Goal: Task Accomplishment & Management: Use online tool/utility

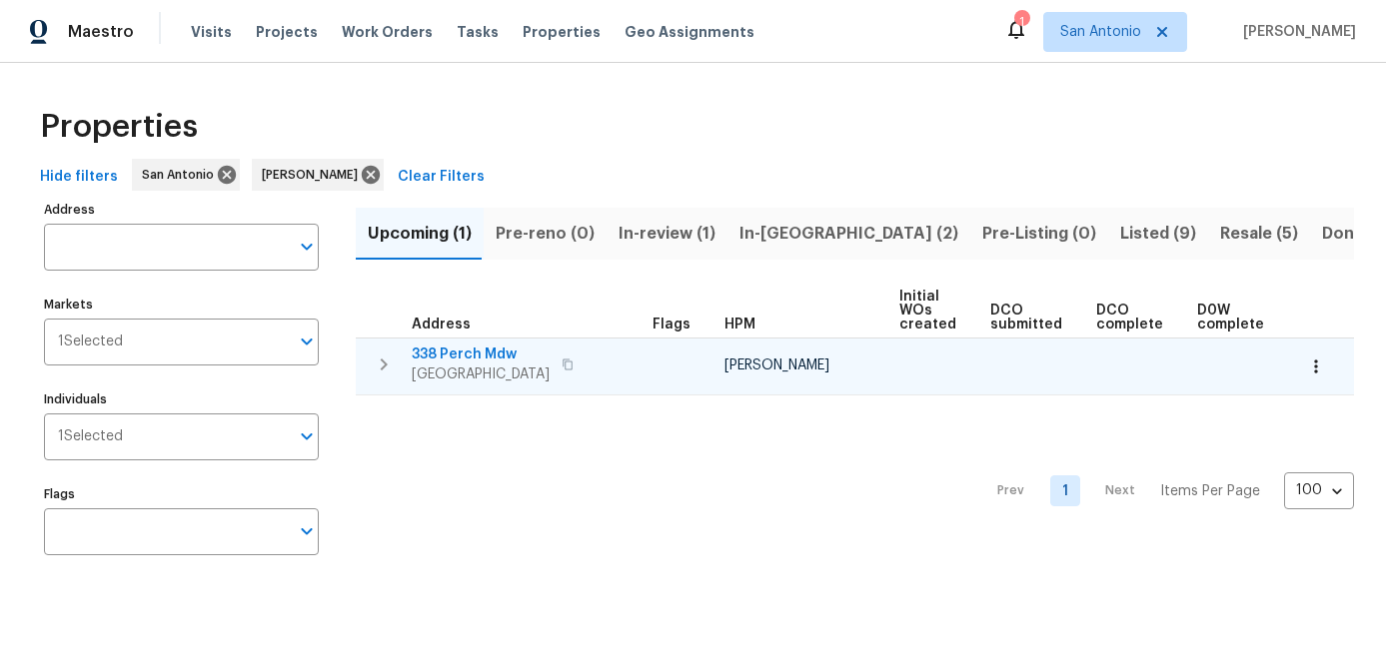
click at [466, 365] on span "San Antonio, TX 78253" at bounding box center [481, 375] width 138 height 20
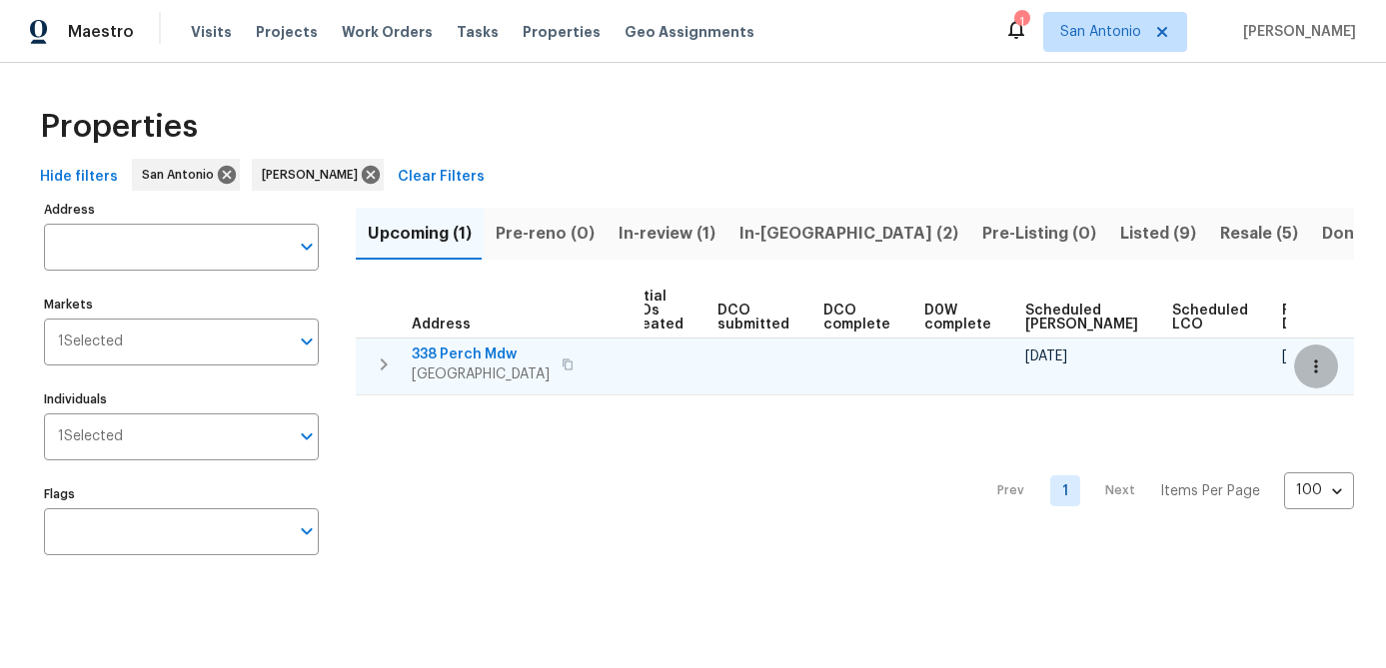
click at [1327, 370] on button "button" at bounding box center [1316, 367] width 44 height 44
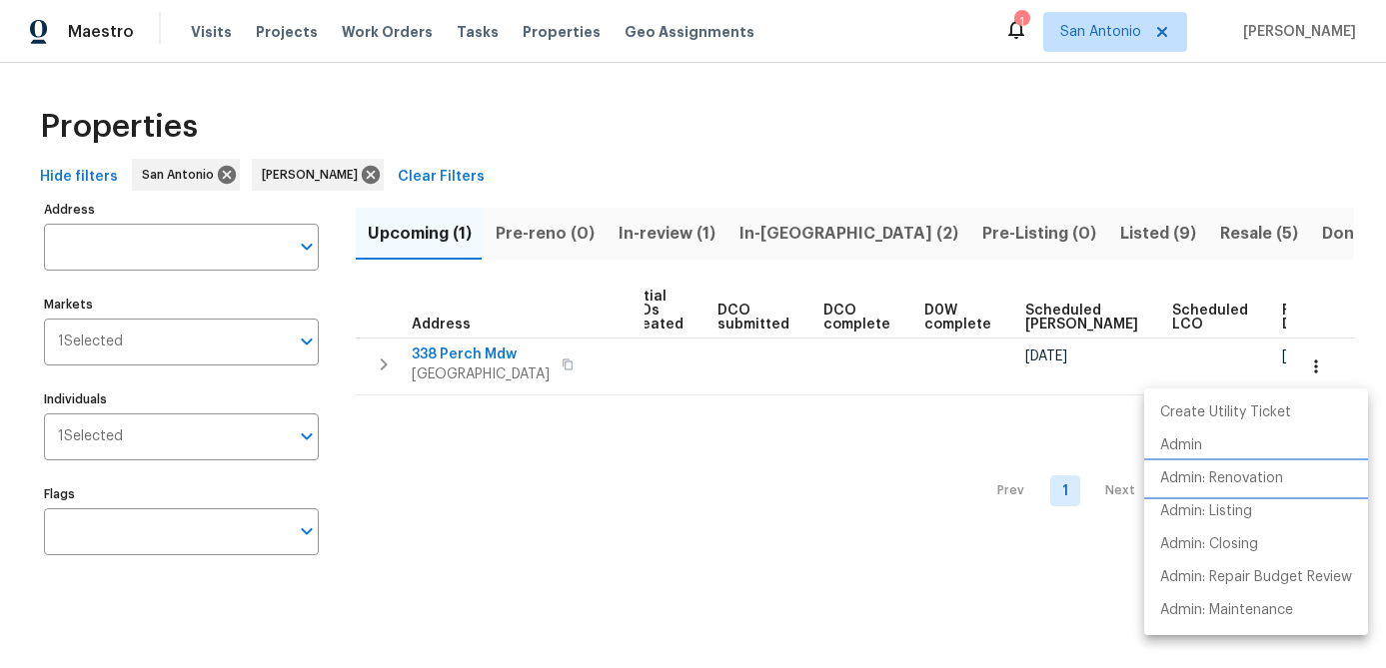
click at [1244, 489] on p "Admin: Renovation" at bounding box center [1221, 479] width 123 height 21
click at [526, 499] on div at bounding box center [693, 334] width 1386 height 668
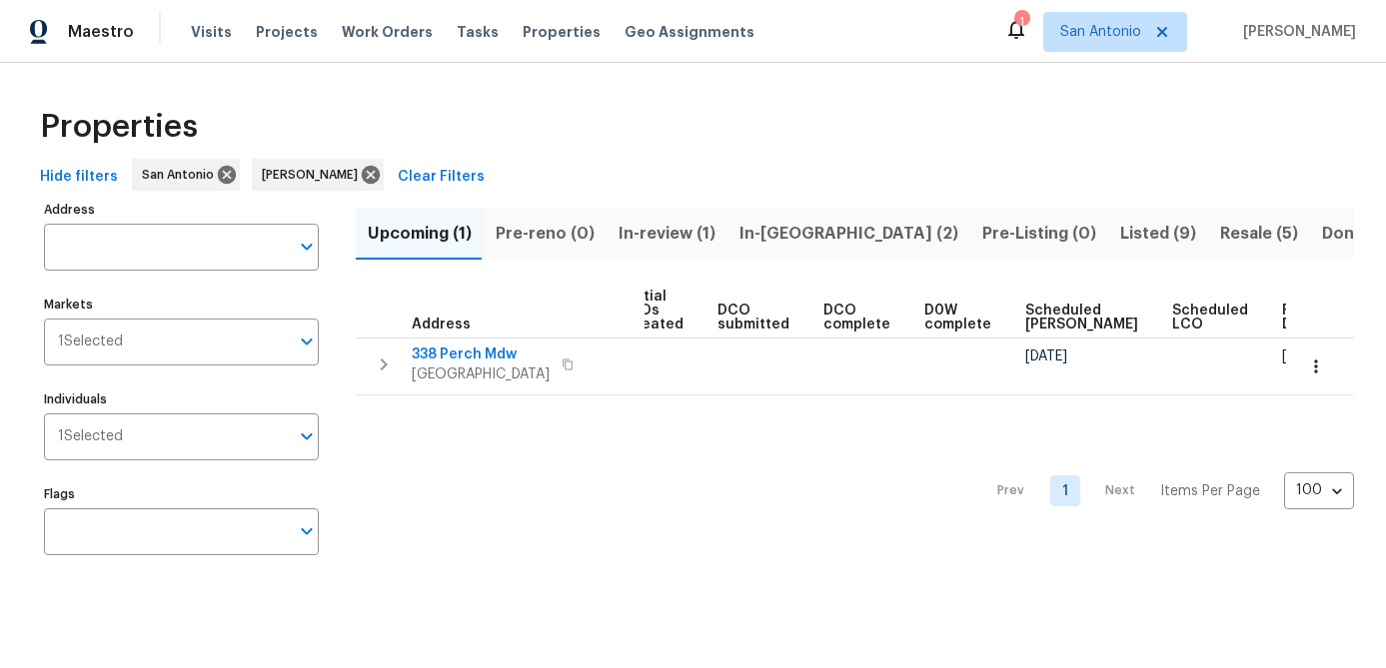
click at [665, 236] on span "In-review (1)" at bounding box center [667, 234] width 97 height 28
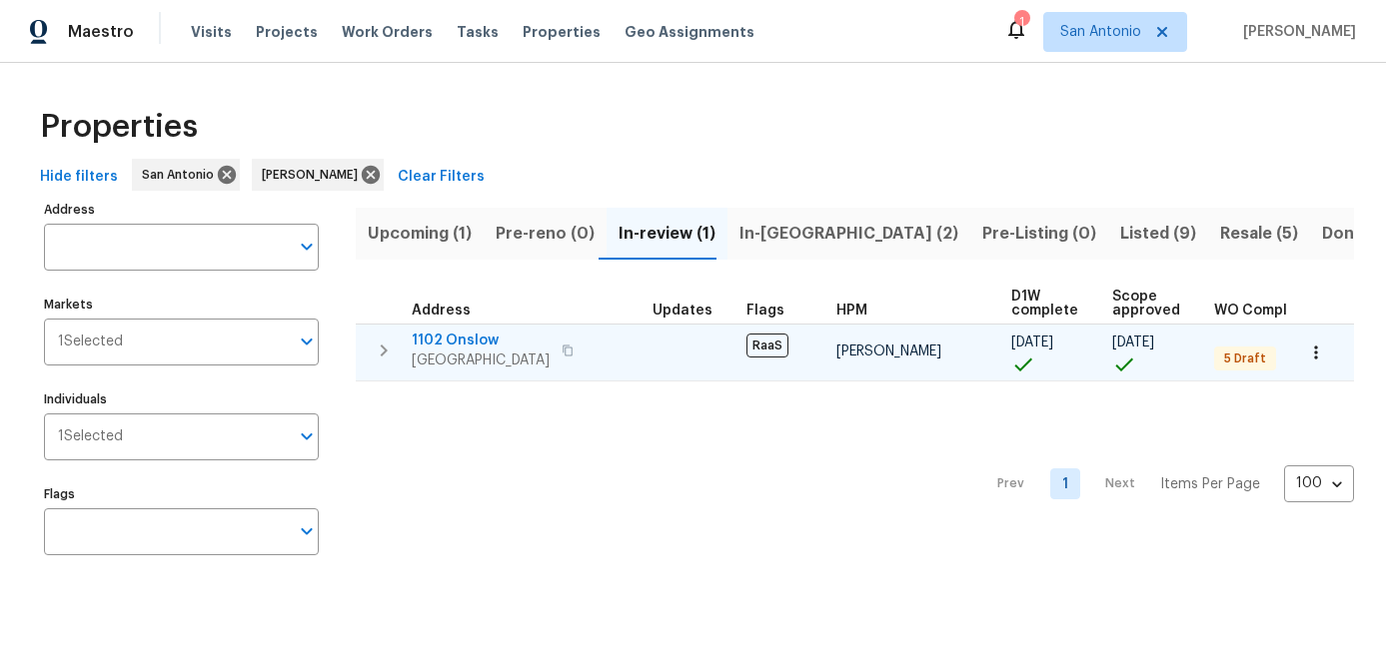
click at [447, 351] on span "San Antonio, TX 78202" at bounding box center [481, 361] width 138 height 20
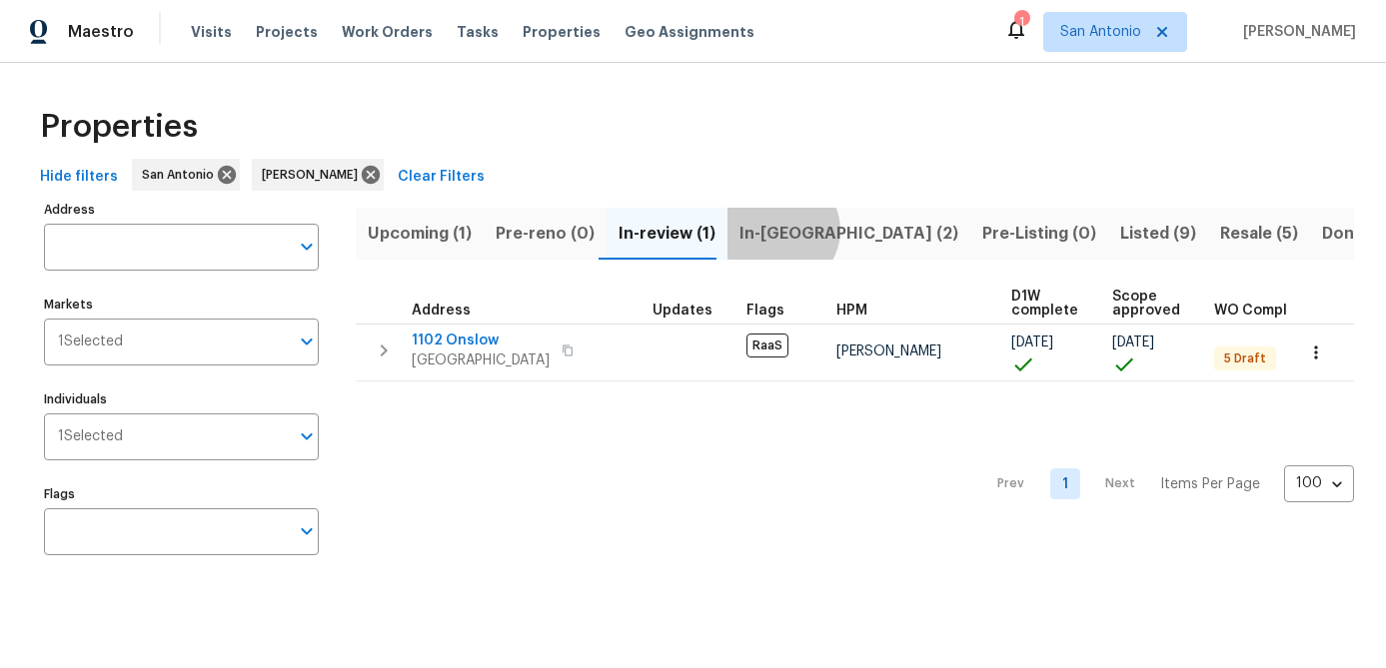
click at [767, 230] on span "In-reno (2)" at bounding box center [848, 234] width 219 height 28
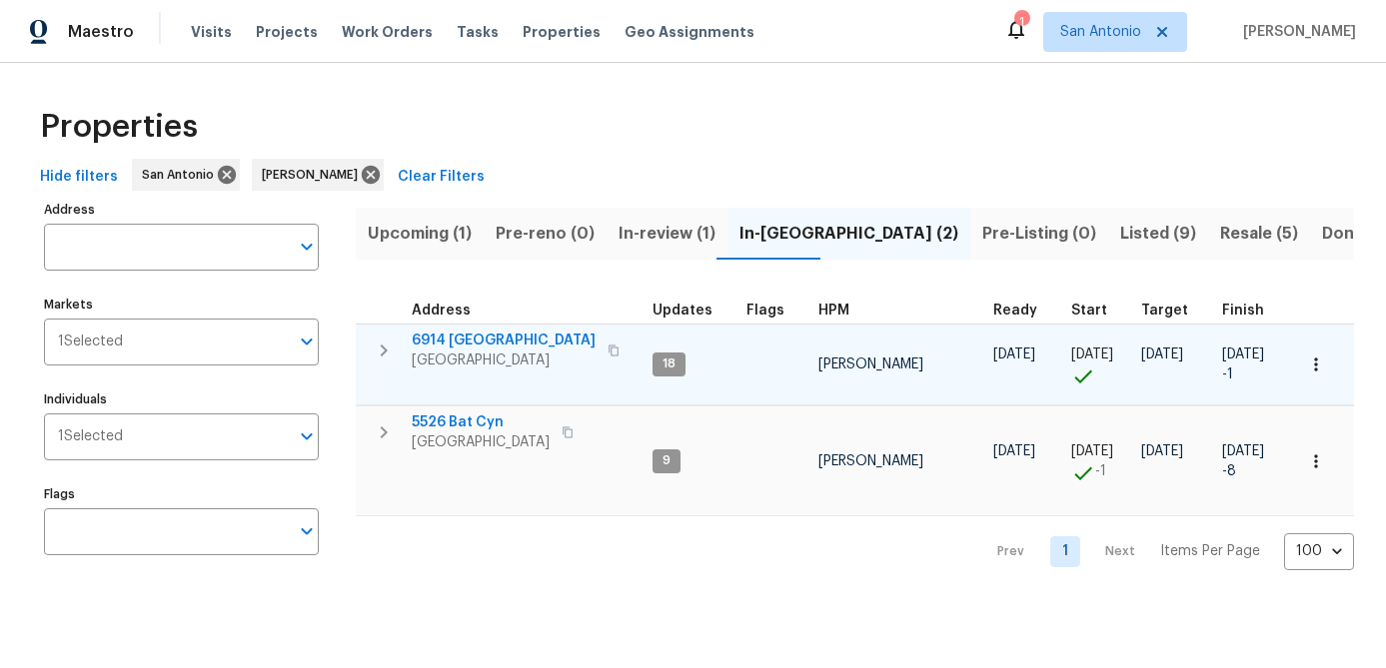
click at [1324, 356] on icon "button" at bounding box center [1316, 365] width 20 height 20
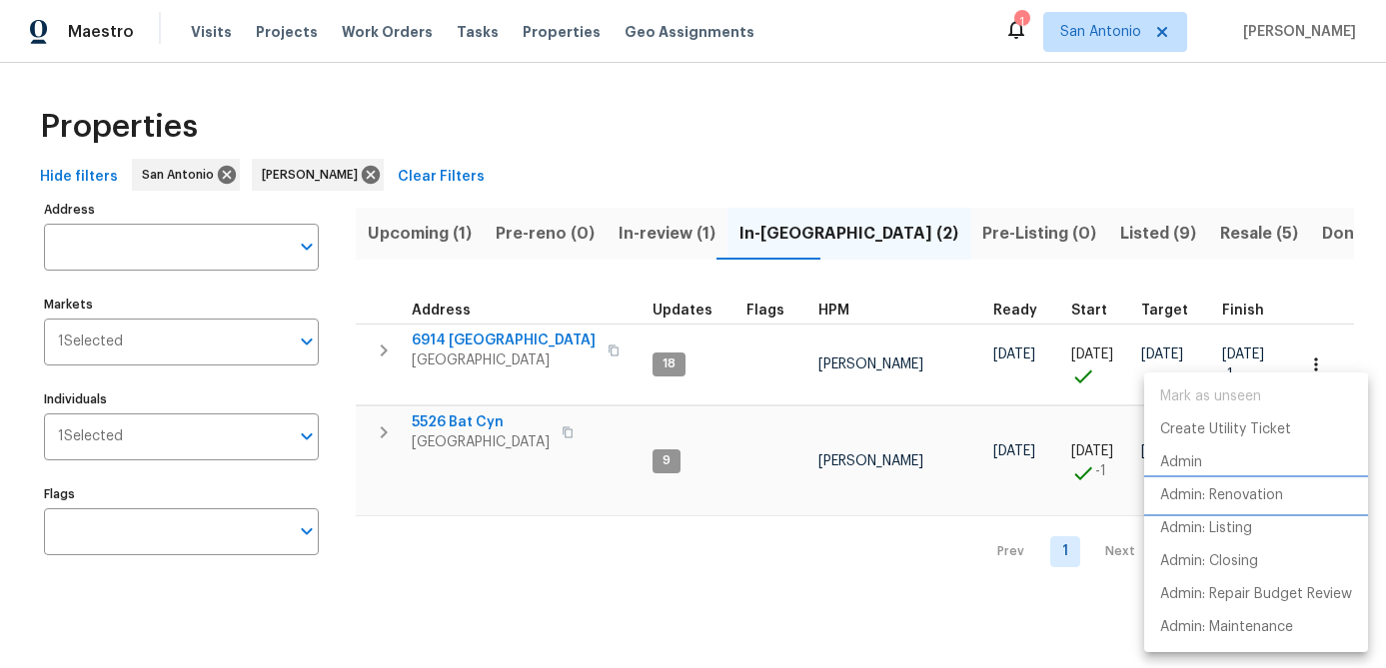
click at [1228, 493] on p "Admin: Renovation" at bounding box center [1221, 496] width 123 height 21
click at [789, 624] on div at bounding box center [693, 334] width 1386 height 668
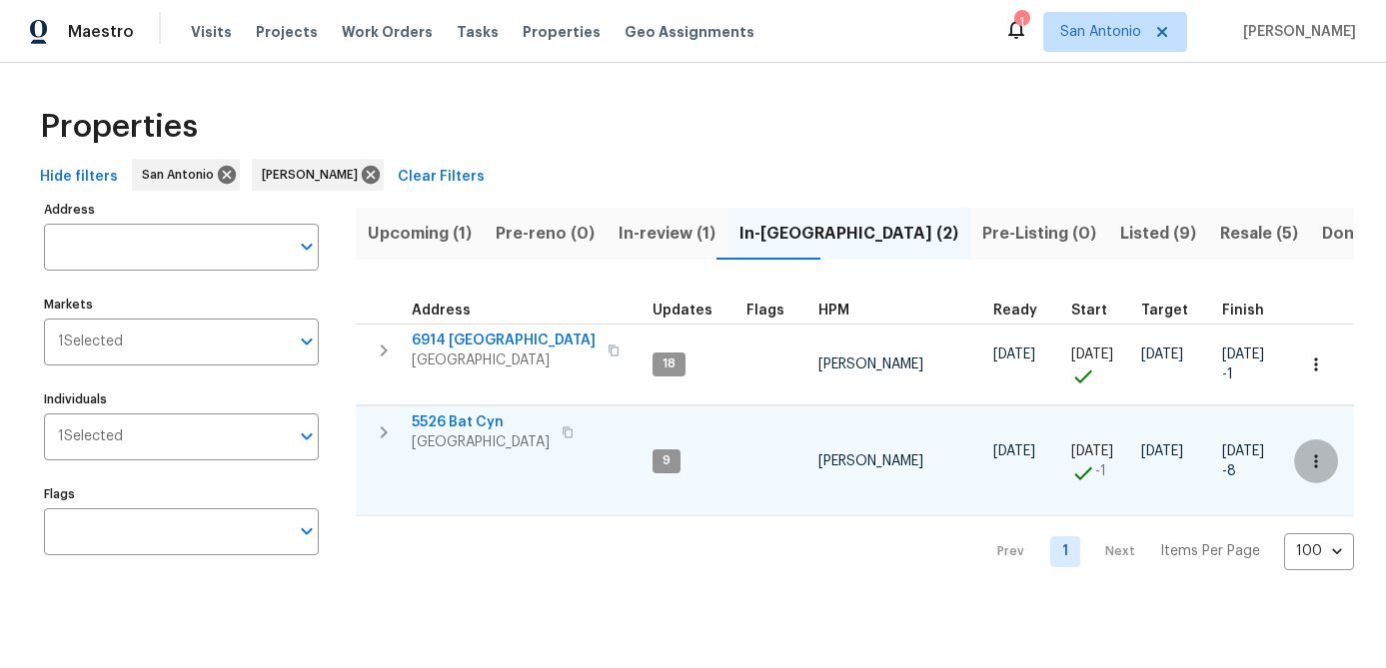
click at [1322, 469] on icon "button" at bounding box center [1316, 462] width 20 height 20
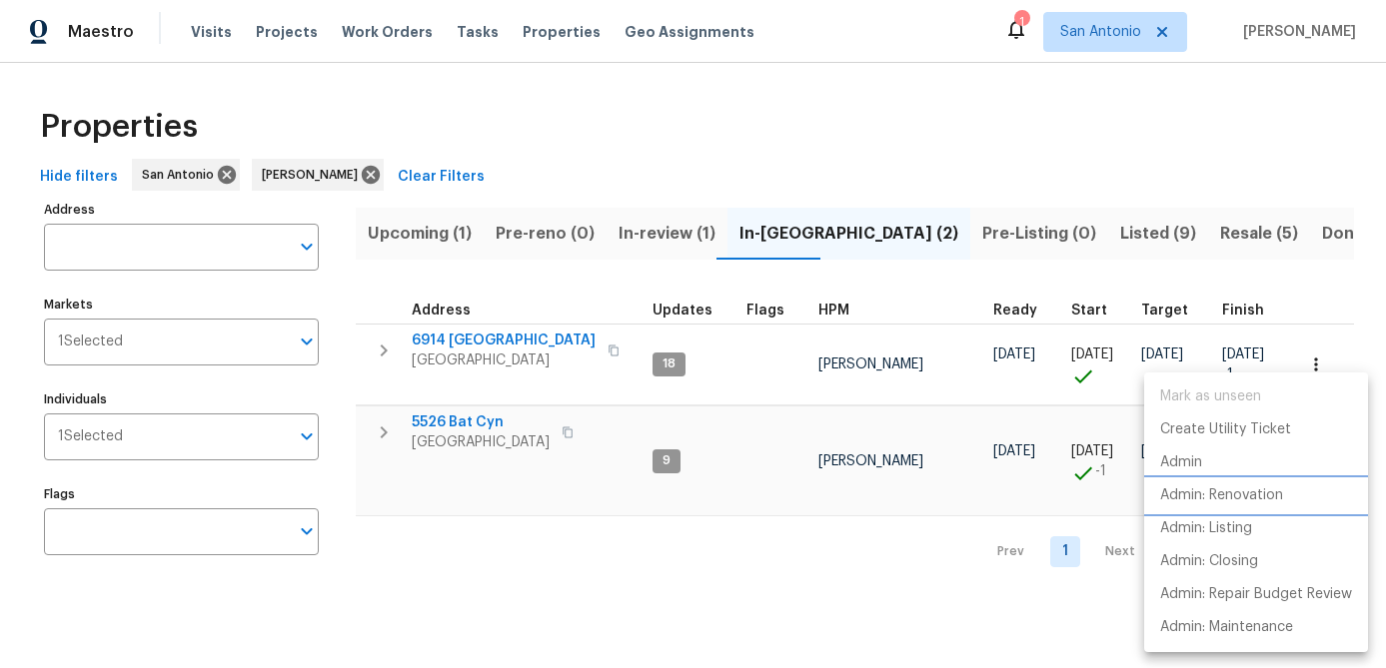
click at [1249, 496] on p "Admin: Renovation" at bounding box center [1221, 496] width 123 height 21
click at [506, 593] on div at bounding box center [693, 334] width 1386 height 668
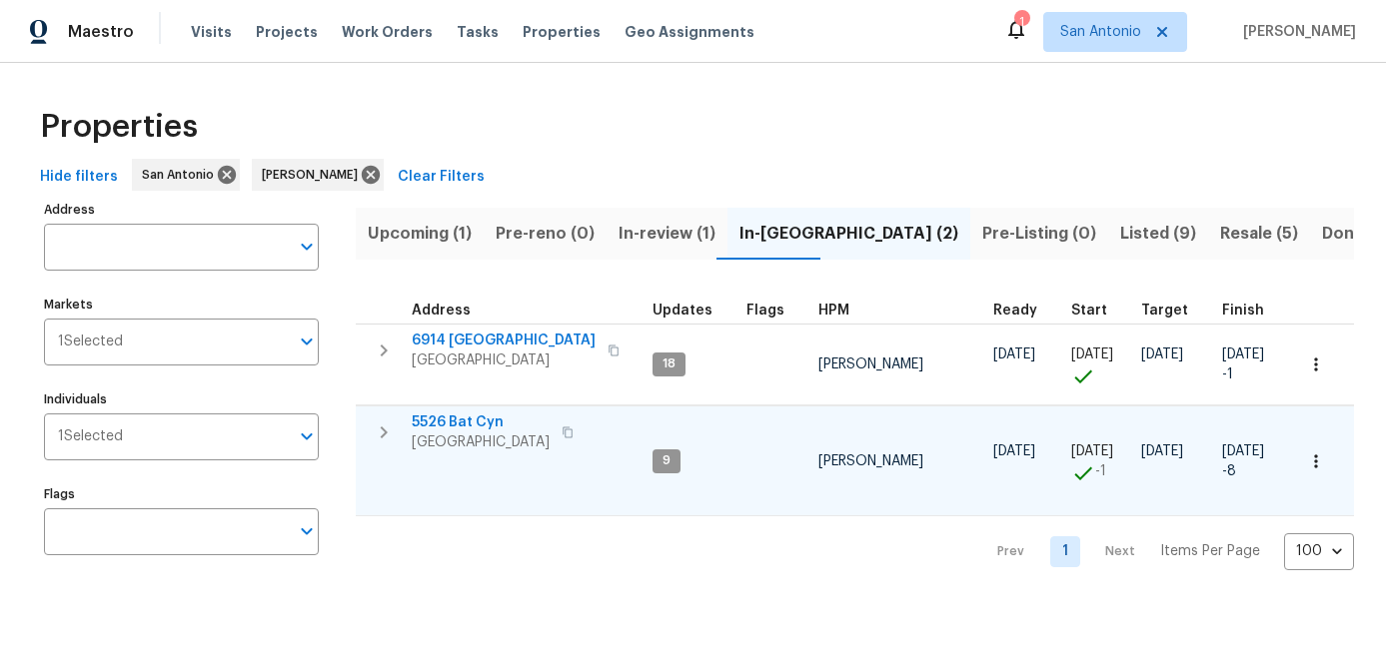
click at [451, 444] on span "[GEOGRAPHIC_DATA]" at bounding box center [481, 443] width 138 height 20
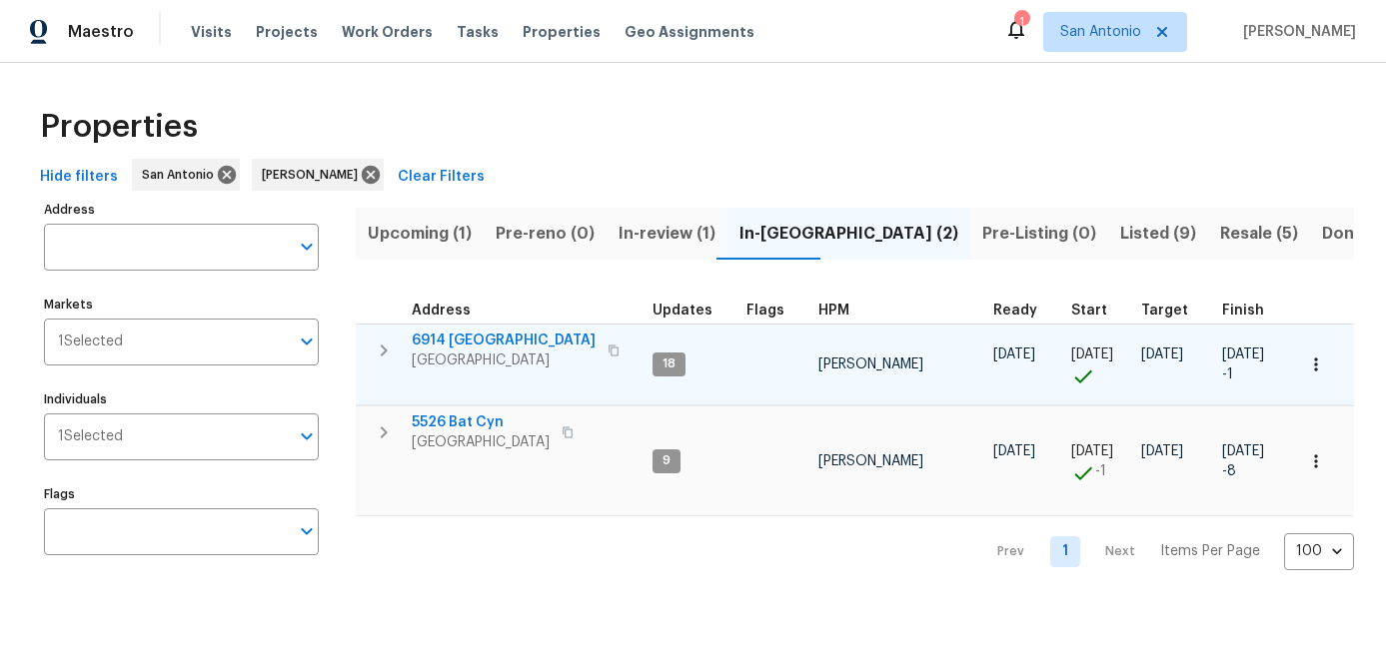
click at [450, 351] on span "San Antonio, TX 78242" at bounding box center [504, 361] width 184 height 20
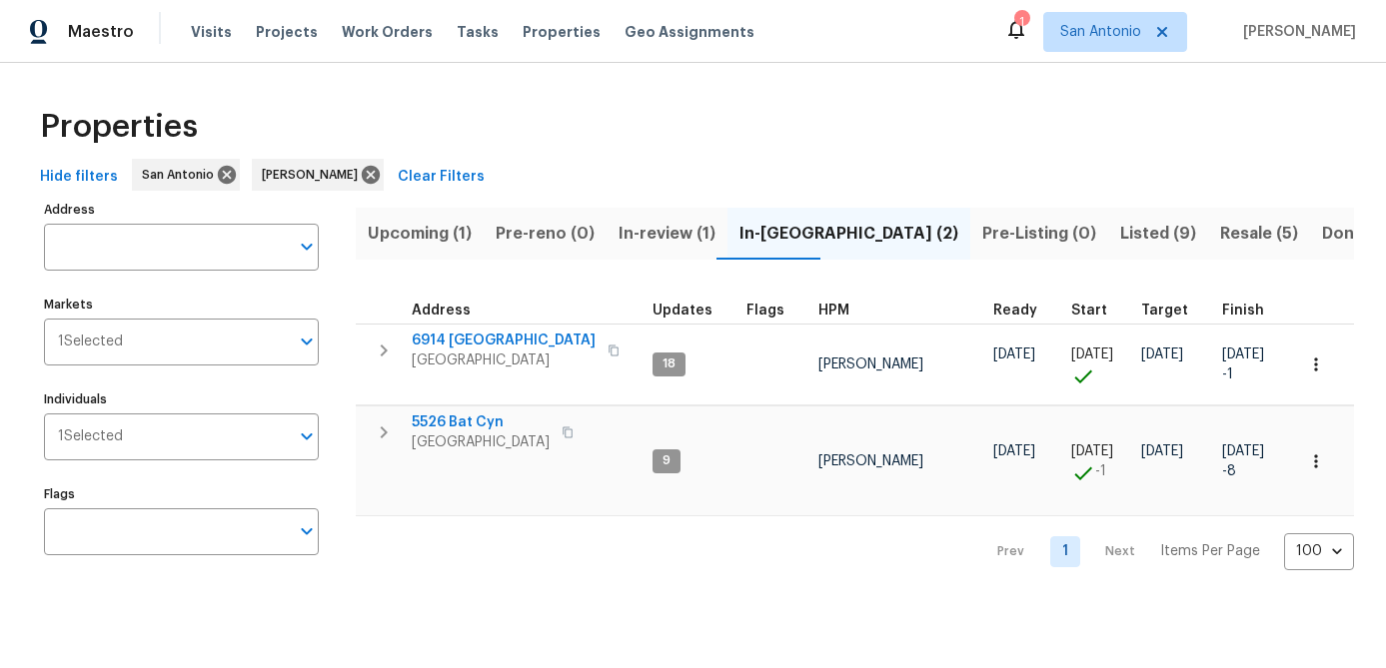
click at [1120, 238] on span "Listed (9)" at bounding box center [1158, 234] width 76 height 28
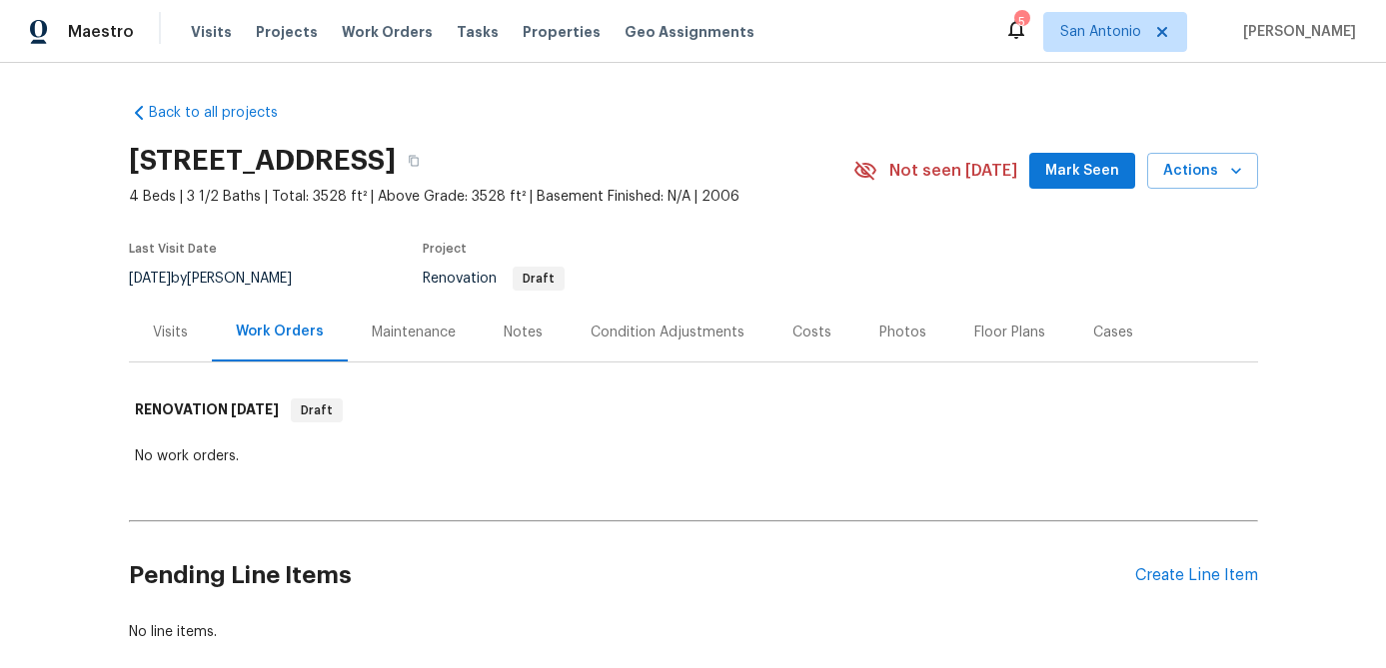
click at [528, 331] on div "Notes" at bounding box center [523, 333] width 39 height 20
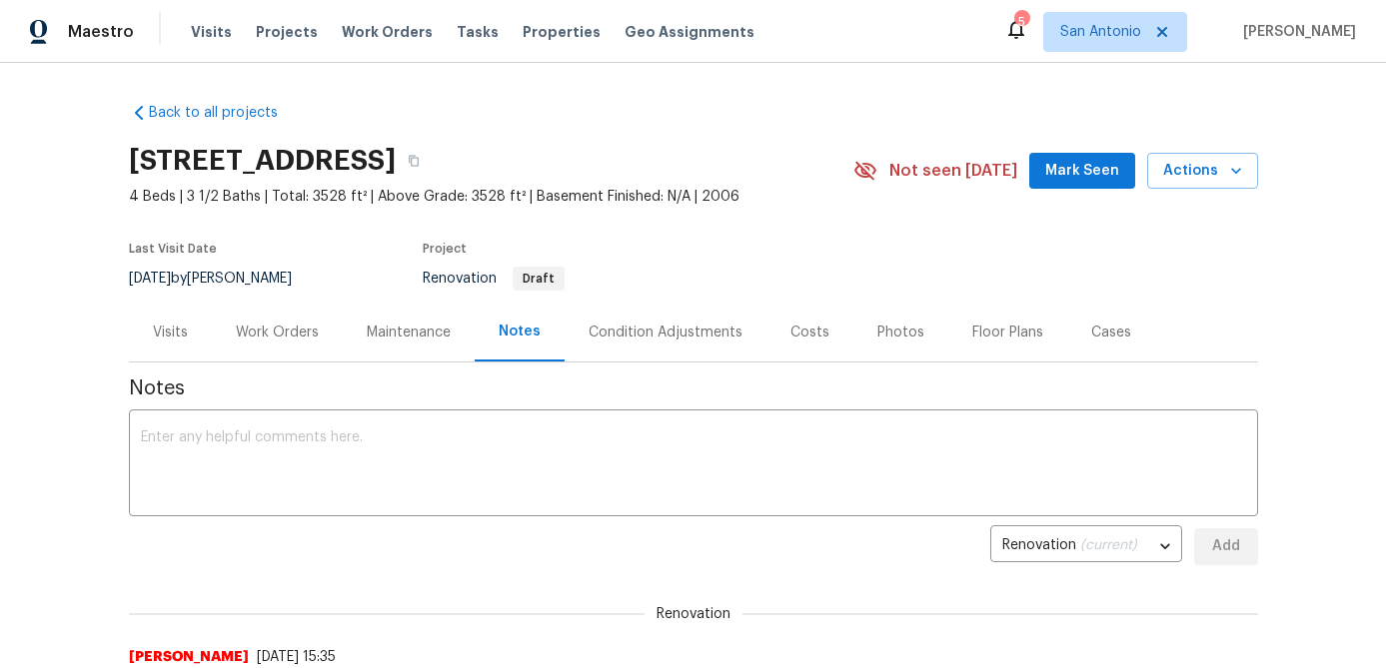
click at [1097, 161] on span "Mark Seen" at bounding box center [1082, 171] width 74 height 25
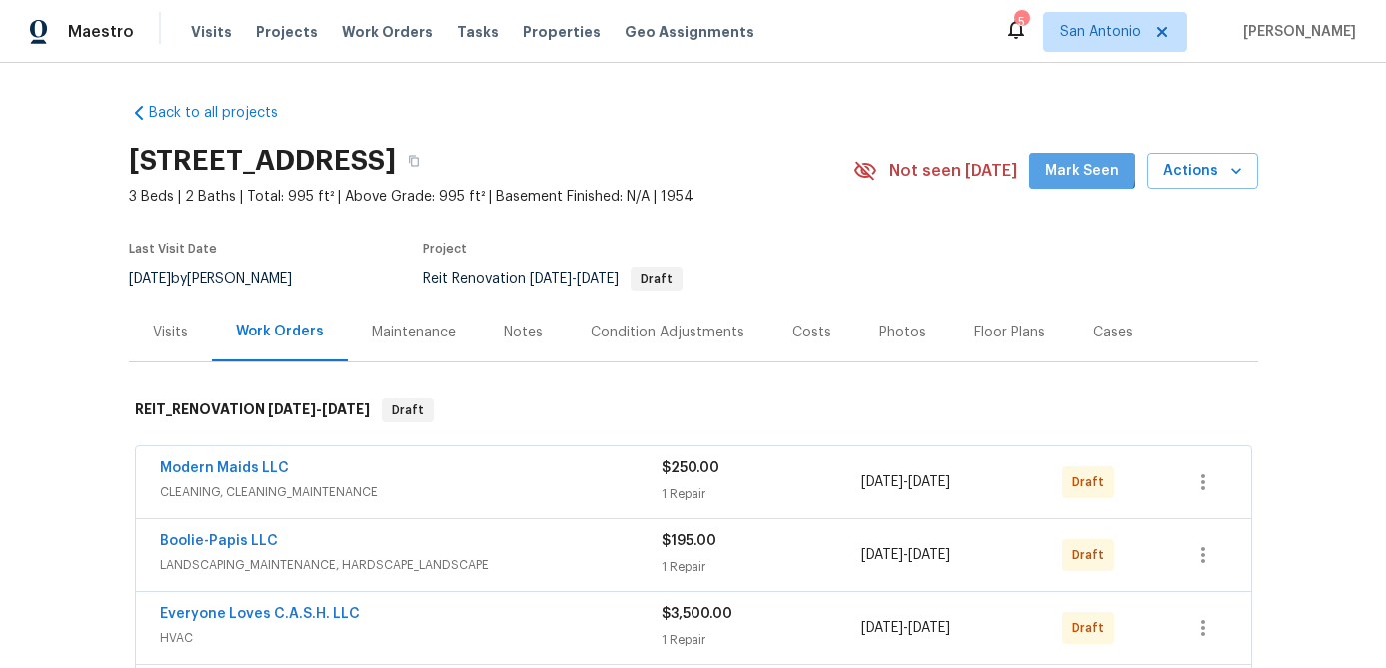
click at [1078, 168] on span "Mark Seen" at bounding box center [1082, 171] width 74 height 25
click at [518, 340] on div "Notes" at bounding box center [523, 333] width 39 height 20
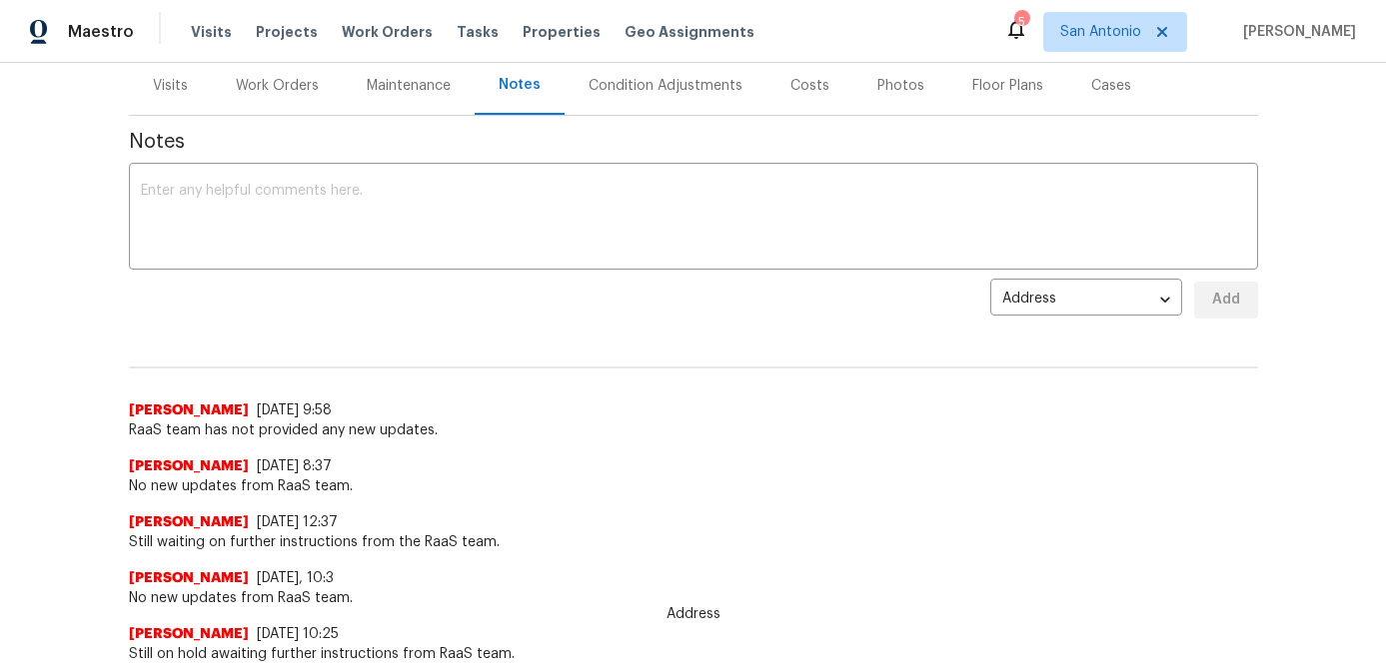
scroll to position [272, 0]
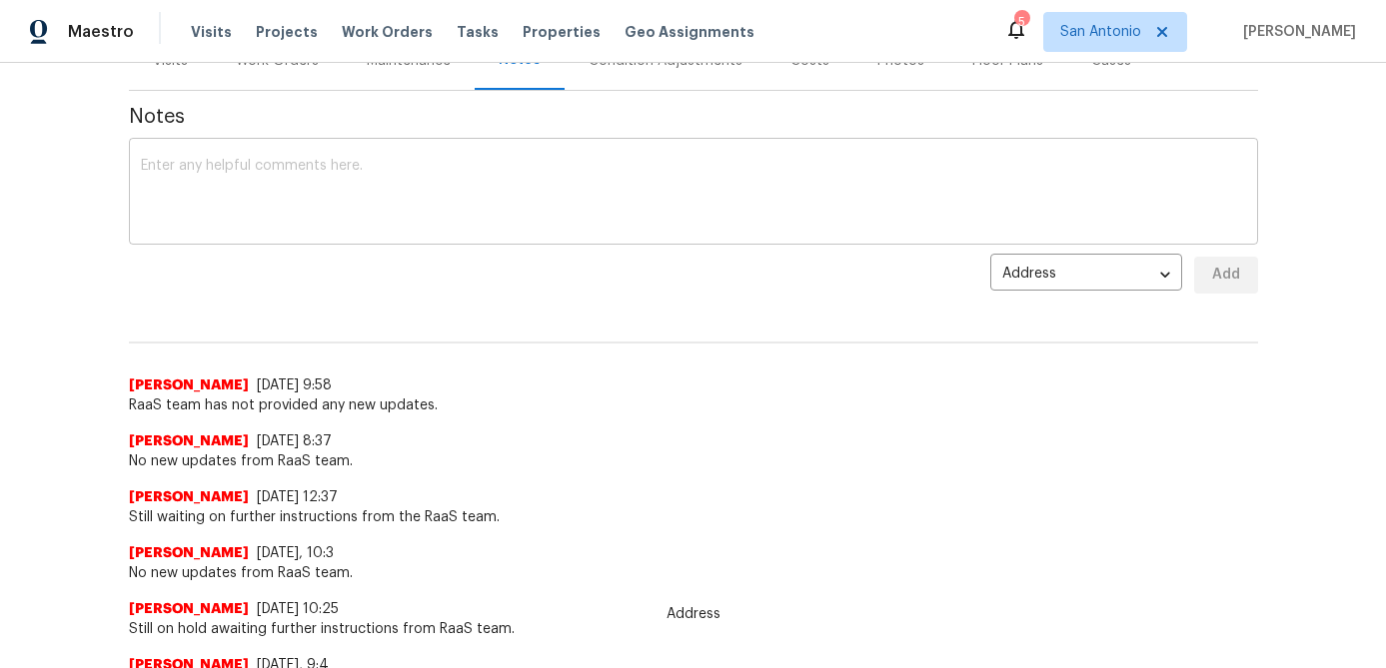
click at [466, 225] on textarea at bounding box center [693, 194] width 1105 height 70
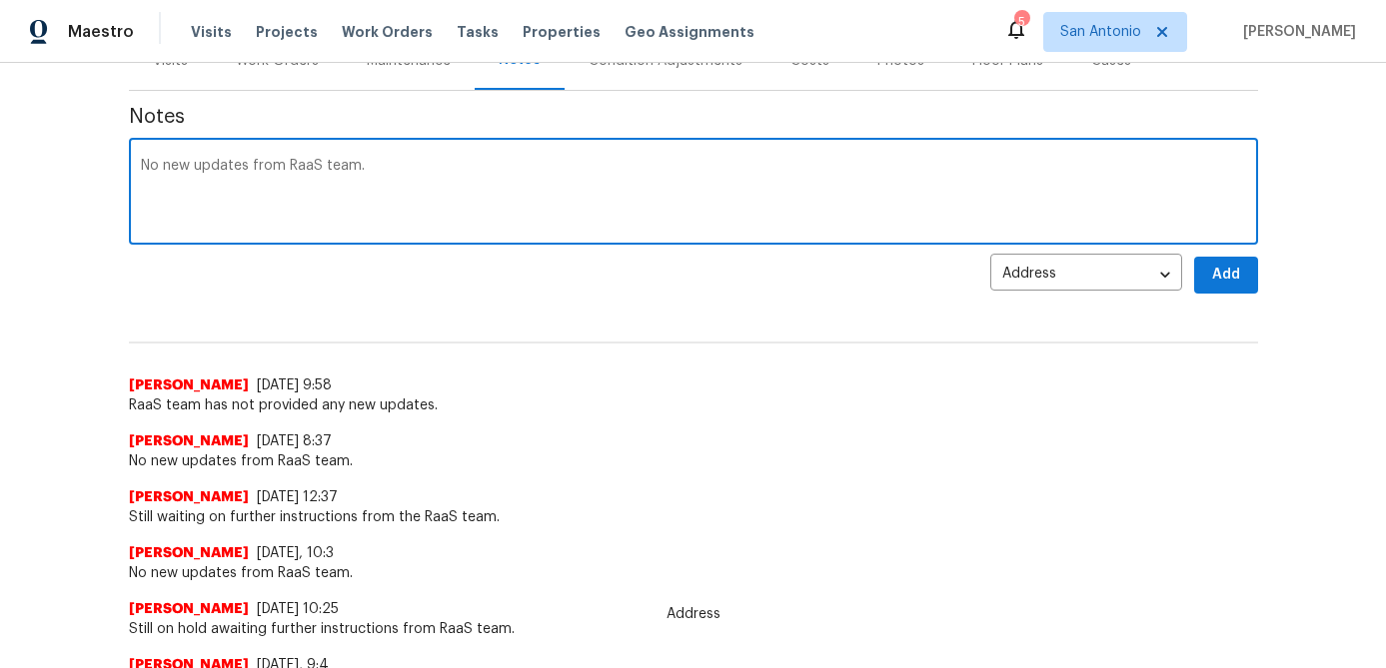
type textarea "No new updates from RaaS team."
click at [1222, 273] on span "Add" at bounding box center [1226, 275] width 32 height 25
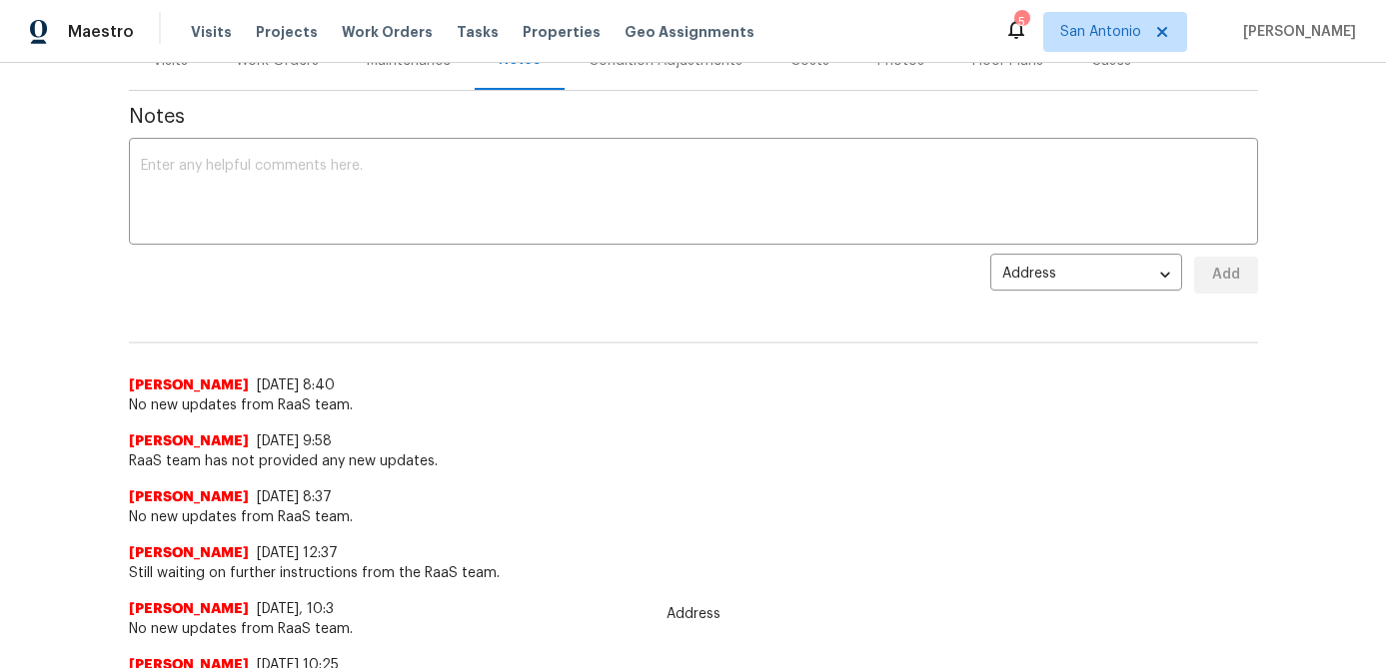
scroll to position [0, 0]
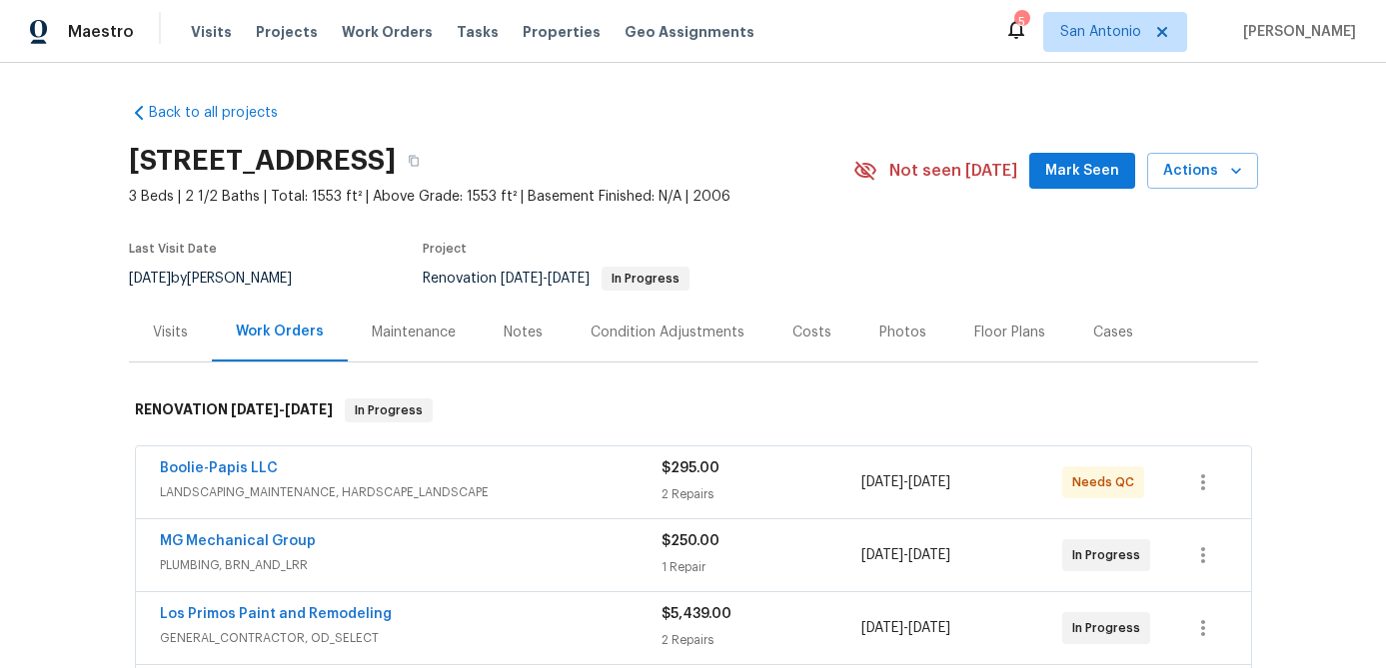
click at [1088, 177] on span "Mark Seen" at bounding box center [1082, 171] width 74 height 25
click at [1226, 191] on div "5526 Bat Cyn, San Antonio, TX 78252 3 Beds | 2 1/2 Baths | Total: 1553 ft² | Ab…" at bounding box center [693, 171] width 1129 height 72
click at [1228, 179] on icon "button" at bounding box center [1236, 171] width 20 height 20
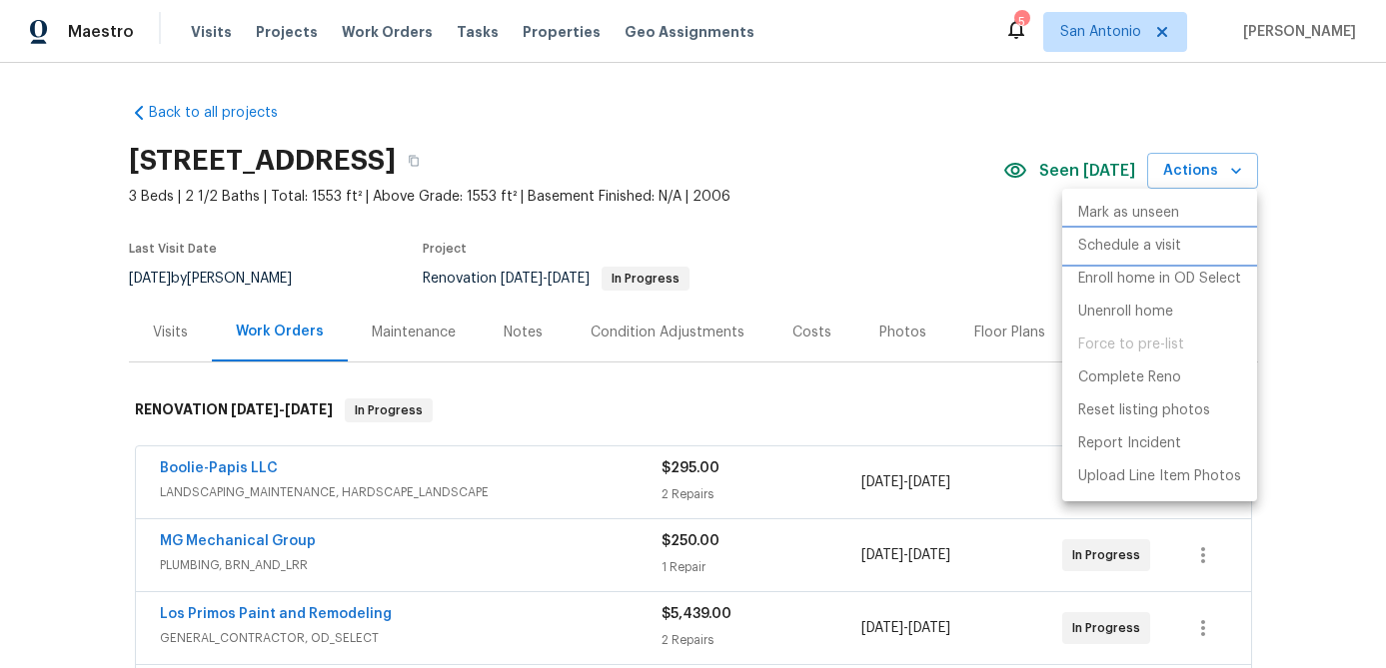
click at [1144, 248] on p "Schedule a visit" at bounding box center [1129, 246] width 103 height 21
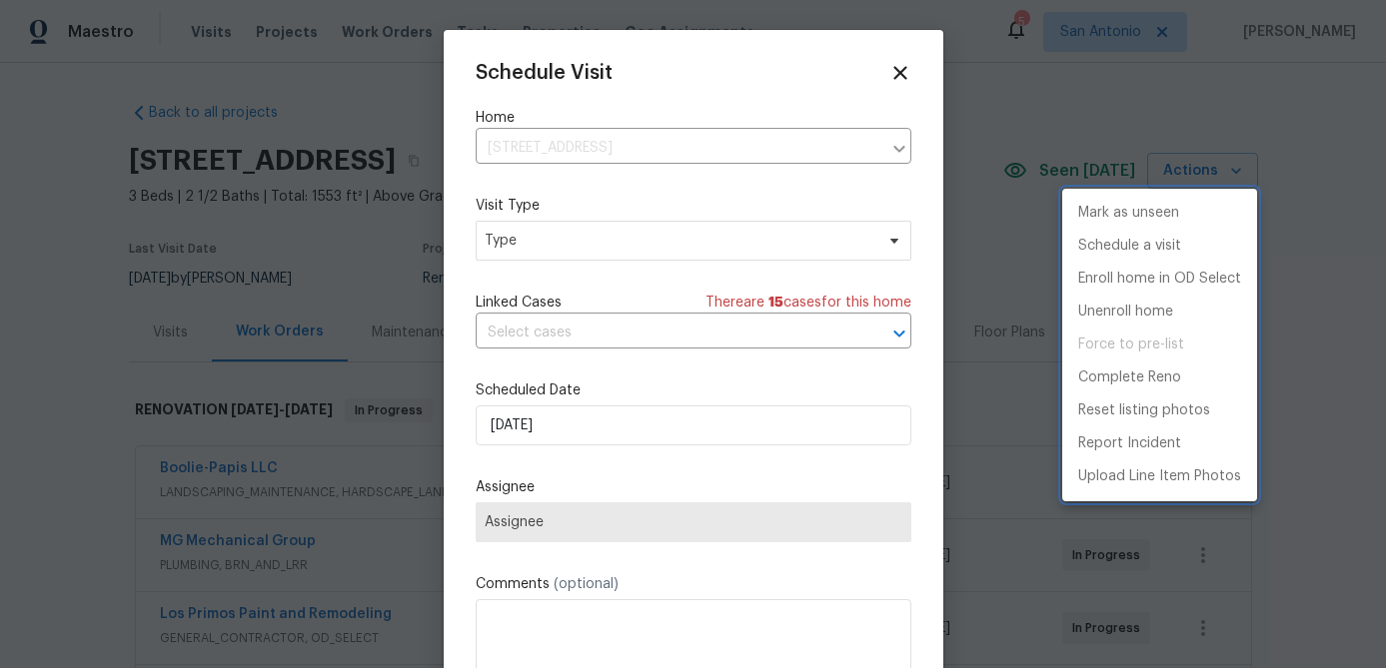
click at [575, 250] on div at bounding box center [693, 334] width 1386 height 668
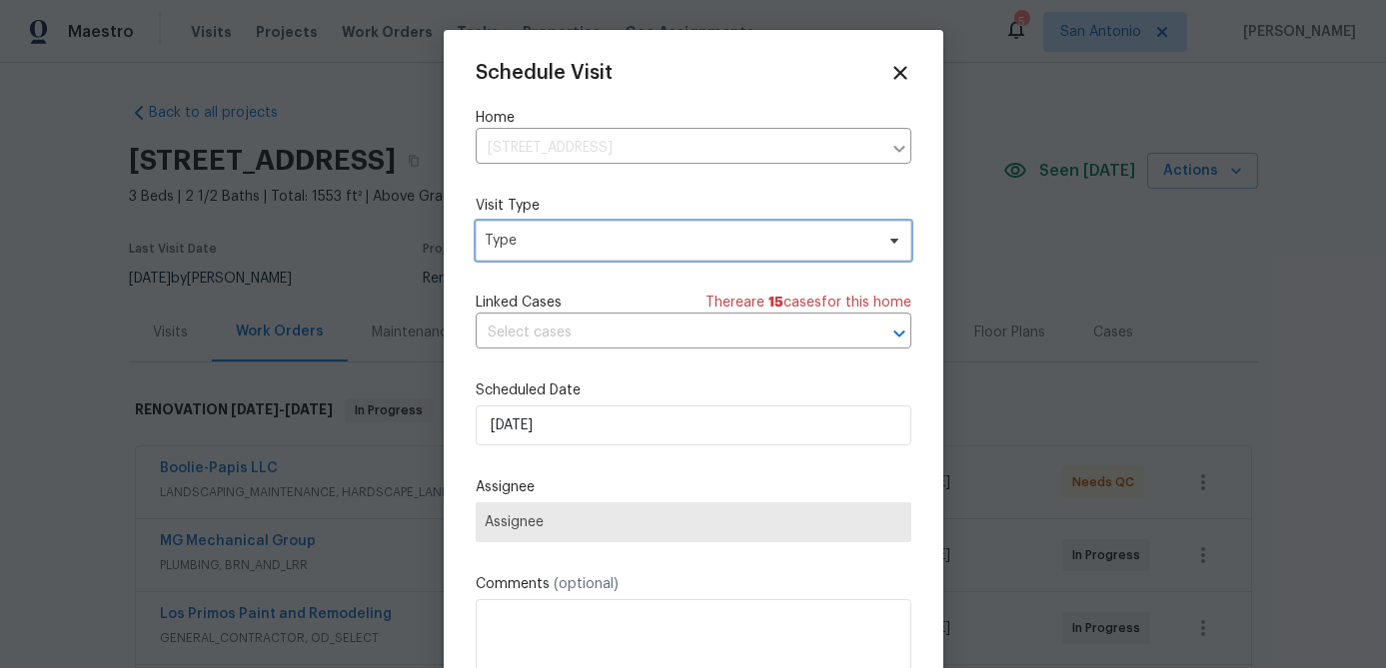
click at [576, 245] on span "Type" at bounding box center [679, 241] width 389 height 20
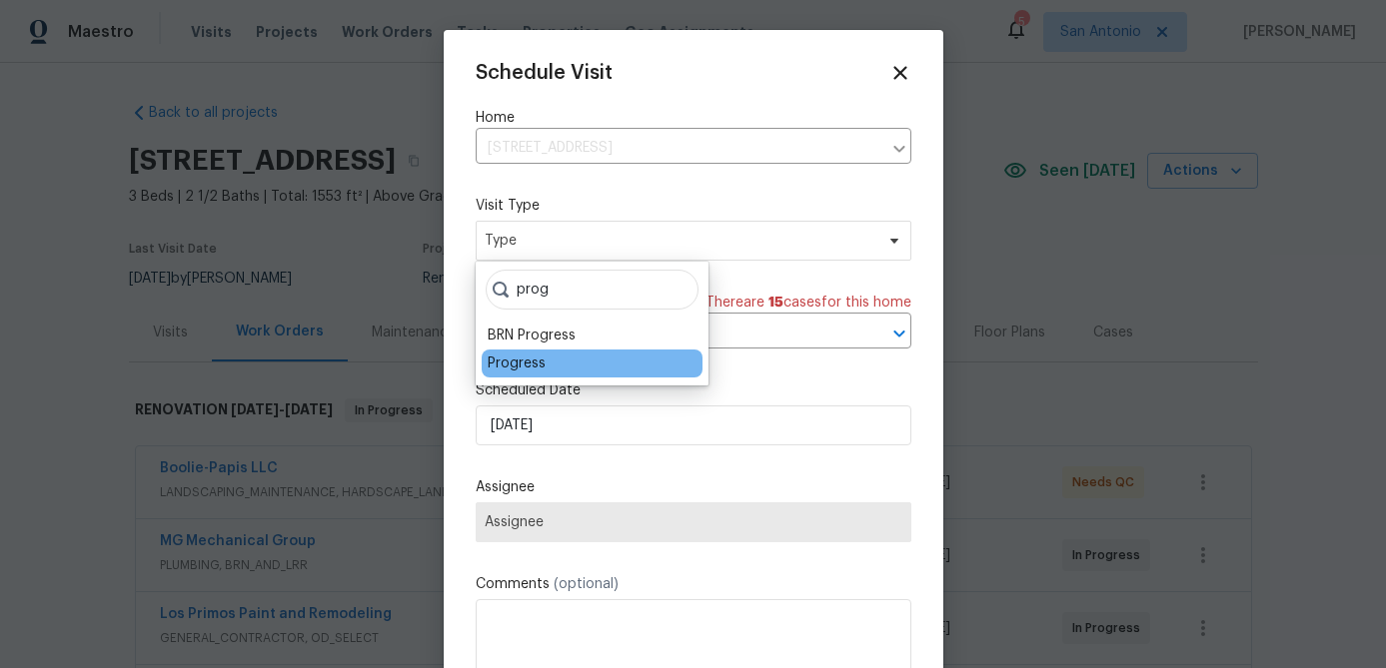
type input "prog"
click at [488, 359] on div "Progress" at bounding box center [517, 364] width 58 height 20
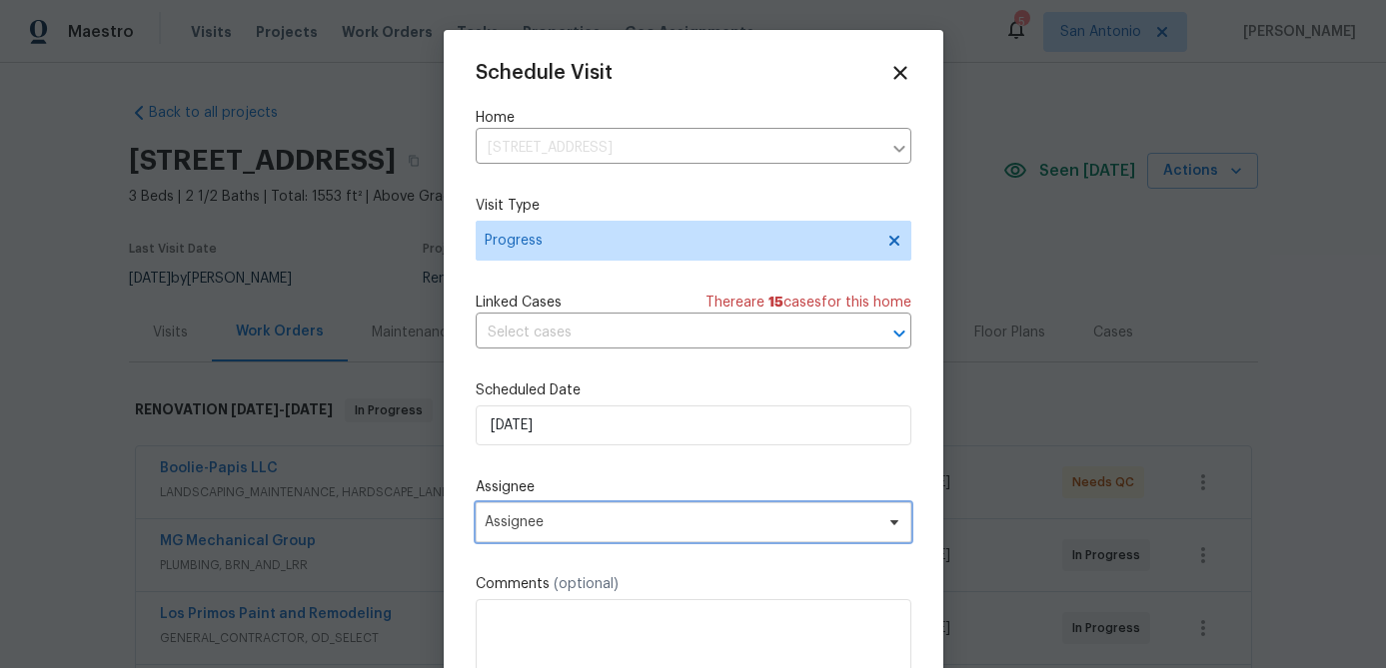
click at [657, 531] on span "Assignee" at bounding box center [681, 523] width 392 height 16
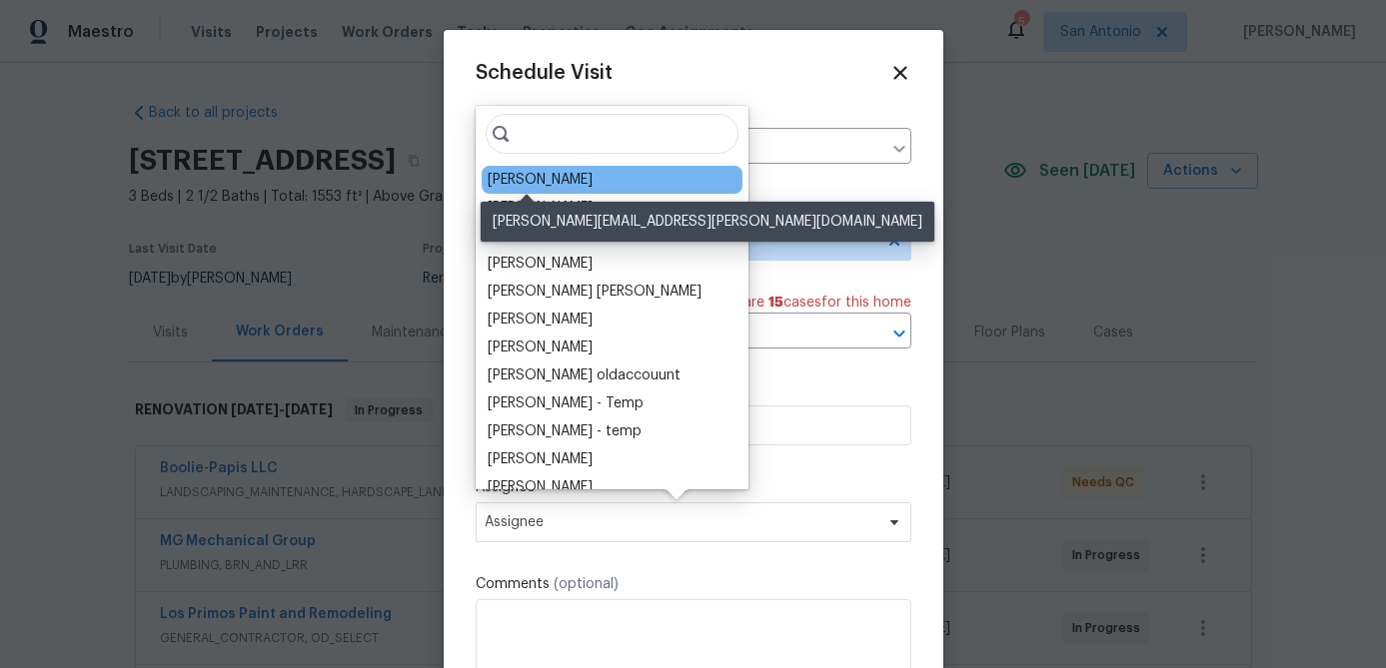
click at [538, 187] on div "[PERSON_NAME]" at bounding box center [540, 180] width 105 height 20
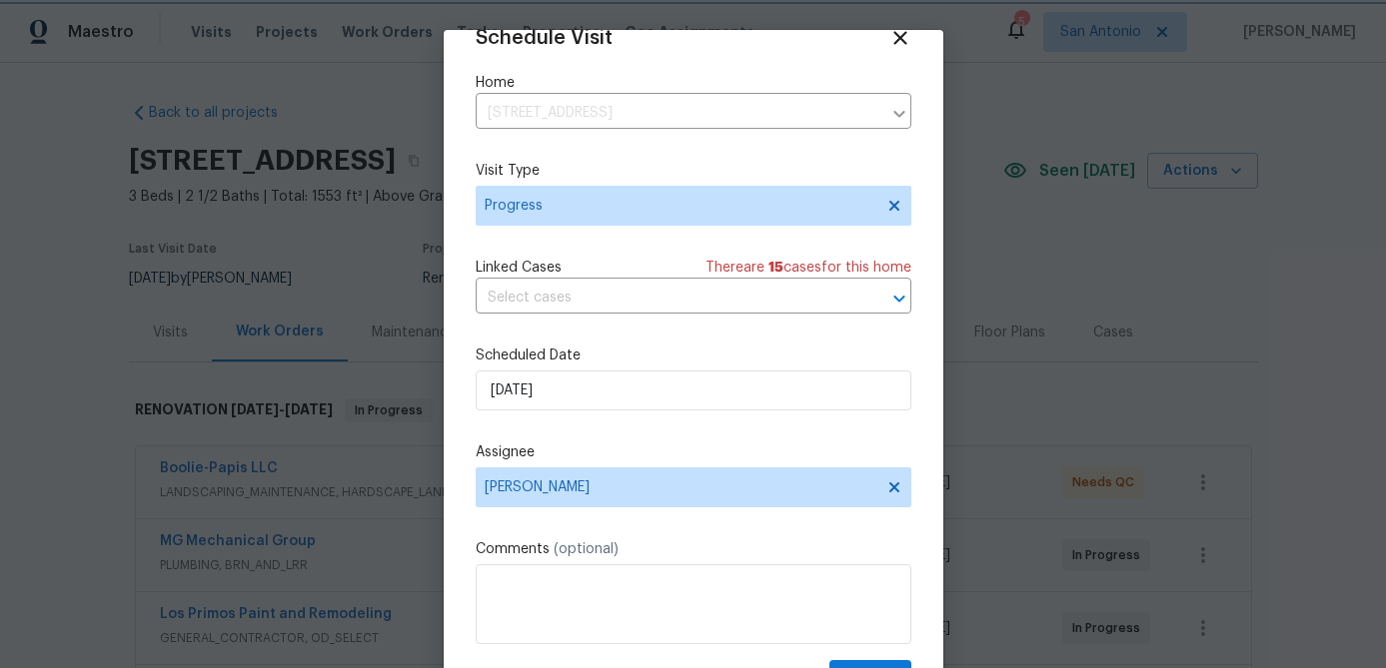
scroll to position [91, 0]
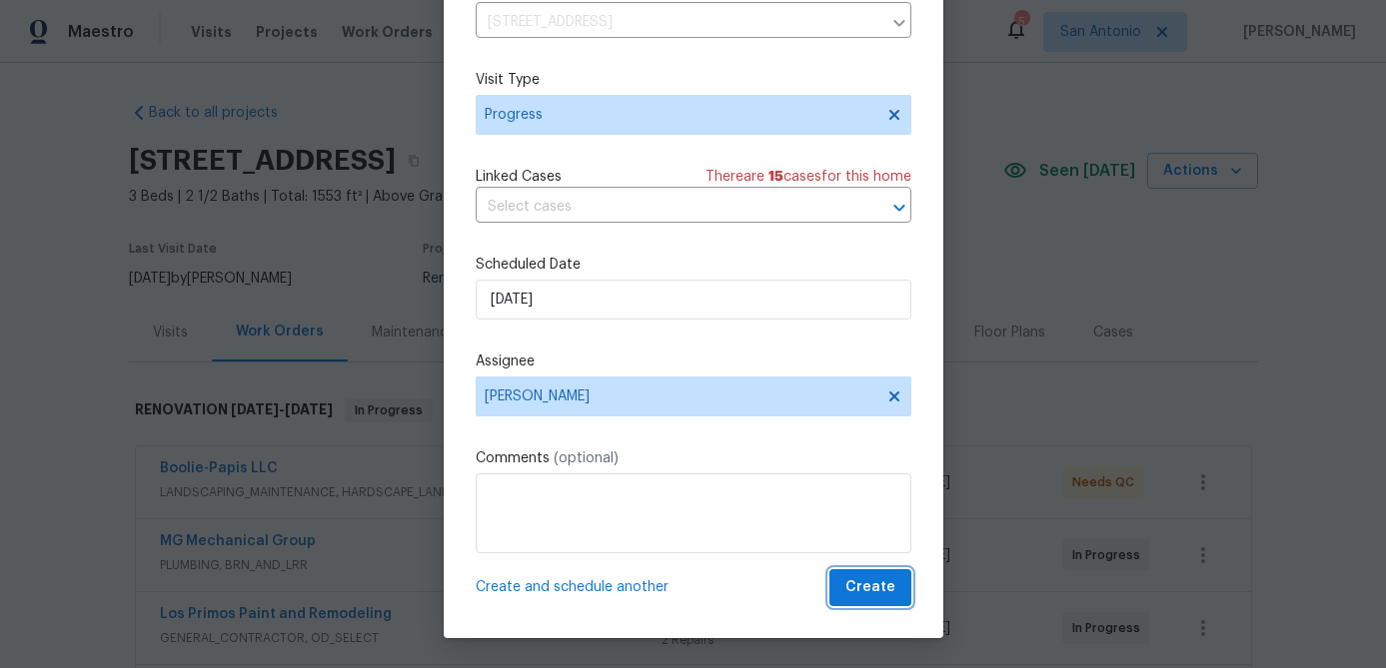
click at [875, 599] on span "Create" at bounding box center [870, 588] width 50 height 25
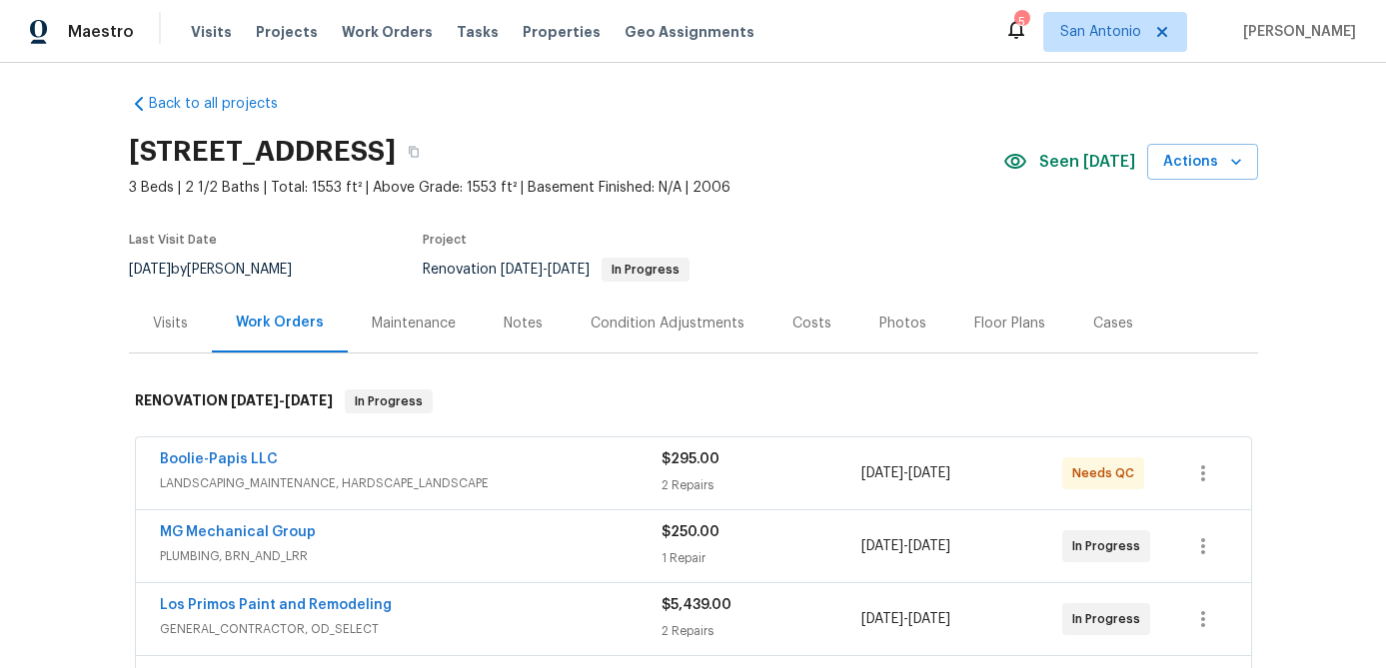
scroll to position [0, 0]
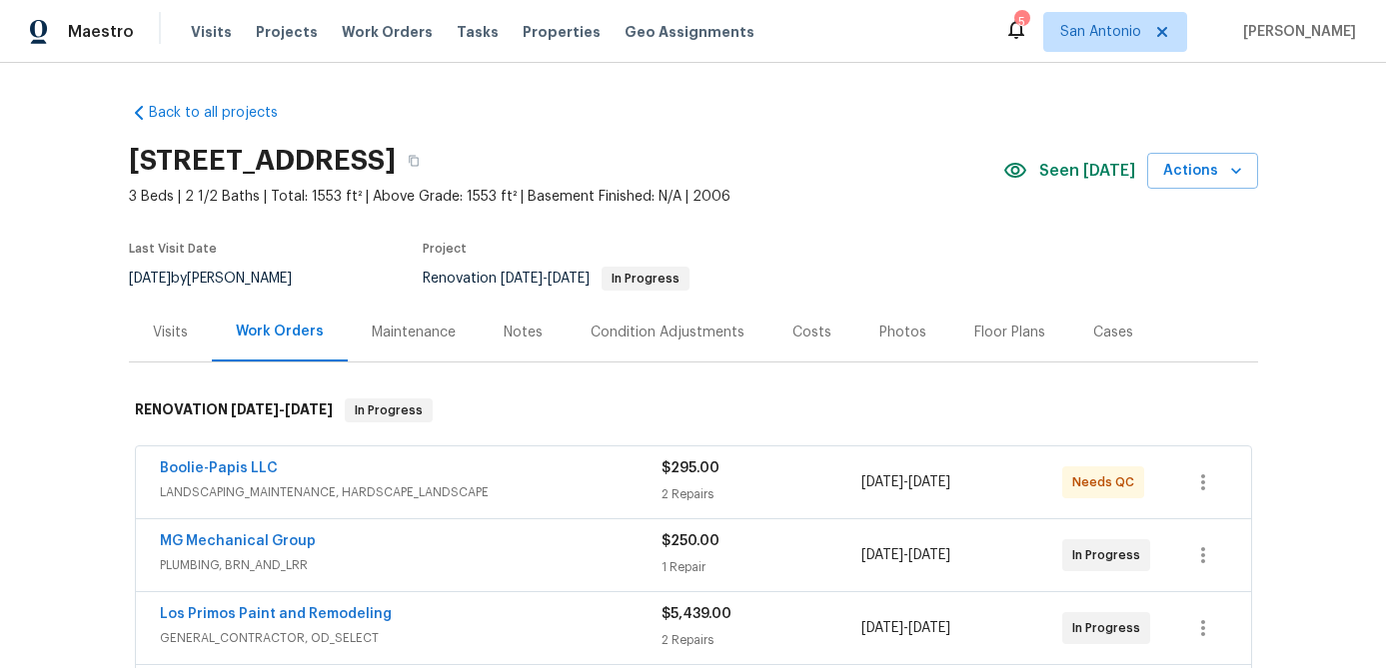
click at [522, 336] on div "Notes" at bounding box center [523, 333] width 39 height 20
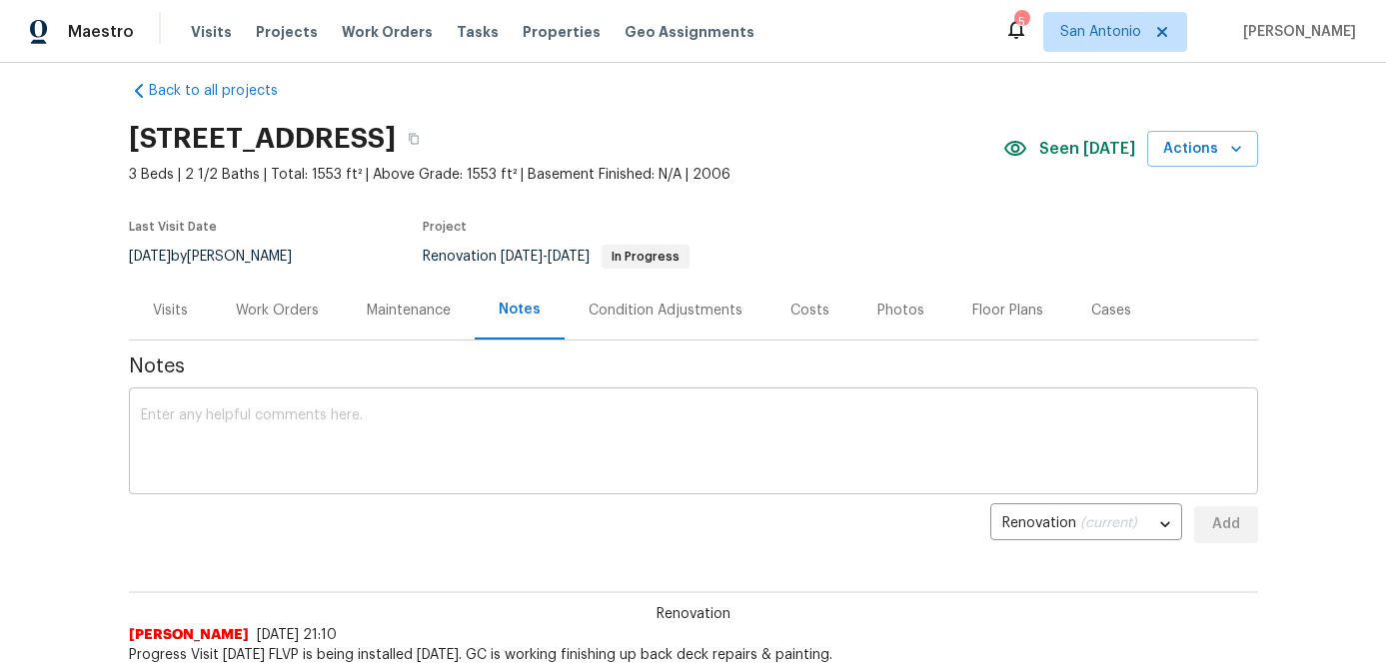
scroll to position [3, 0]
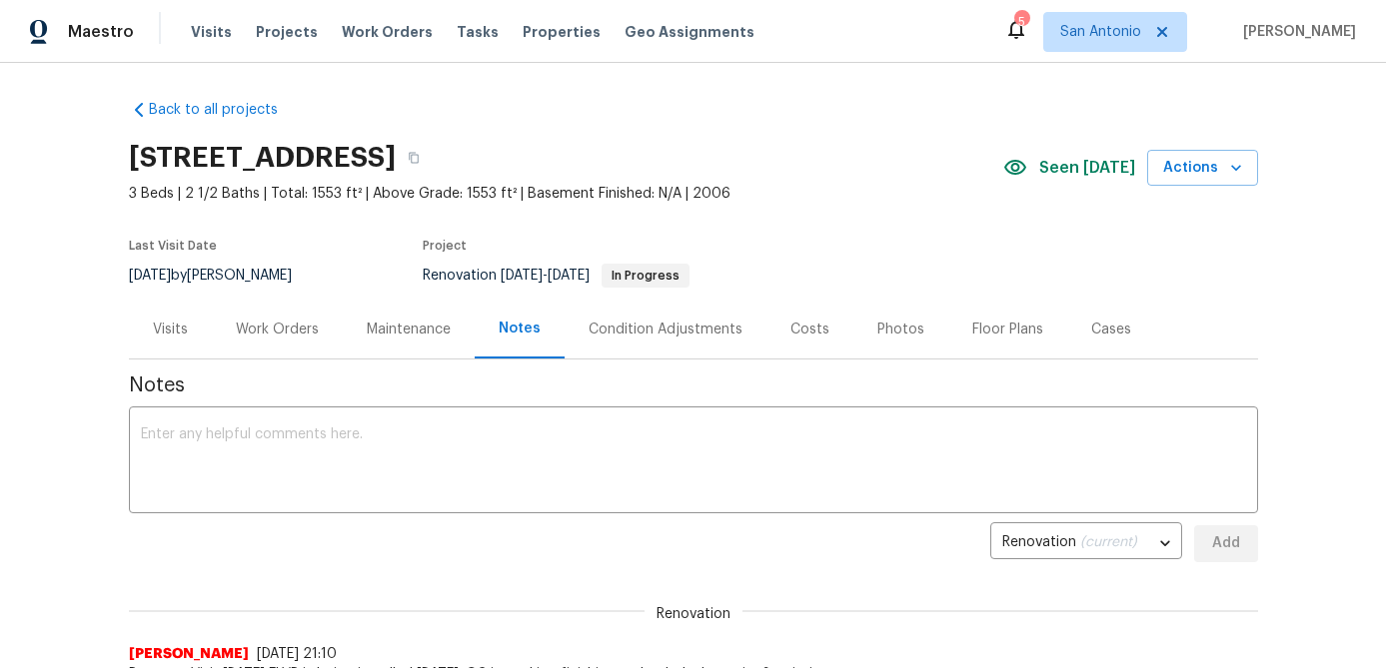
click at [812, 331] on div "Costs" at bounding box center [809, 330] width 39 height 20
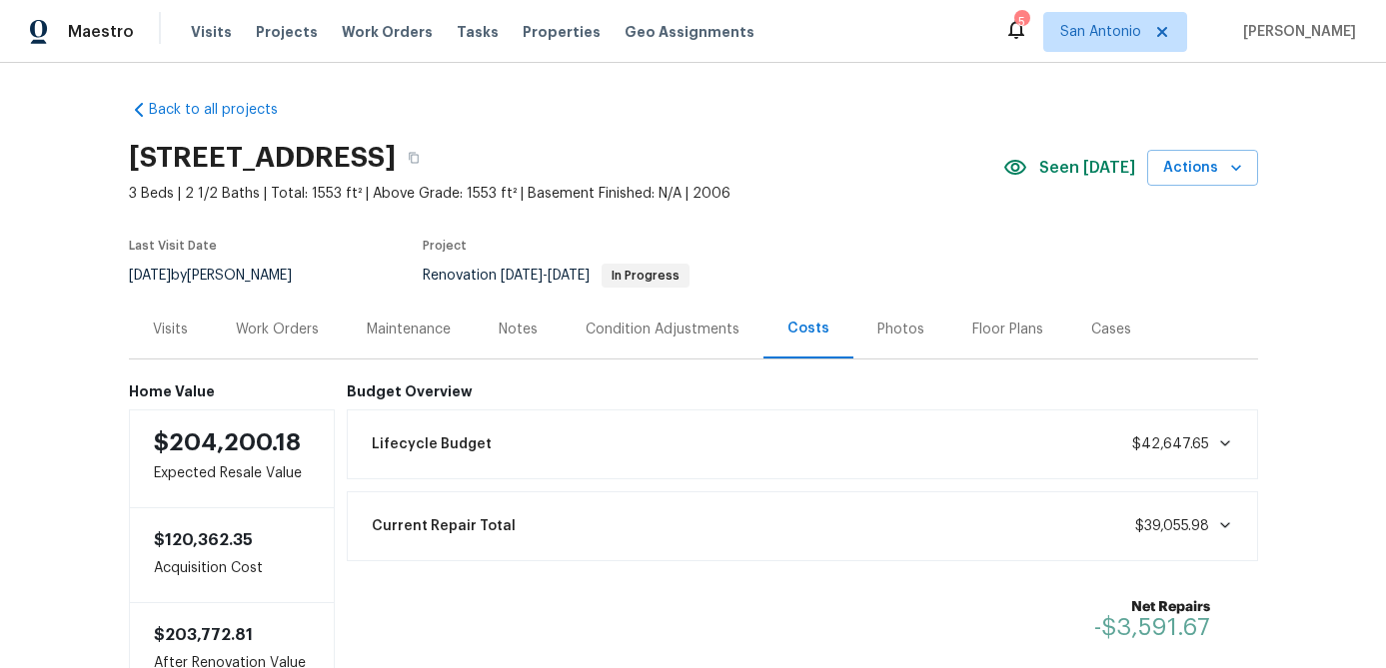
click at [865, 333] on div "Photos" at bounding box center [900, 329] width 95 height 59
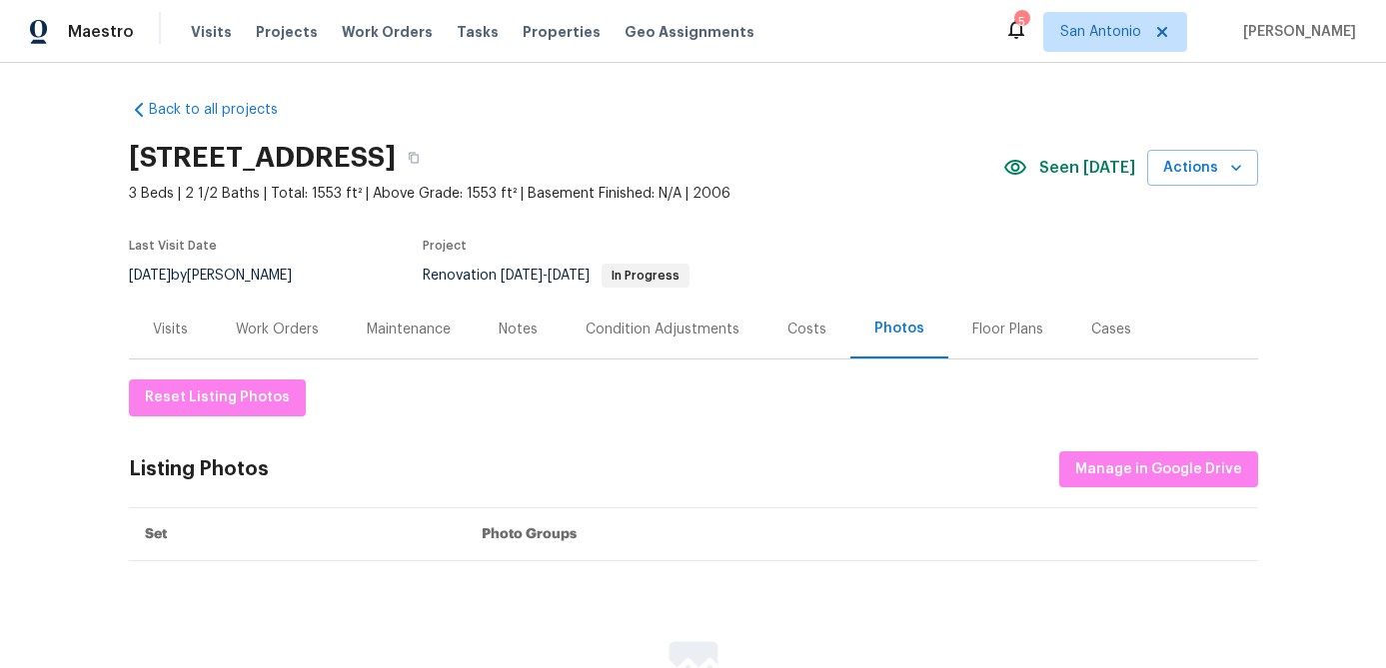
click at [787, 325] on div "Costs" at bounding box center [806, 330] width 39 height 20
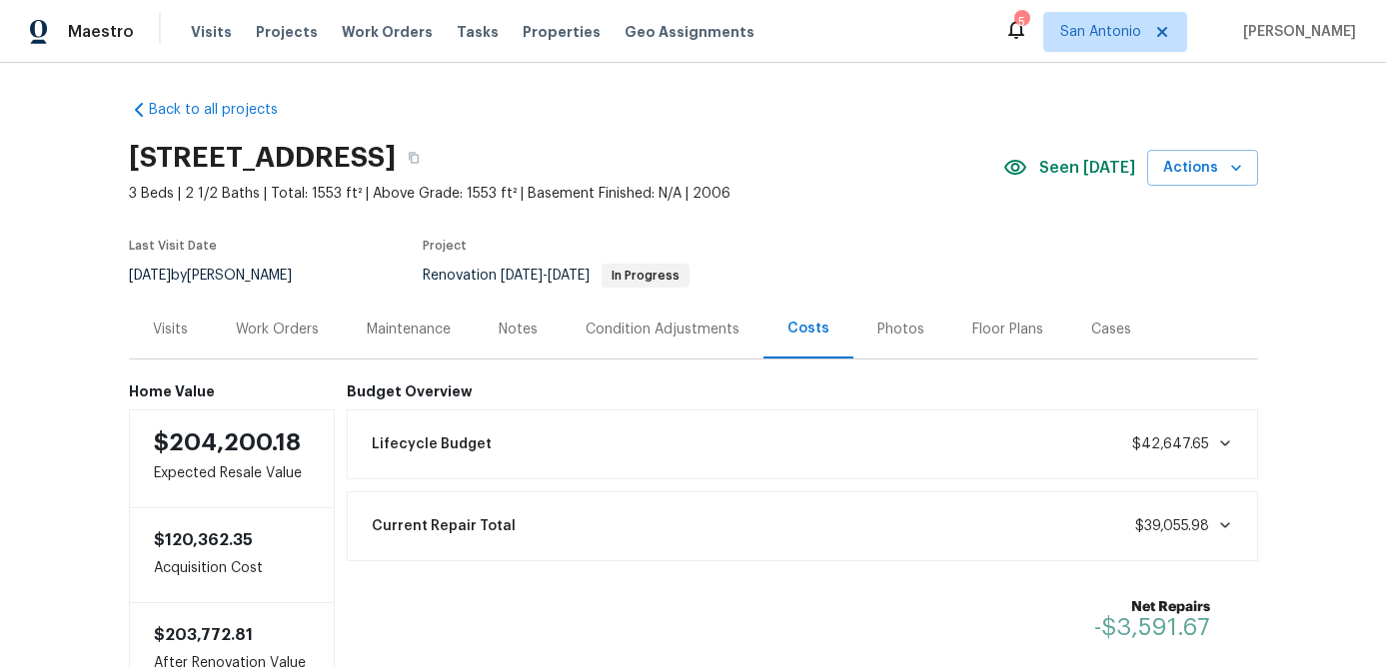
click at [279, 330] on div "Work Orders" at bounding box center [277, 330] width 83 height 20
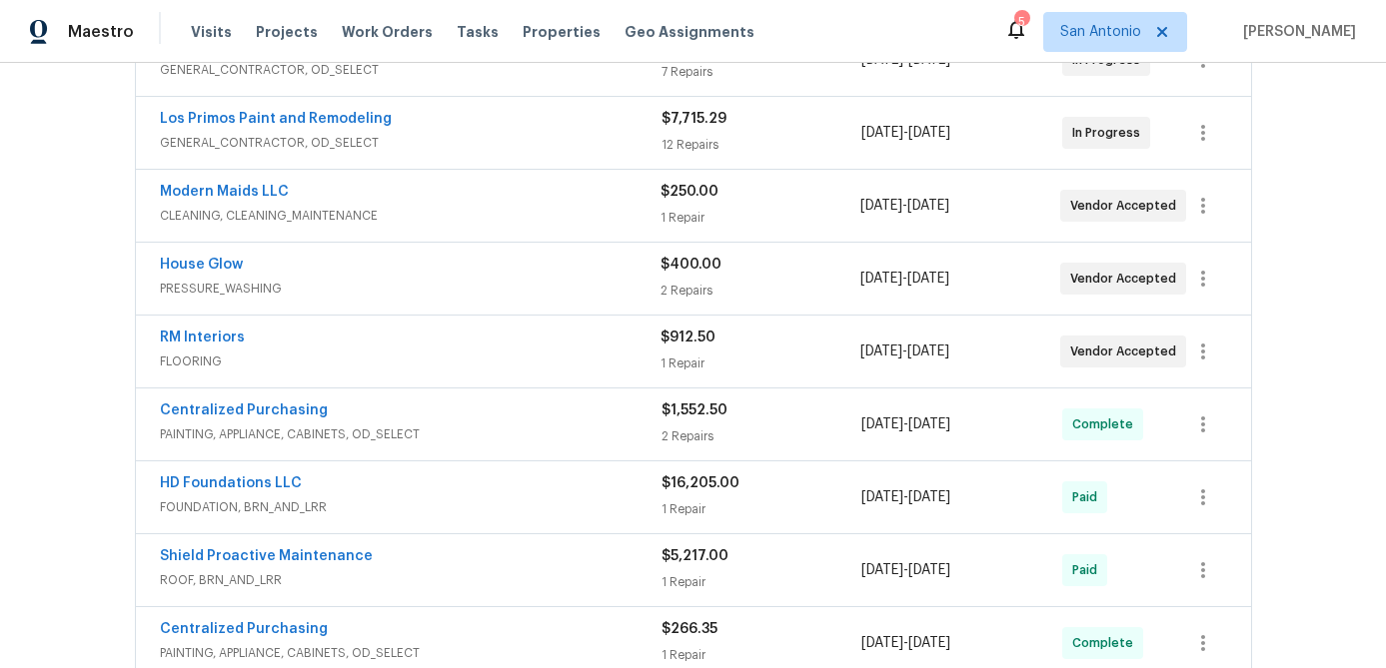
scroll to position [602, 0]
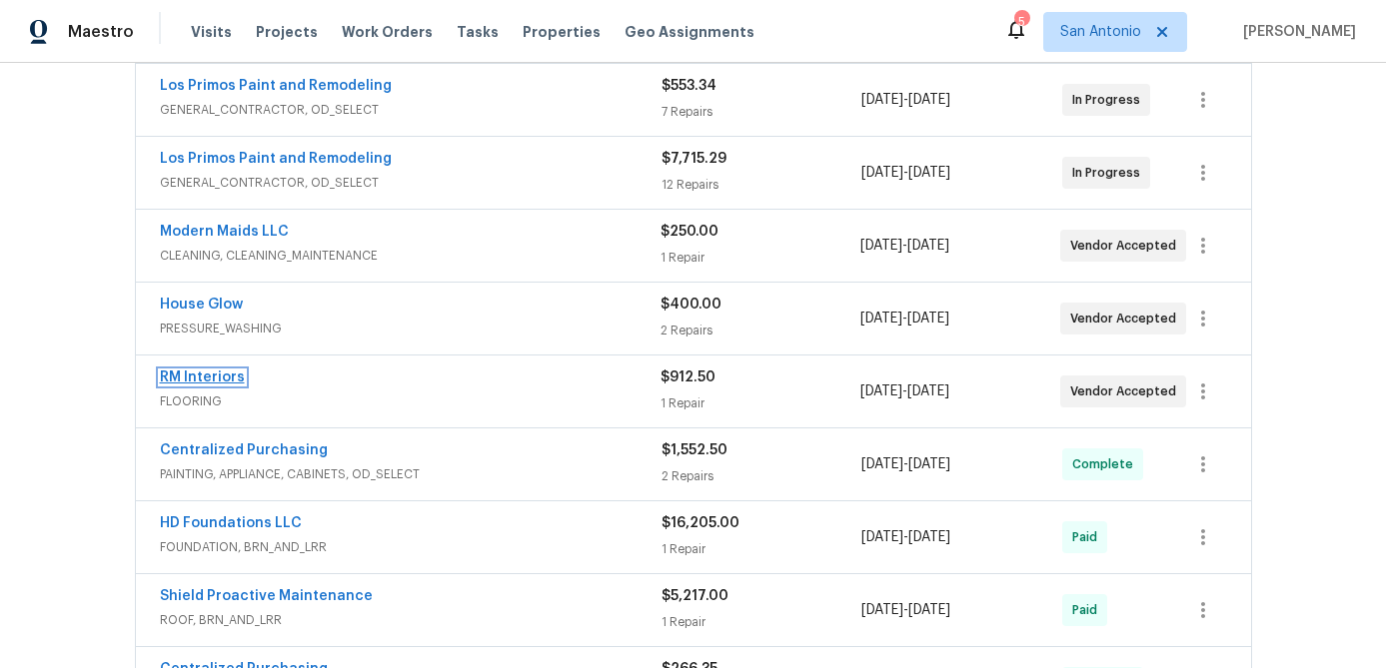
click at [192, 379] on link "RM Interiors" at bounding box center [202, 378] width 85 height 14
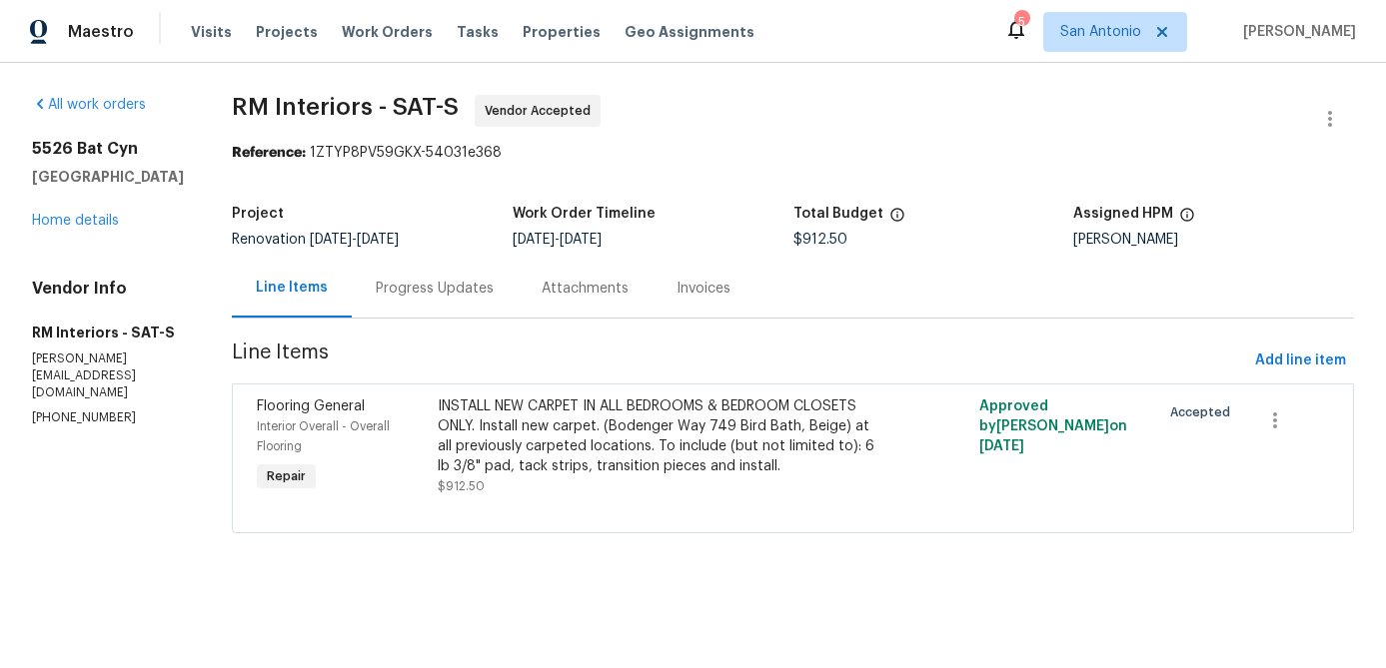
click at [449, 291] on div "Progress Updates" at bounding box center [435, 289] width 118 height 20
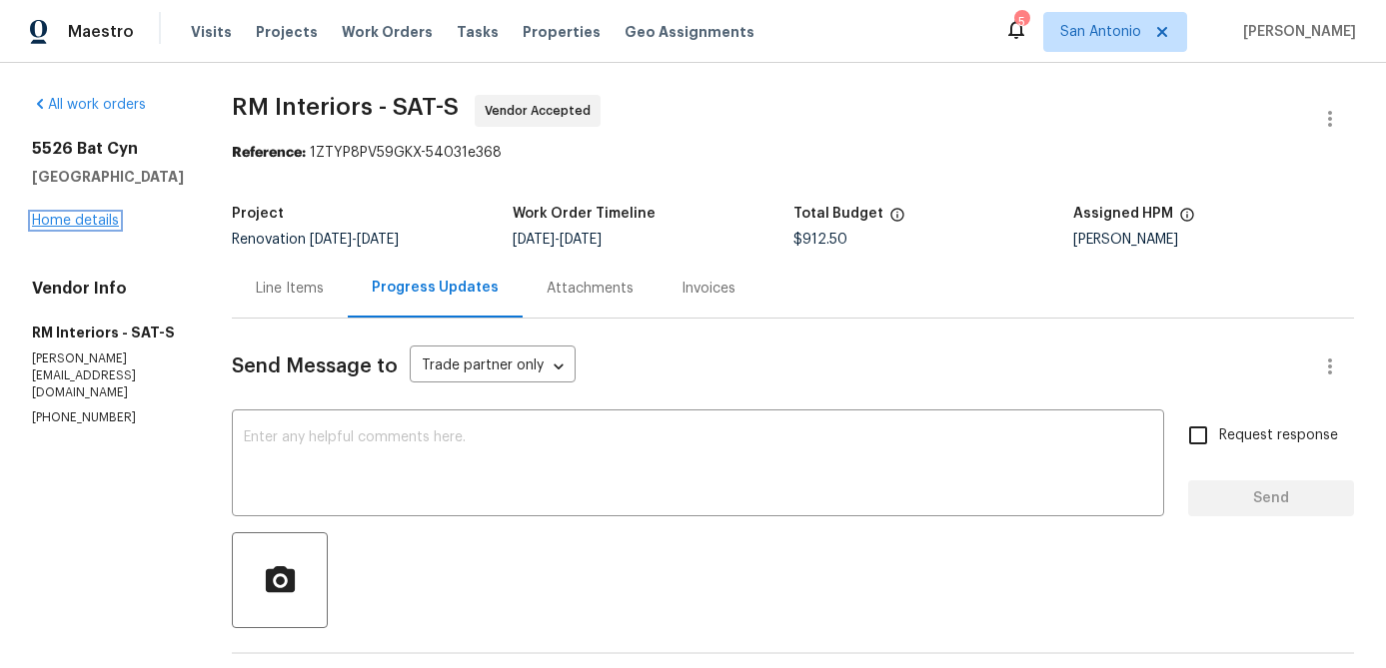
click at [84, 223] on link "Home details" at bounding box center [75, 221] width 87 height 14
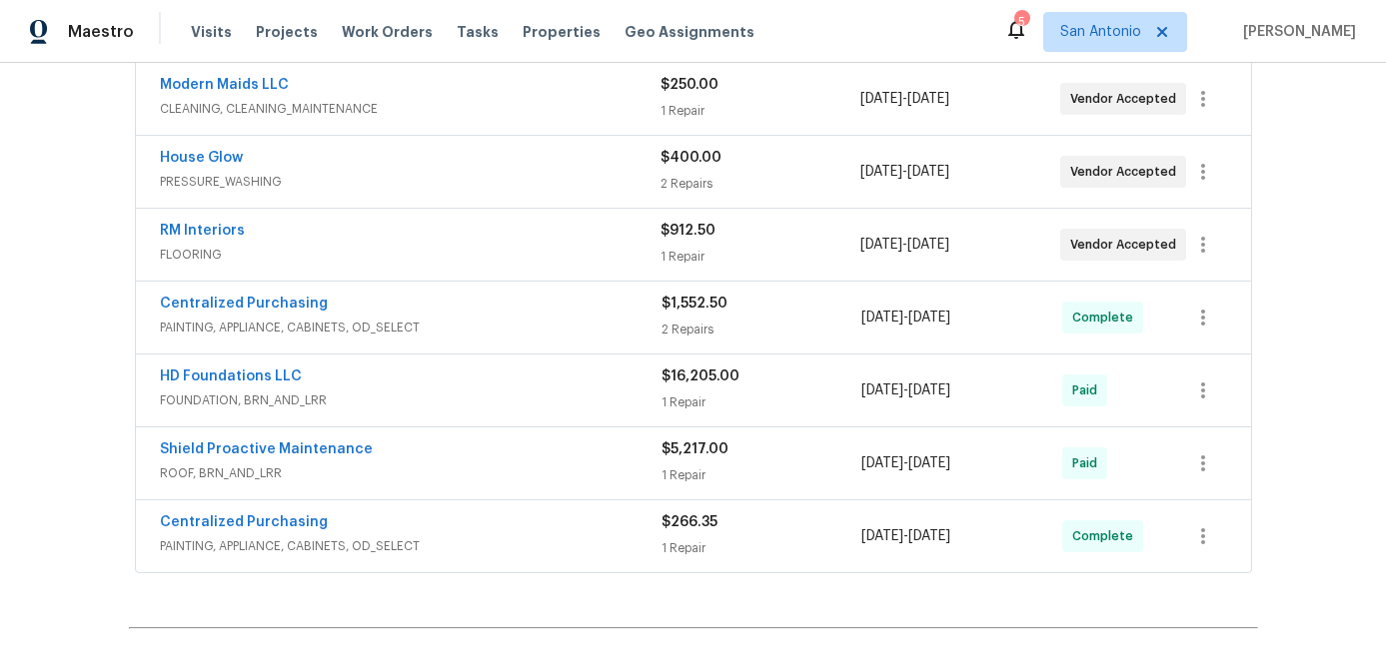
scroll to position [710, 0]
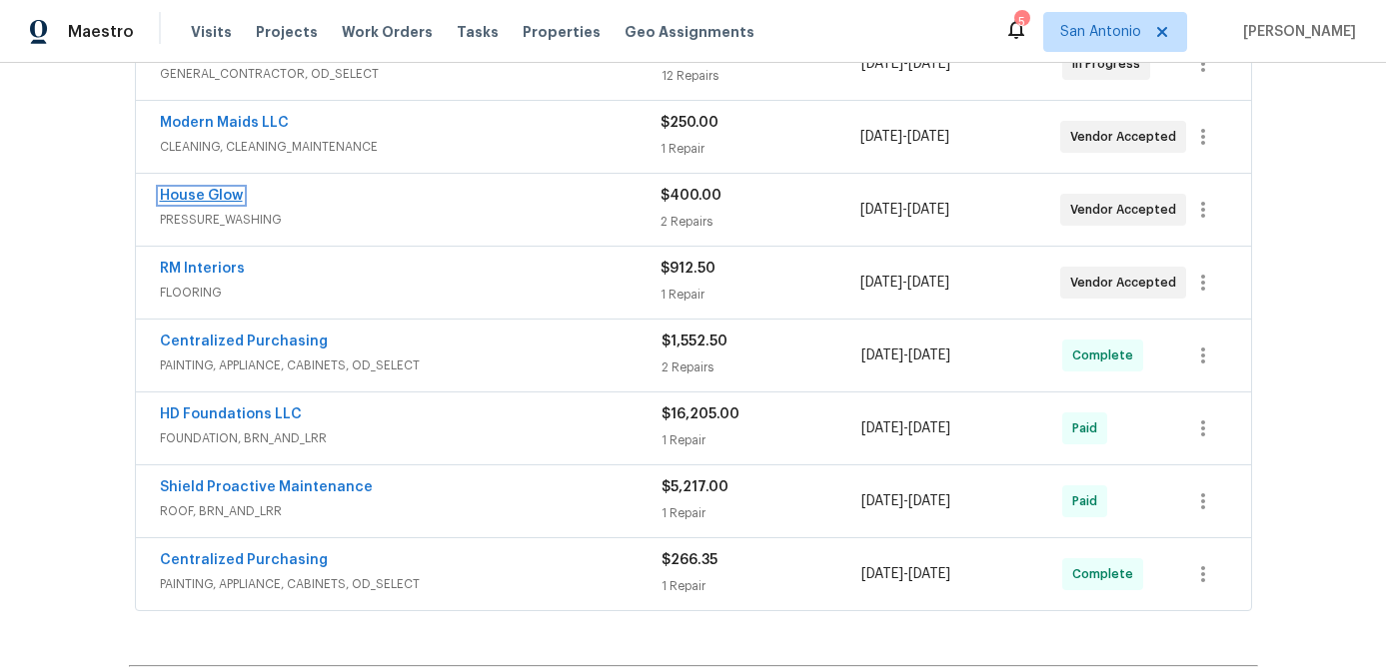
click at [204, 195] on link "House Glow" at bounding box center [201, 196] width 83 height 14
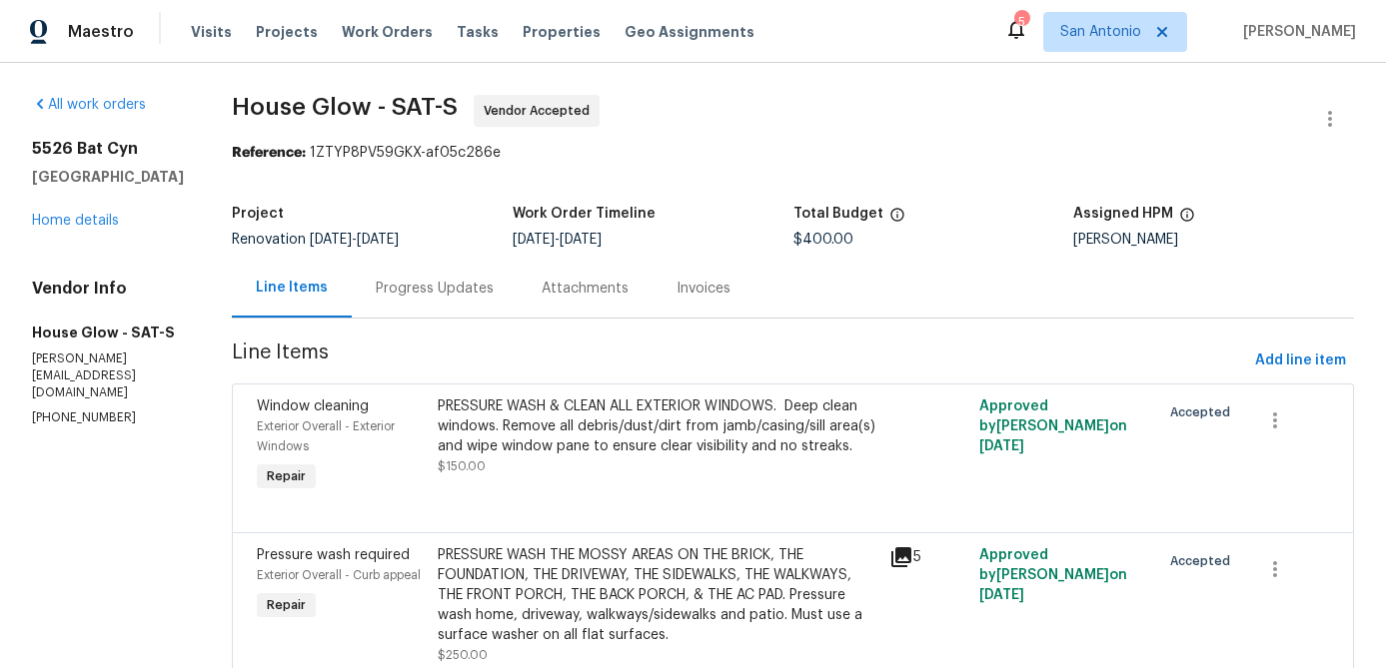
click at [460, 286] on div "Progress Updates" at bounding box center [435, 289] width 118 height 20
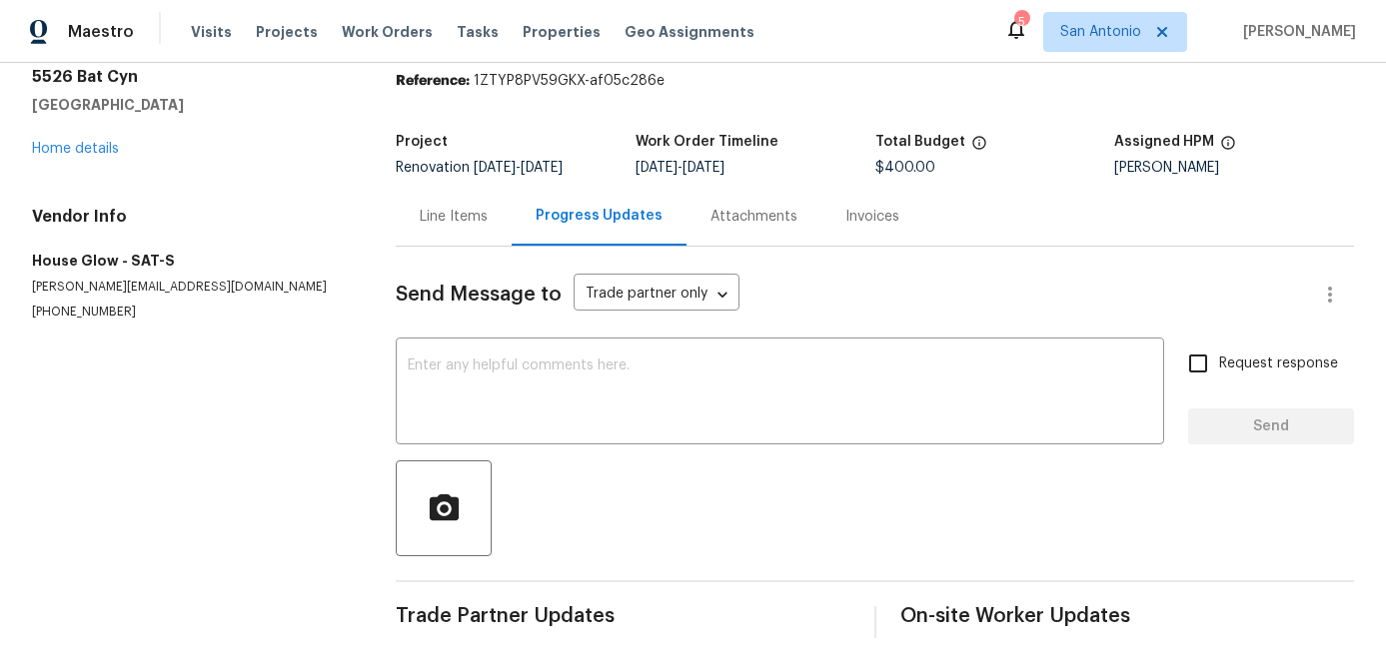
scroll to position [74, 0]
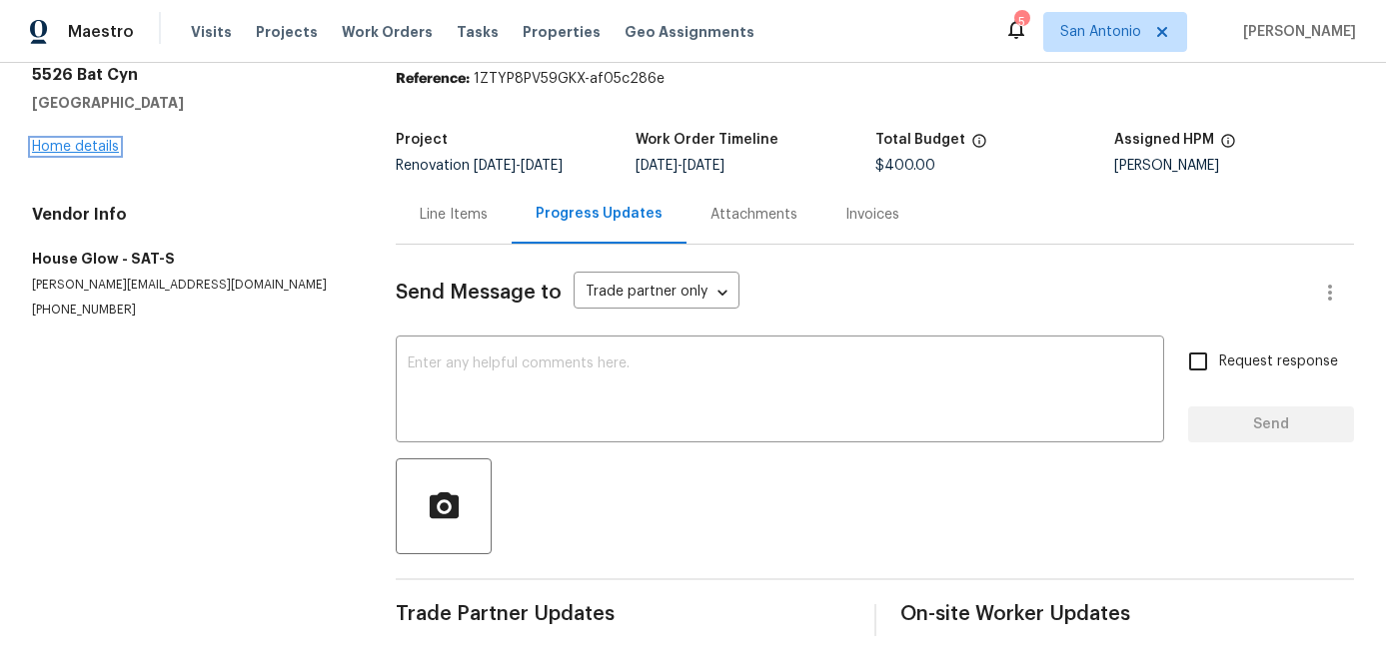
click at [98, 142] on link "Home details" at bounding box center [75, 147] width 87 height 14
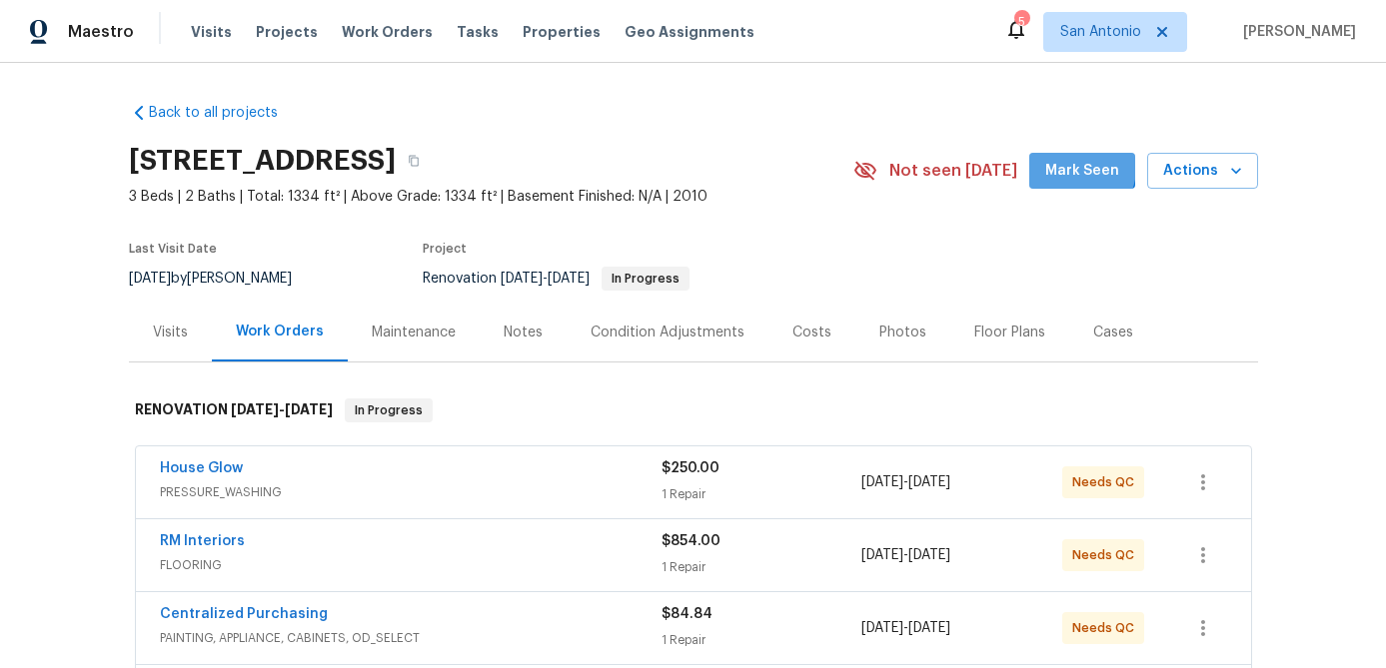
click at [1055, 161] on span "Mark Seen" at bounding box center [1082, 171] width 74 height 25
click at [1232, 168] on icon "button" at bounding box center [1236, 171] width 10 height 6
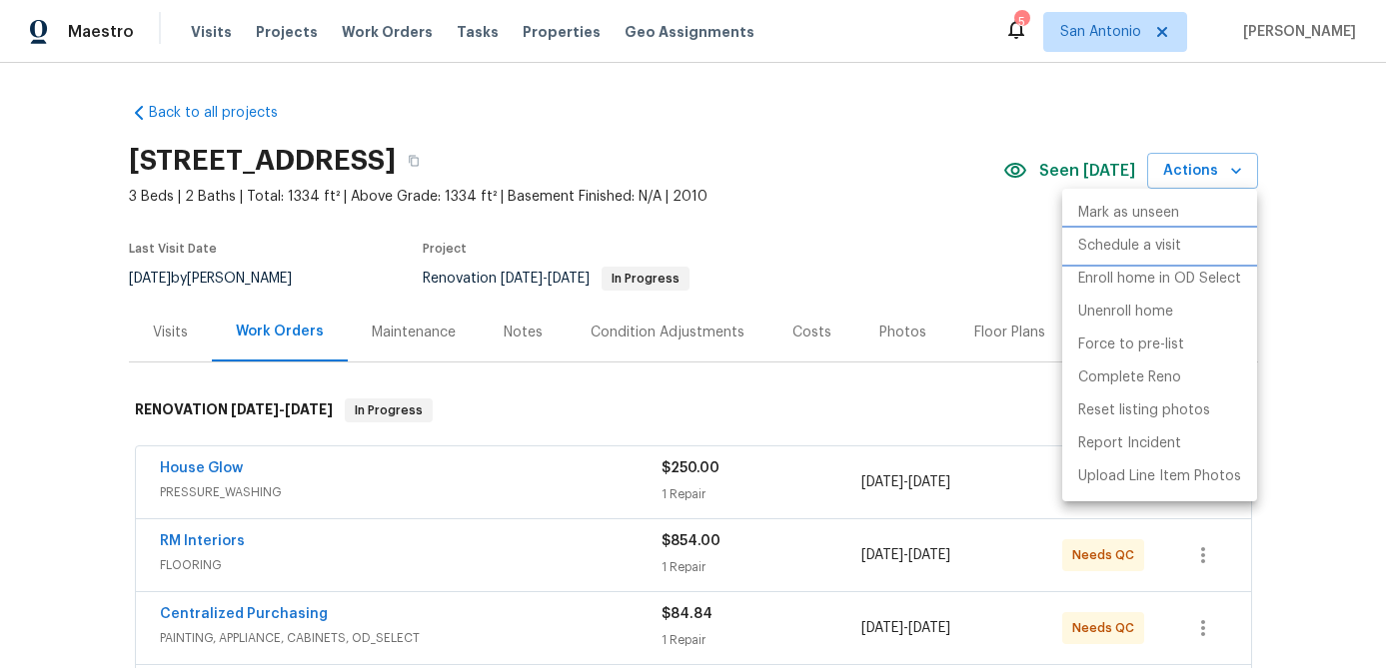
click at [1119, 244] on p "Schedule a visit" at bounding box center [1129, 246] width 103 height 21
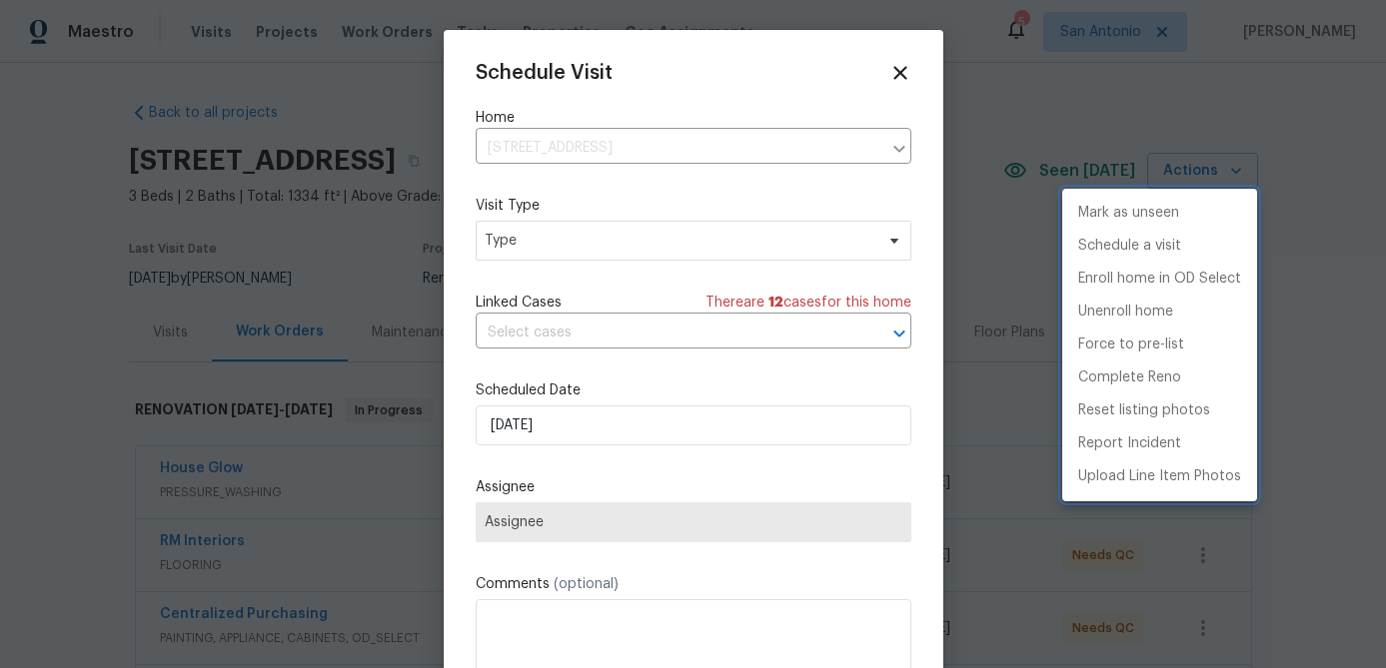
click at [693, 237] on div at bounding box center [693, 334] width 1386 height 668
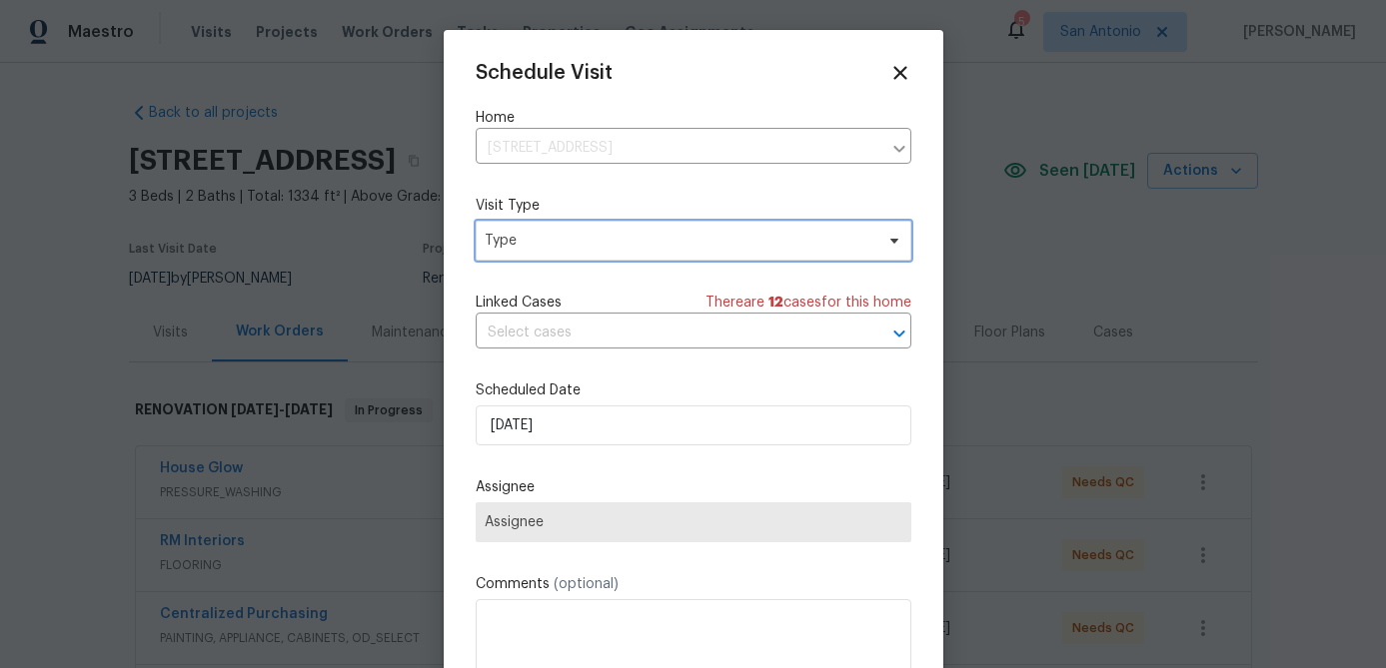
click at [692, 239] on span "Type" at bounding box center [679, 241] width 389 height 20
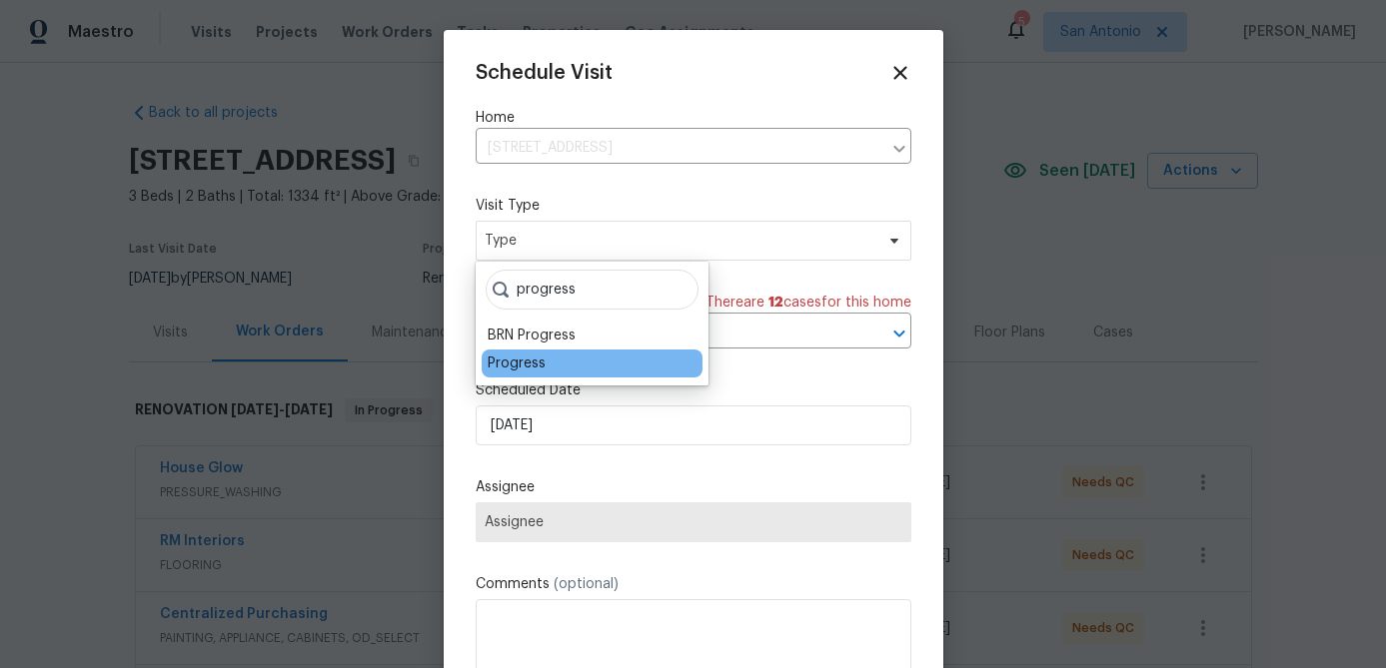
type input "progress"
click at [510, 354] on div "Progress" at bounding box center [517, 364] width 58 height 20
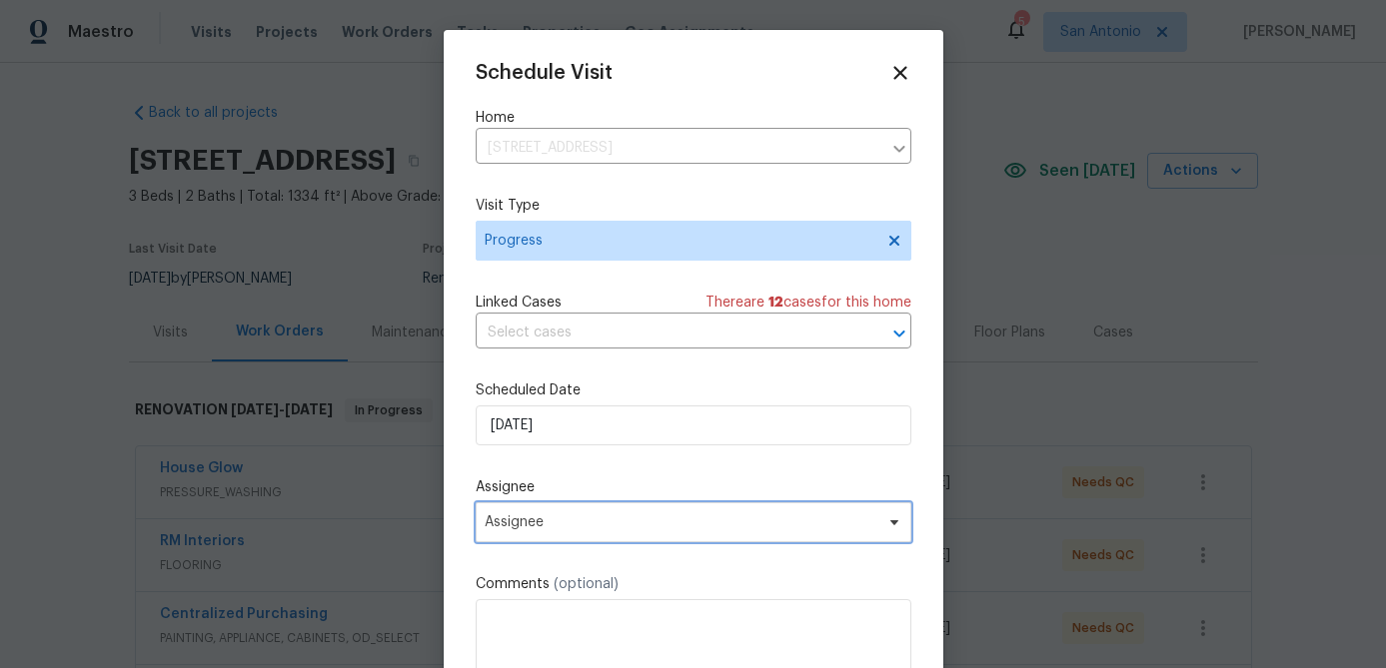
click at [571, 530] on span "Assignee" at bounding box center [681, 523] width 392 height 16
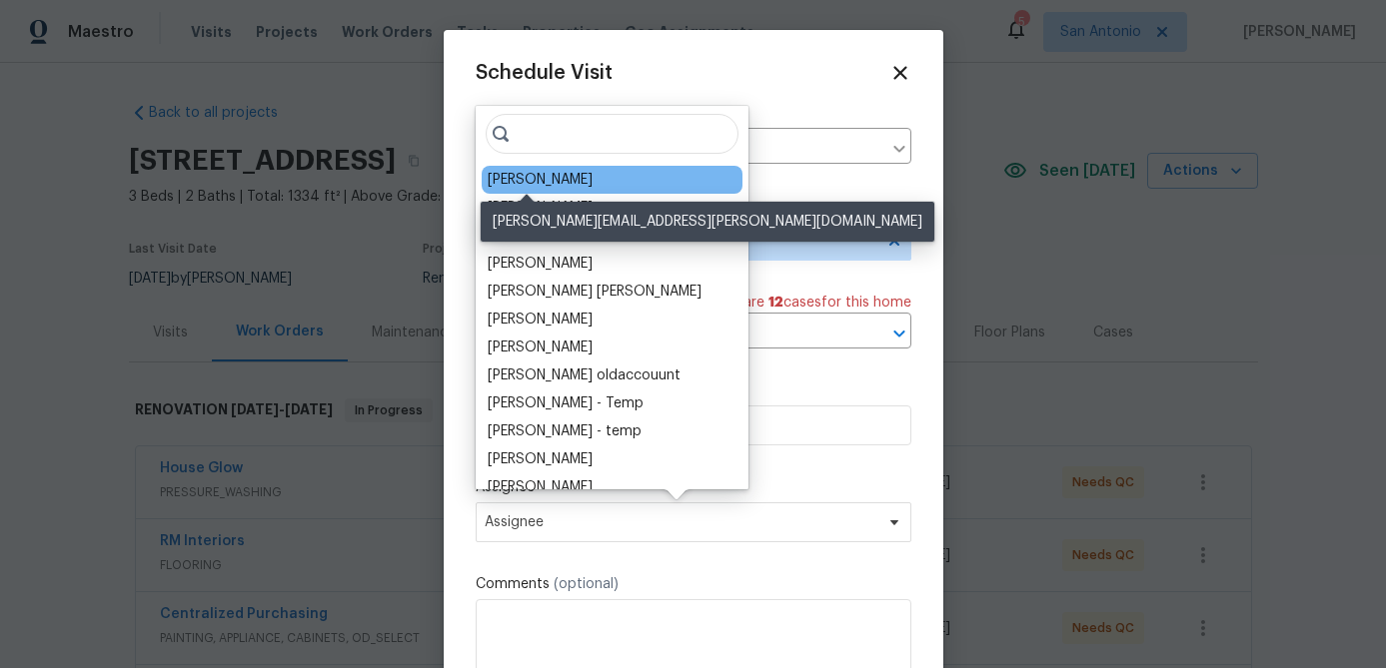
click at [532, 183] on div "[PERSON_NAME]" at bounding box center [540, 180] width 105 height 20
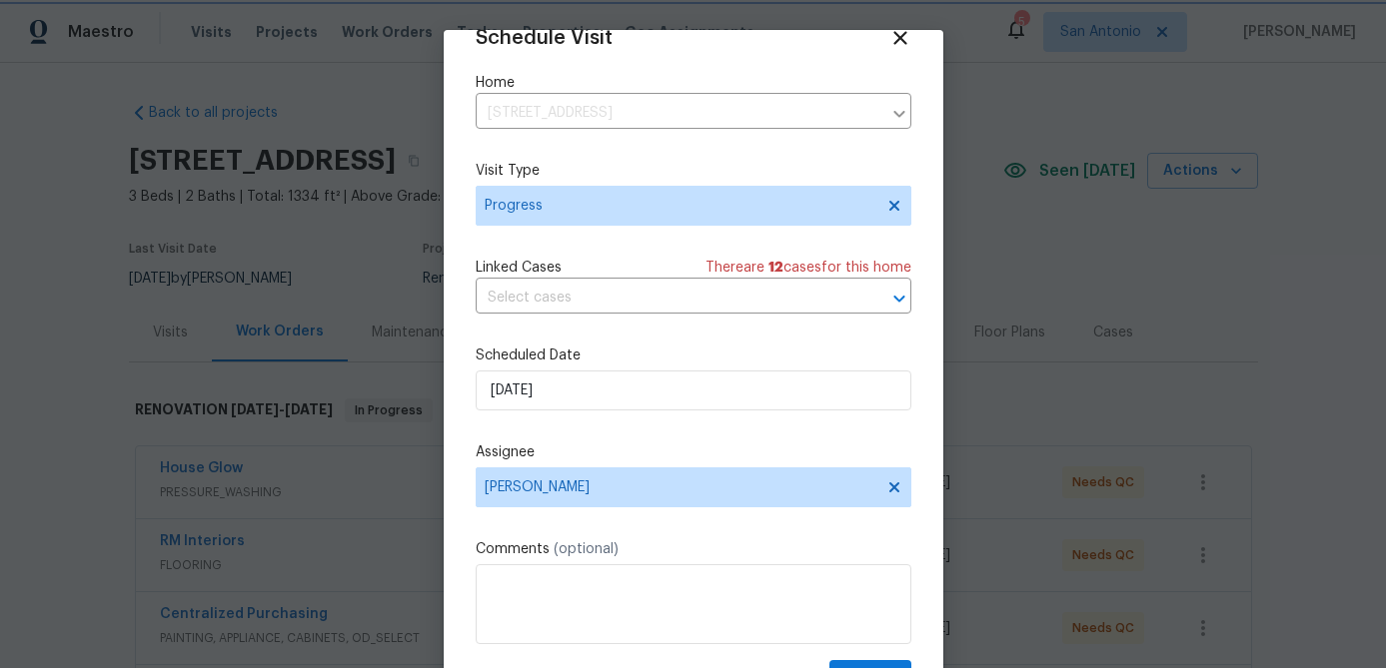
scroll to position [91, 0]
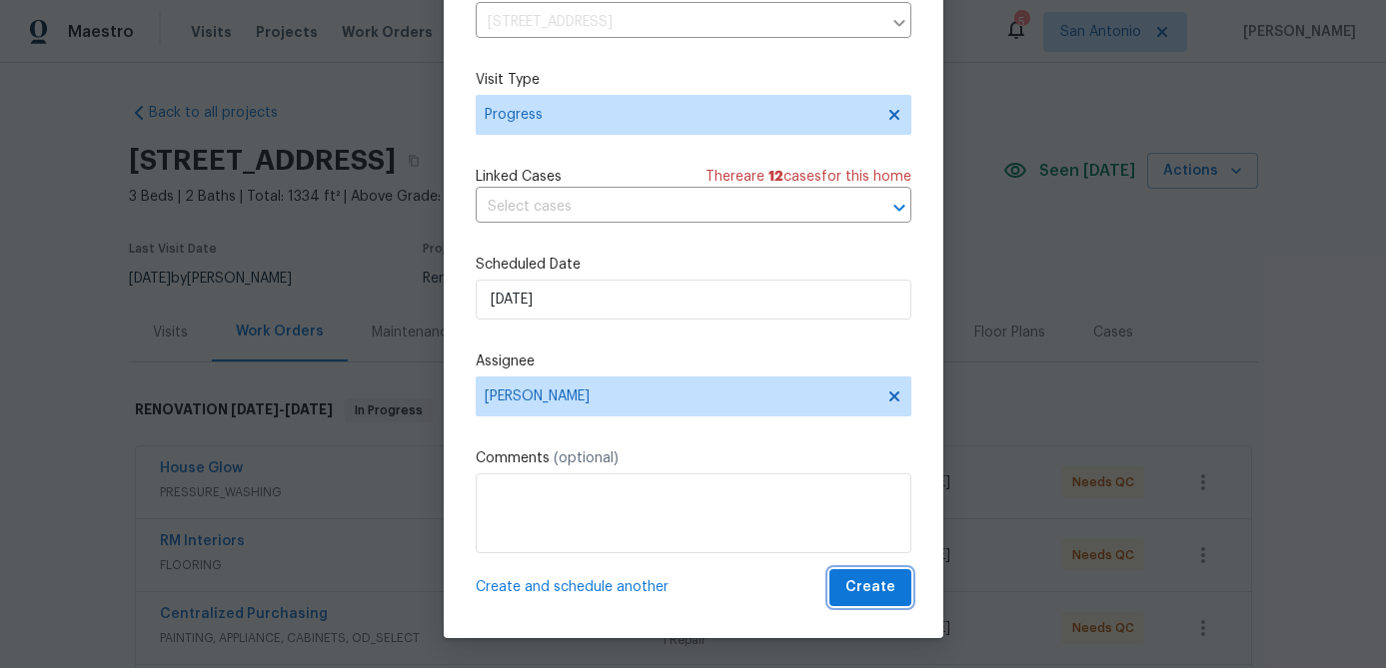
click at [874, 581] on span "Create" at bounding box center [870, 588] width 50 height 25
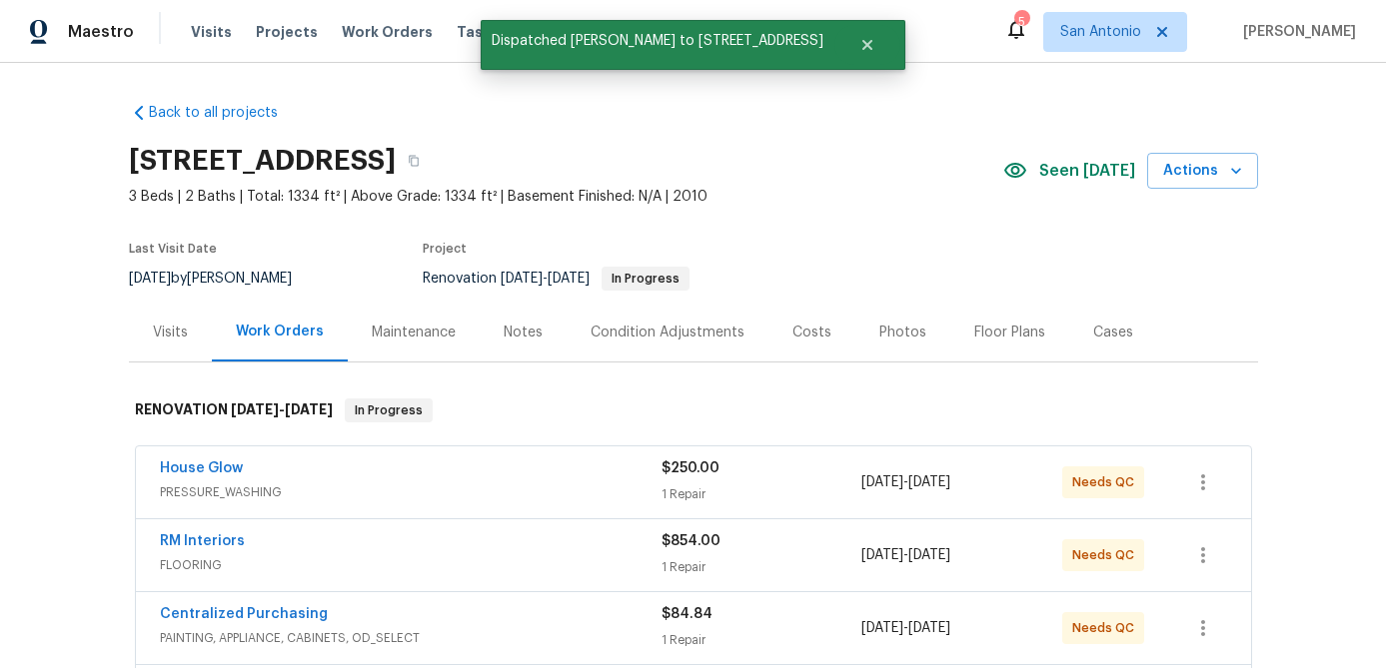
scroll to position [0, 0]
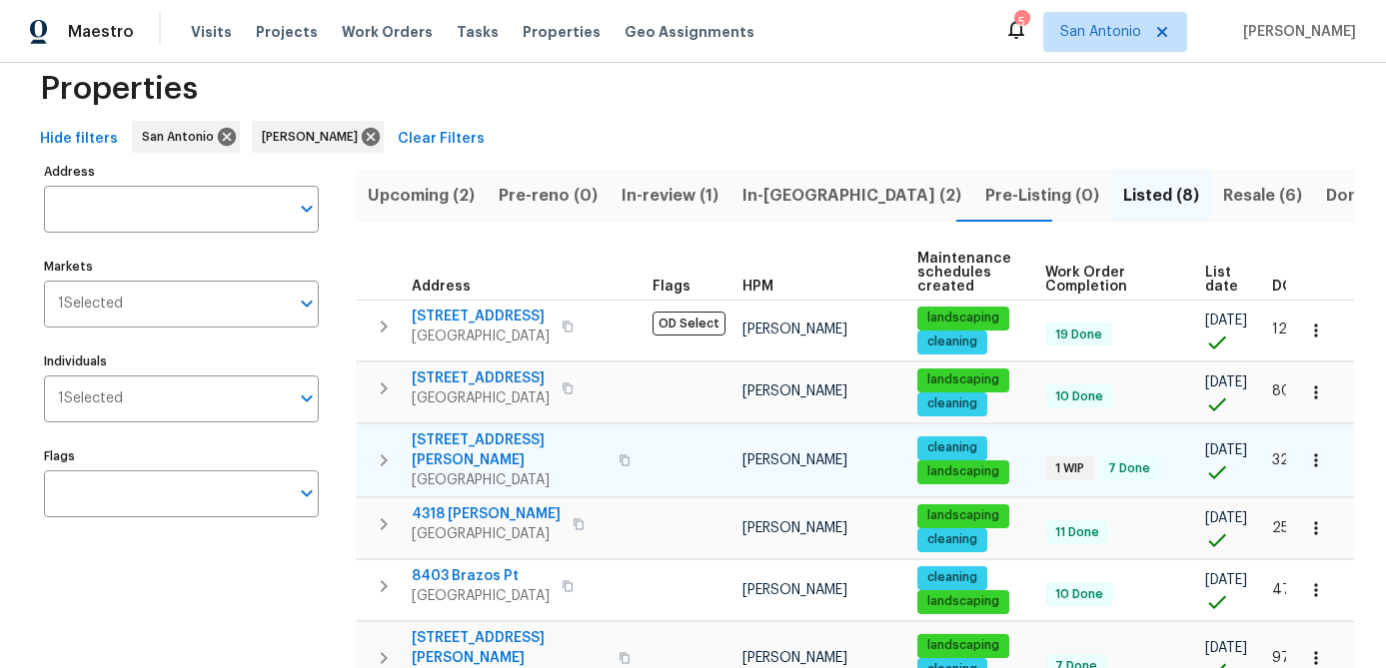
scroll to position [60, 0]
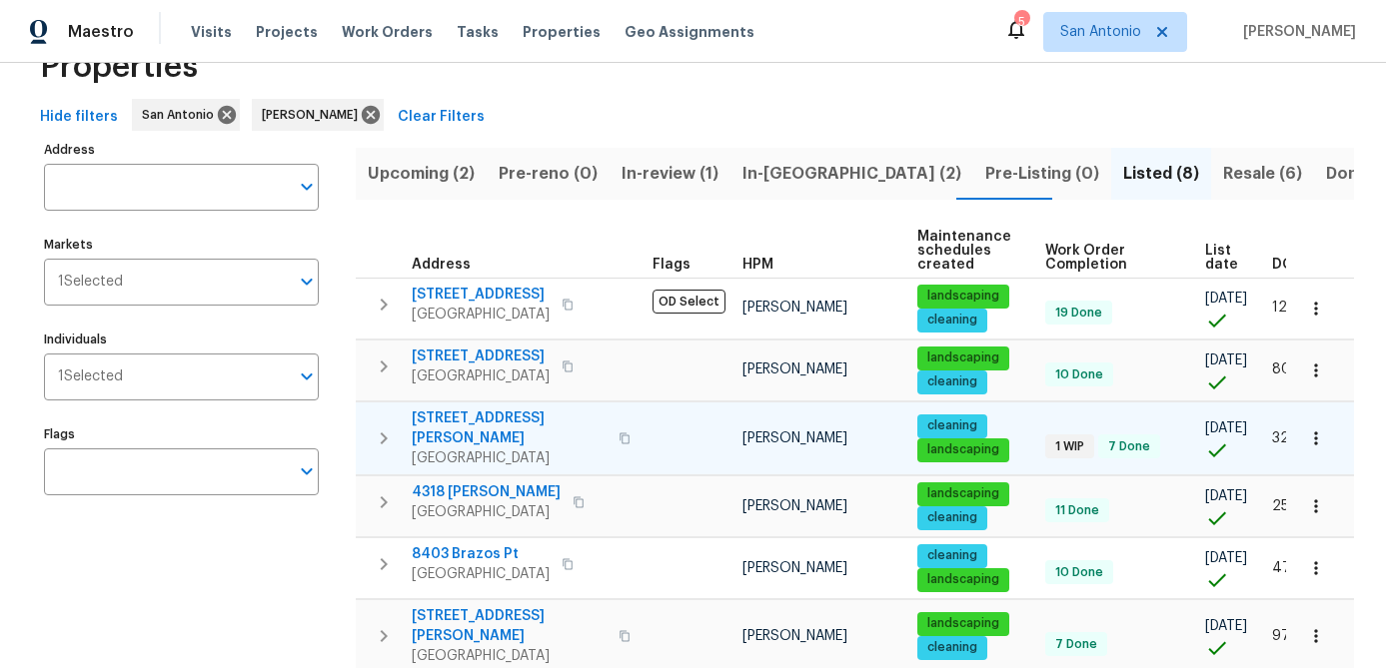
click at [489, 431] on span "[STREET_ADDRESS][PERSON_NAME]" at bounding box center [509, 429] width 195 height 40
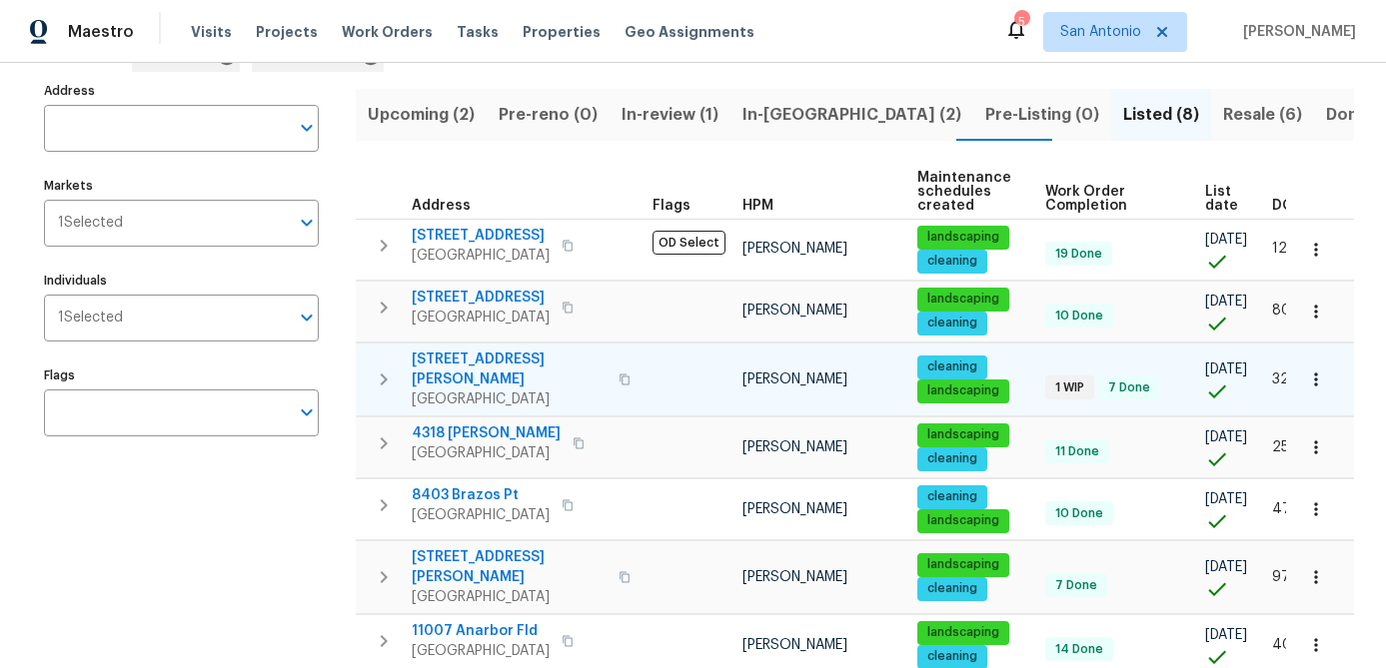
scroll to position [117, 0]
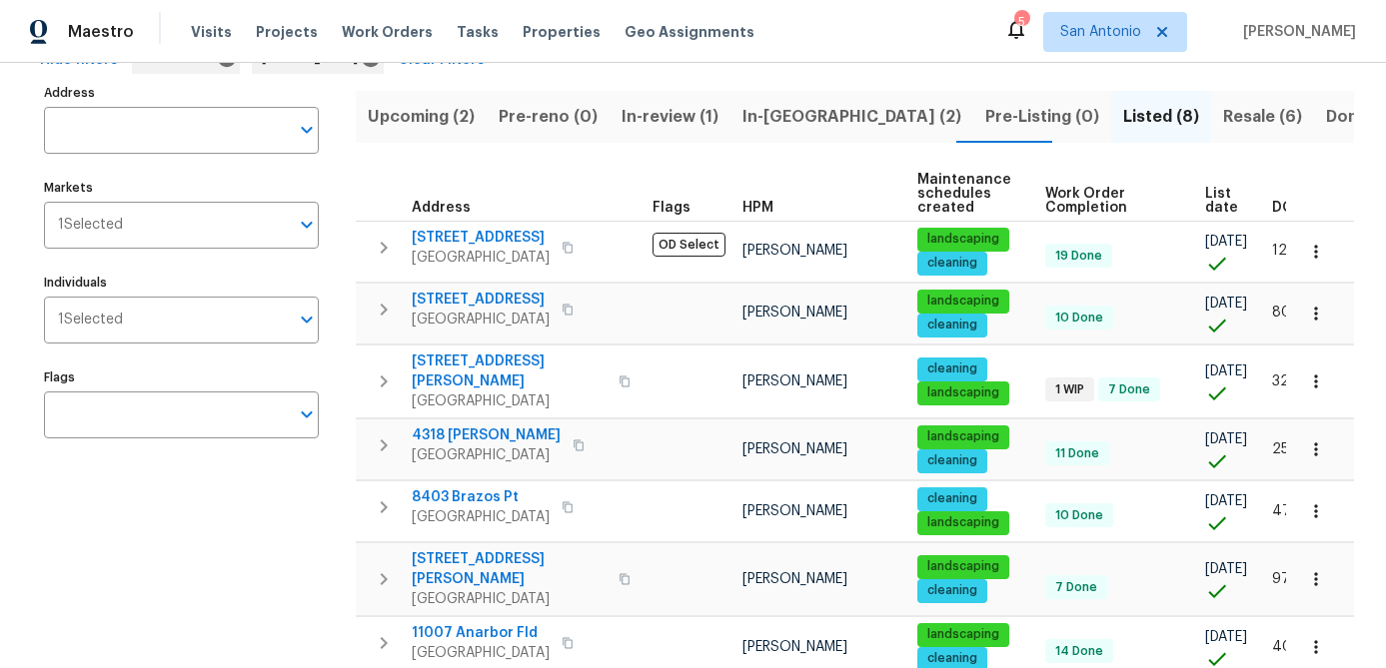
click at [1216, 200] on span "List date" at bounding box center [1221, 201] width 33 height 28
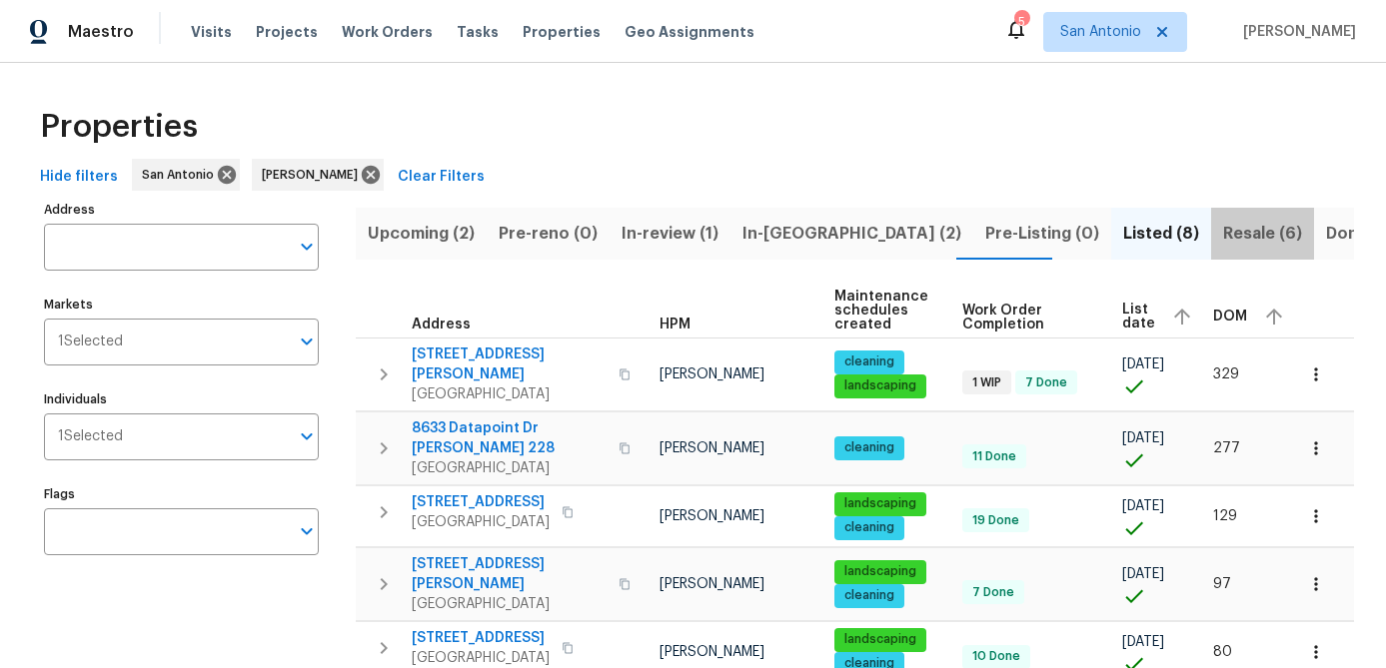
click at [1223, 227] on span "Resale (6)" at bounding box center [1262, 234] width 79 height 28
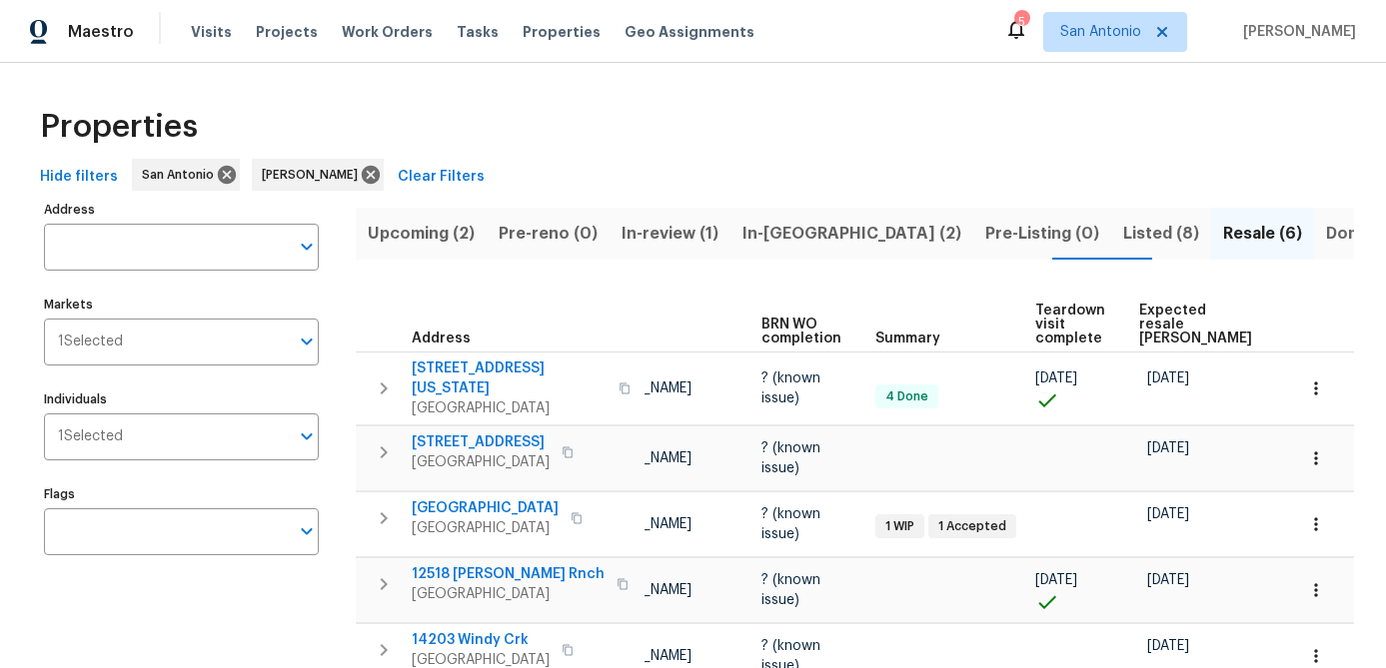
scroll to position [0, 172]
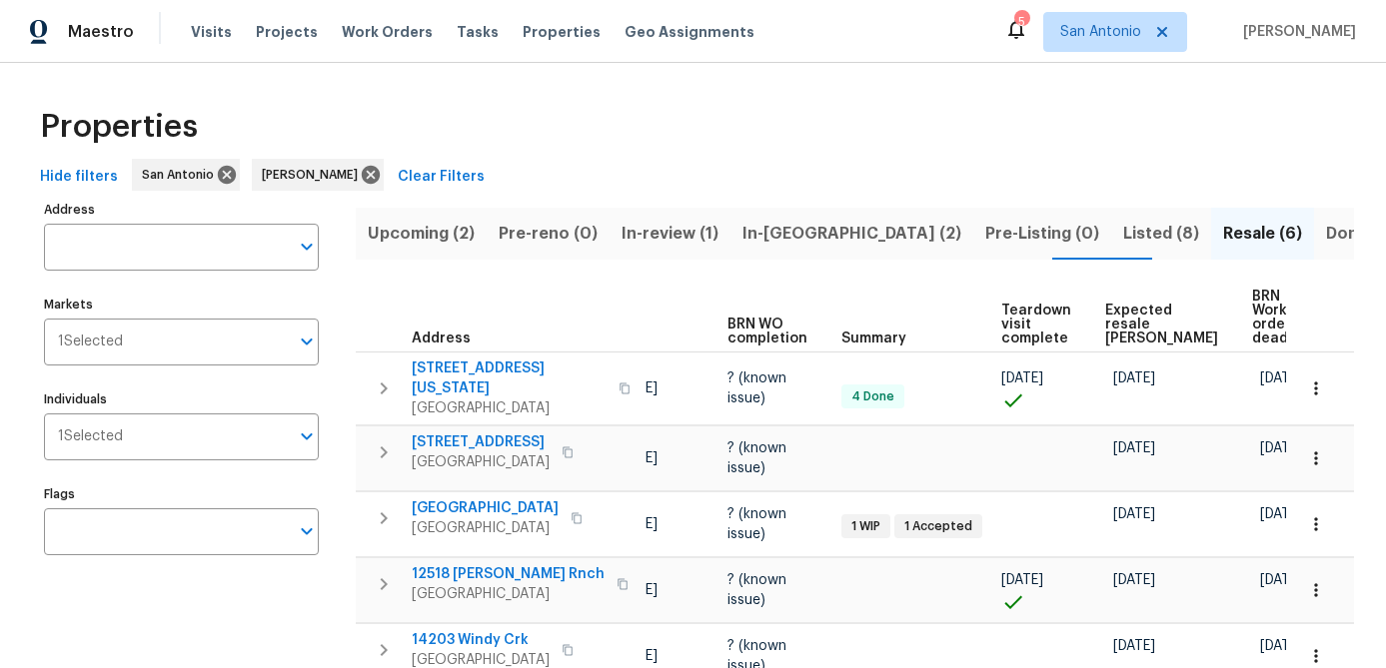
click at [1122, 328] on span "Expected resale COE" at bounding box center [1161, 325] width 113 height 42
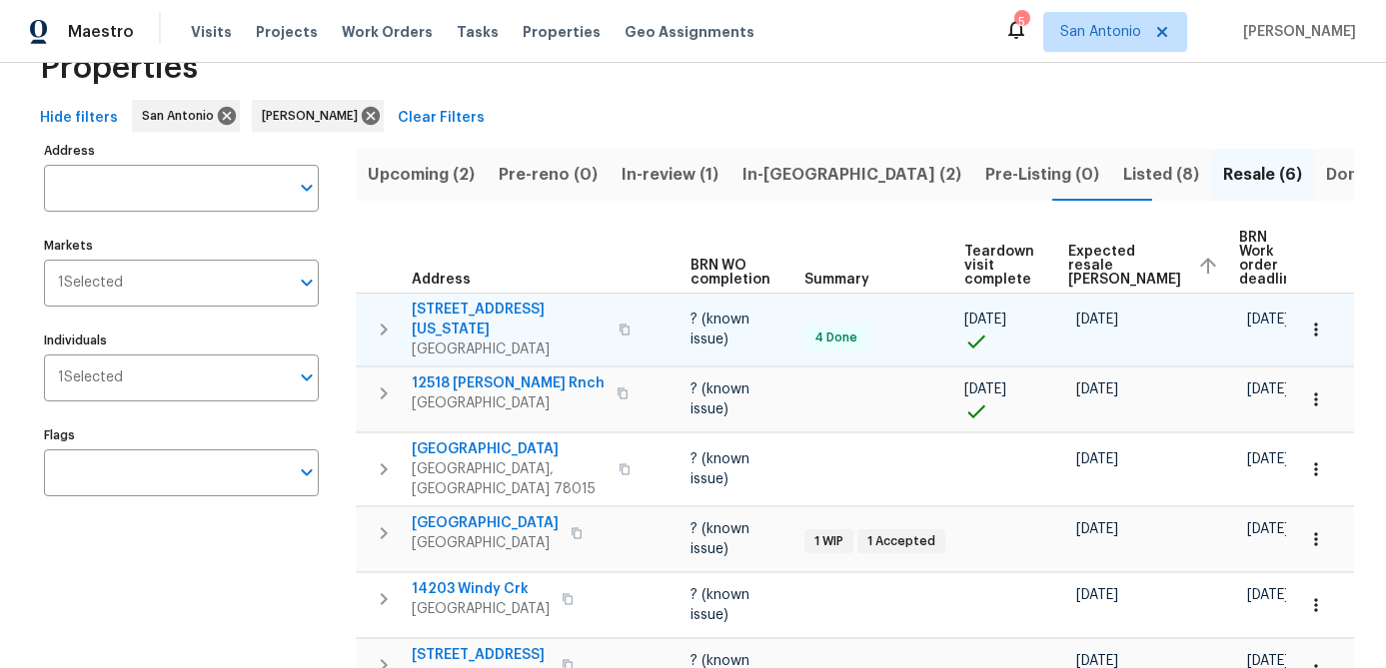
scroll to position [159, 0]
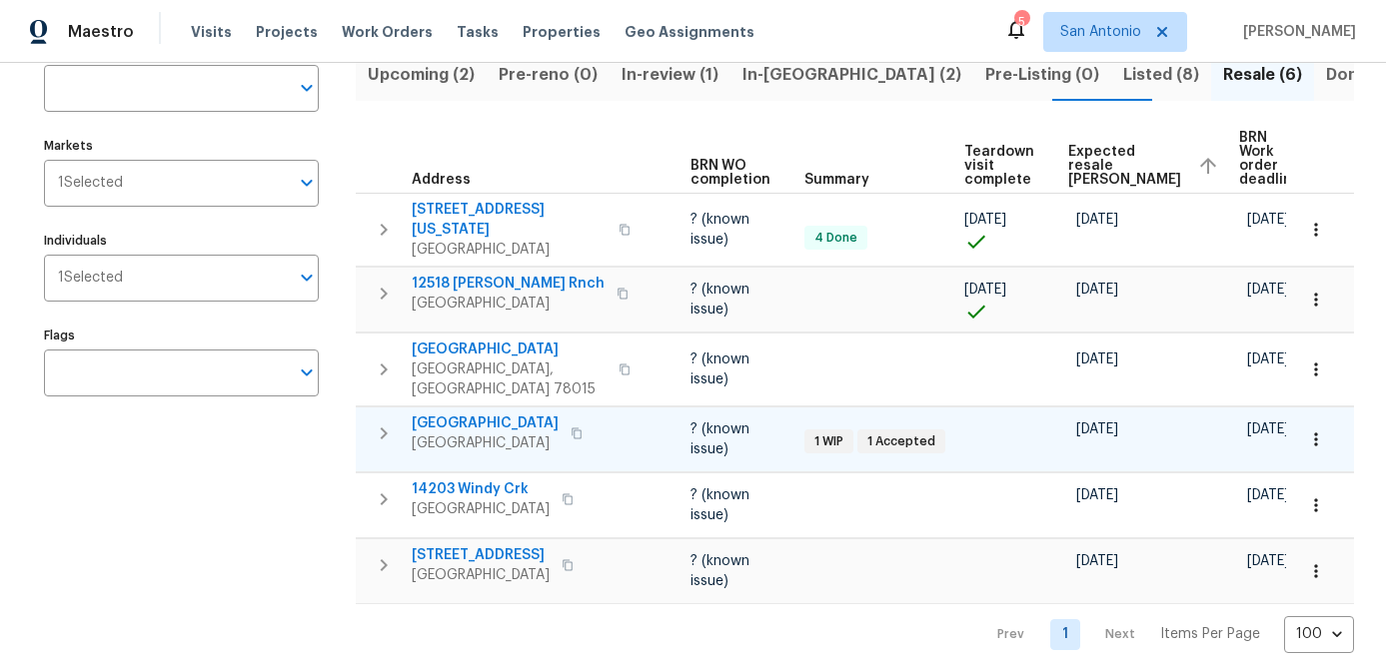
click at [478, 434] on span "San Antonio, TX 78245" at bounding box center [485, 444] width 147 height 20
click at [1314, 293] on icon "button" at bounding box center [1315, 299] width 3 height 13
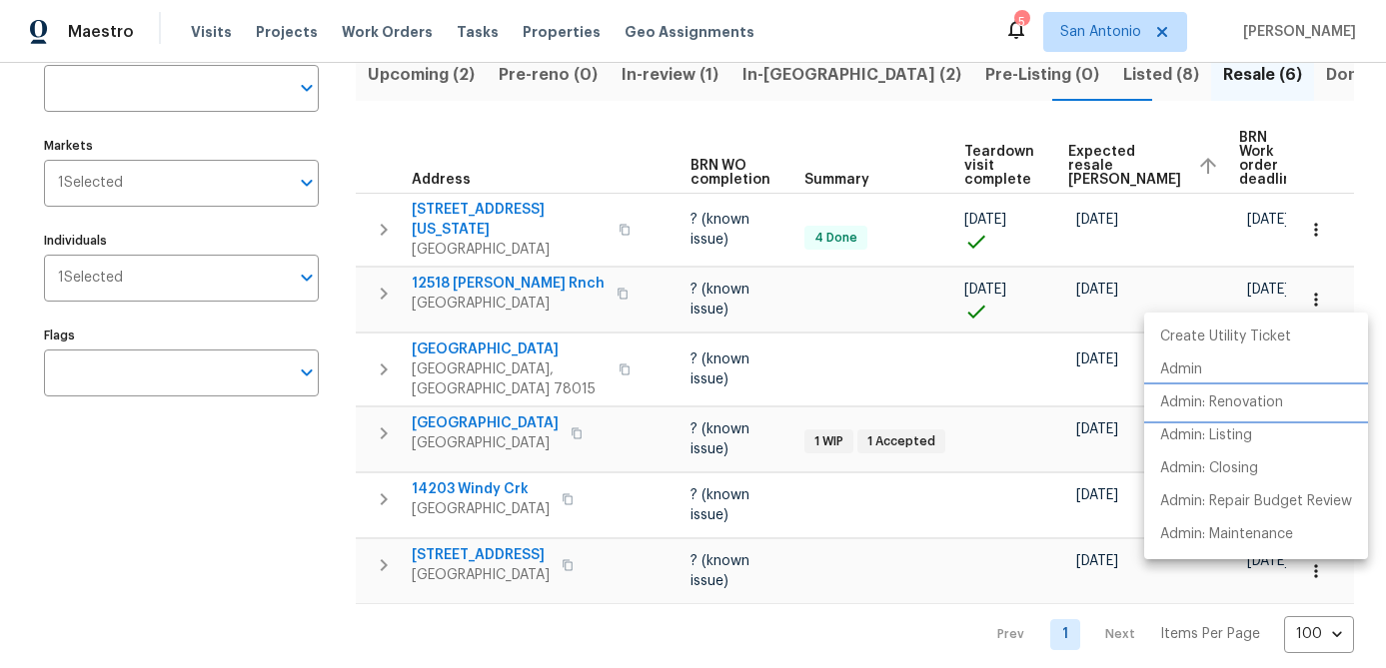
click at [1234, 397] on p "Admin: Renovation" at bounding box center [1221, 403] width 123 height 21
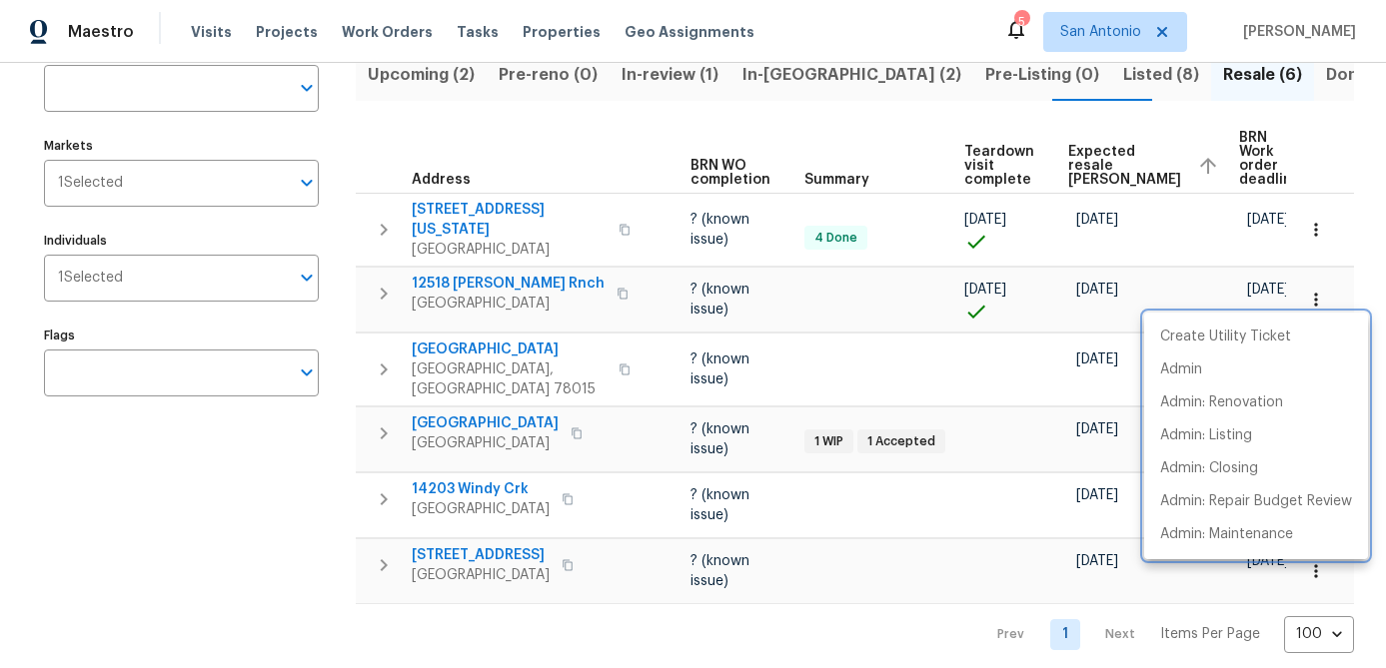
click at [207, 562] on div at bounding box center [693, 334] width 1386 height 668
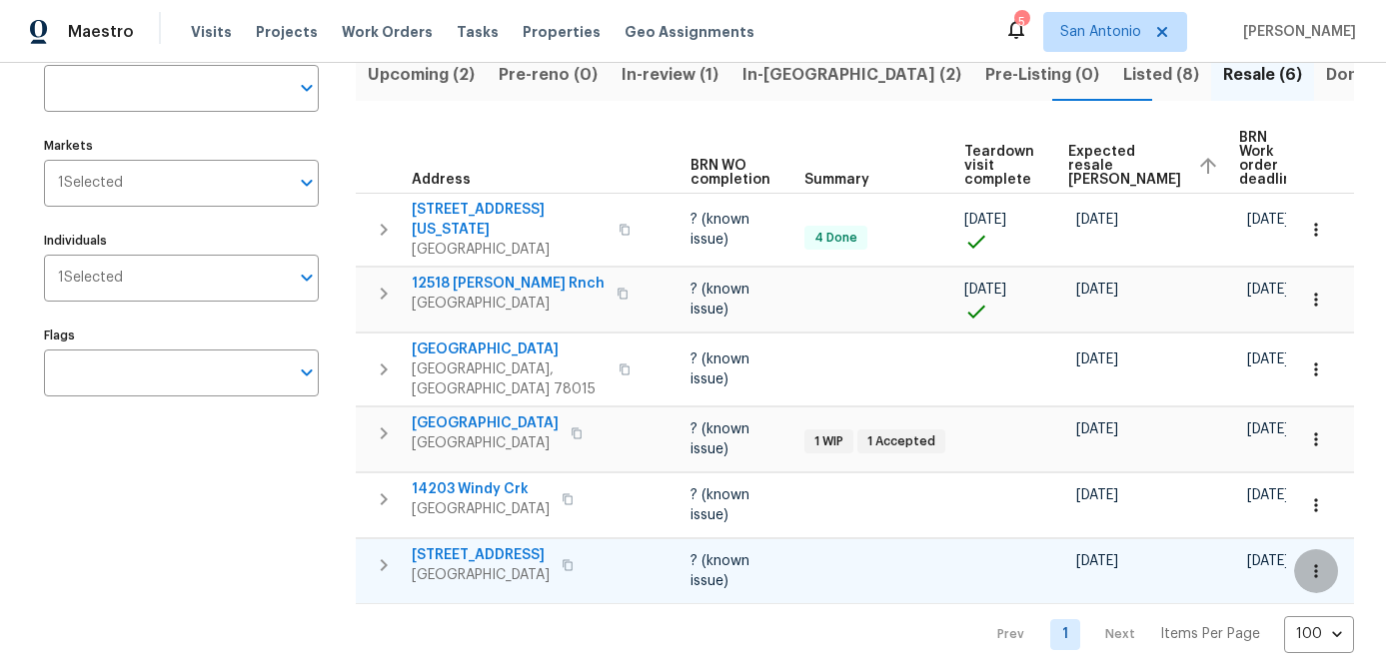
click at [1312, 562] on icon "button" at bounding box center [1316, 572] width 20 height 20
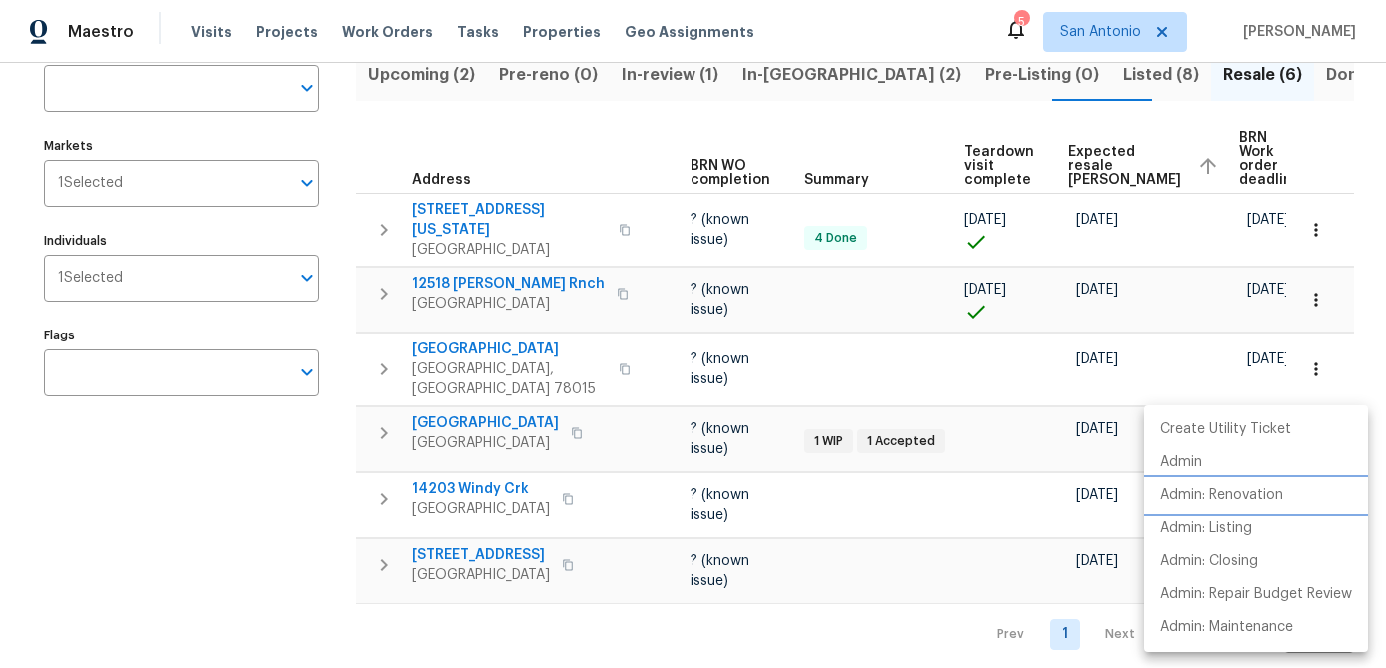
click at [1256, 503] on p "Admin: Renovation" at bounding box center [1221, 496] width 123 height 21
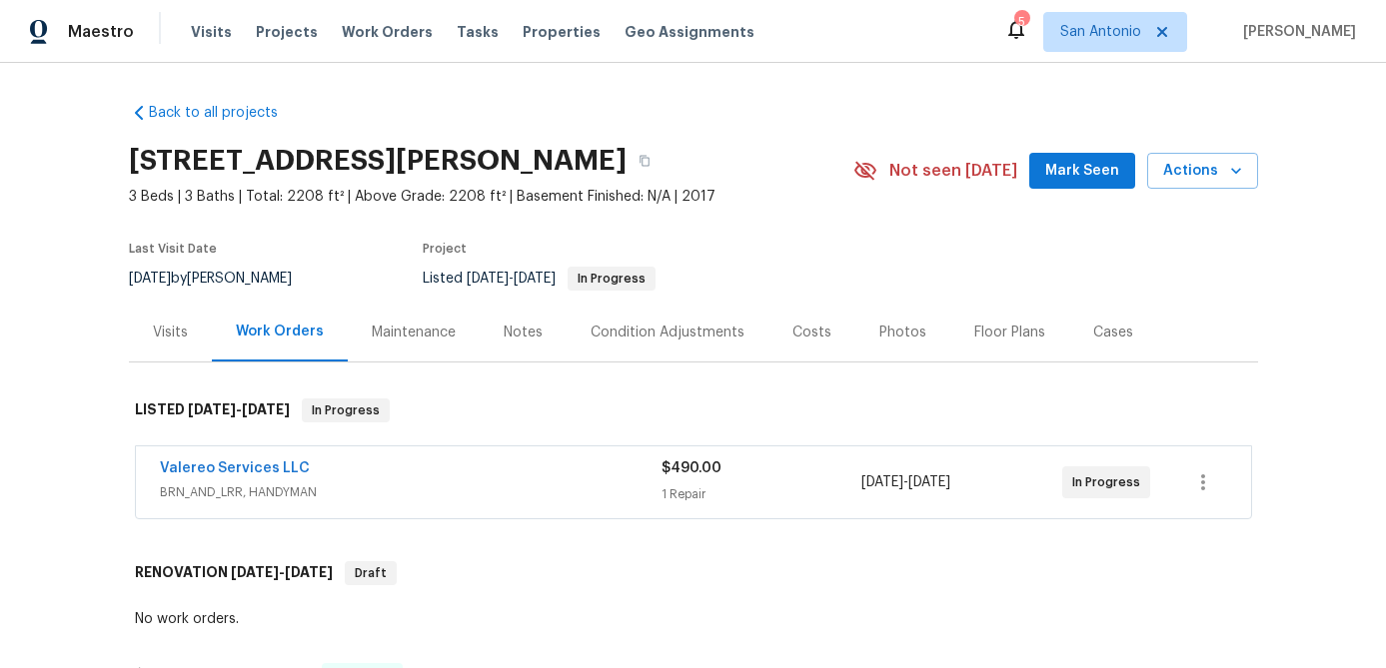
click at [423, 481] on div "Valereo Services LLC" at bounding box center [411, 471] width 502 height 24
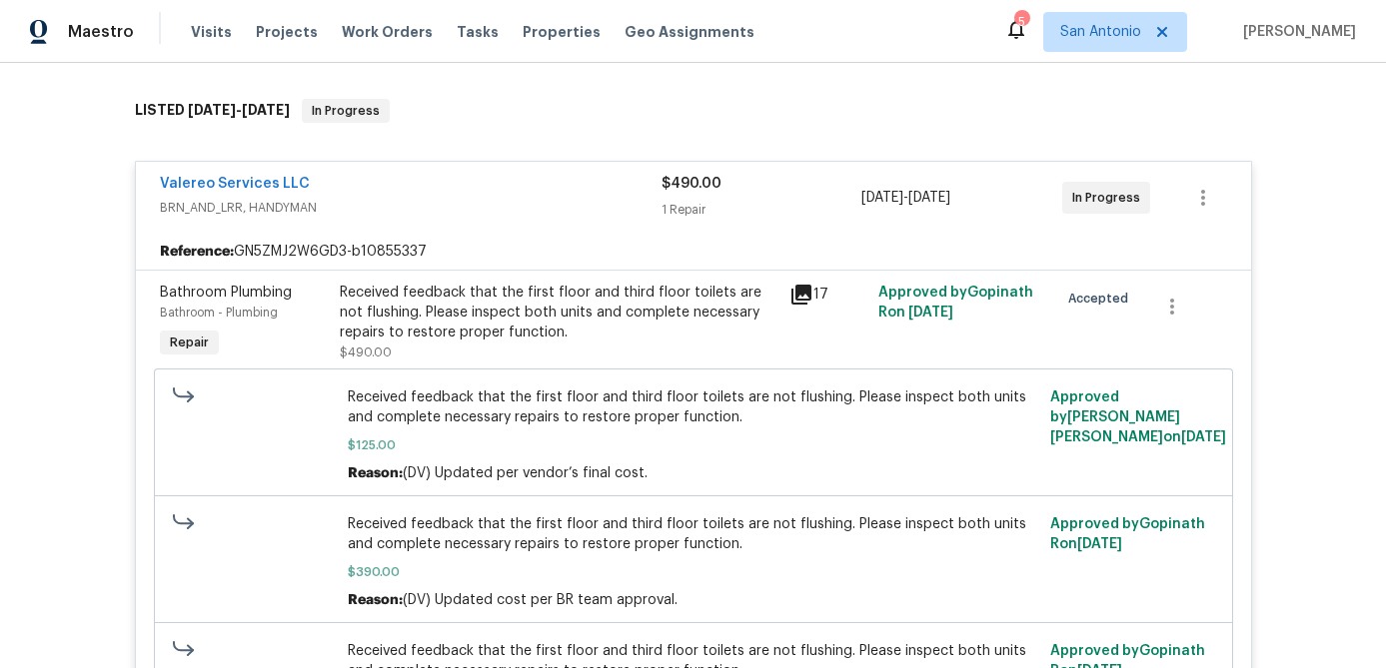
scroll to position [302, 0]
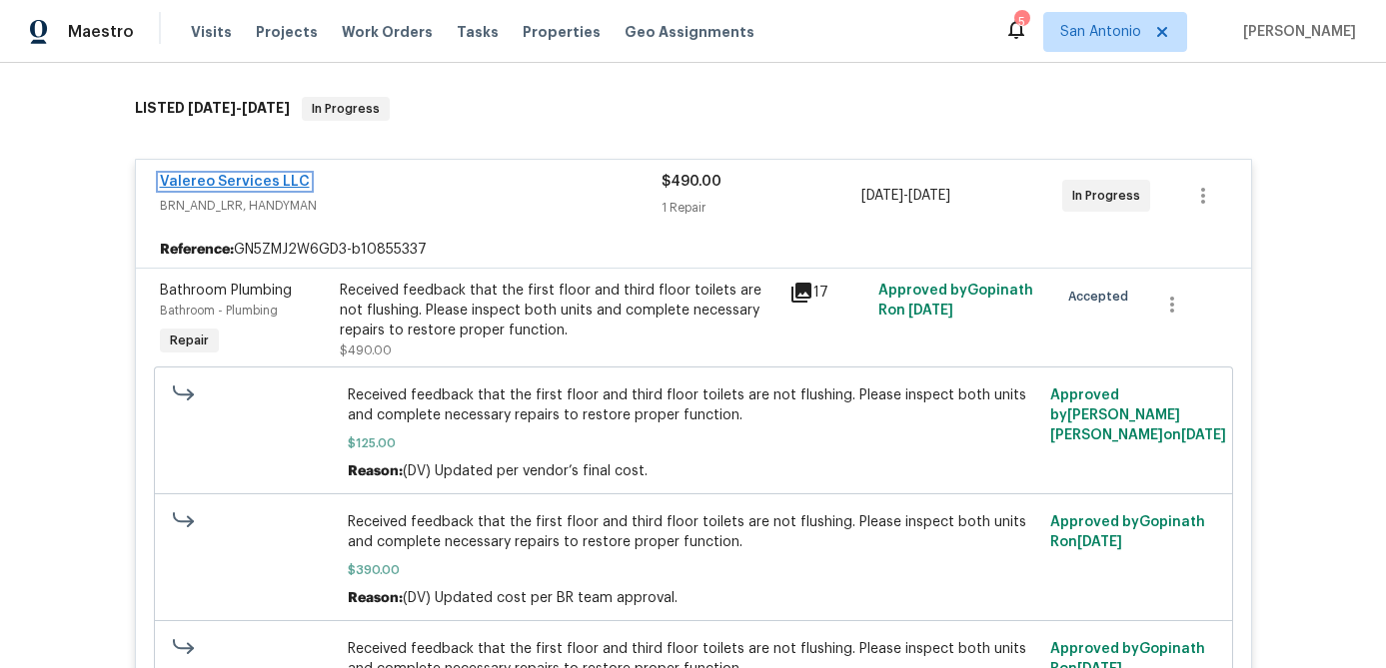
click at [259, 189] on link "Valereo Services LLC" at bounding box center [235, 182] width 150 height 14
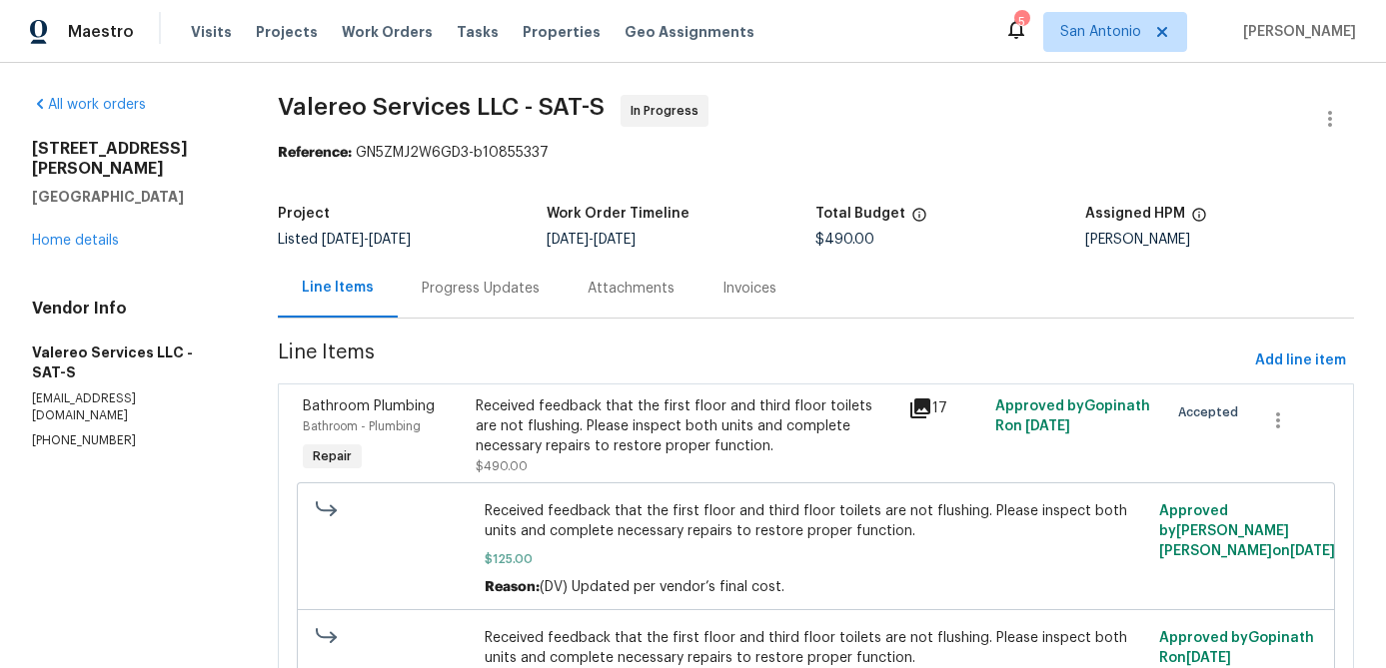
click at [470, 291] on div "Progress Updates" at bounding box center [481, 289] width 118 height 20
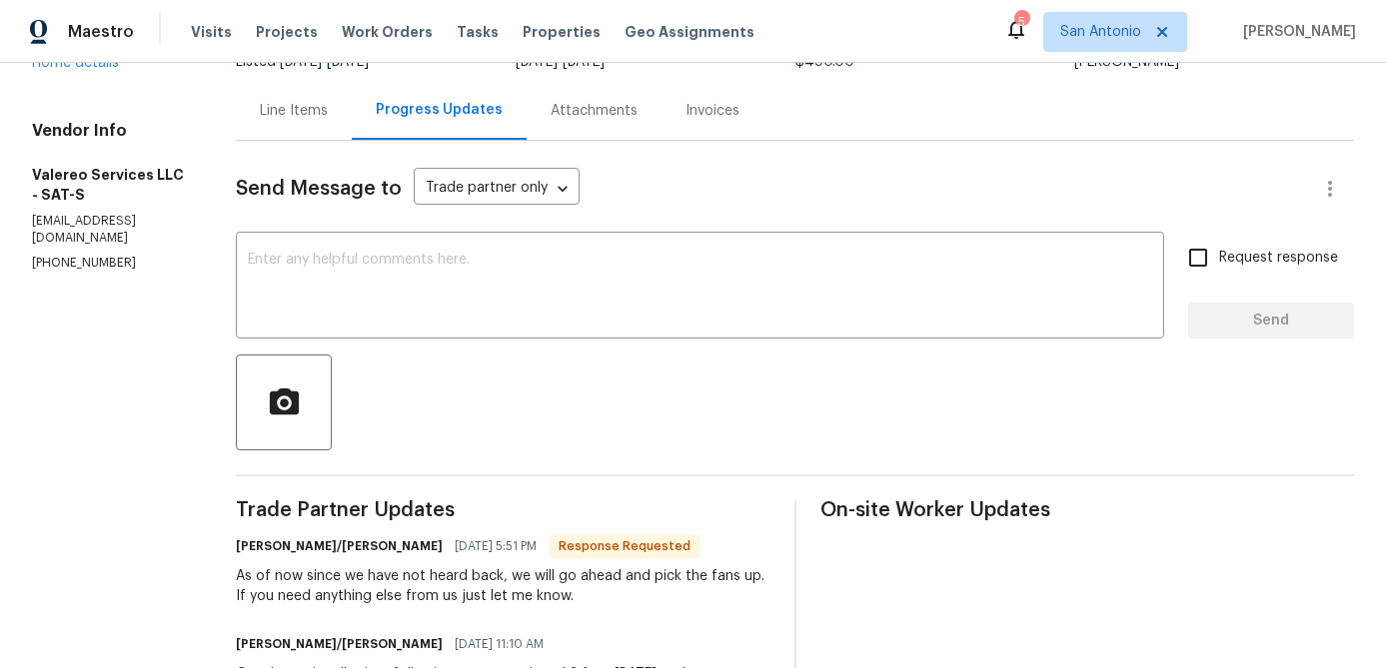
scroll to position [182, 0]
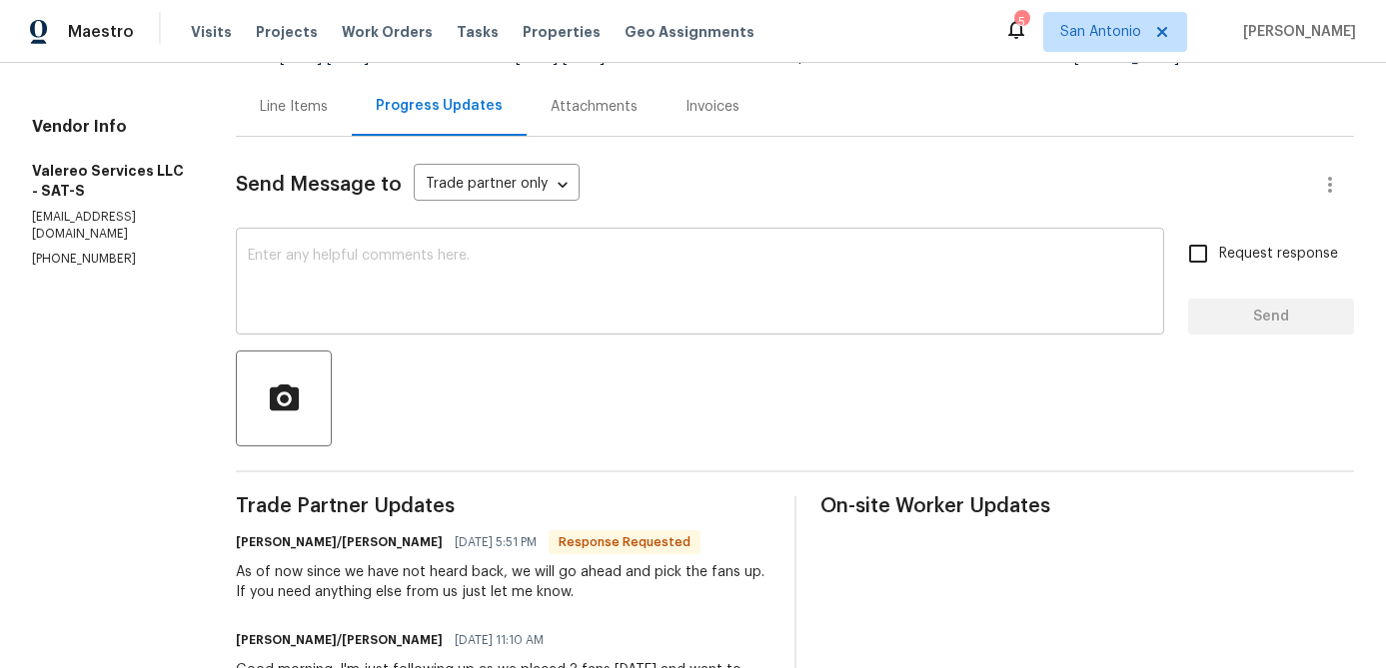
click at [543, 313] on textarea at bounding box center [700, 284] width 904 height 70
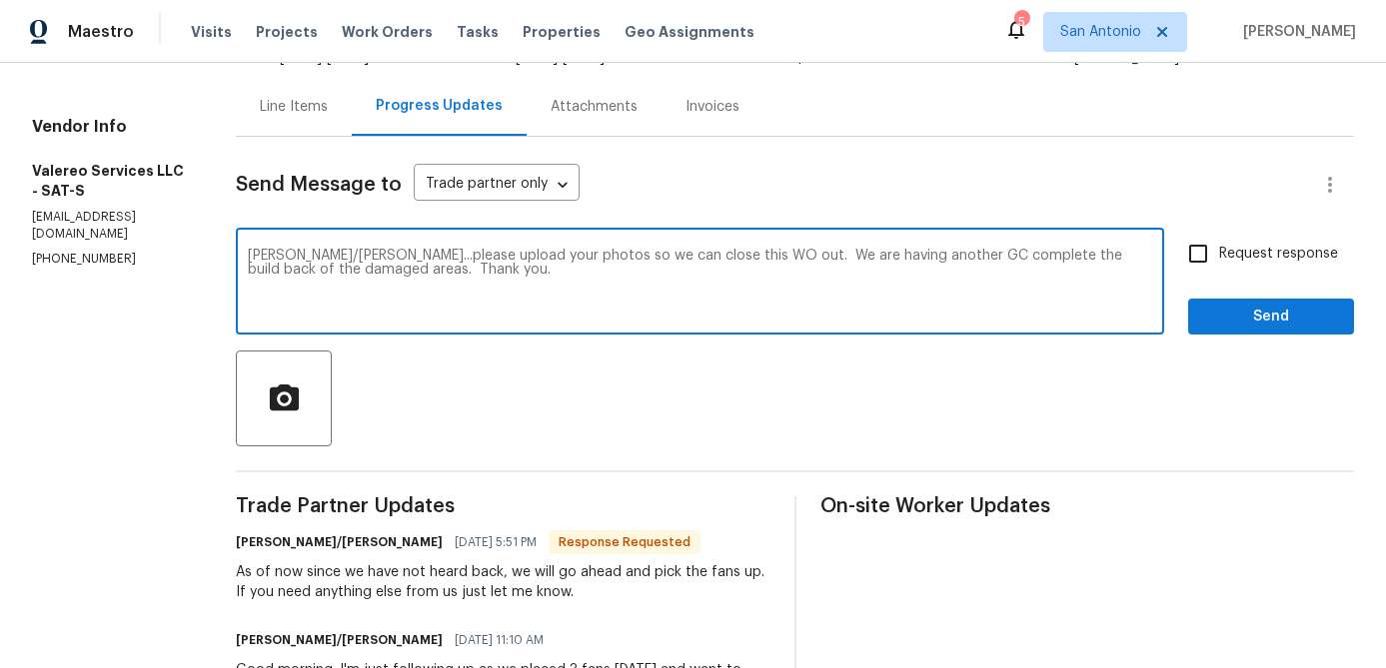
type textarea "Jeromy/Lori...please upload your photos so we can close this WO out. We are hav…"
click at [1272, 326] on span "Send" at bounding box center [1271, 317] width 134 height 25
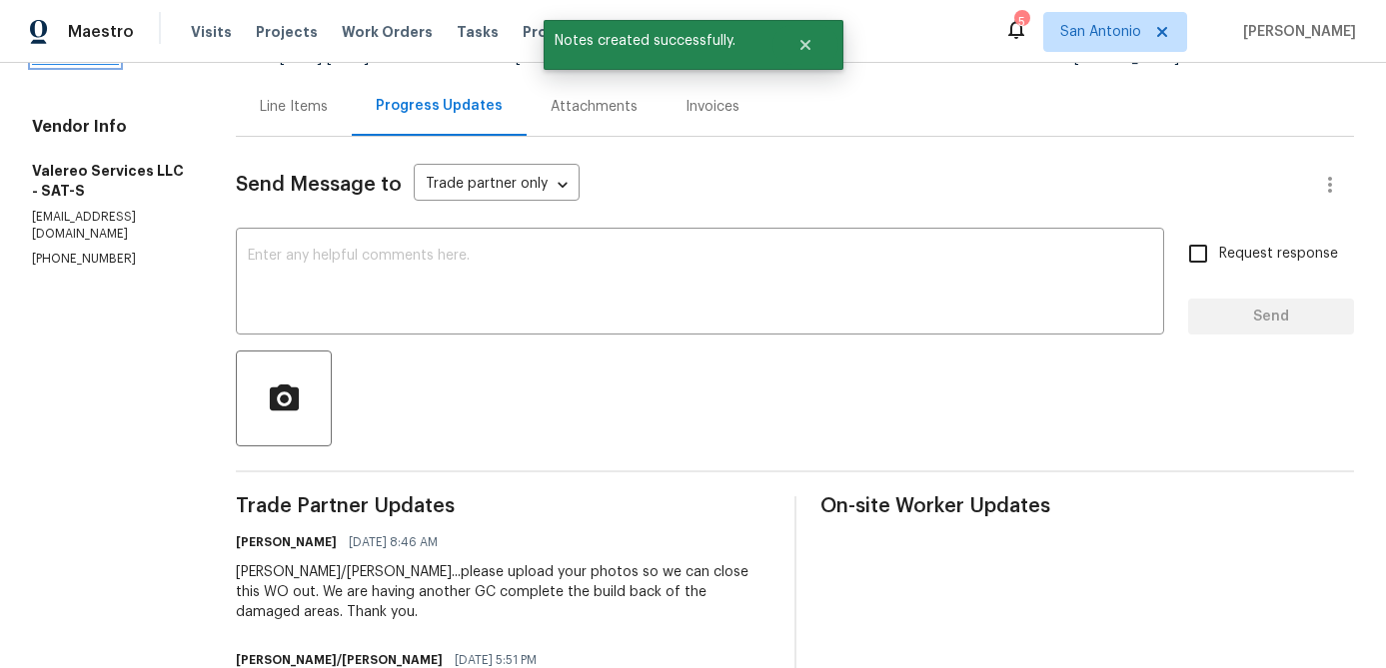
click at [93, 66] on link "Home details" at bounding box center [75, 59] width 87 height 14
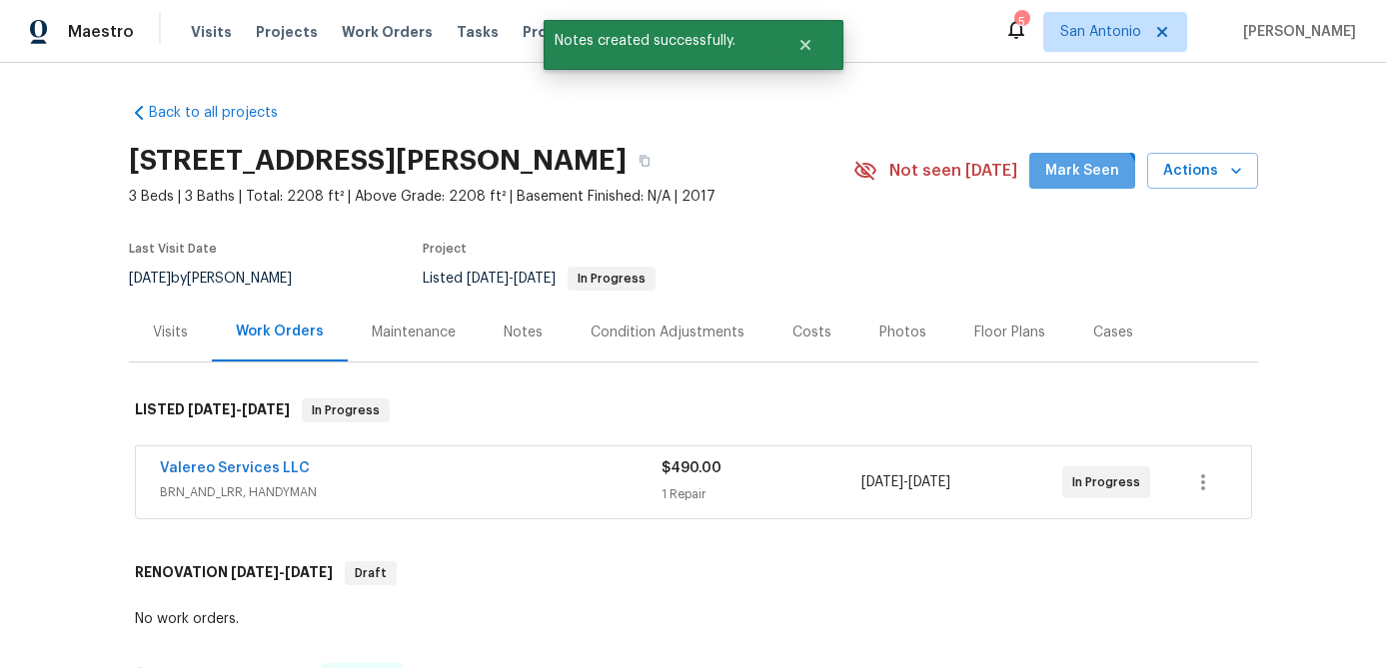
click at [1082, 184] on span "Mark Seen" at bounding box center [1082, 171] width 74 height 25
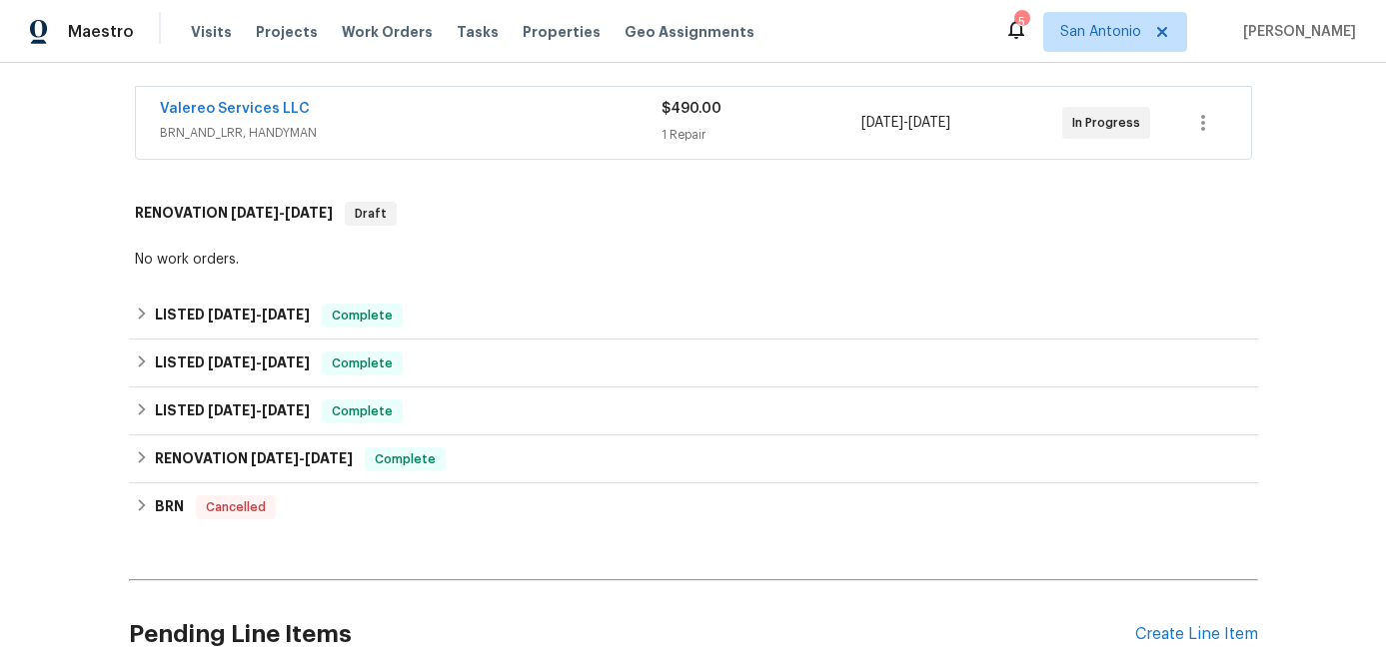
scroll to position [529, 0]
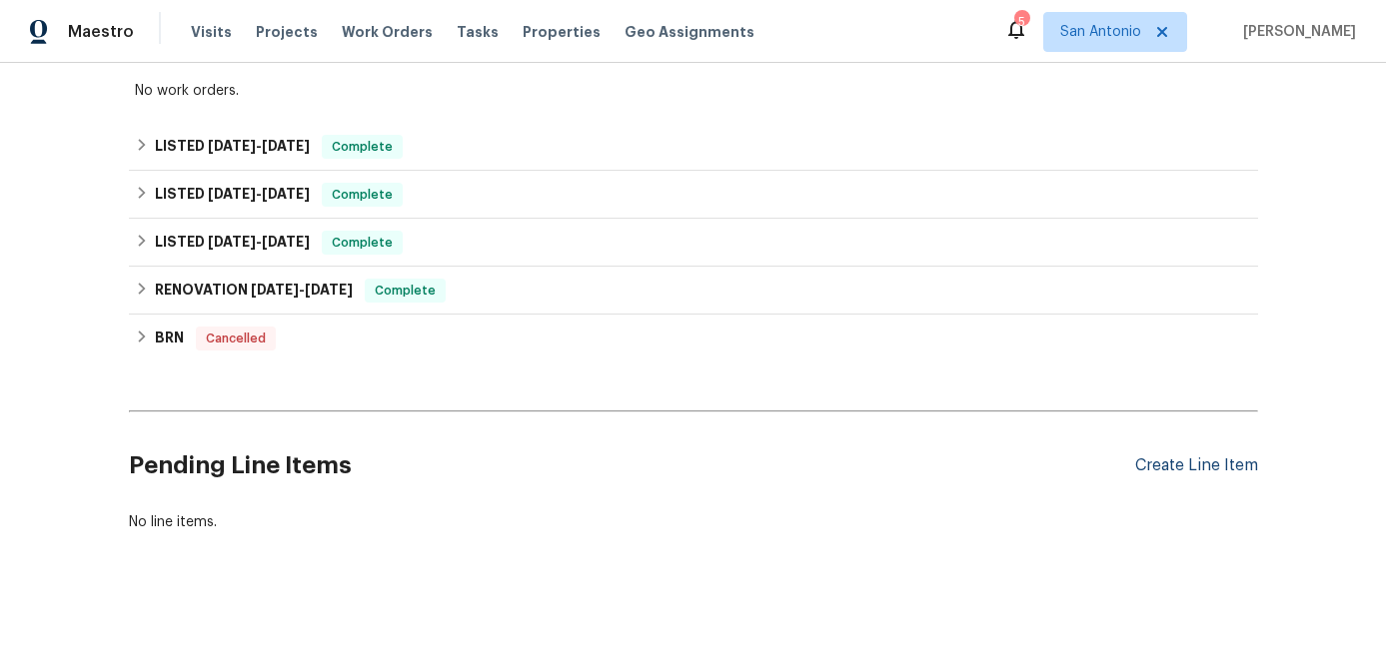
click at [1202, 473] on div "Create Line Item" at bounding box center [1196, 466] width 123 height 19
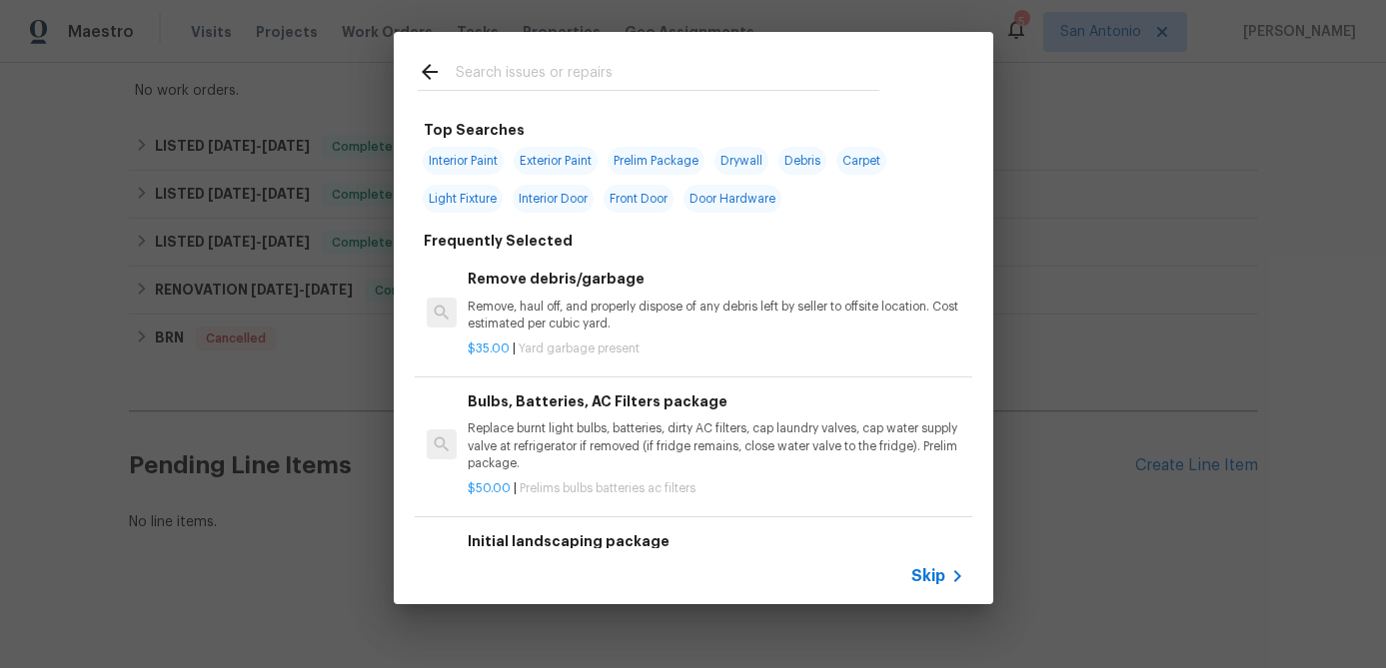
click at [934, 580] on span "Skip" at bounding box center [928, 577] width 34 height 20
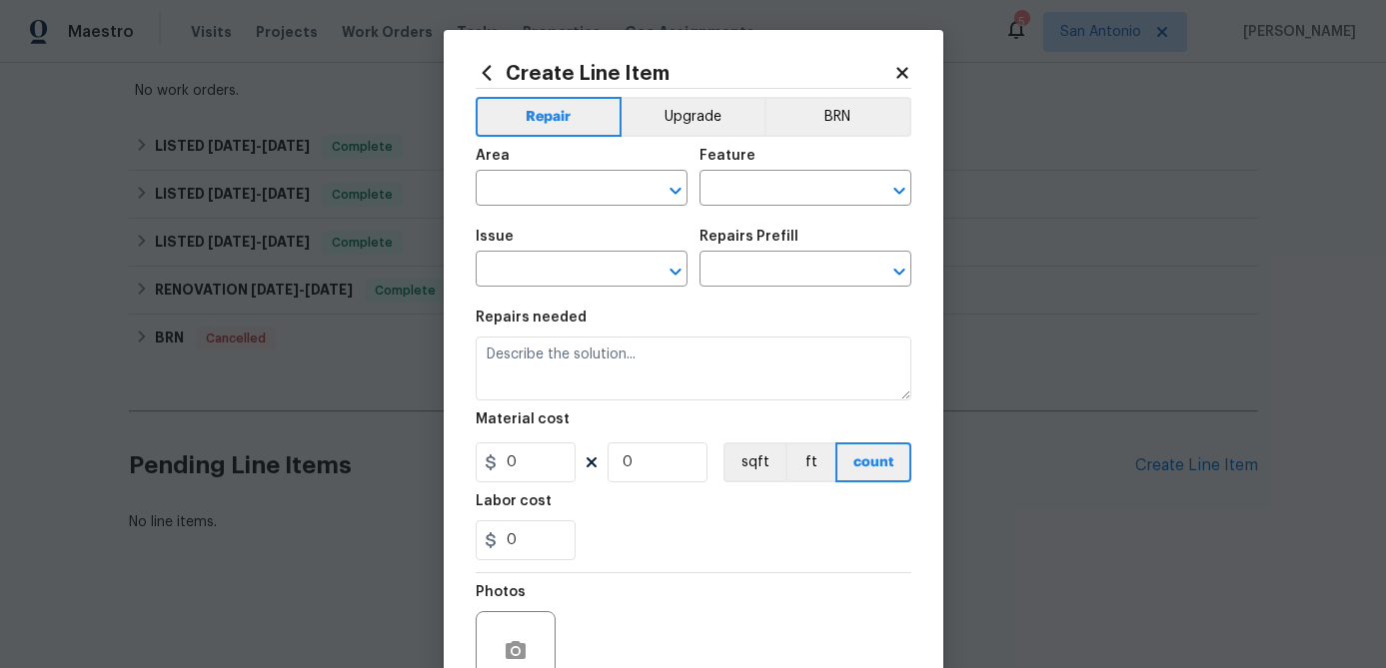
click at [894, 67] on icon at bounding box center [902, 73] width 18 height 18
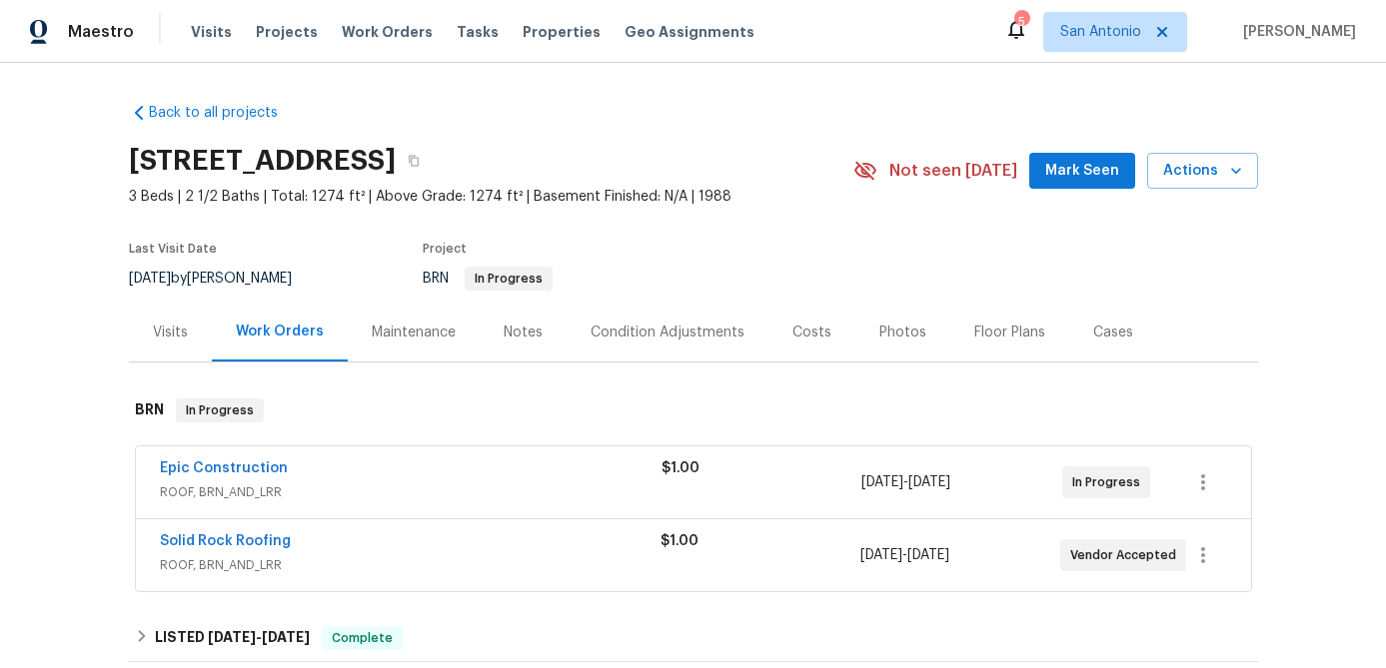
scroll to position [38, 0]
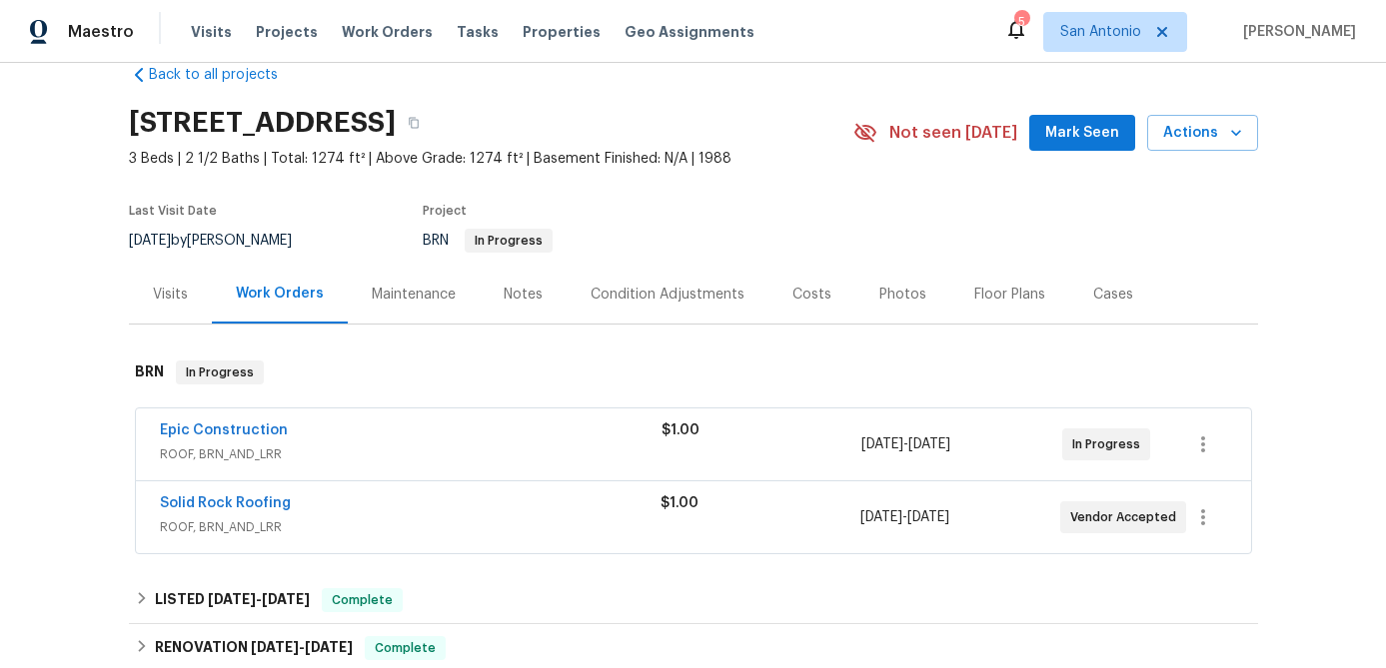
click at [476, 441] on div "Epic Construction" at bounding box center [411, 433] width 502 height 24
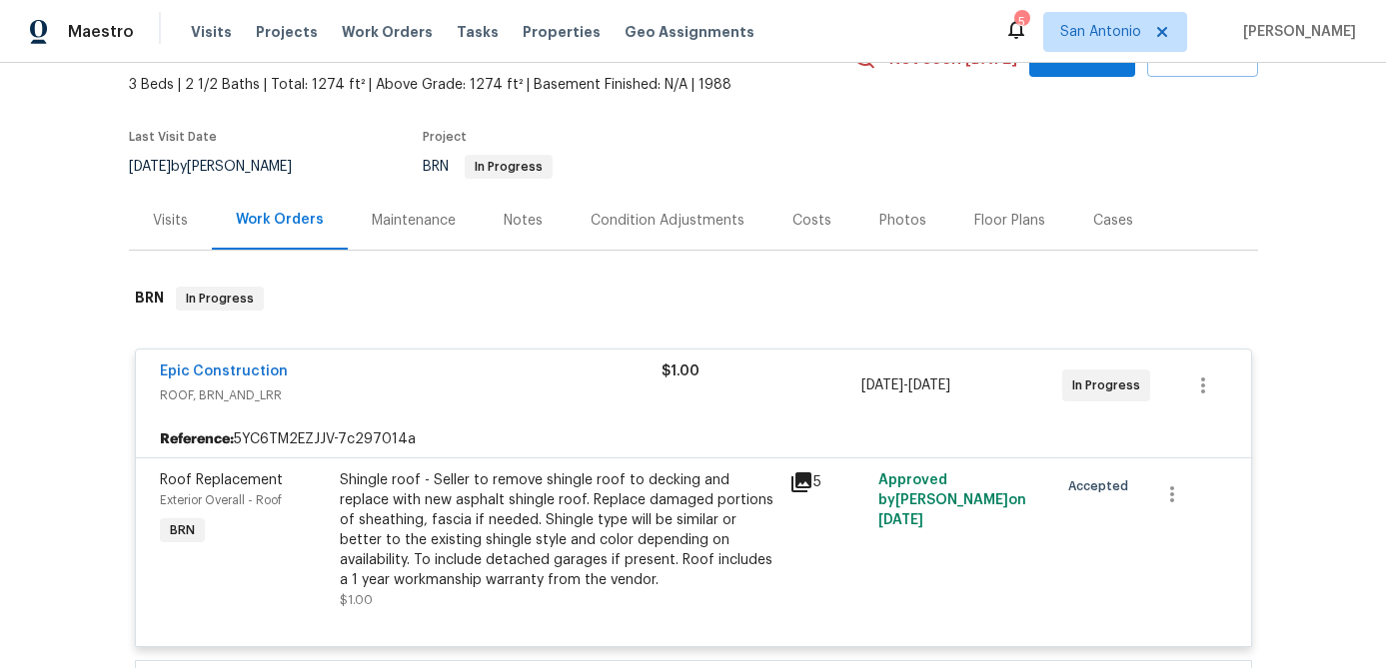
scroll to position [117, 0]
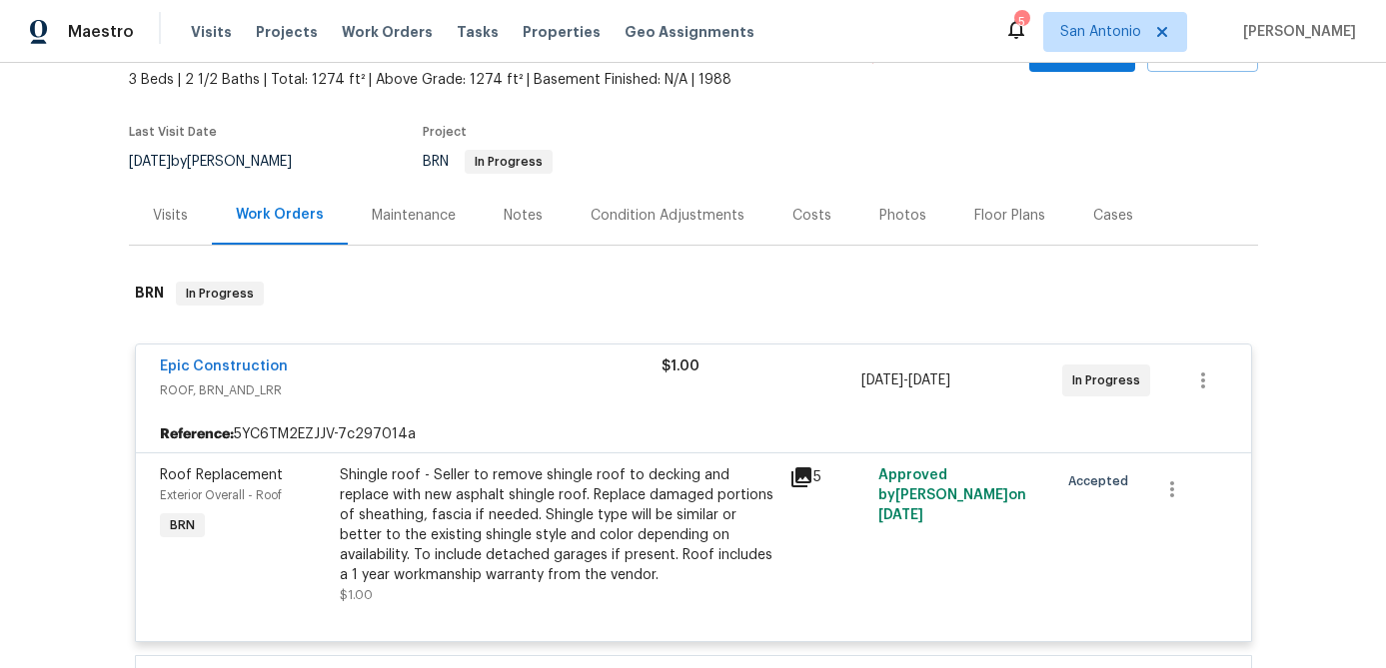
click at [800, 471] on icon at bounding box center [801, 478] width 20 height 20
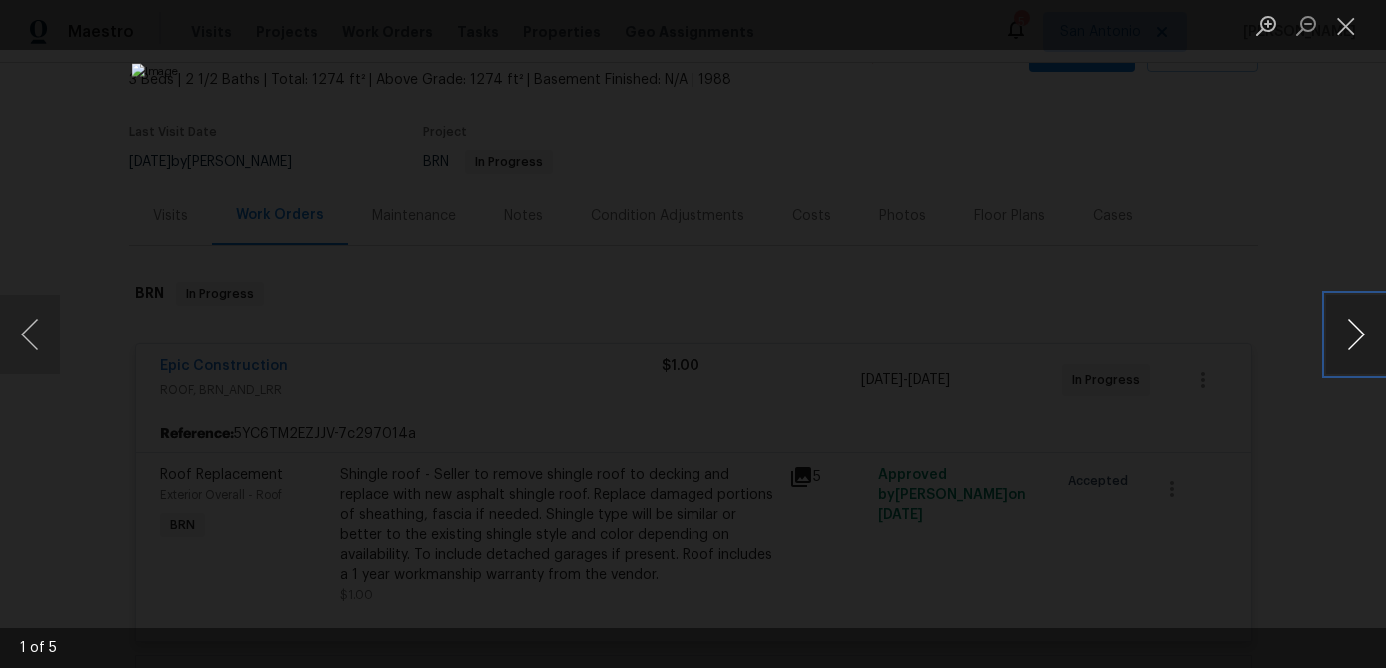
click at [1349, 335] on button "Next image" at bounding box center [1356, 335] width 60 height 80
click at [1355, 327] on button "Next image" at bounding box center [1356, 335] width 60 height 80
click at [1346, 31] on button "Close lightbox" at bounding box center [1346, 25] width 40 height 35
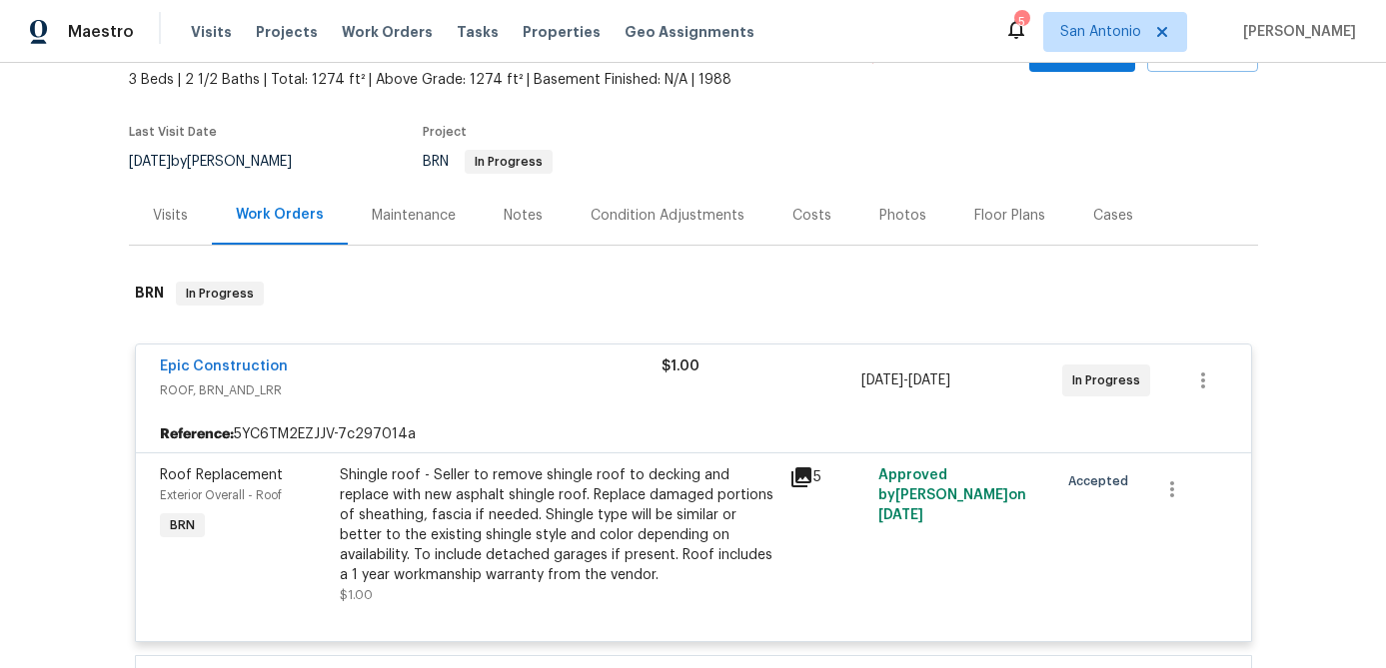
click at [445, 371] on div "Epic Construction" at bounding box center [411, 369] width 502 height 24
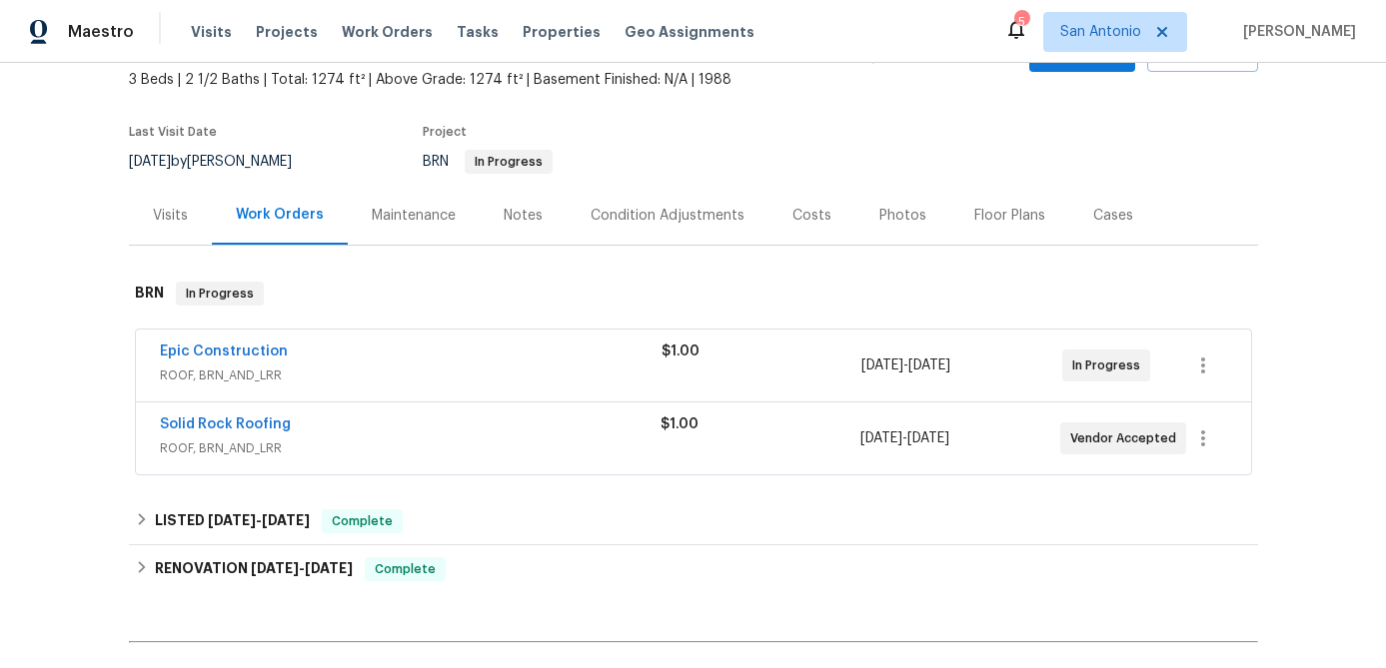
click at [529, 215] on div "Notes" at bounding box center [523, 216] width 39 height 20
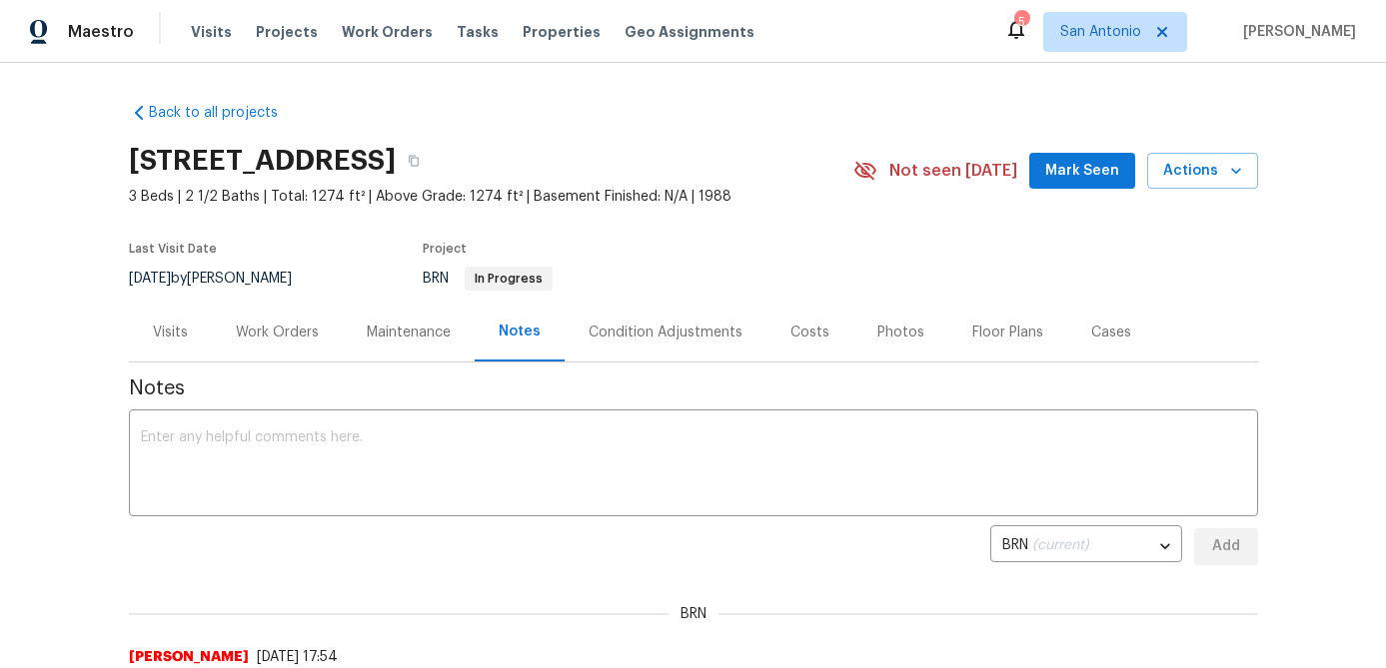
click at [1071, 167] on span "Mark Seen" at bounding box center [1082, 171] width 74 height 25
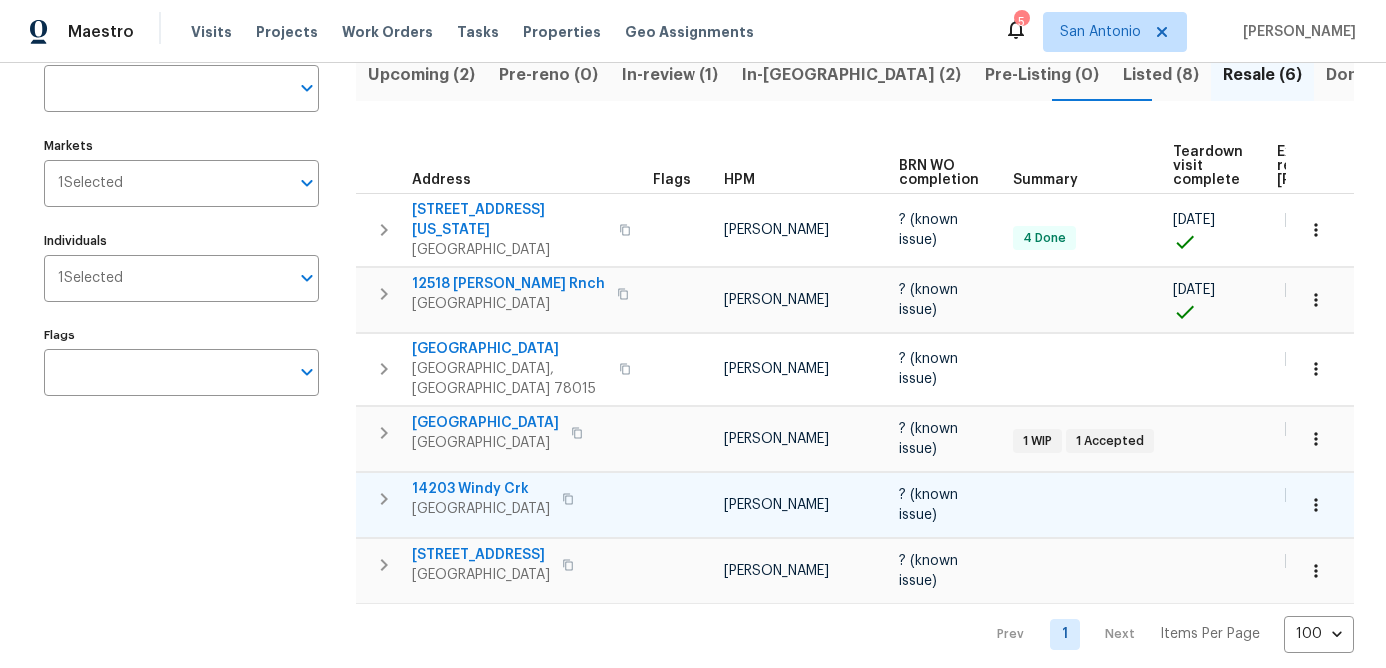
scroll to position [120, 0]
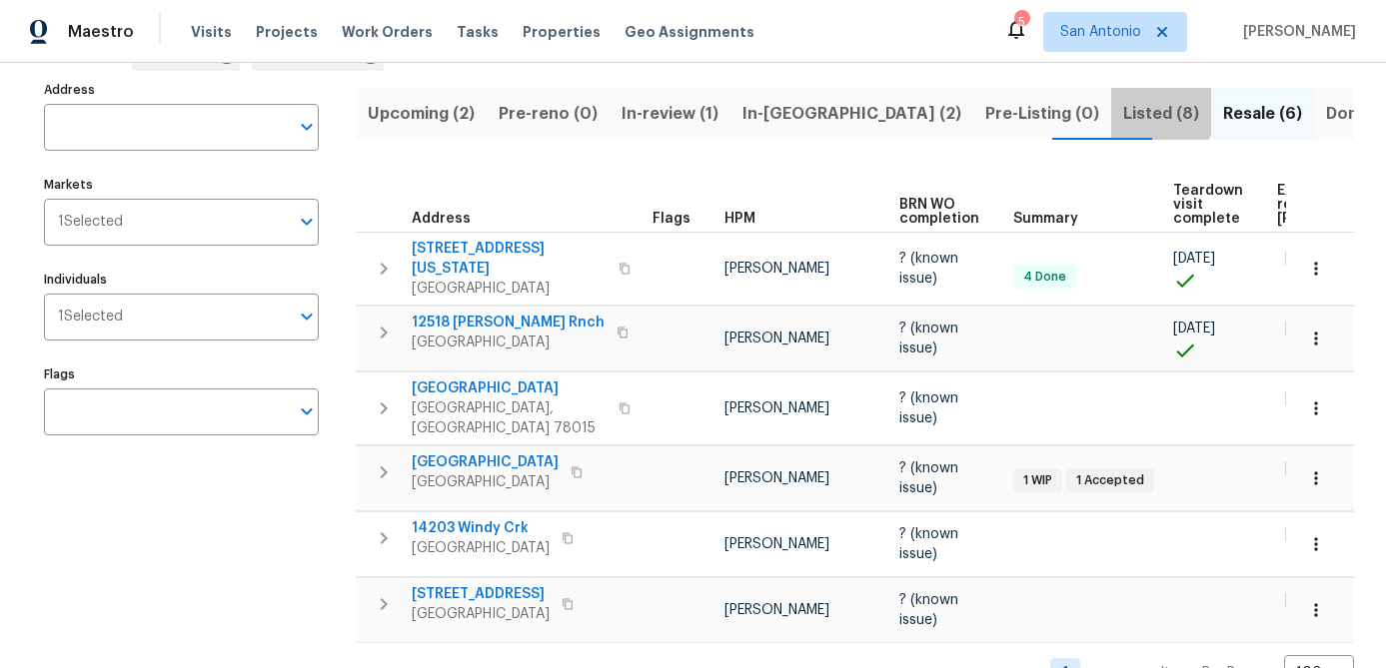
click at [1123, 109] on span "Listed (8)" at bounding box center [1161, 114] width 76 height 28
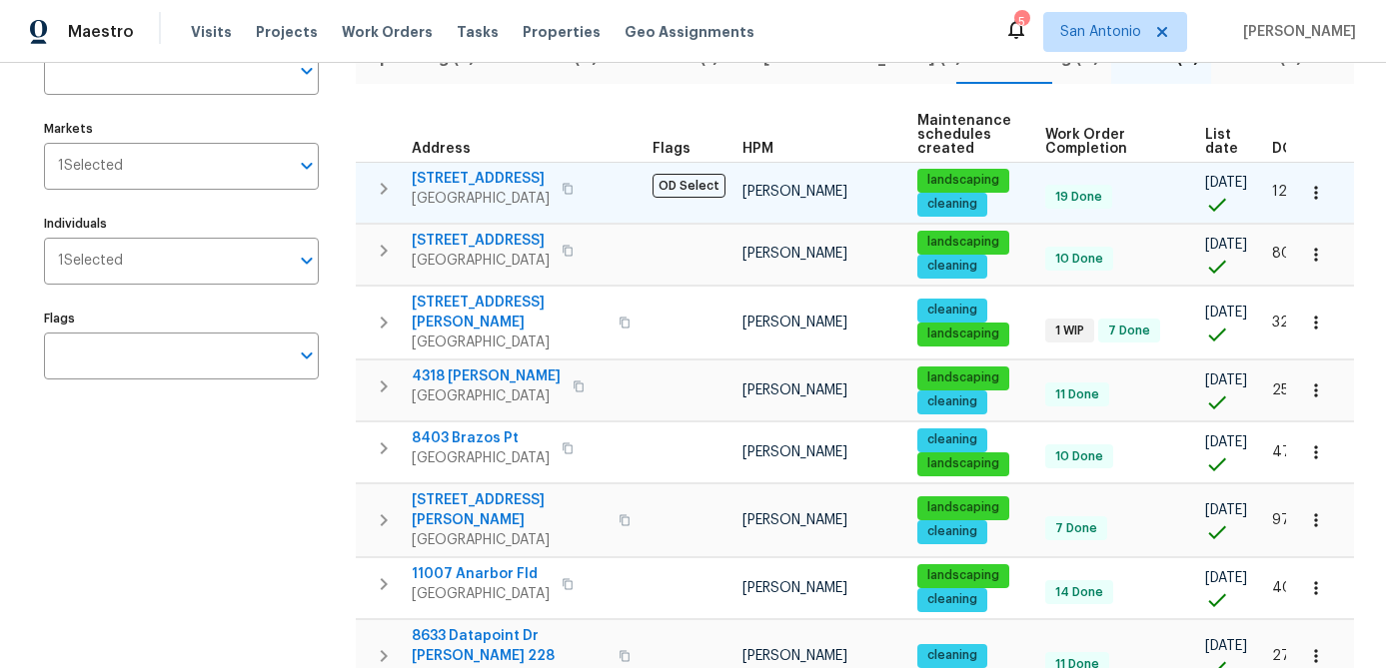
scroll to position [158, 0]
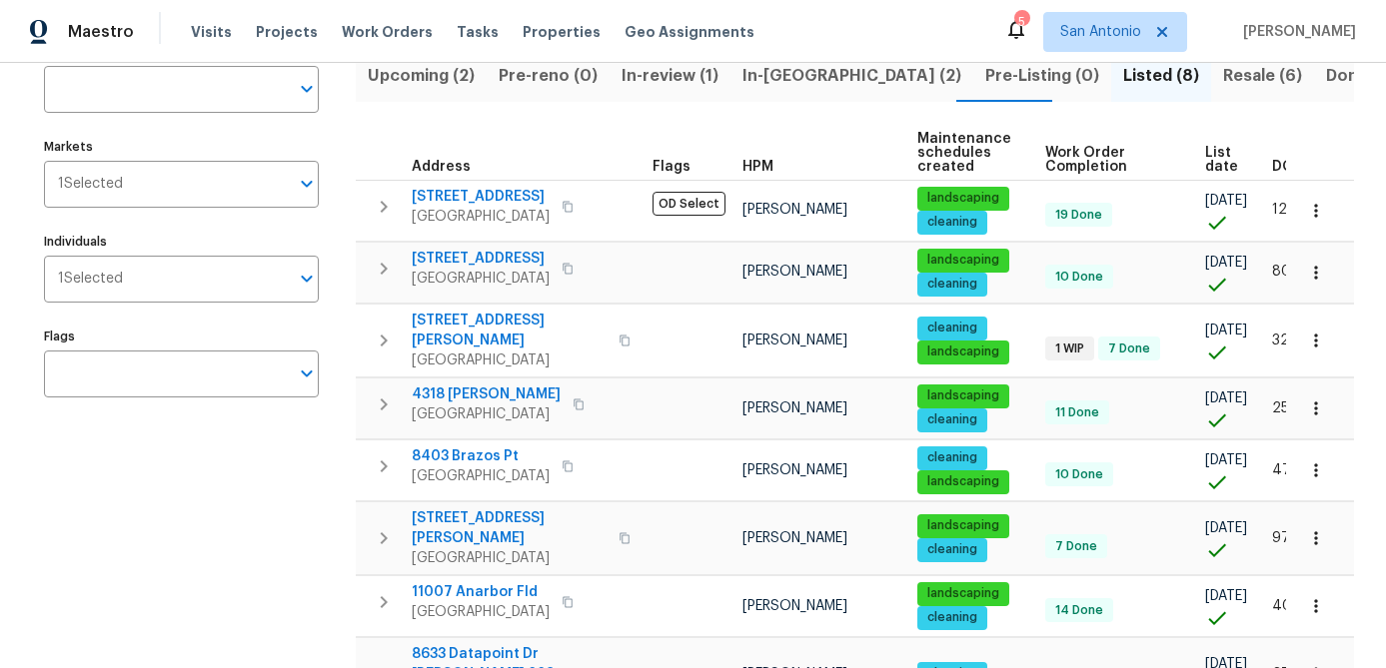
click at [1205, 163] on span "List date" at bounding box center [1221, 160] width 33 height 28
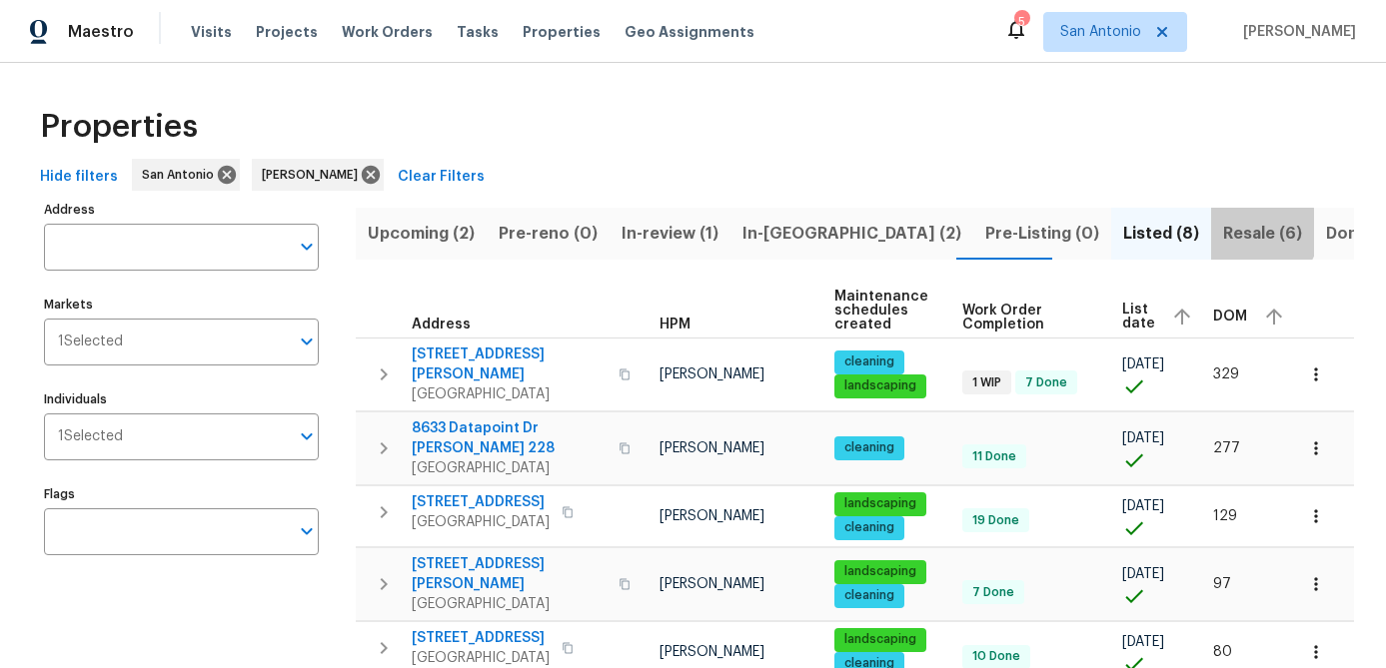
click at [1223, 232] on span "Resale (6)" at bounding box center [1262, 234] width 79 height 28
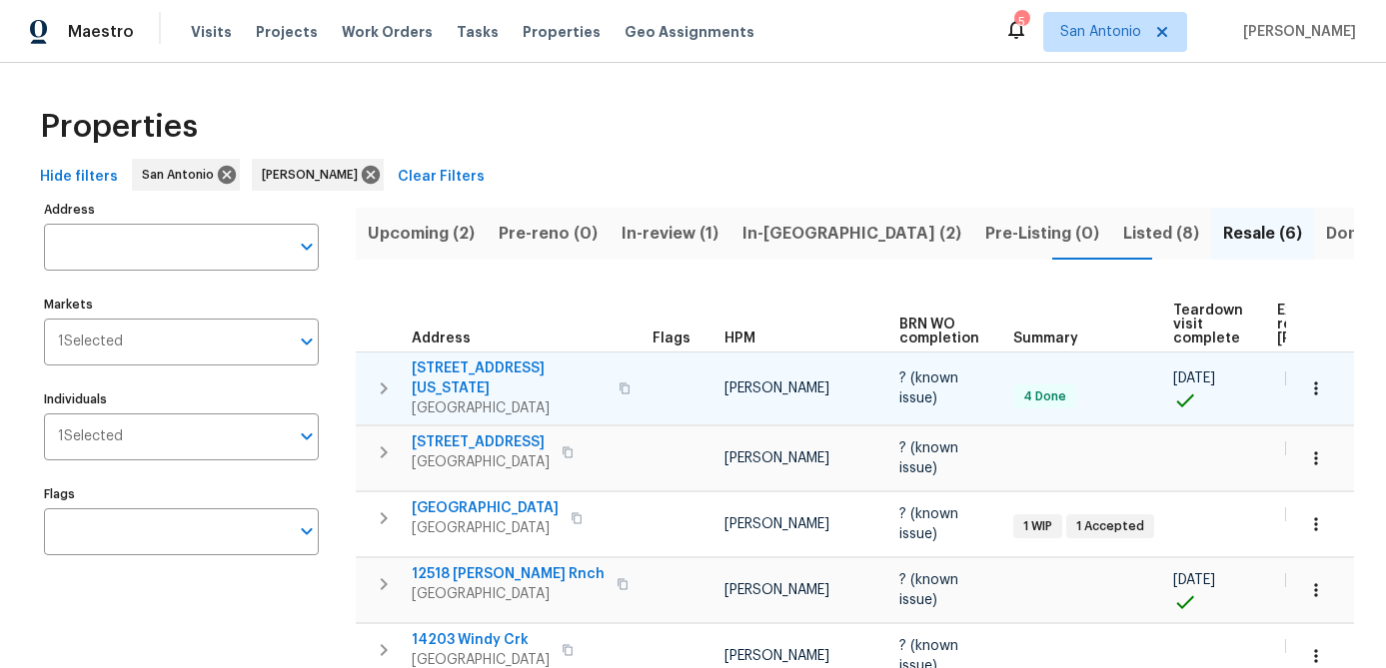
scroll to position [0, 172]
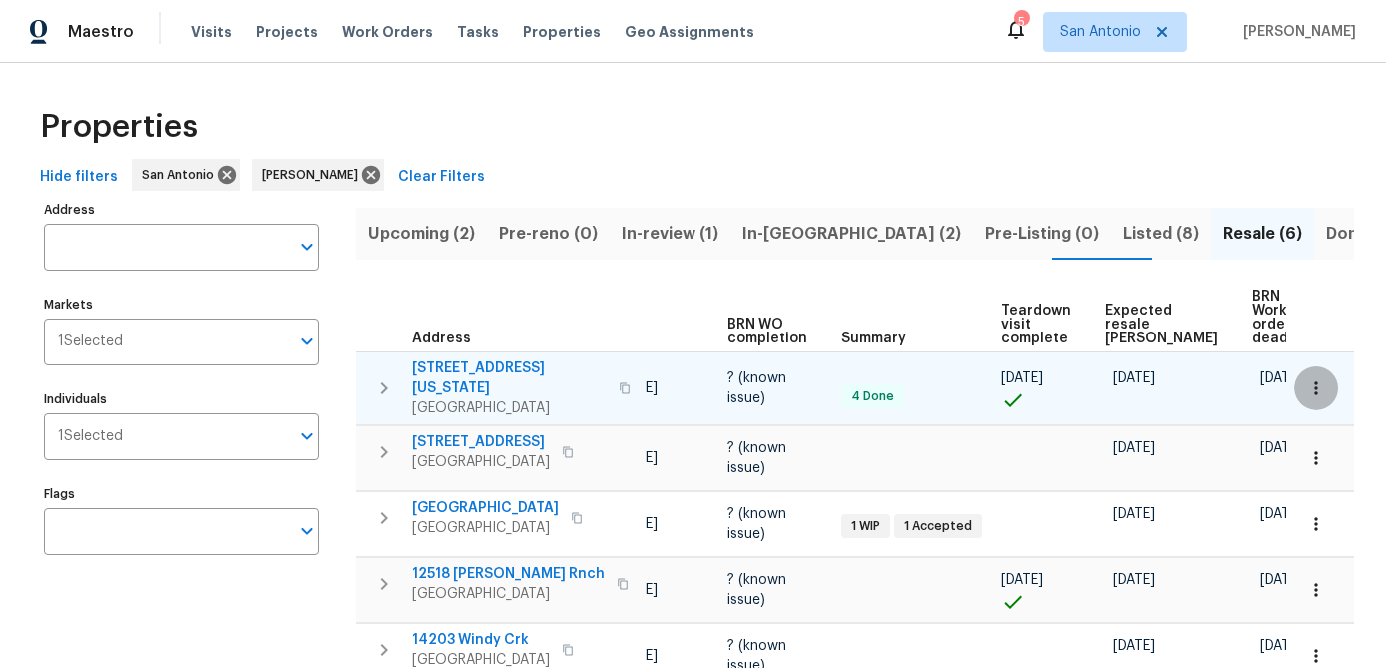
click at [1322, 393] on icon "button" at bounding box center [1316, 389] width 20 height 20
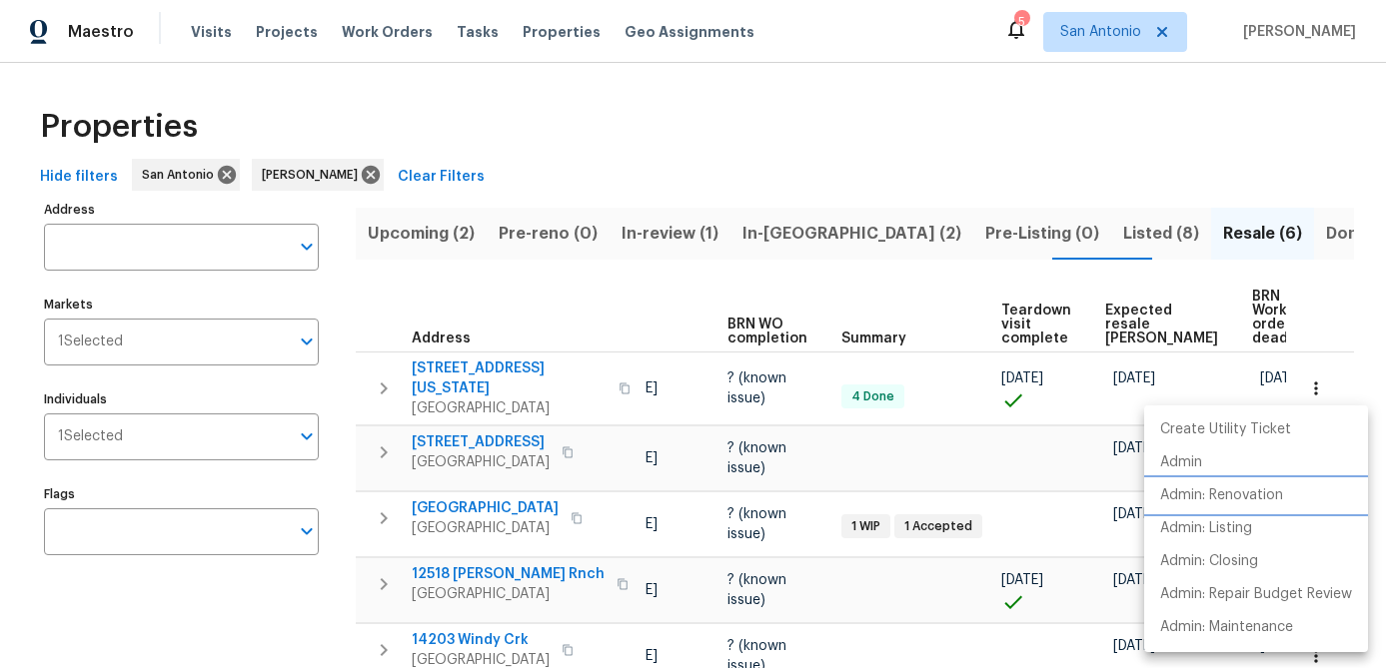
click at [1232, 486] on p "Admin: Renovation" at bounding box center [1221, 496] width 123 height 21
click at [875, 273] on div at bounding box center [693, 334] width 1386 height 668
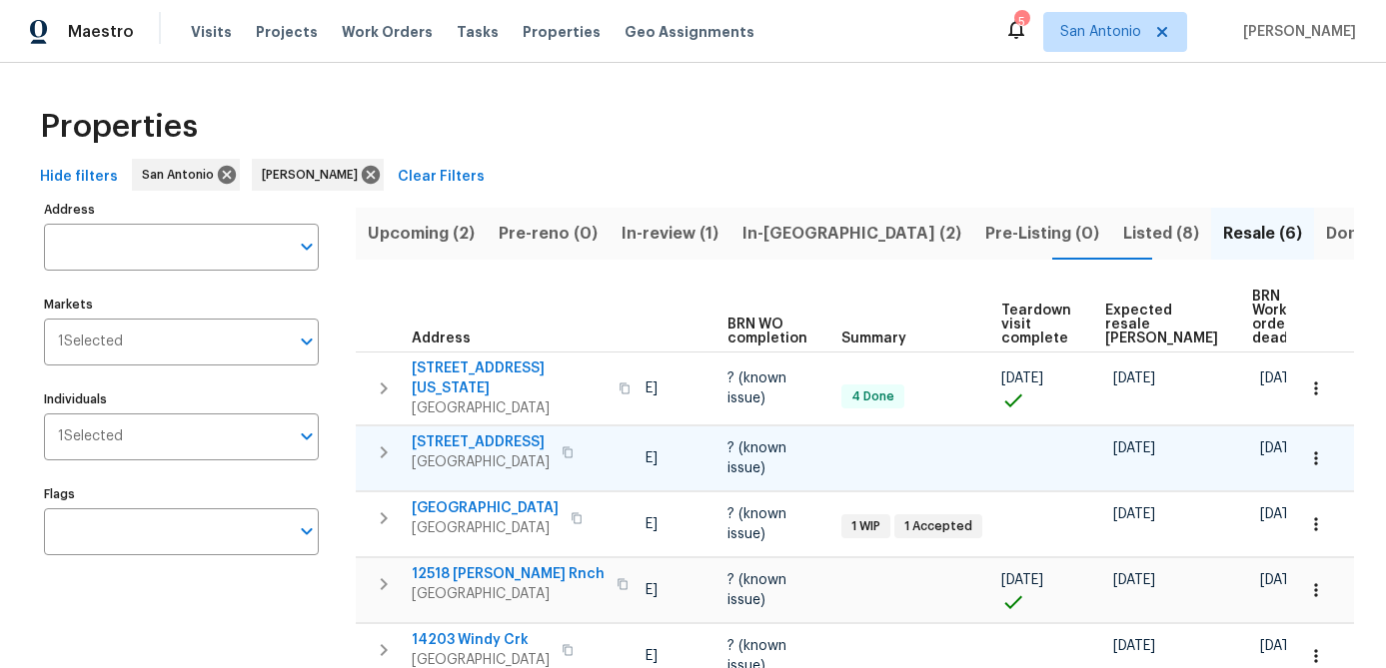
scroll to position [6, 0]
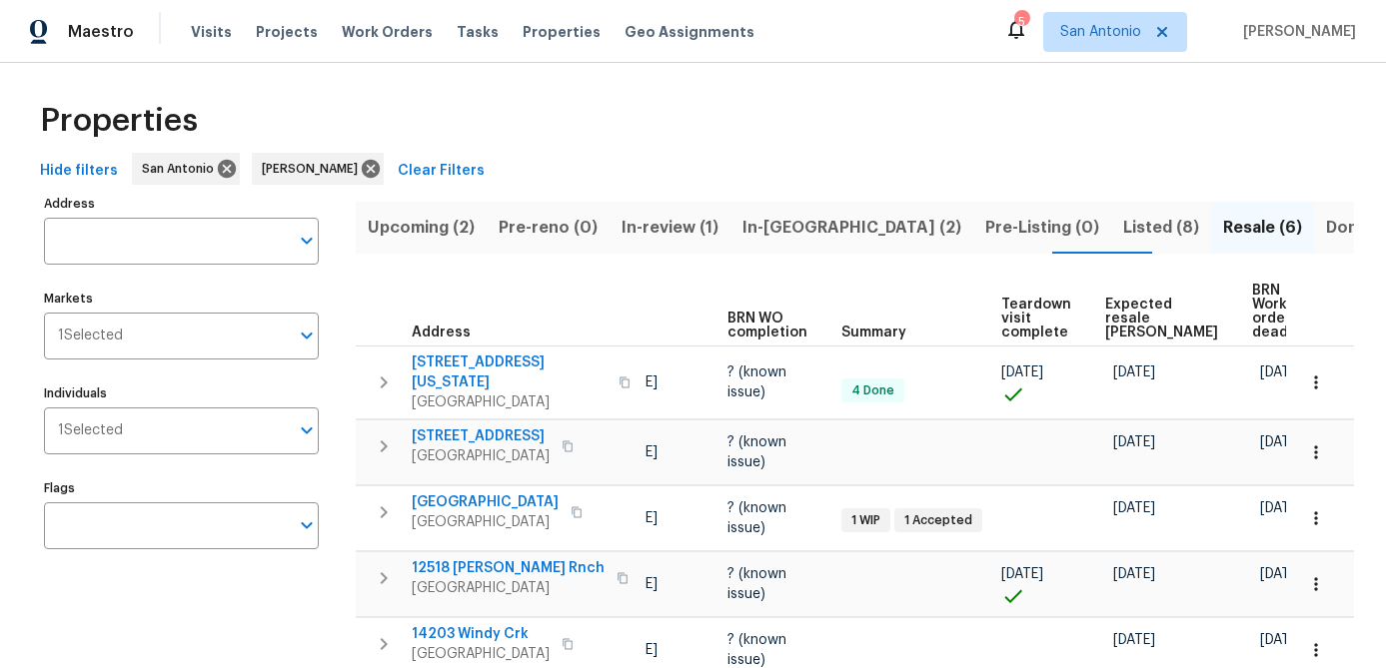
click at [1123, 220] on span "Listed (8)" at bounding box center [1161, 228] width 76 height 28
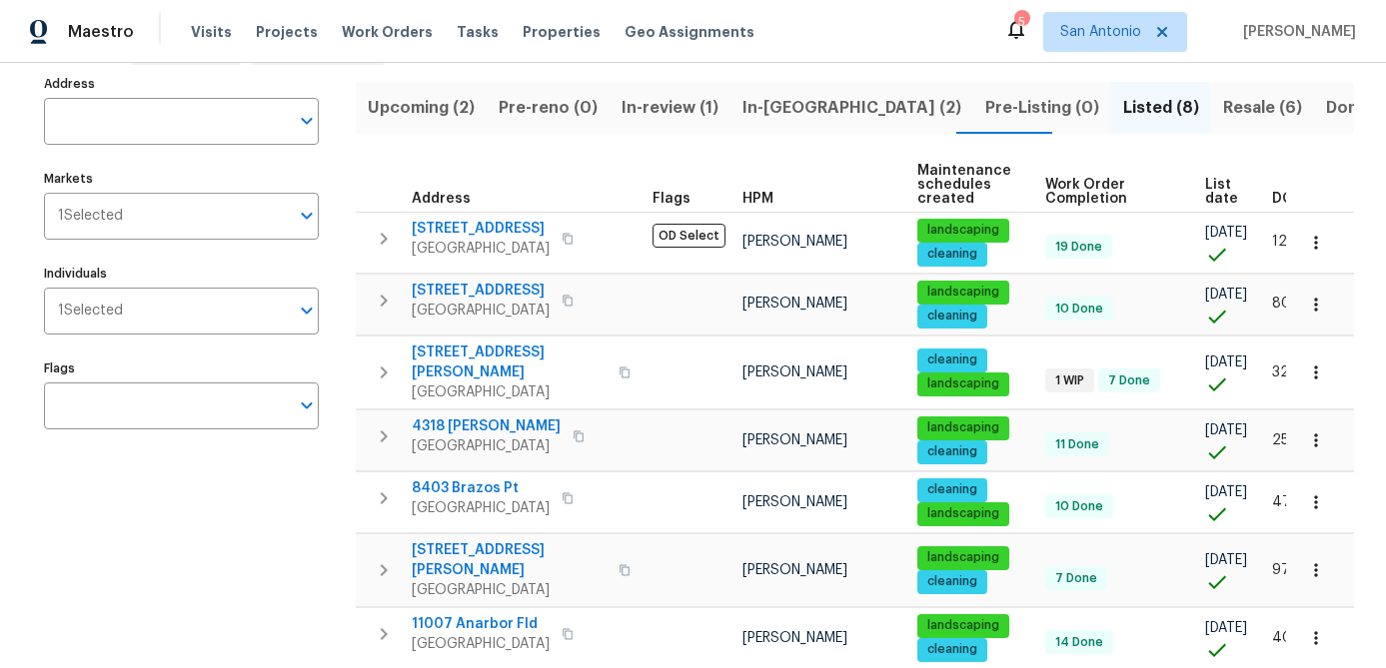
scroll to position [164, 0]
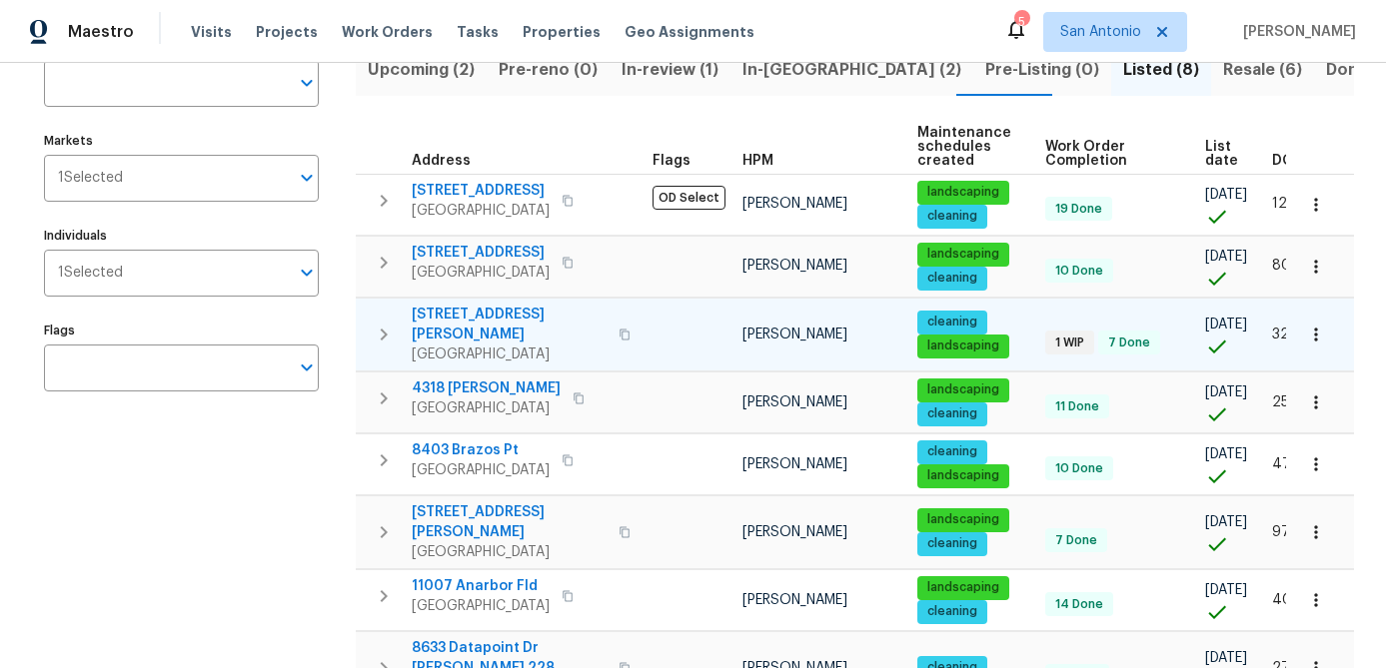
click at [490, 333] on span "[STREET_ADDRESS][PERSON_NAME]" at bounding box center [509, 325] width 195 height 40
click at [467, 313] on span "[STREET_ADDRESS][PERSON_NAME]" at bounding box center [509, 325] width 195 height 40
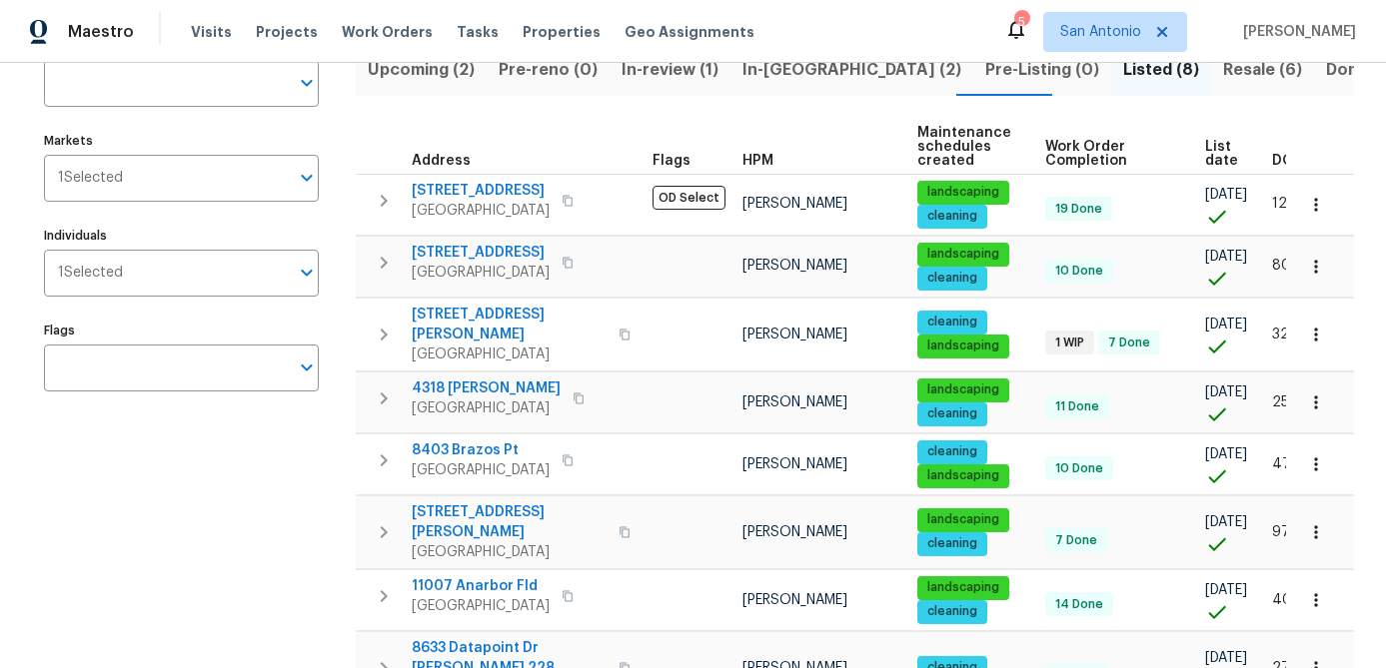
click at [285, 452] on div "Address Address Markets 1 Selected Markets Individuals 1 Selected Individuals F…" at bounding box center [194, 393] width 300 height 722
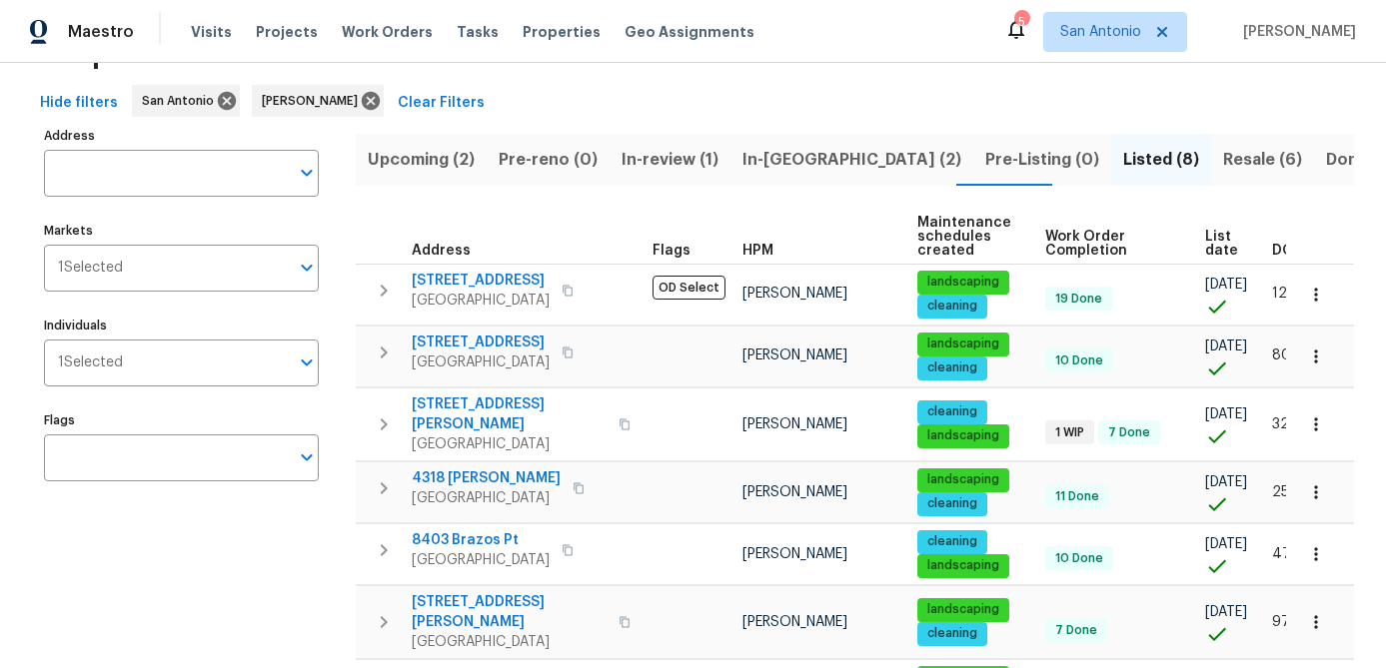
scroll to position [0, 0]
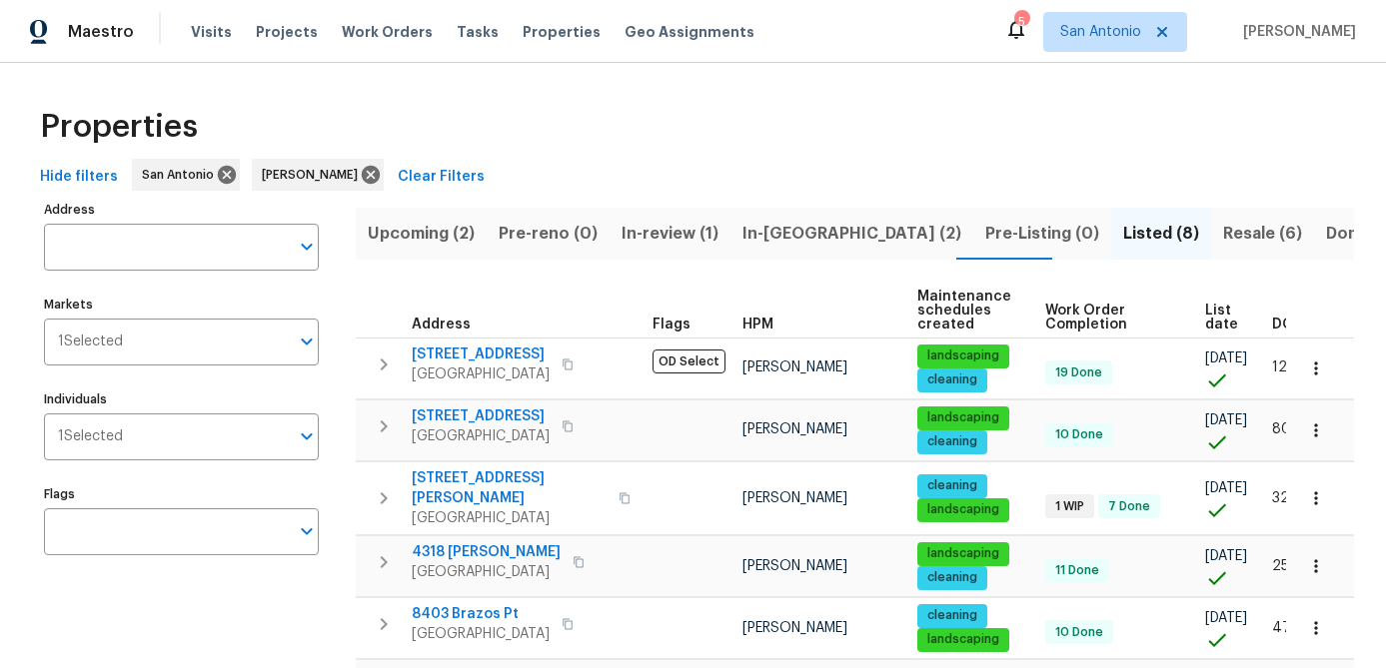
click at [431, 235] on span "Upcoming (2)" at bounding box center [421, 234] width 107 height 28
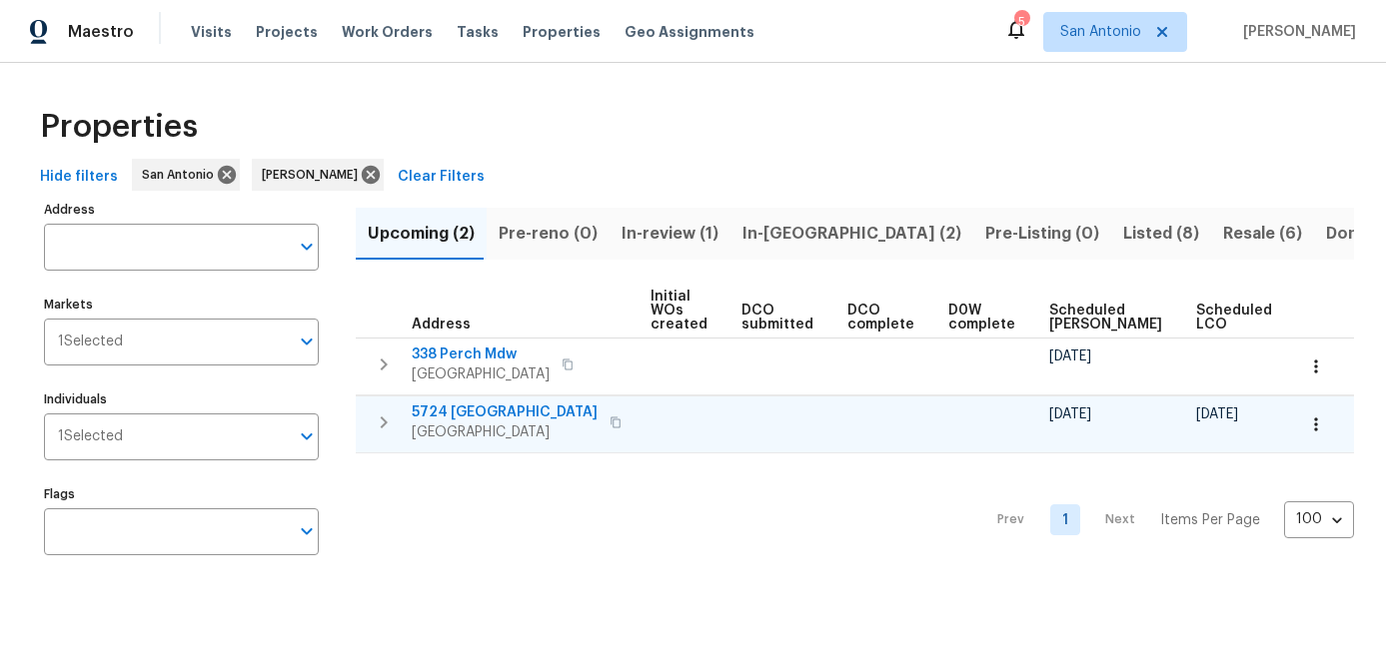
scroll to position [0, 273]
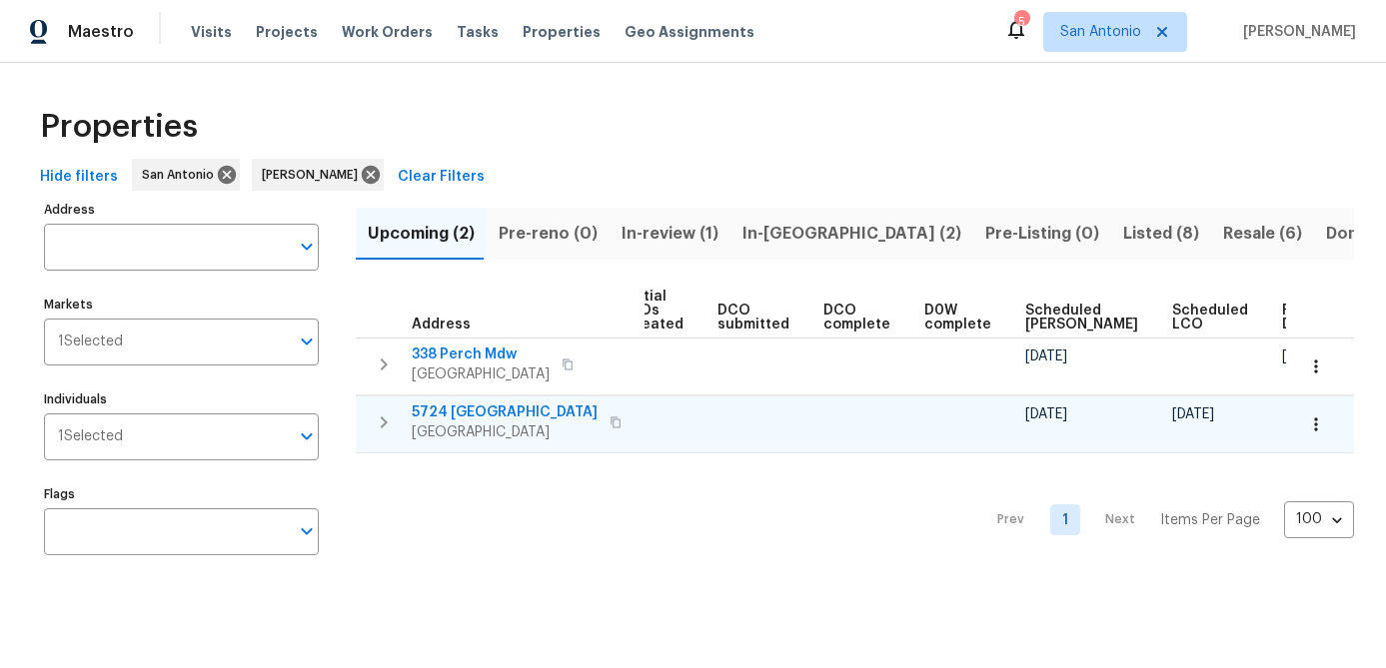
click at [491, 425] on span "SCHERTZ, TX 78154" at bounding box center [505, 433] width 186 height 20
click at [1317, 419] on icon "button" at bounding box center [1315, 424] width 3 height 13
click at [1222, 406] on div at bounding box center [693, 334] width 1386 height 668
click at [1319, 431] on icon "button" at bounding box center [1316, 425] width 20 height 20
click at [1234, 422] on div at bounding box center [693, 334] width 1386 height 668
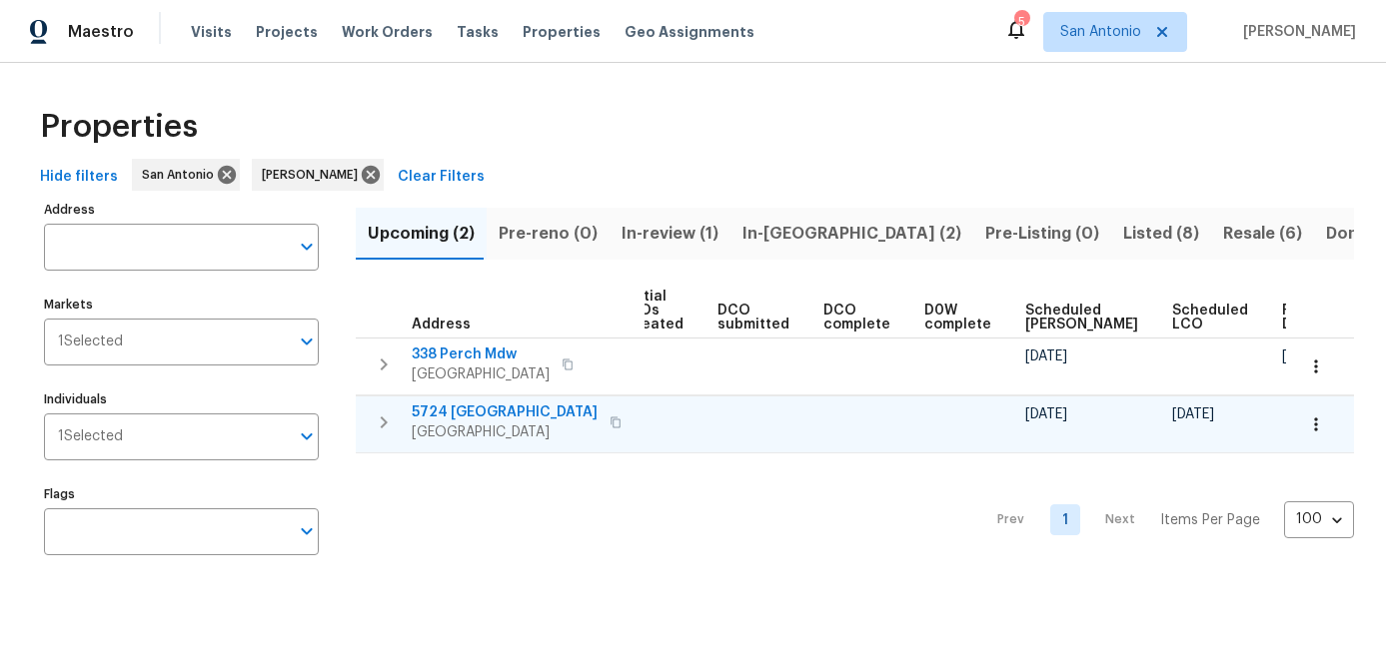
click at [1318, 421] on icon "button" at bounding box center [1316, 425] width 20 height 20
click at [688, 526] on div at bounding box center [693, 334] width 1386 height 668
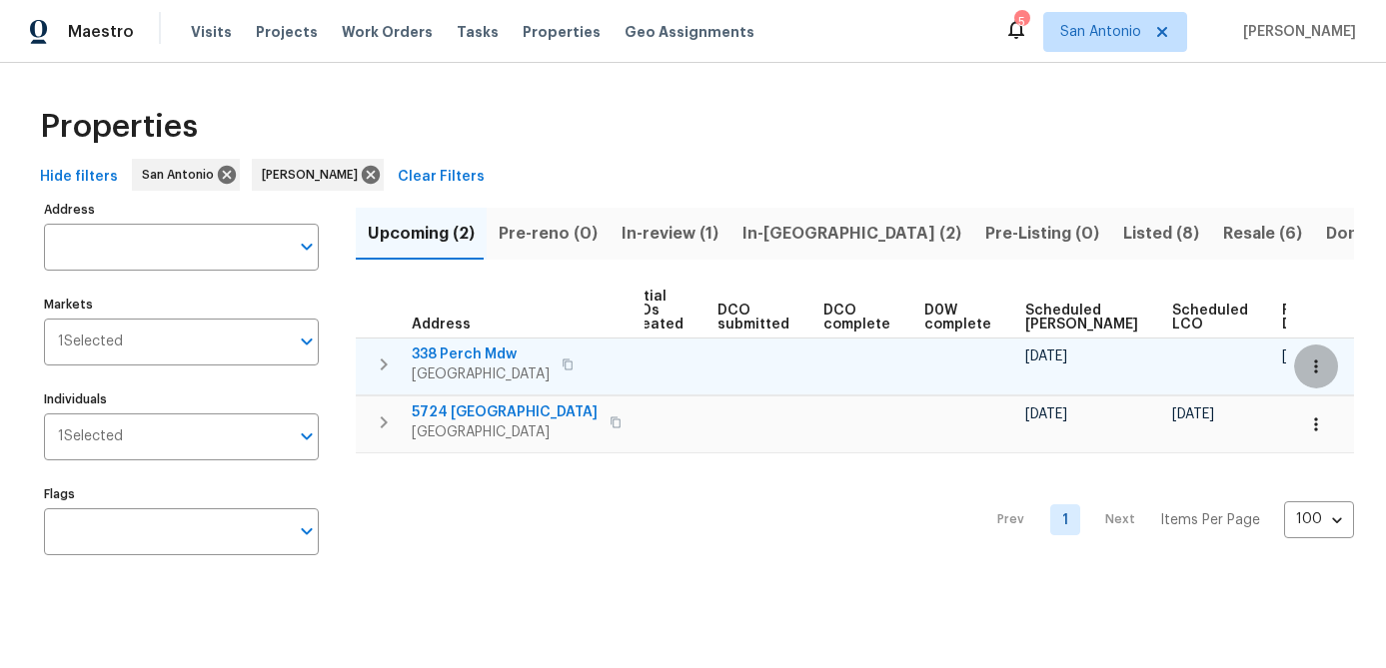
click at [1321, 363] on icon "button" at bounding box center [1316, 367] width 20 height 20
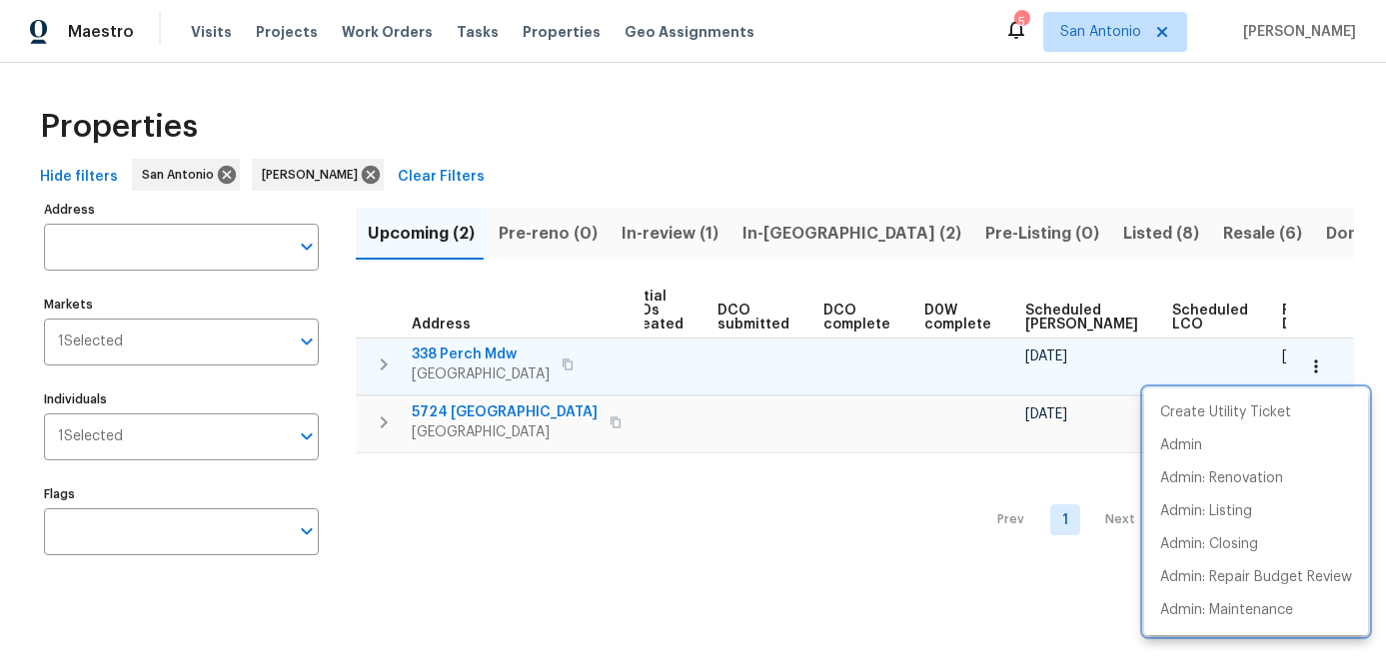
click at [1321, 363] on div at bounding box center [693, 334] width 1386 height 668
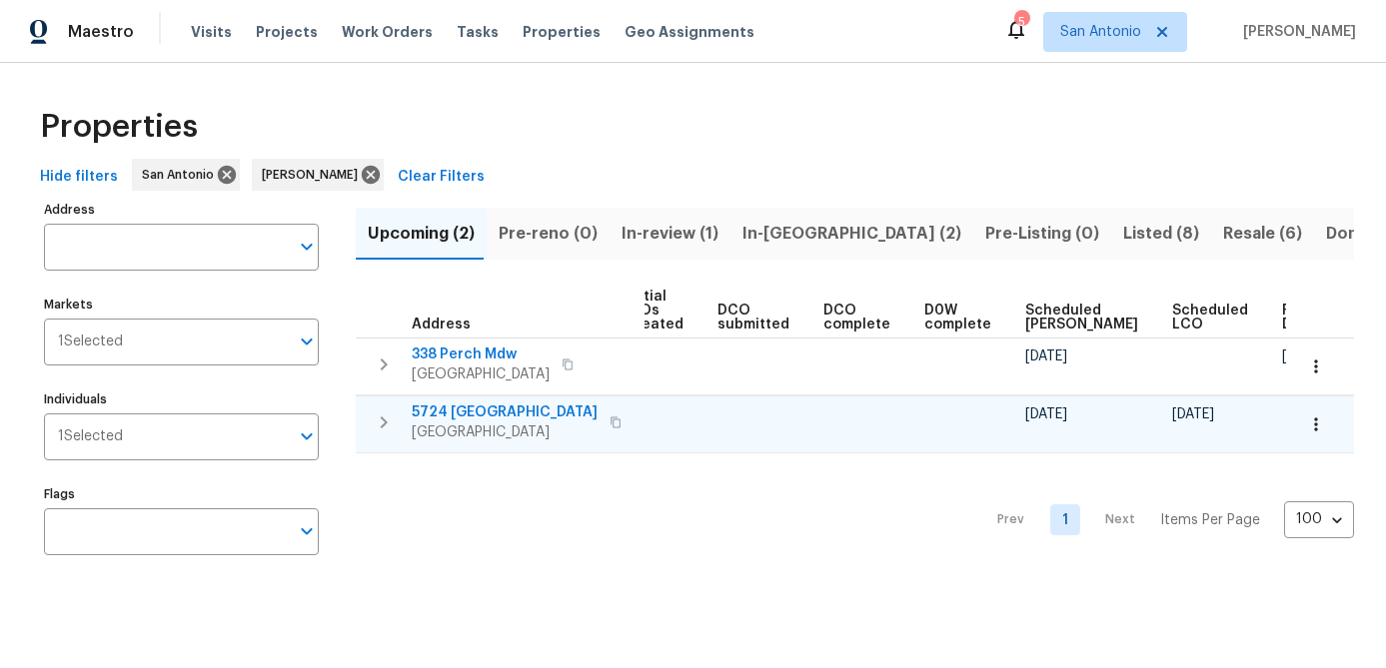
click at [469, 425] on span "SCHERTZ, TX 78154" at bounding box center [505, 433] width 186 height 20
click at [457, 432] on span "SCHERTZ, TX 78154" at bounding box center [505, 433] width 186 height 20
click at [509, 521] on div "Prev 1 Next Items Per Page 100 100 ​" at bounding box center [855, 515] width 998 height 122
click at [648, 221] on span "In-review (1)" at bounding box center [670, 234] width 97 height 28
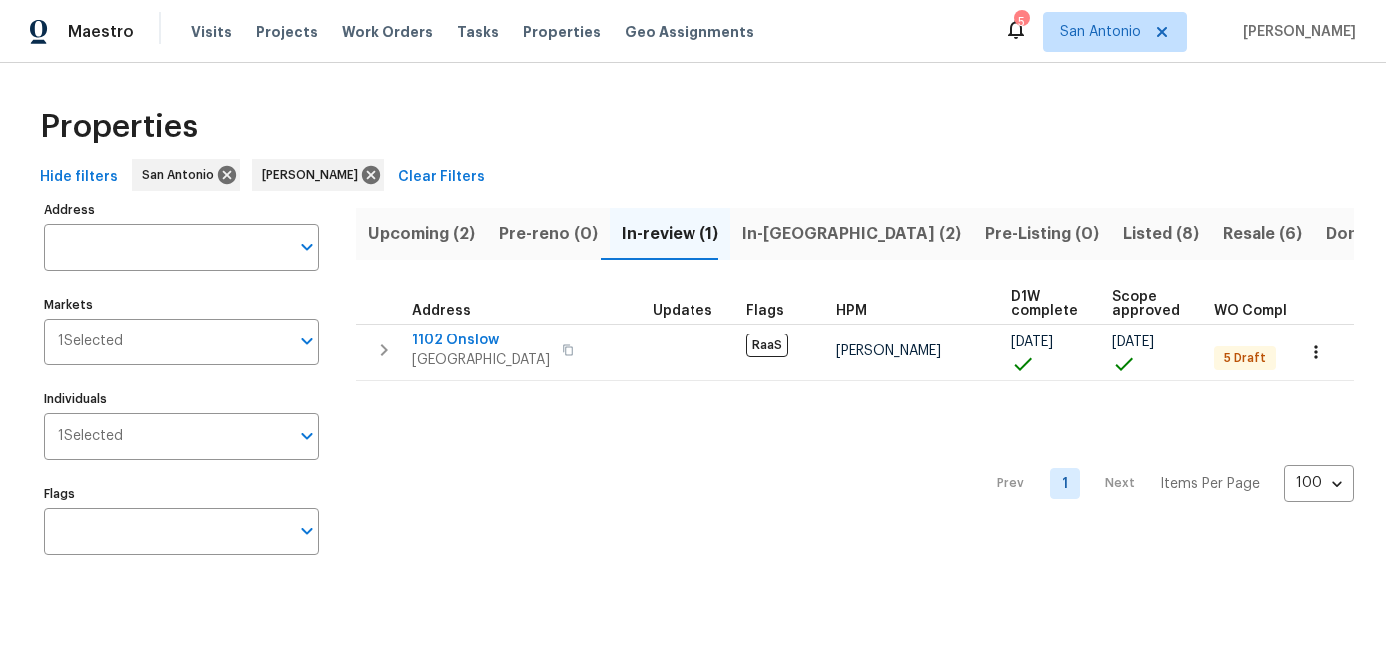
click at [751, 232] on span "In-reno (2)" at bounding box center [851, 234] width 219 height 28
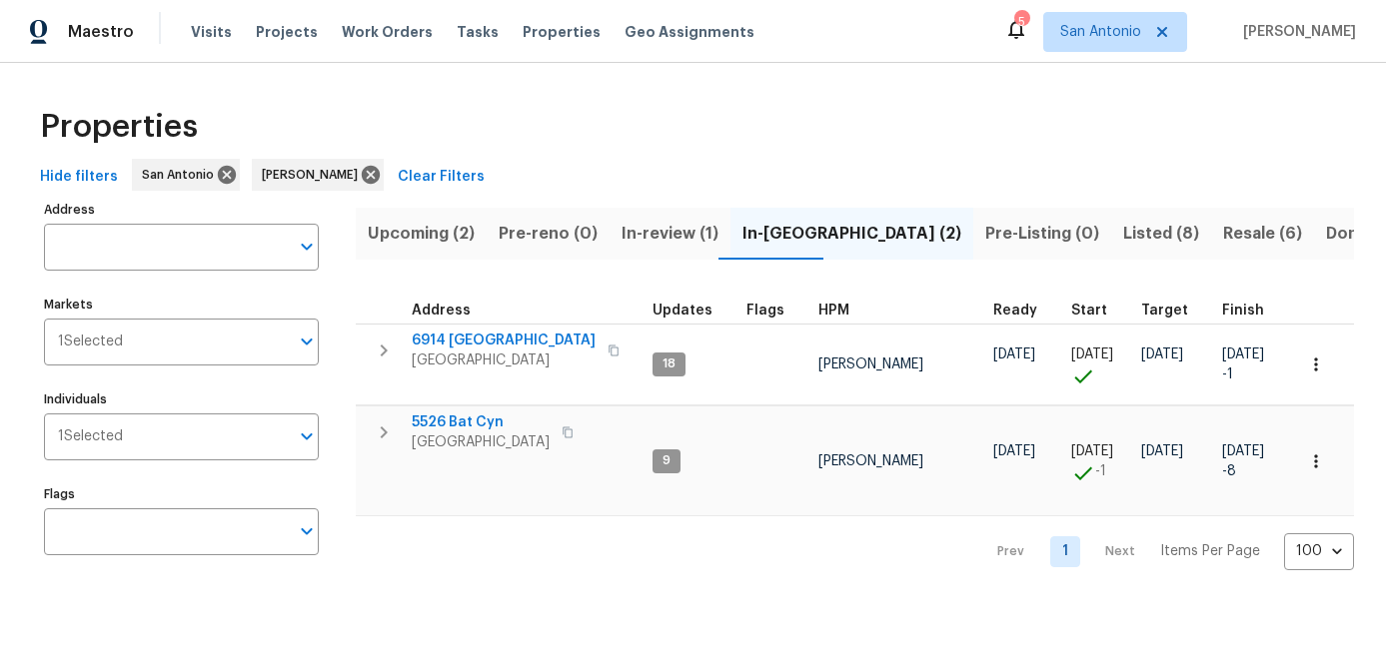
click at [985, 227] on span "Pre-Listing (0)" at bounding box center [1042, 234] width 114 height 28
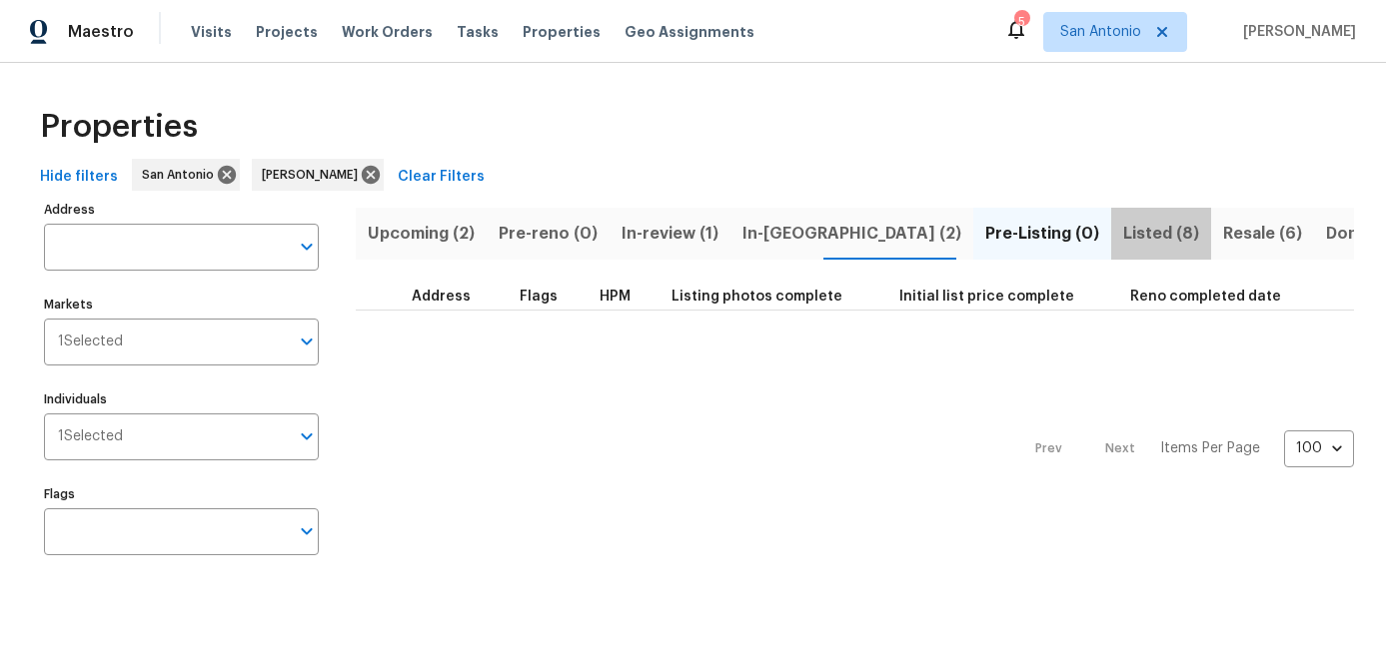
click at [1123, 225] on span "Listed (8)" at bounding box center [1161, 234] width 76 height 28
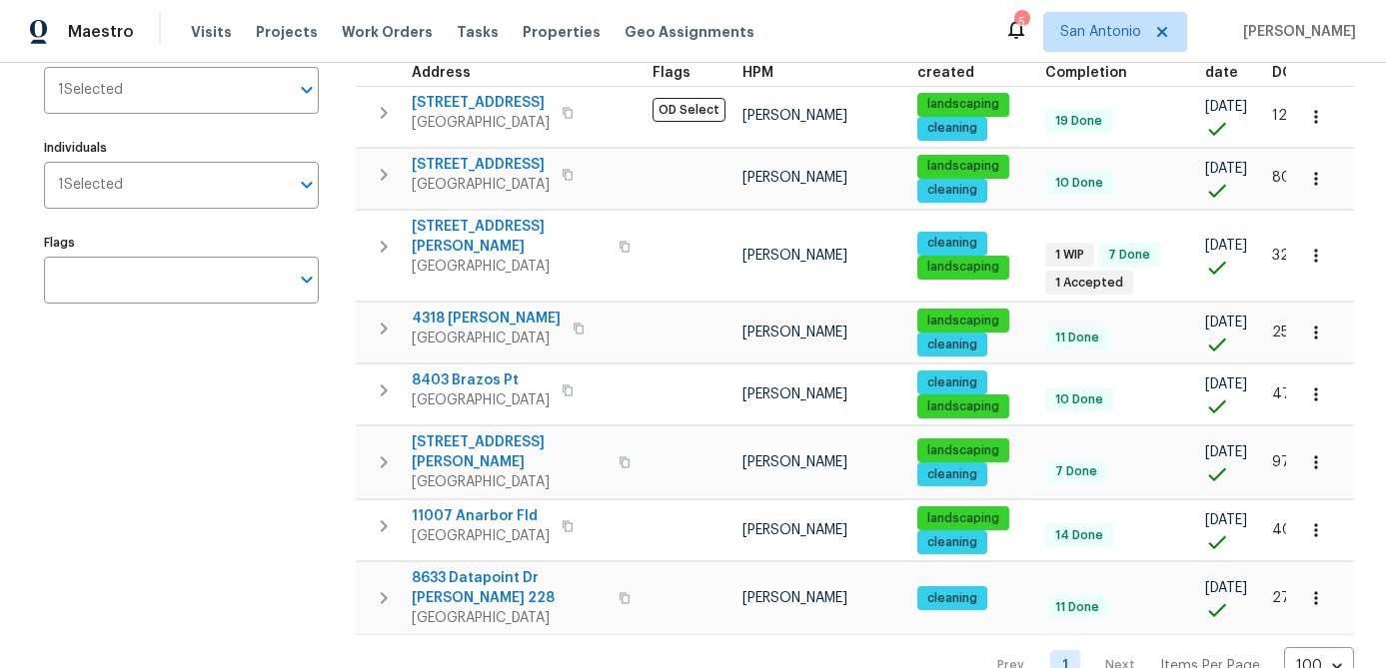
scroll to position [272, 0]
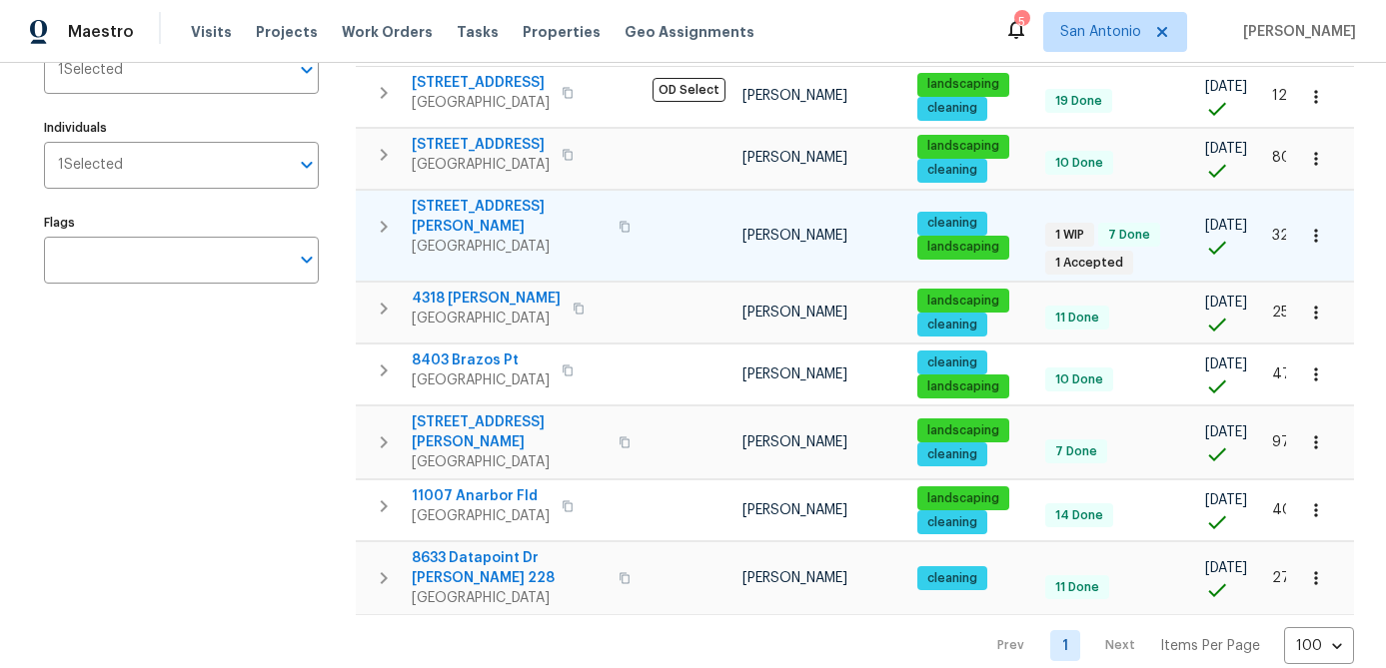
click at [484, 219] on span "3831 Harry Wurzbach Rd Bldg 16" at bounding box center [509, 217] width 195 height 40
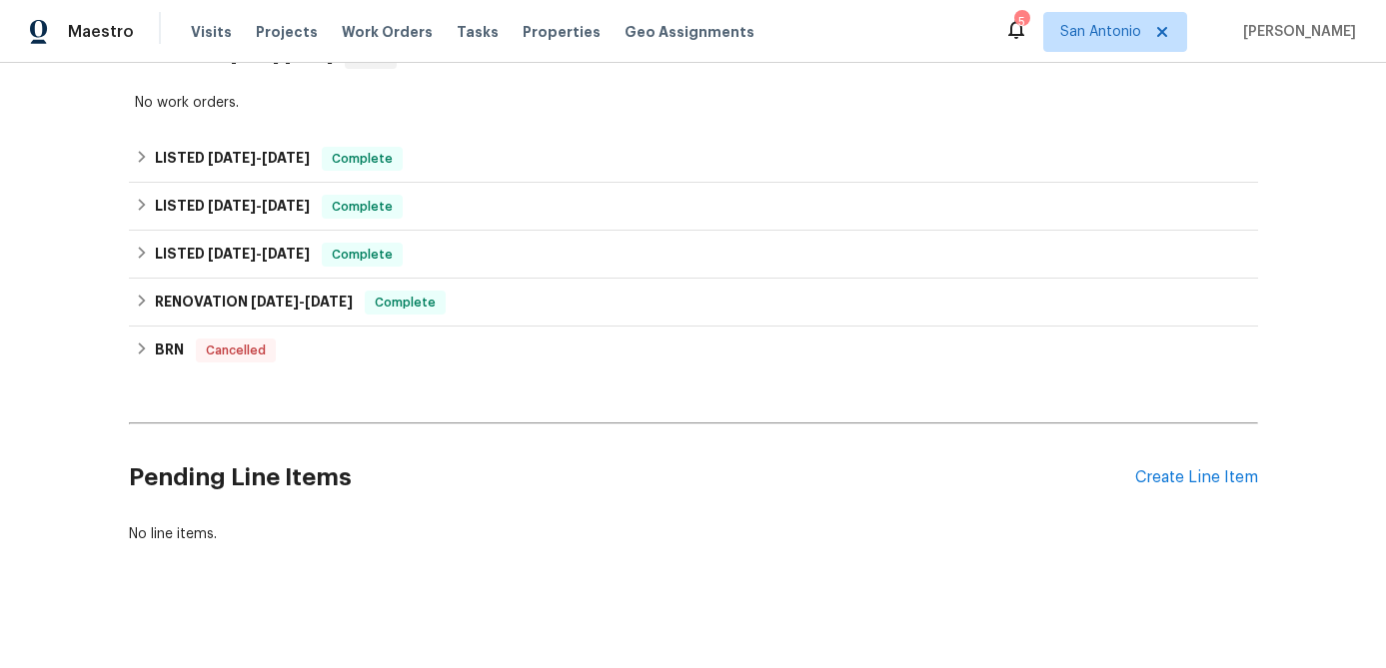
scroll to position [529, 0]
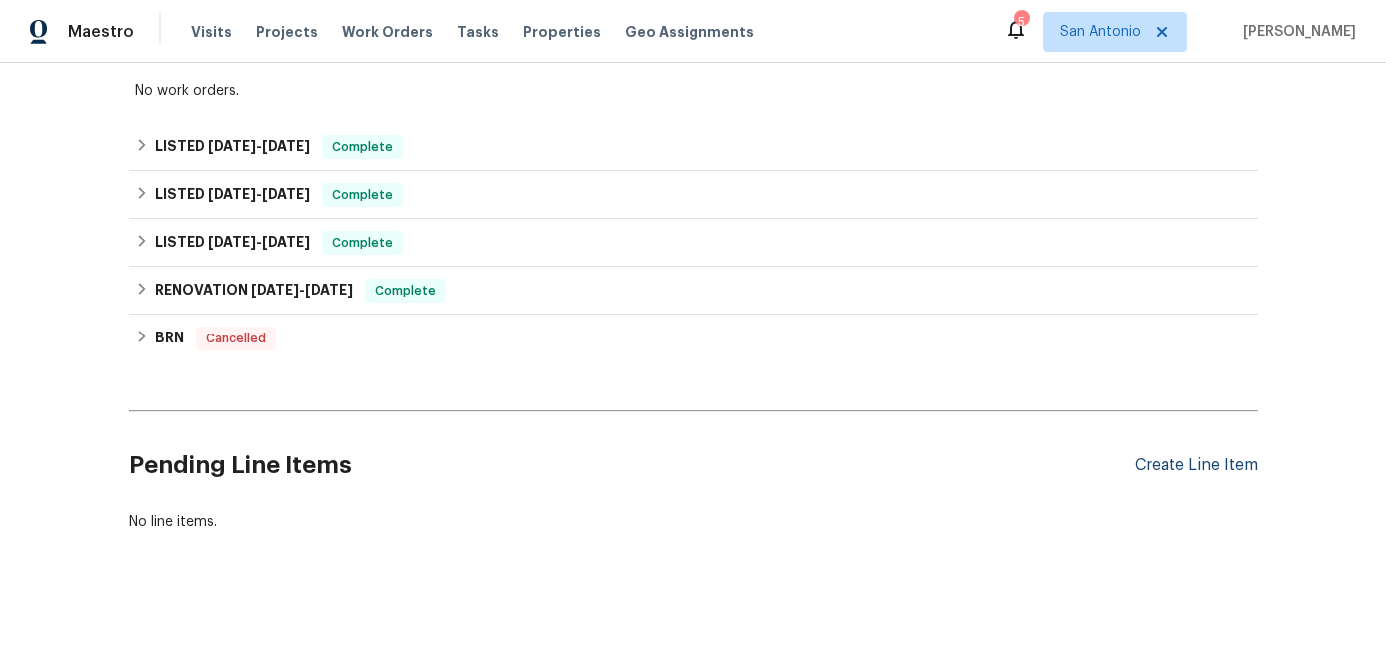
click at [1138, 463] on div "Create Line Item" at bounding box center [1196, 466] width 123 height 19
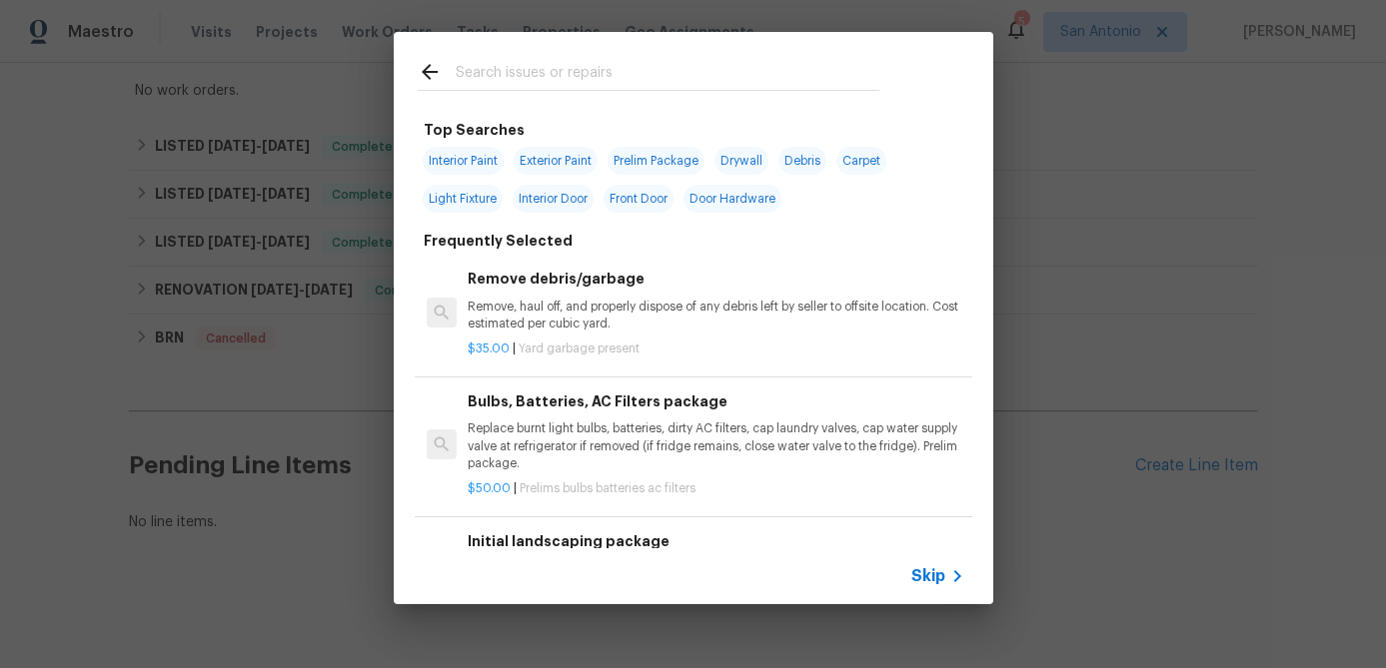
click at [930, 589] on div "Skip" at bounding box center [694, 577] width 600 height 56
click at [931, 583] on span "Skip" at bounding box center [928, 577] width 34 height 20
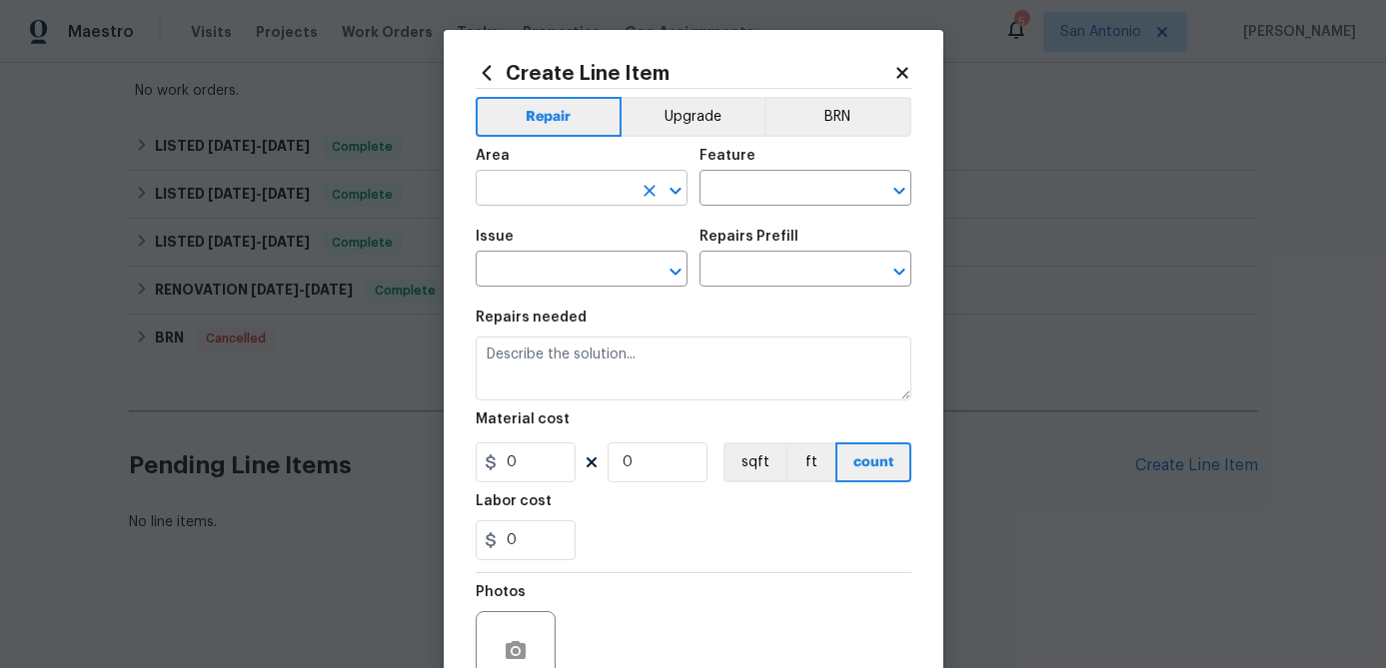
click at [569, 193] on input "text" at bounding box center [554, 190] width 156 height 31
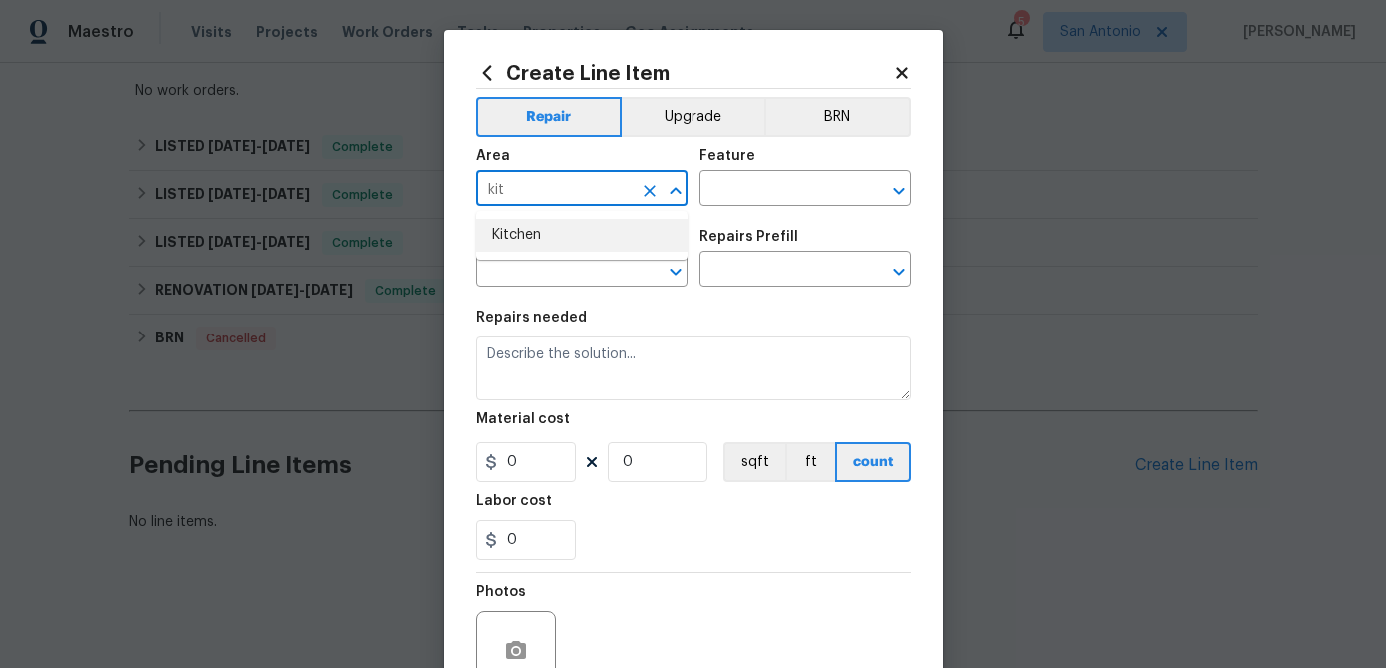
click at [510, 239] on li "Kitchen" at bounding box center [582, 235] width 212 height 33
type input "Kitchen"
click at [707, 200] on input "text" at bounding box center [777, 190] width 156 height 31
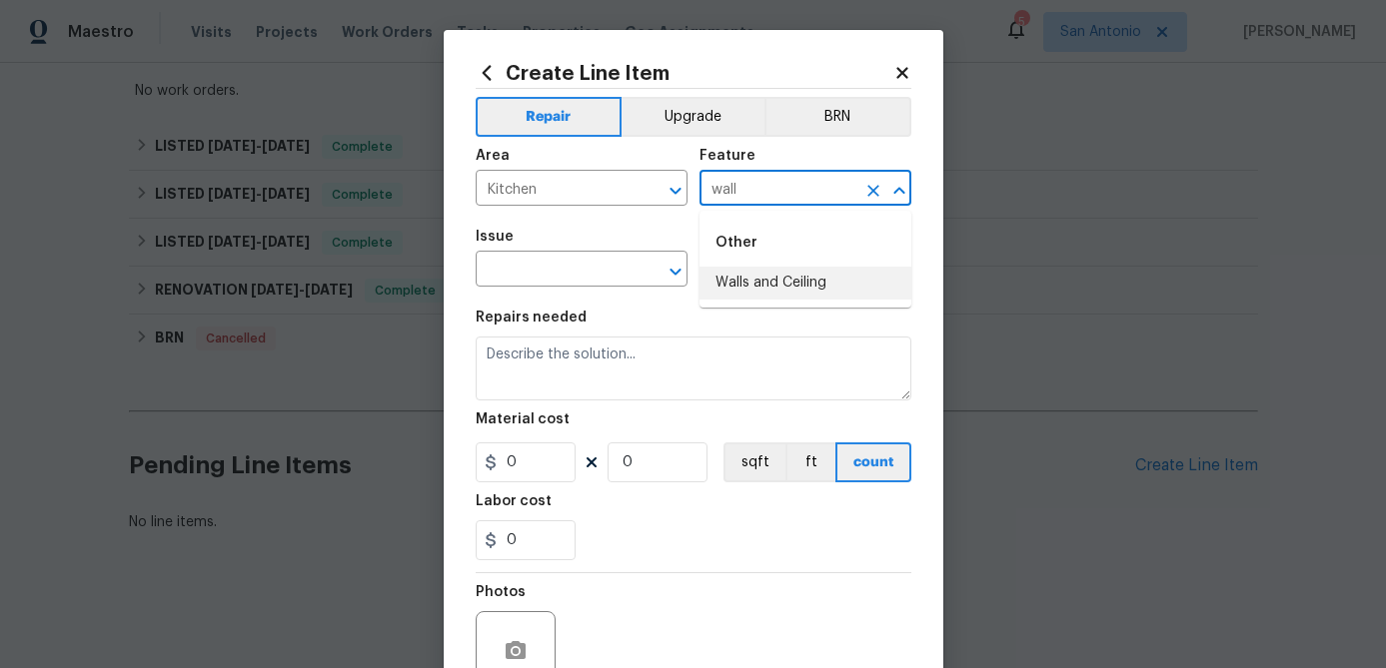
click at [748, 298] on li "Walls and Ceiling" at bounding box center [805, 283] width 212 height 33
type input "Walls and Ceiling"
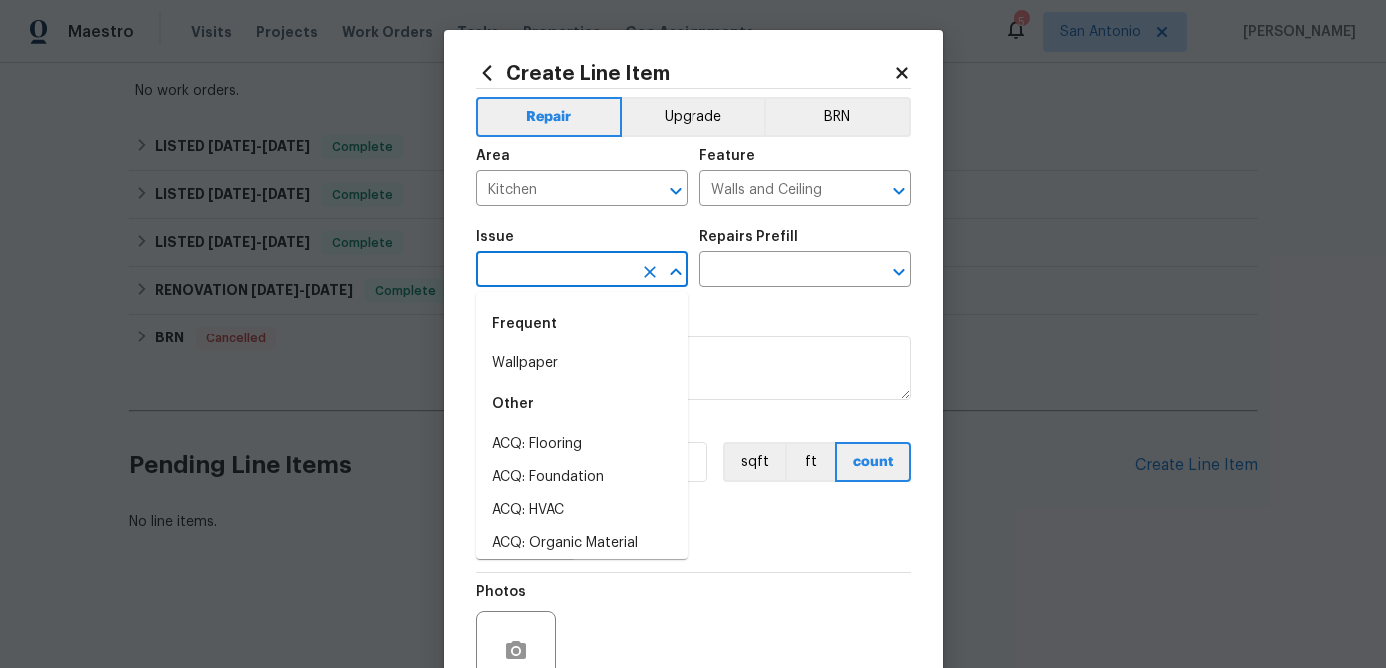
click at [603, 265] on input "text" at bounding box center [554, 271] width 156 height 31
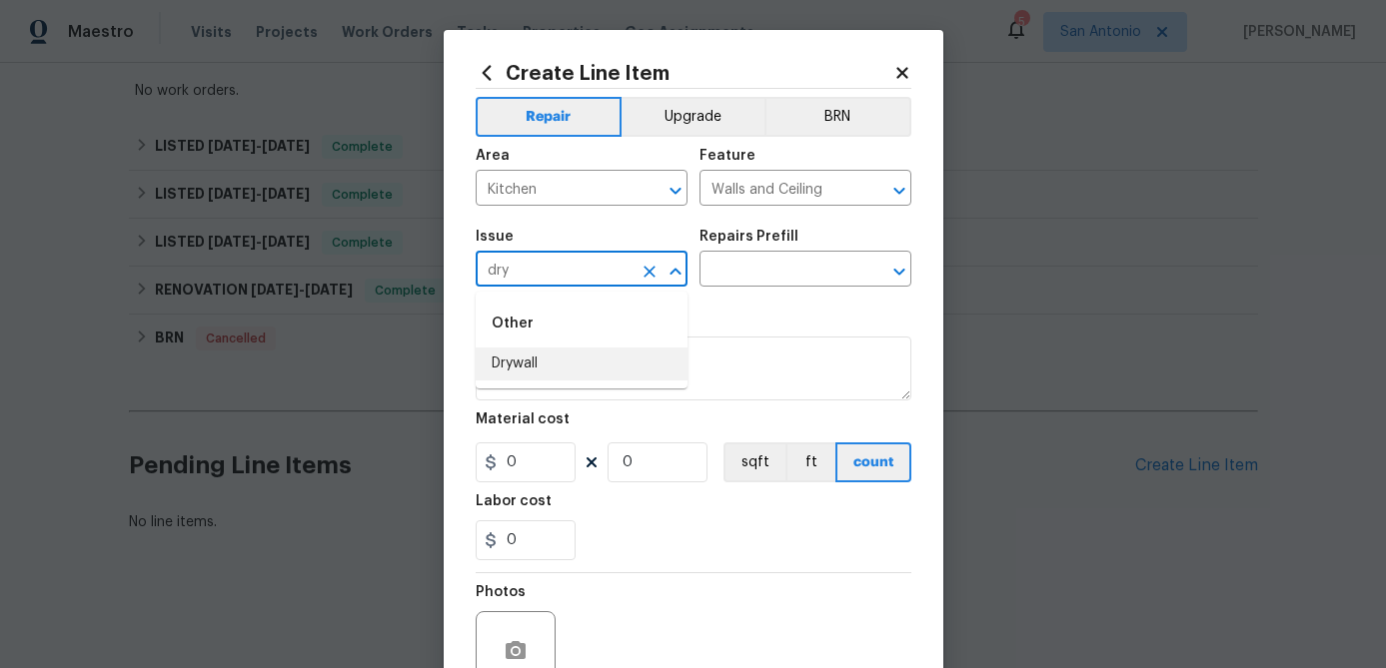
click at [523, 365] on li "Drywall" at bounding box center [582, 364] width 212 height 33
type input "Drywall"
click at [803, 267] on input "text" at bounding box center [777, 271] width 156 height 31
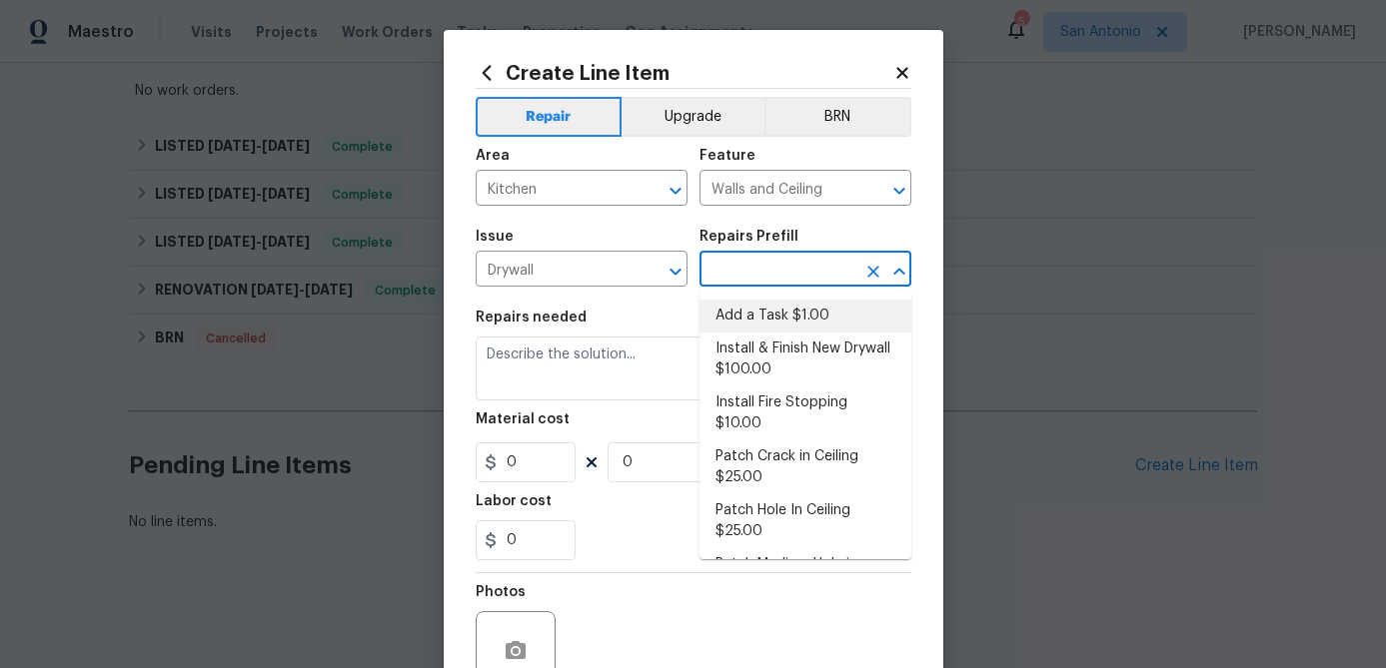
click at [784, 302] on li "Add a Task $1.00" at bounding box center [805, 316] width 212 height 33
type input "Add a Task $1.00"
type textarea "HPM to detail"
type input "1"
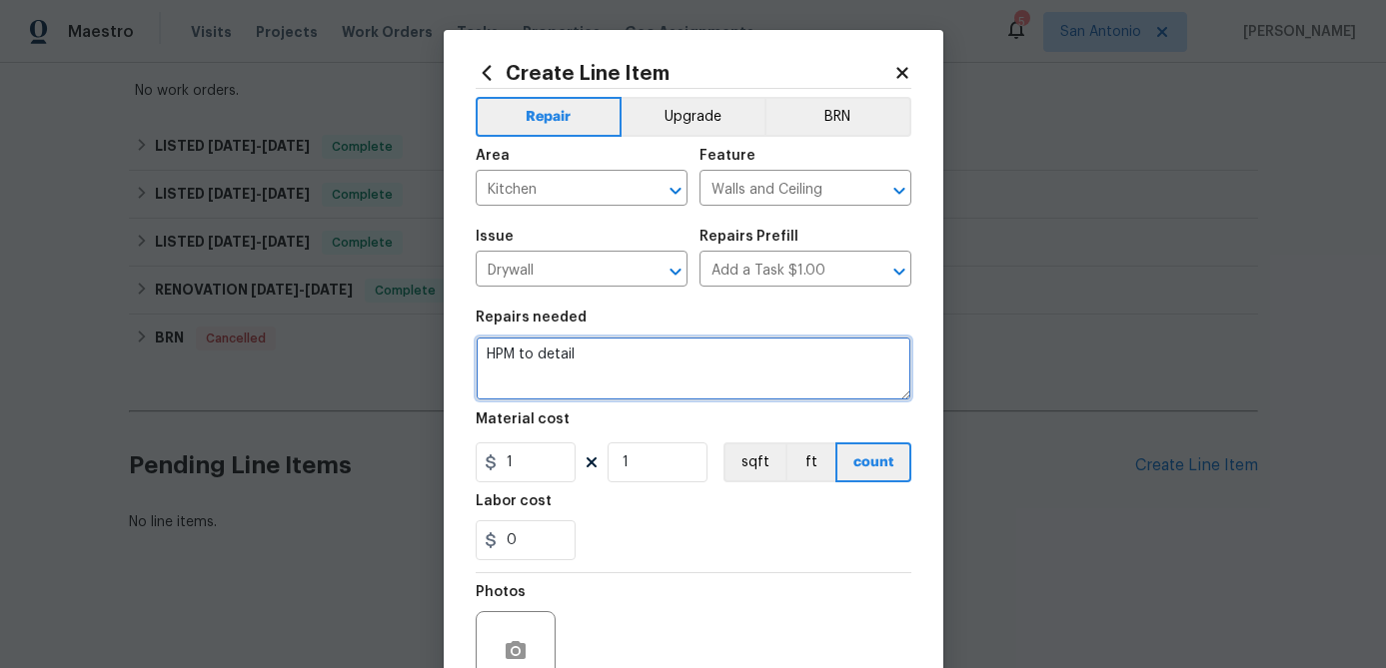
click at [485, 356] on textarea "HPM to detail" at bounding box center [694, 369] width 436 height 64
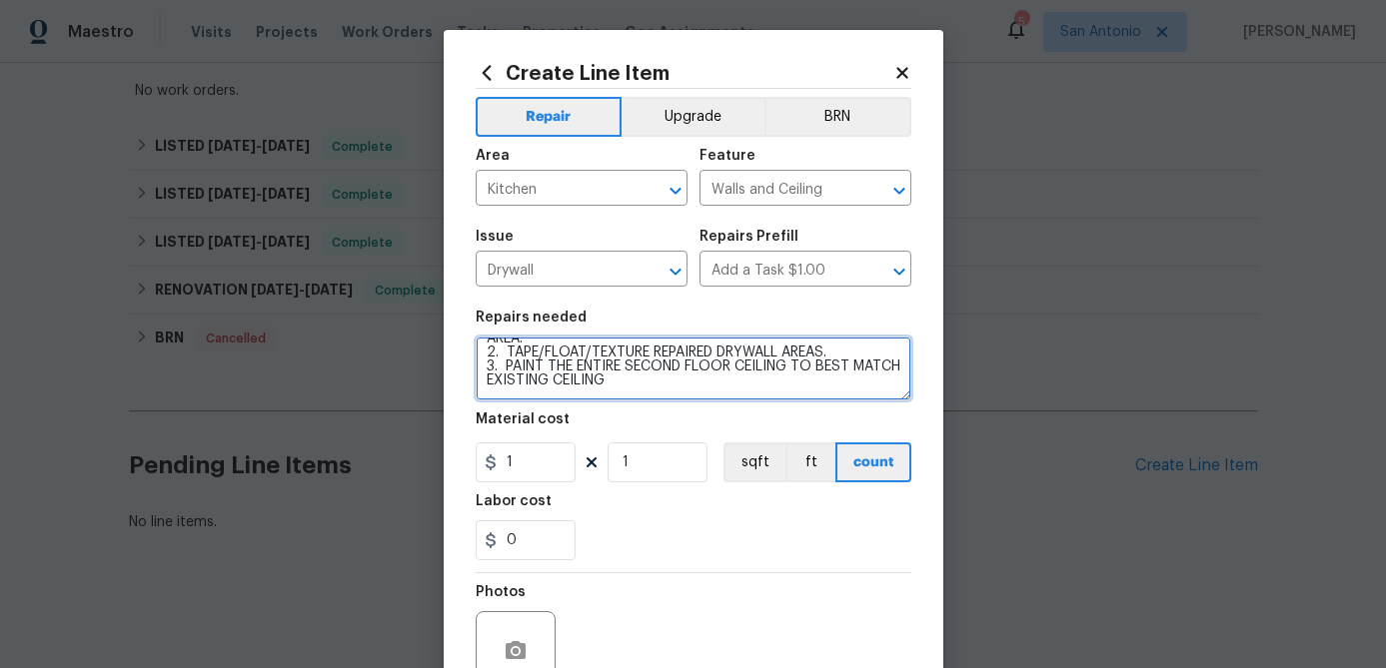
scroll to position [32, 0]
type textarea "1. REPLACE DAMAGED/MISSING DRYWALL IN KITCHEN CEILING AREA. 2. TAPE/FLOAT/TEXTU…"
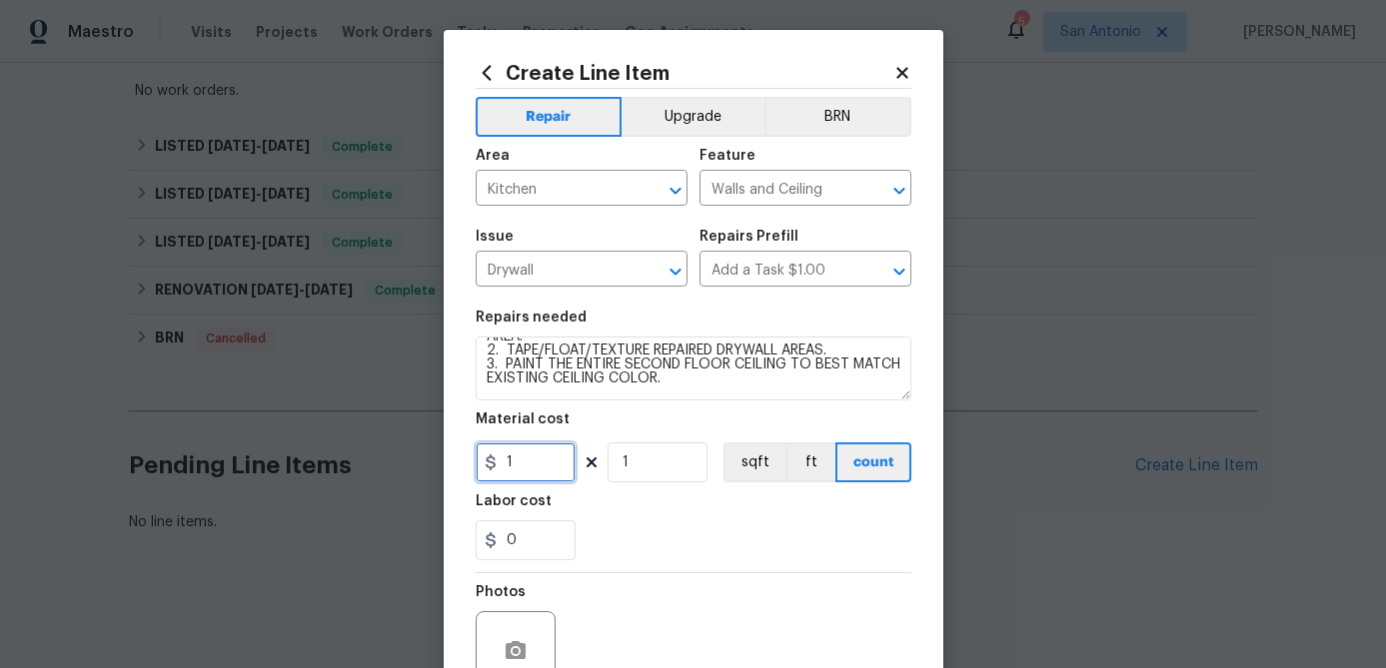
click at [539, 473] on input "1" at bounding box center [526, 463] width 100 height 40
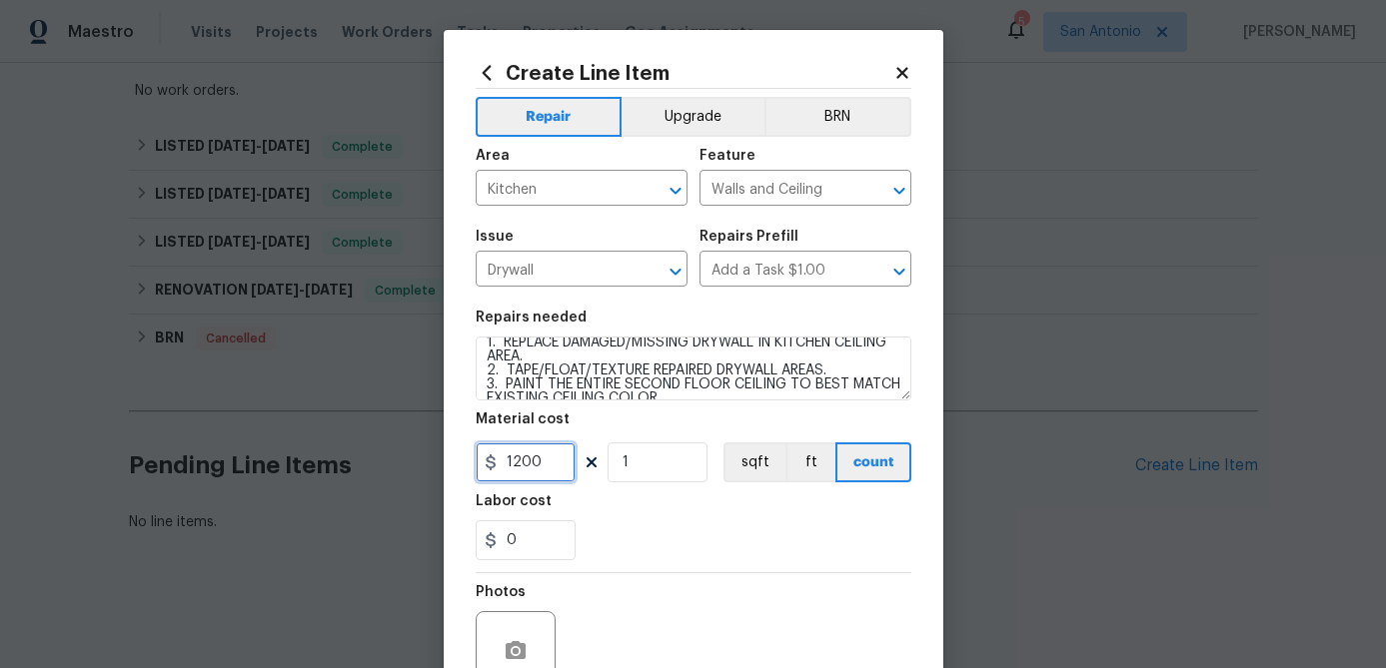
scroll to position [7, 0]
type input "1000"
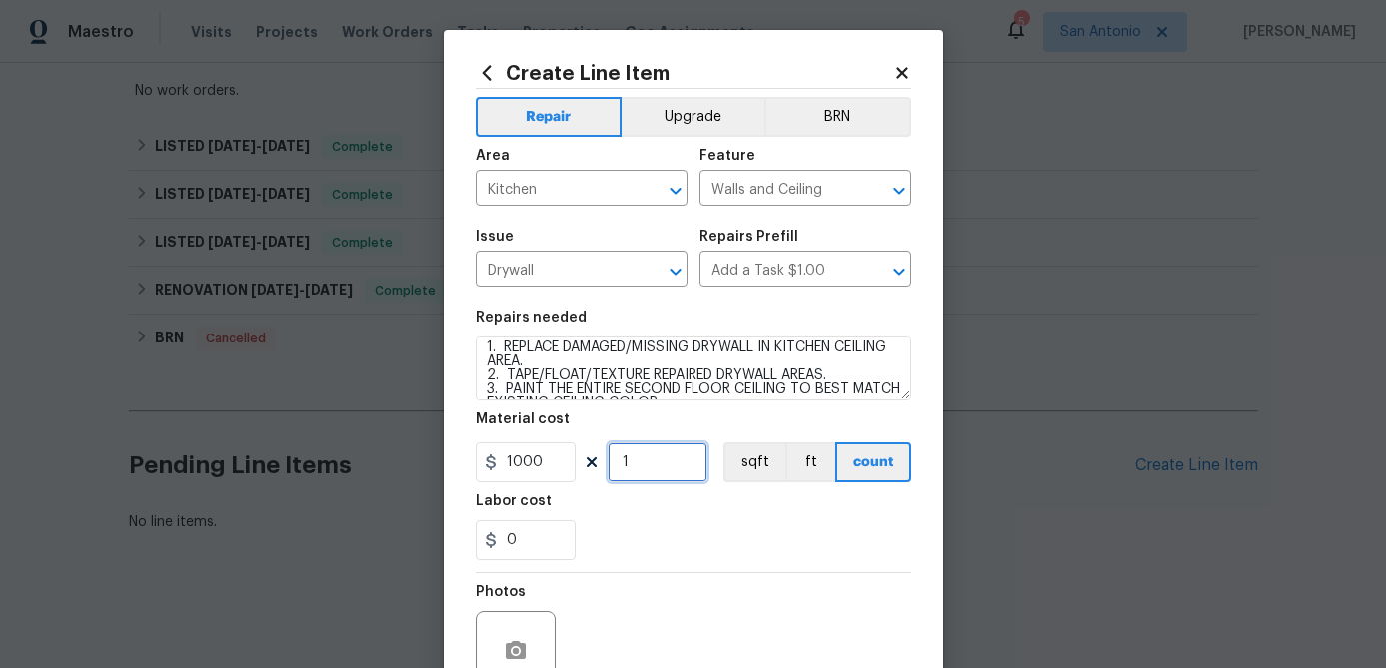
click at [642, 470] on input "1" at bounding box center [658, 463] width 100 height 40
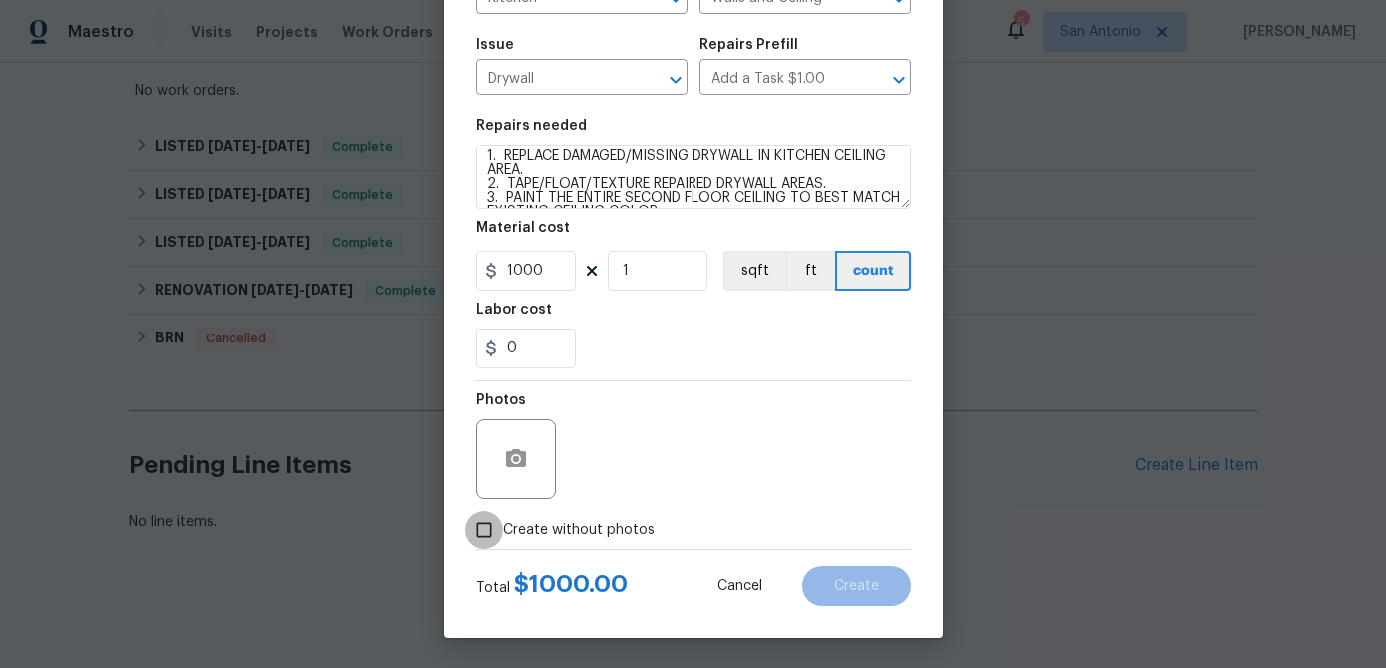
click at [487, 523] on input "Create without photos" at bounding box center [484, 531] width 38 height 38
checkbox input "true"
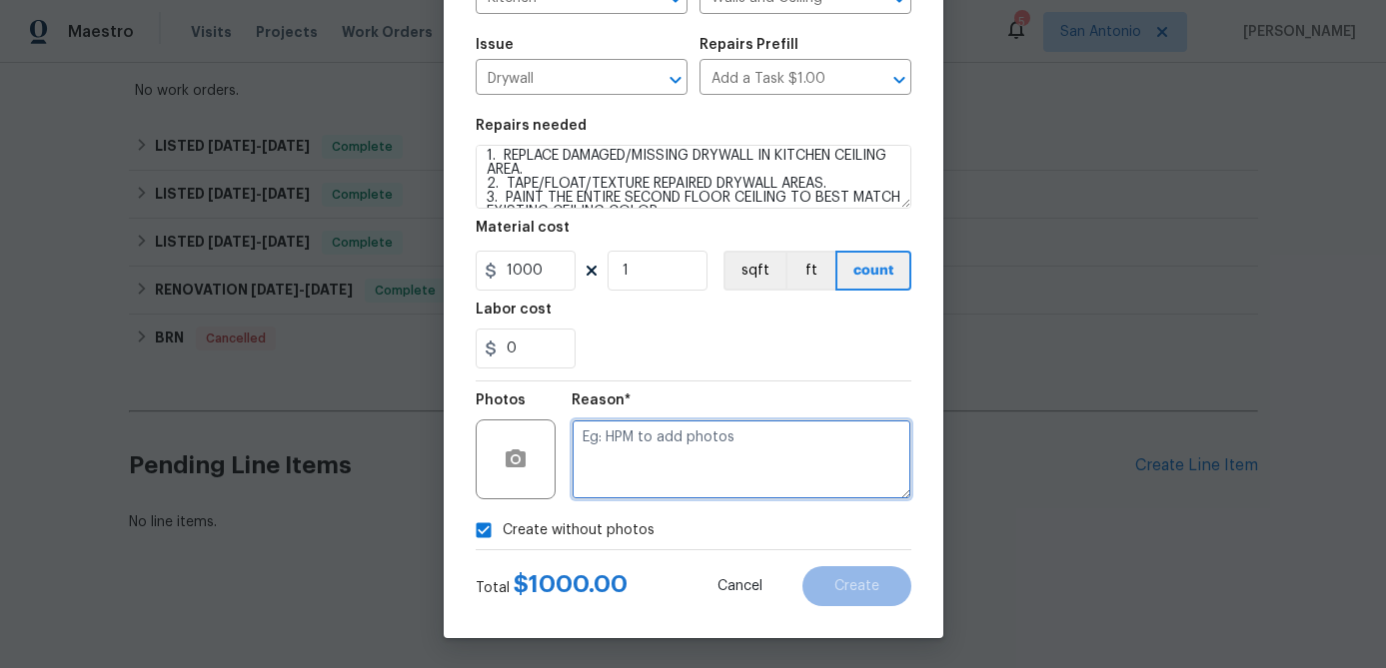
click at [661, 470] on textarea at bounding box center [742, 460] width 340 height 80
type textarea "."
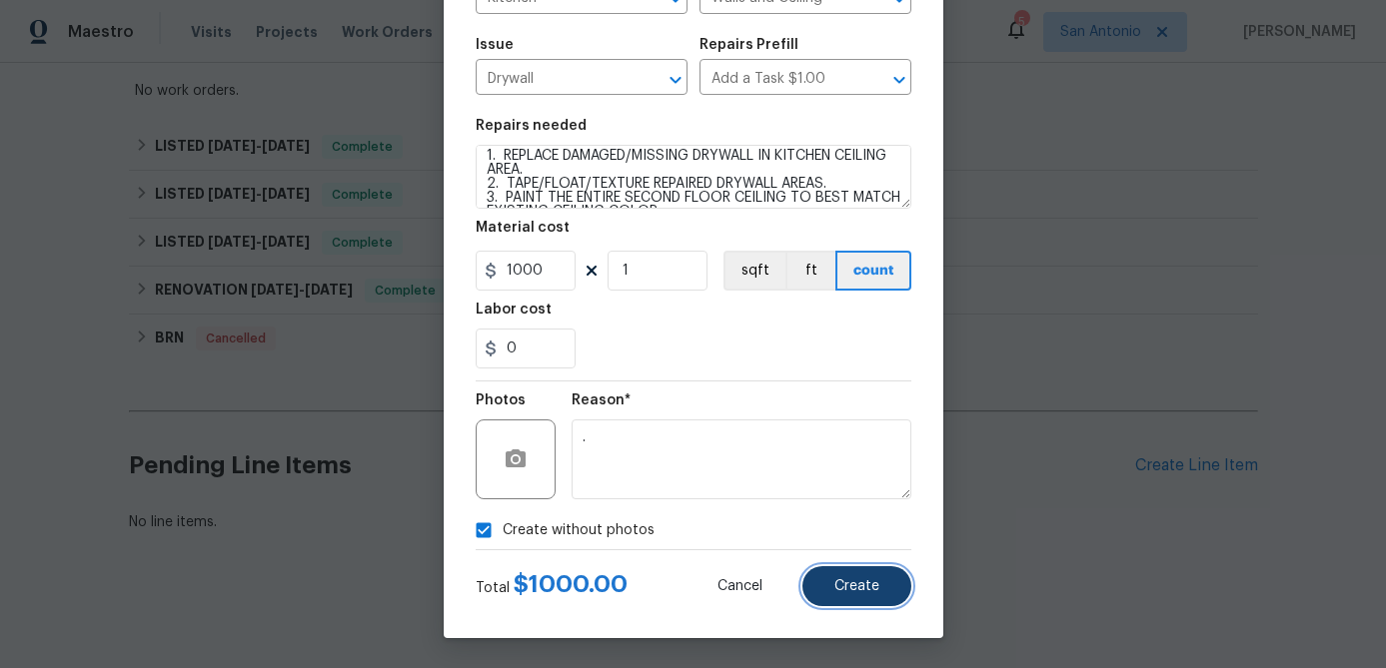
click at [856, 595] on button "Create" at bounding box center [856, 587] width 109 height 40
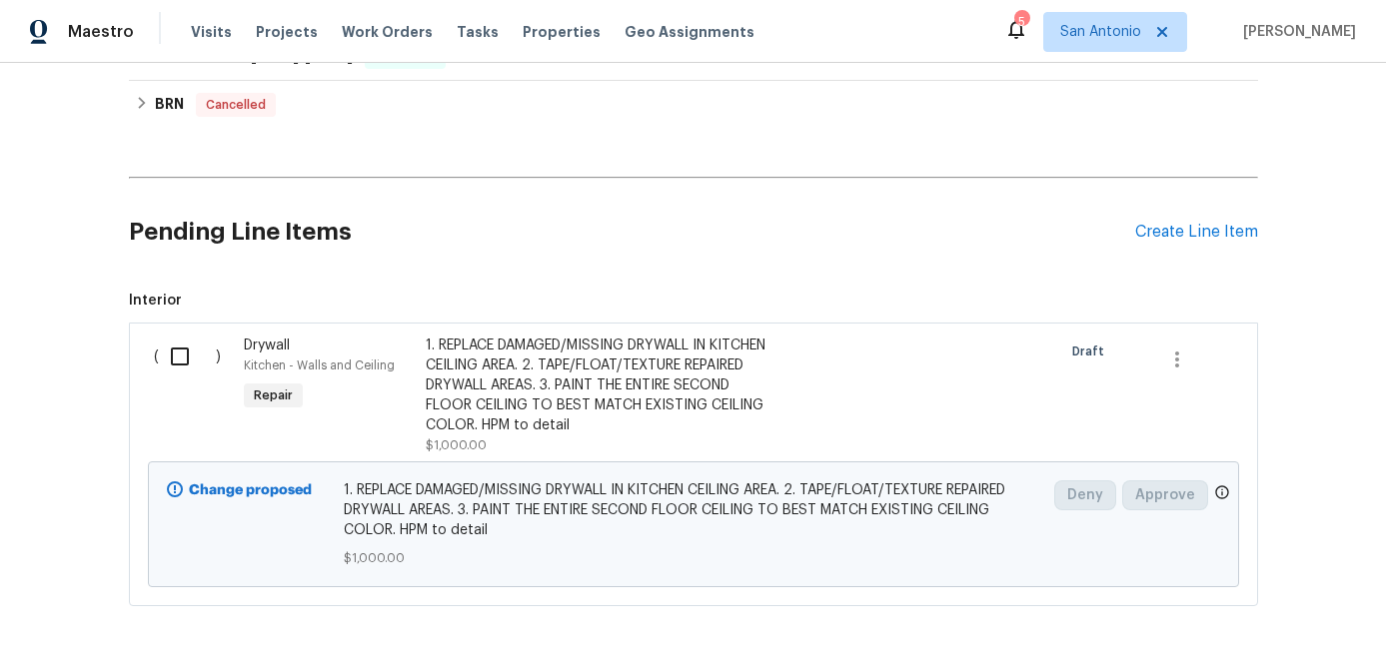
scroll to position [722, 0]
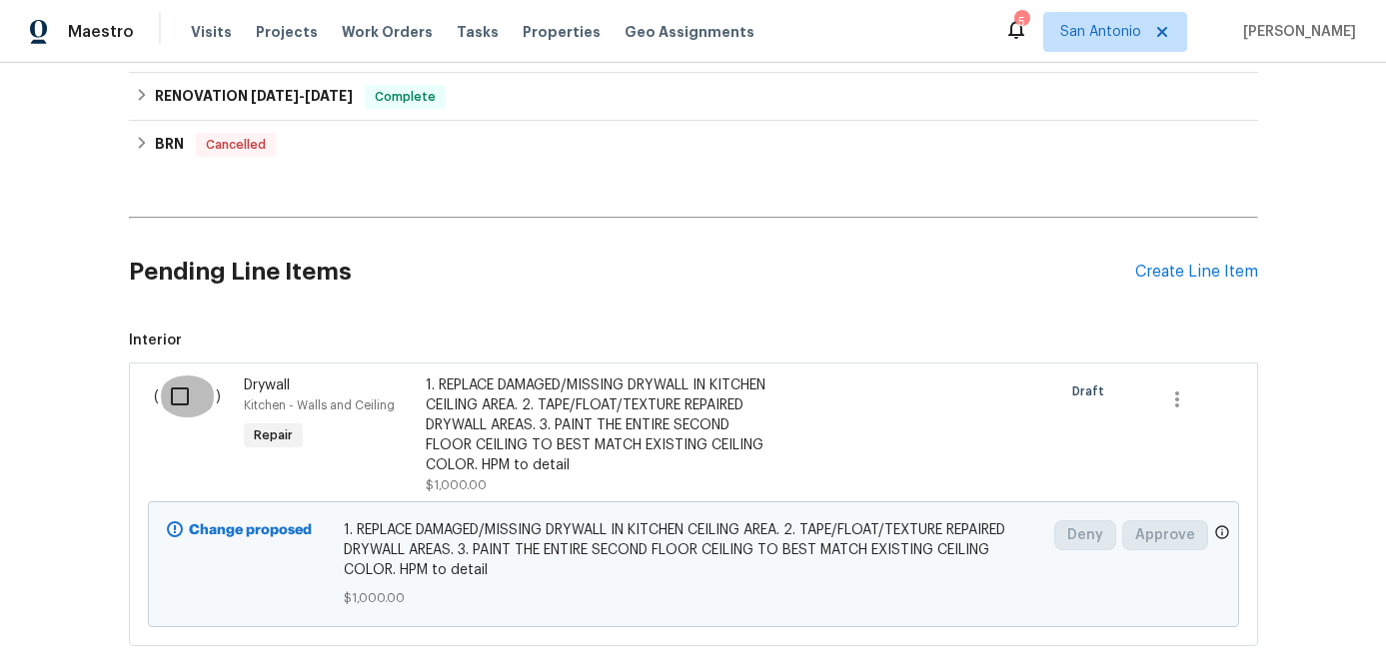
click at [186, 391] on input "checkbox" at bounding box center [187, 397] width 57 height 42
checkbox input "true"
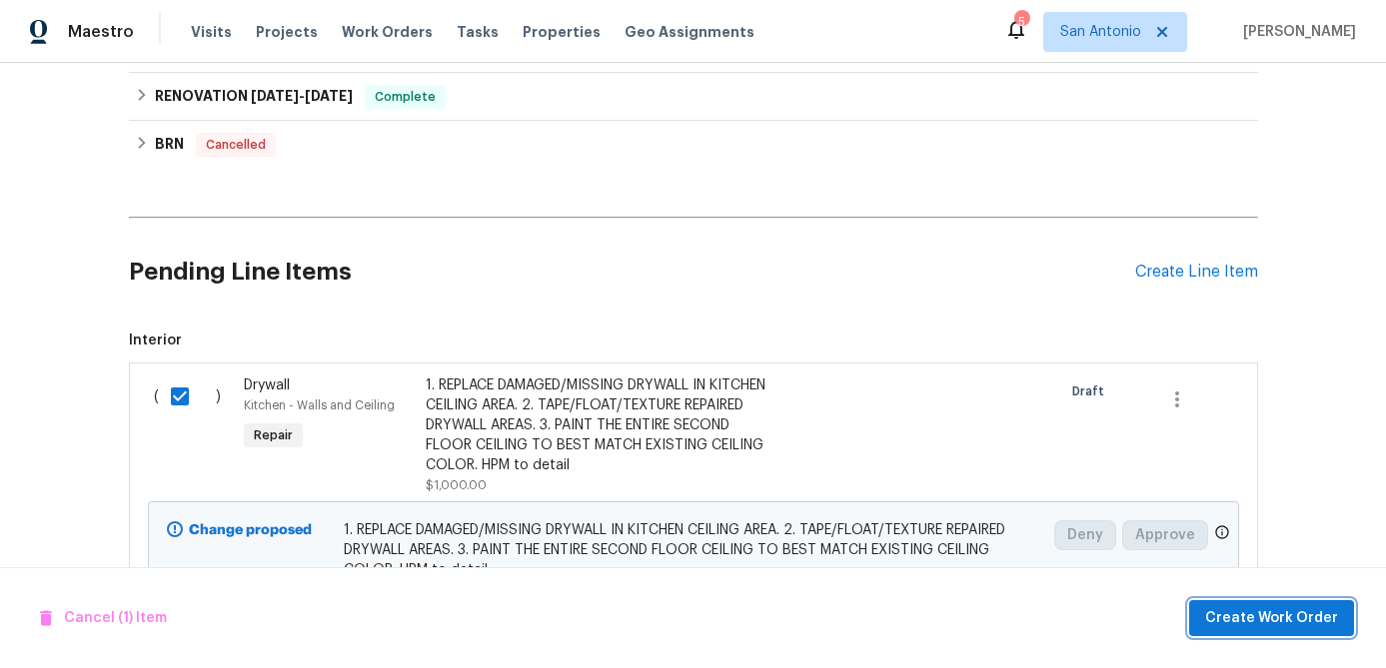
click at [1254, 616] on span "Create Work Order" at bounding box center [1271, 619] width 133 height 25
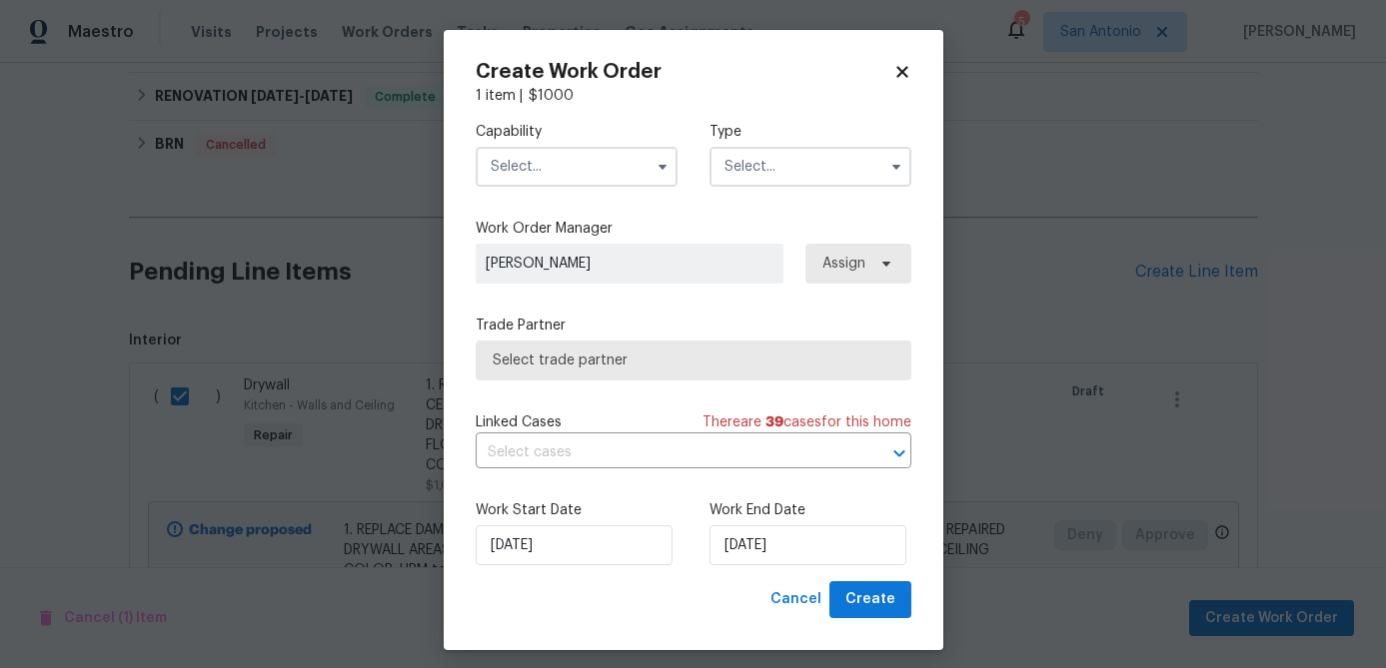
click at [584, 175] on input "text" at bounding box center [577, 167] width 202 height 40
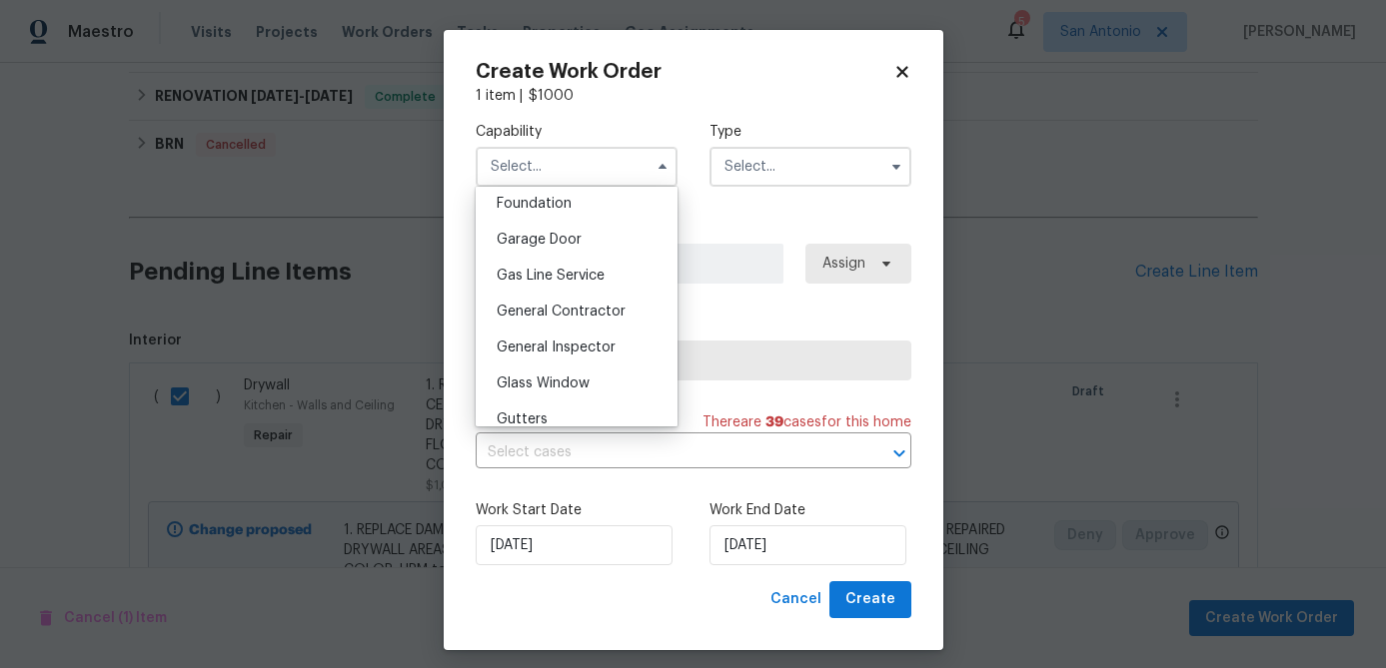
scroll to position [863, 0]
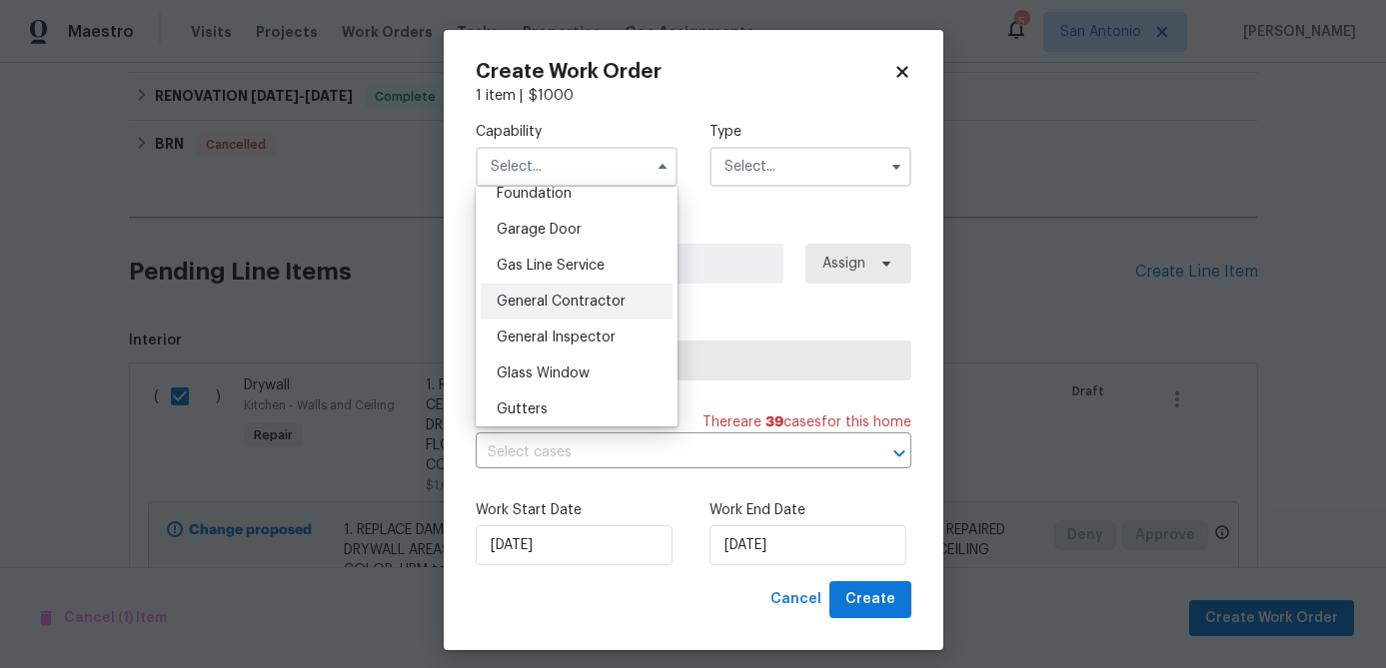
click at [567, 302] on span "General Contractor" at bounding box center [561, 302] width 129 height 14
type input "General Contractor"
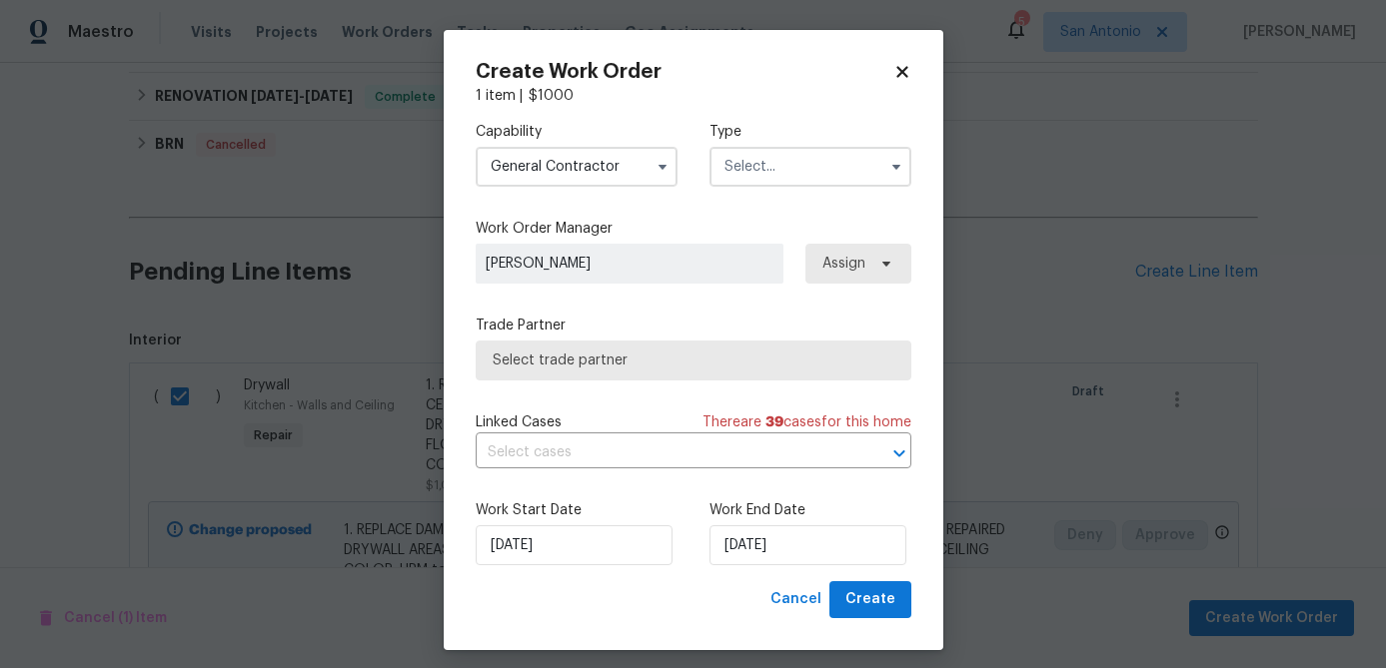
click at [800, 173] on input "text" at bounding box center [810, 167] width 202 height 40
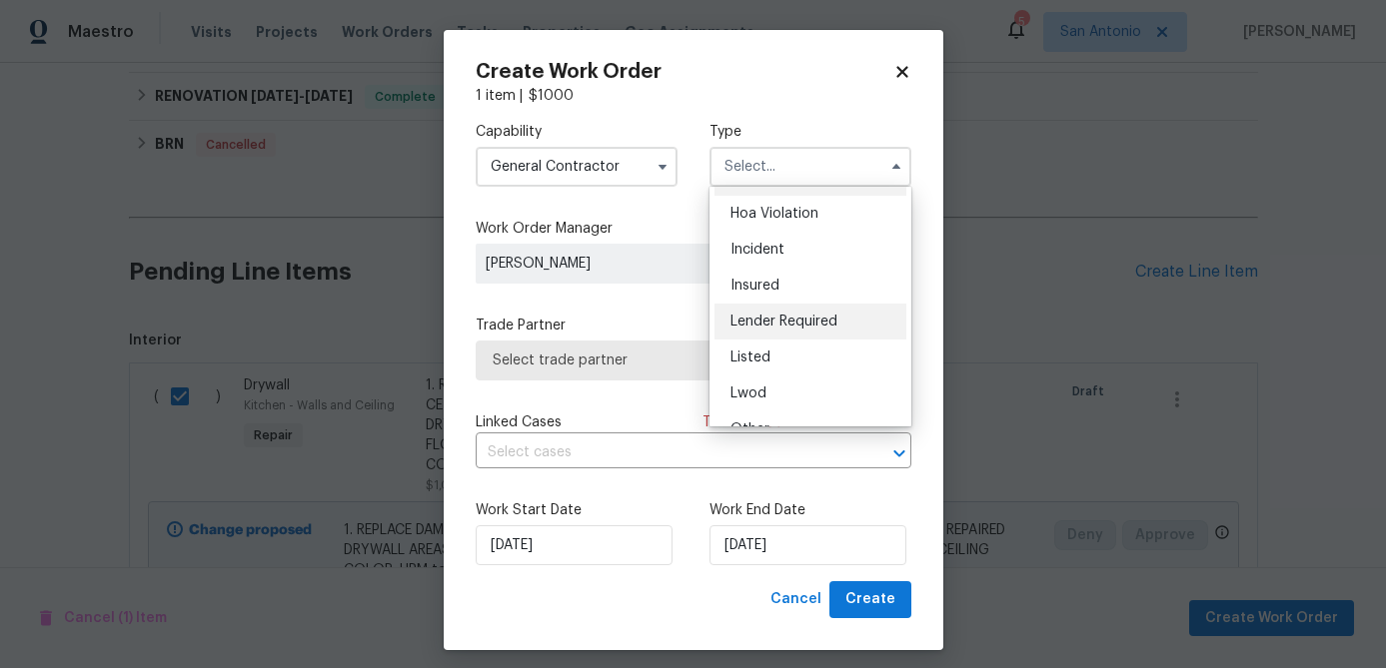
scroll to position [36, 0]
click at [759, 352] on span "Listed" at bounding box center [750, 354] width 40 height 14
type input "Listed"
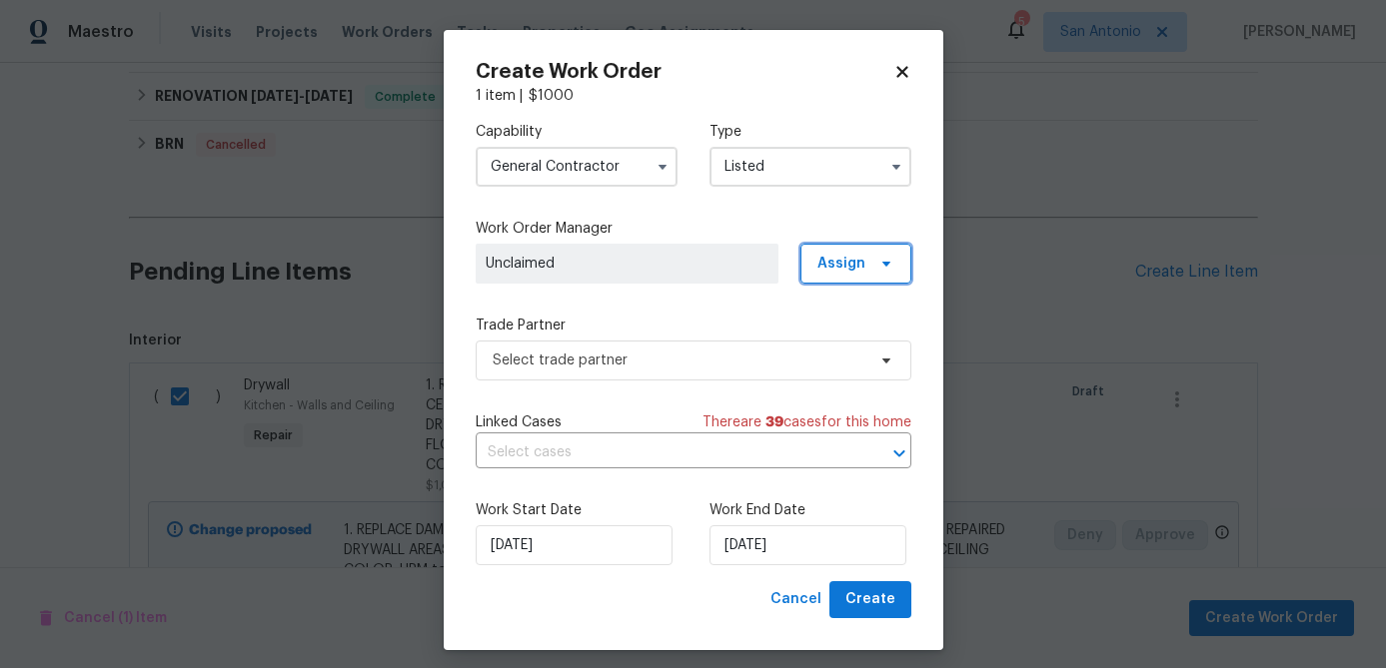
click at [872, 257] on span at bounding box center [883, 264] width 22 height 16
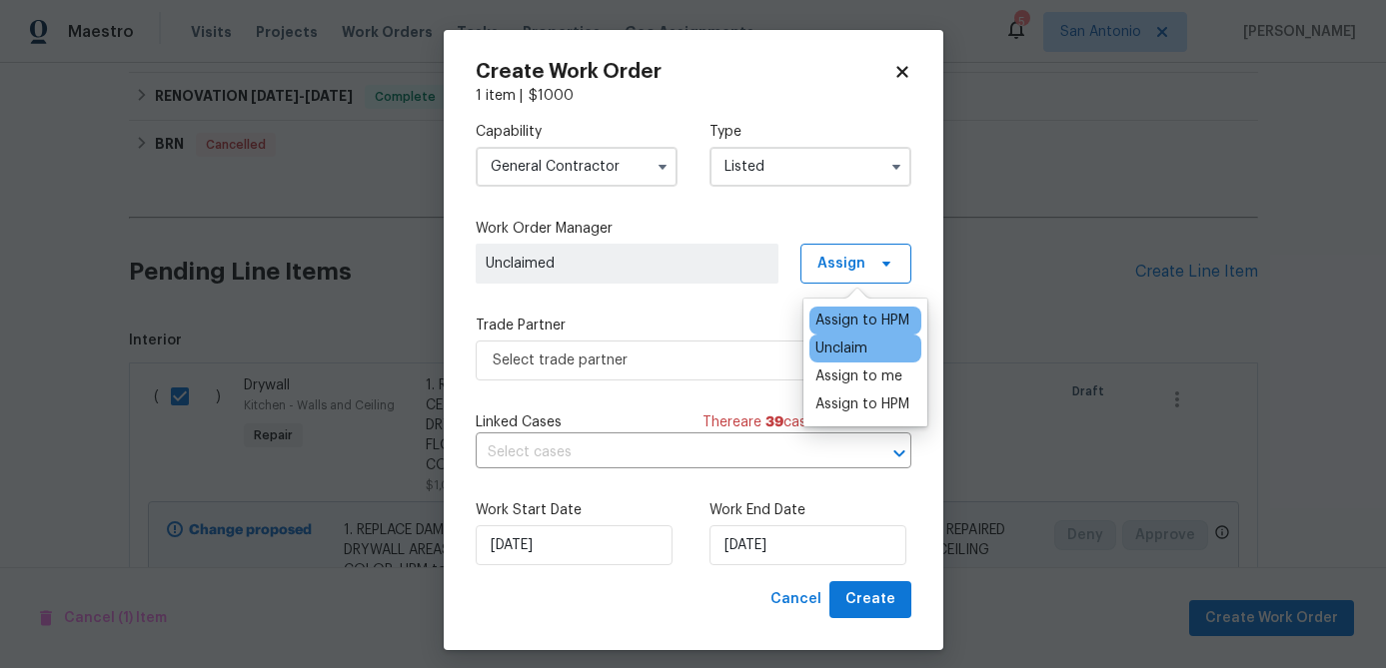
click at [825, 320] on div "Assign to HPM" at bounding box center [862, 321] width 94 height 20
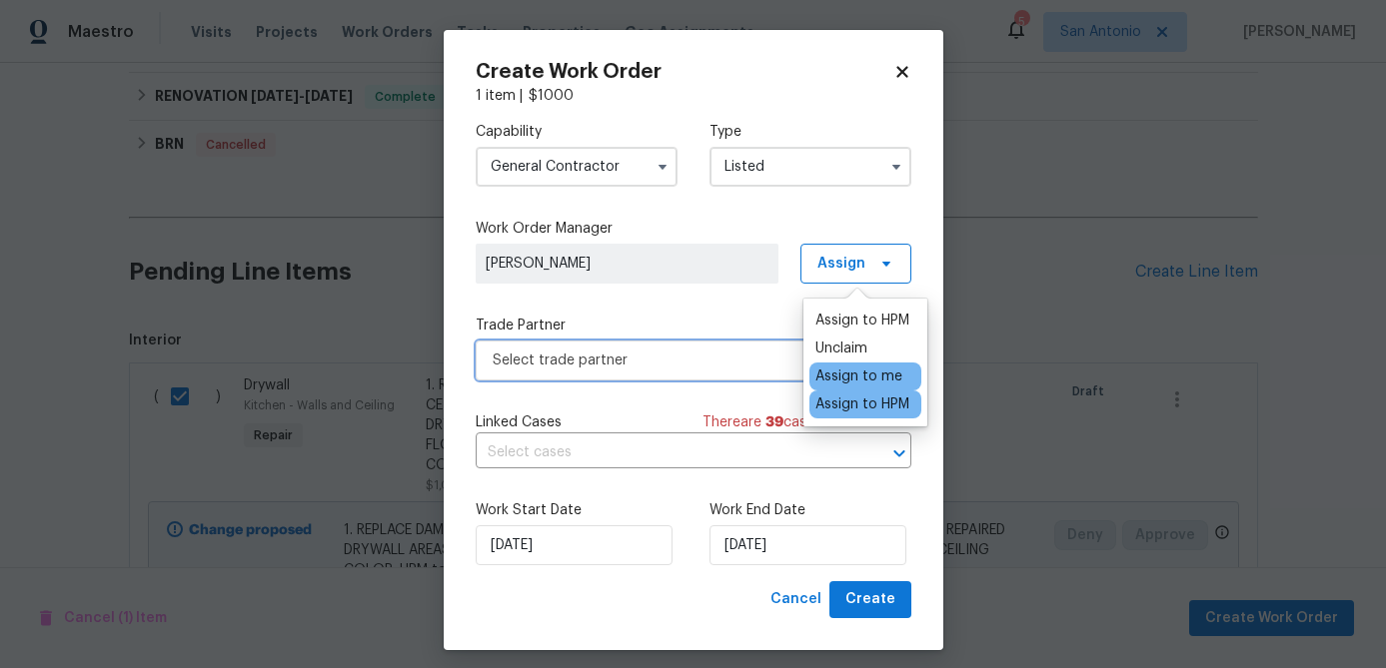
click at [717, 361] on span "Select trade partner" at bounding box center [679, 361] width 373 height 20
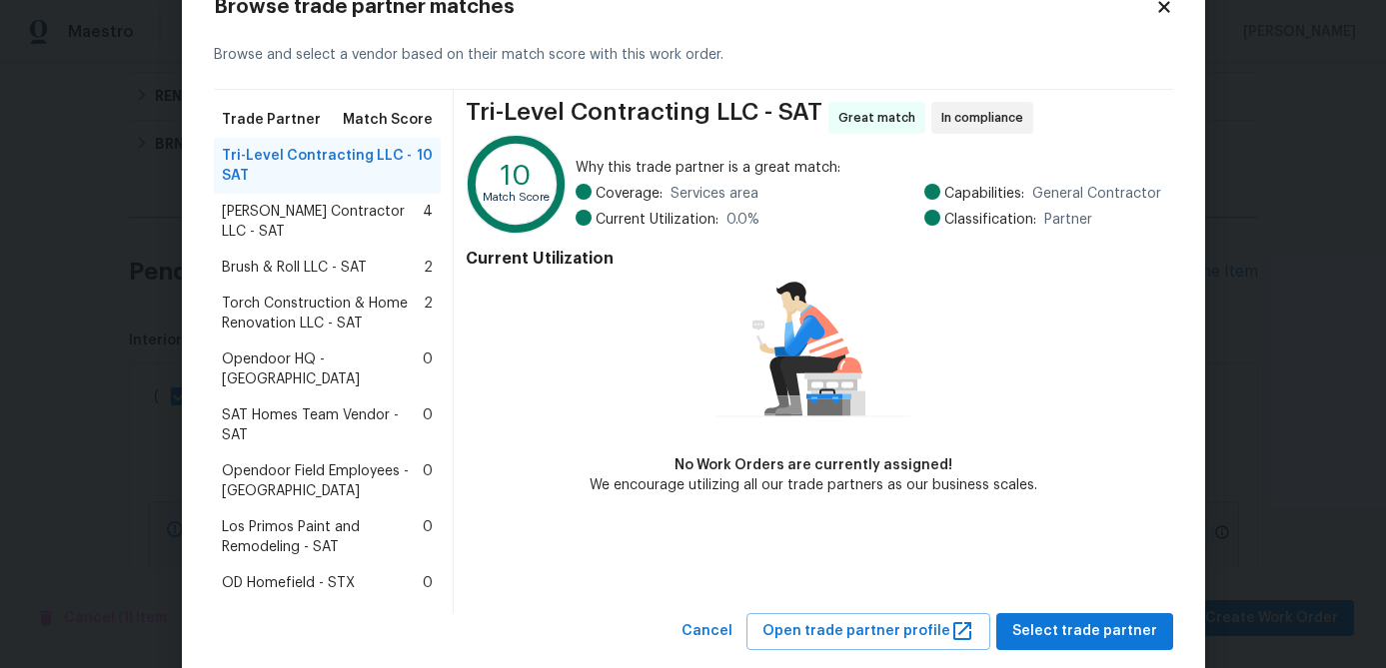
scroll to position [68, 0]
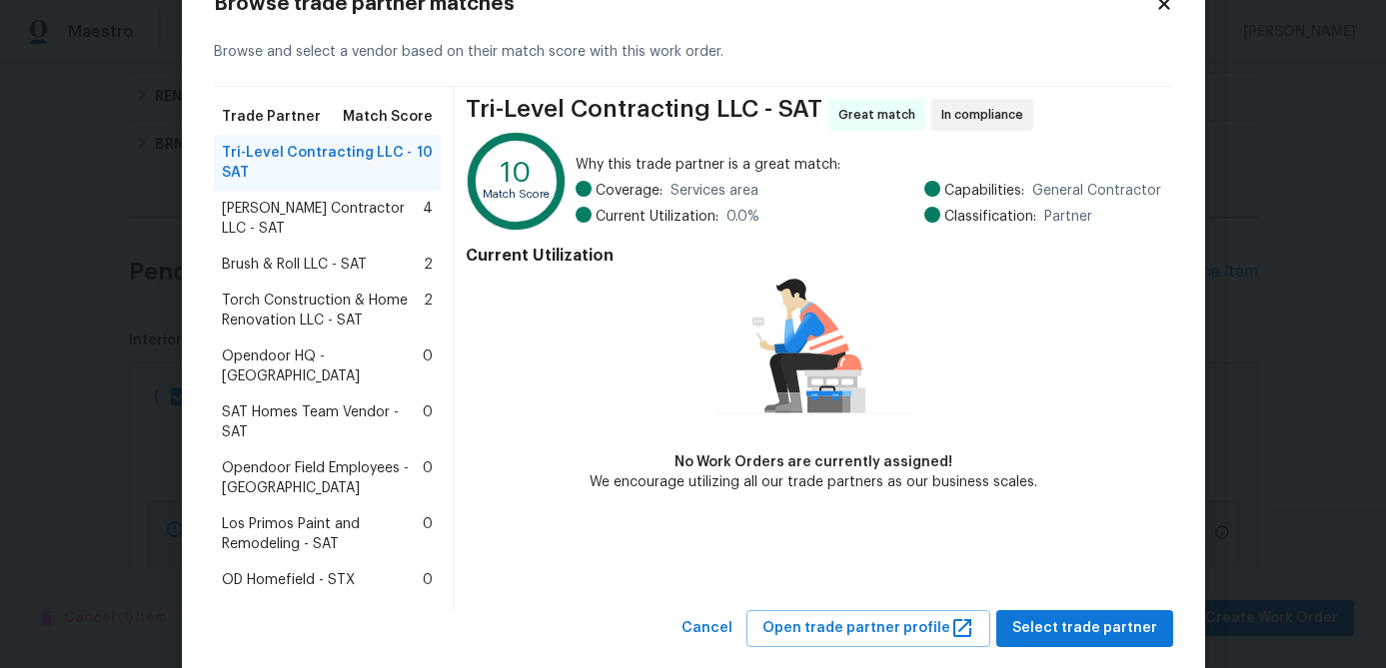
click at [309, 217] on span "Mario Suarez Contractor LLC - SAT" at bounding box center [323, 219] width 202 height 40
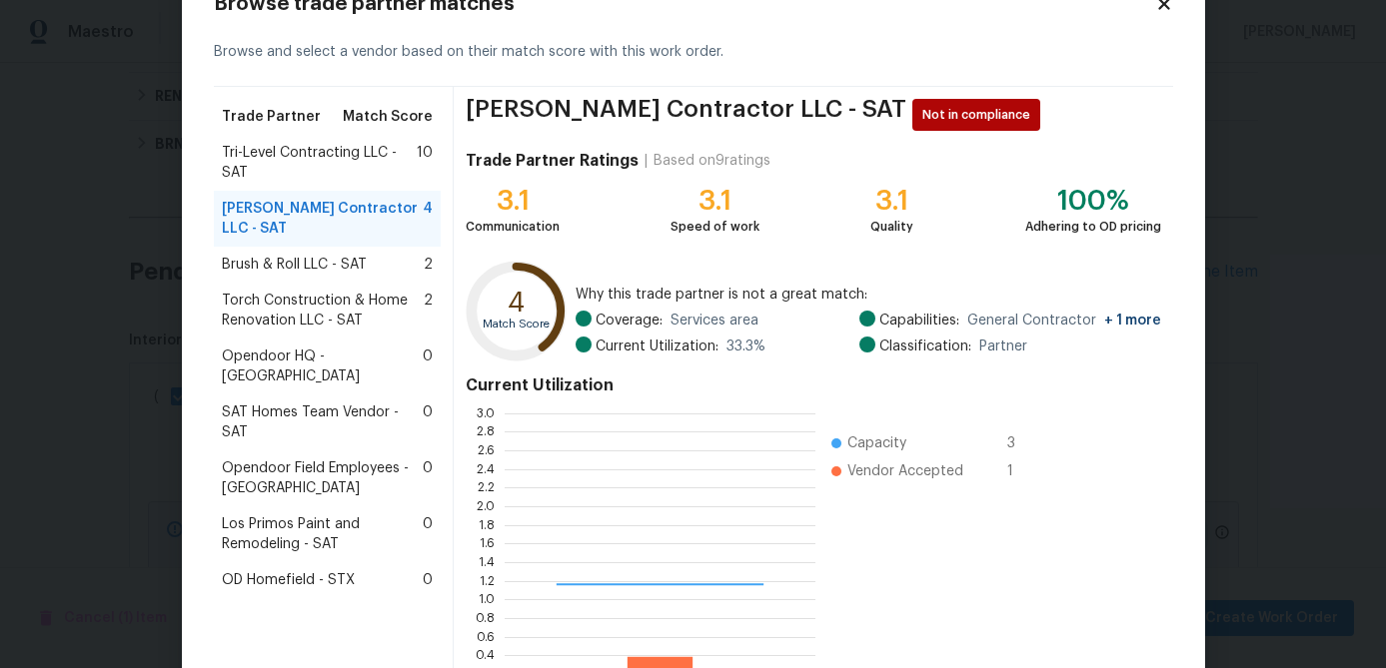
scroll to position [280, 311]
click at [299, 265] on span "Brush & Roll LLC - SAT" at bounding box center [294, 265] width 145 height 20
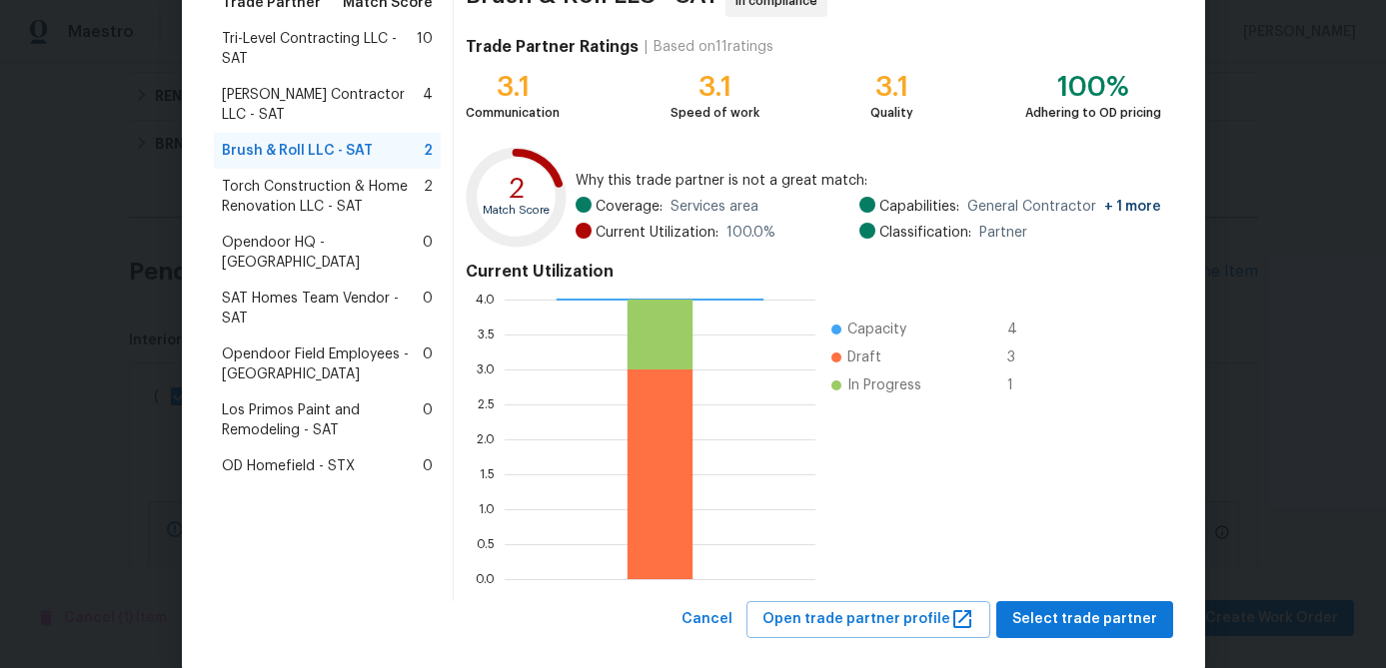
click at [327, 200] on span "Torch Construction & Home Renovation LLC - SAT" at bounding box center [323, 197] width 203 height 40
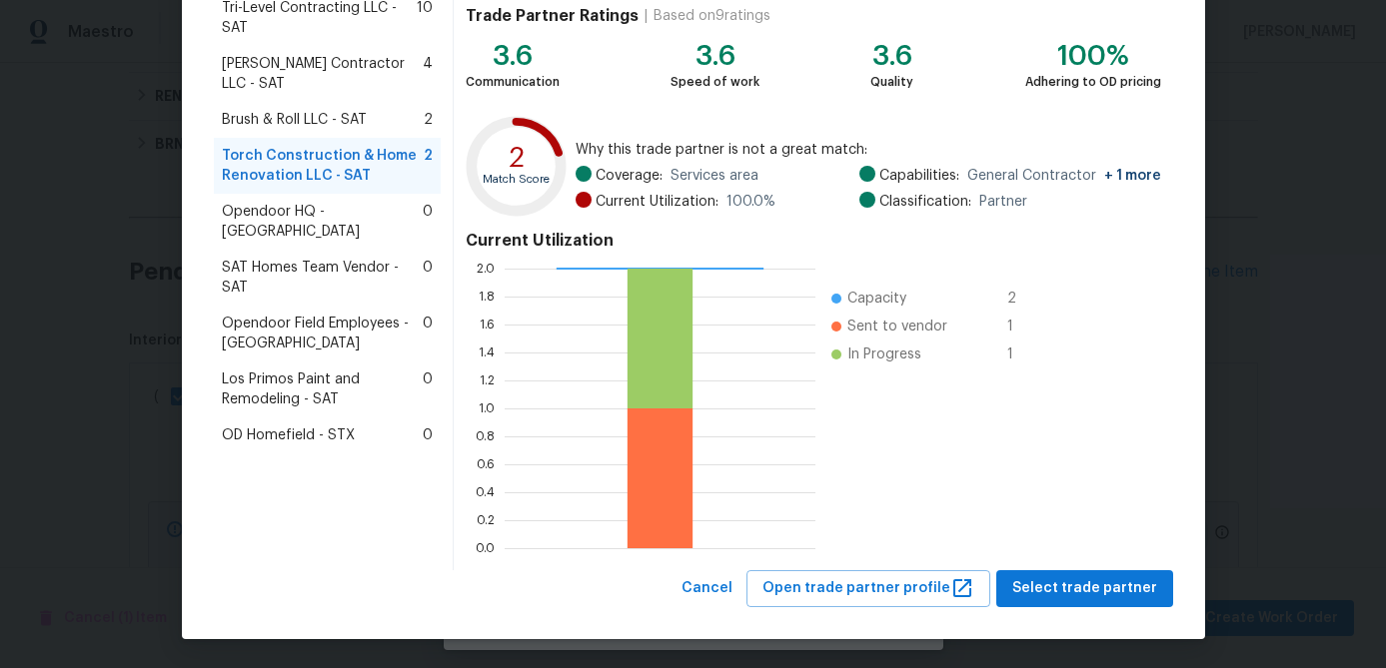
scroll to position [211, 0]
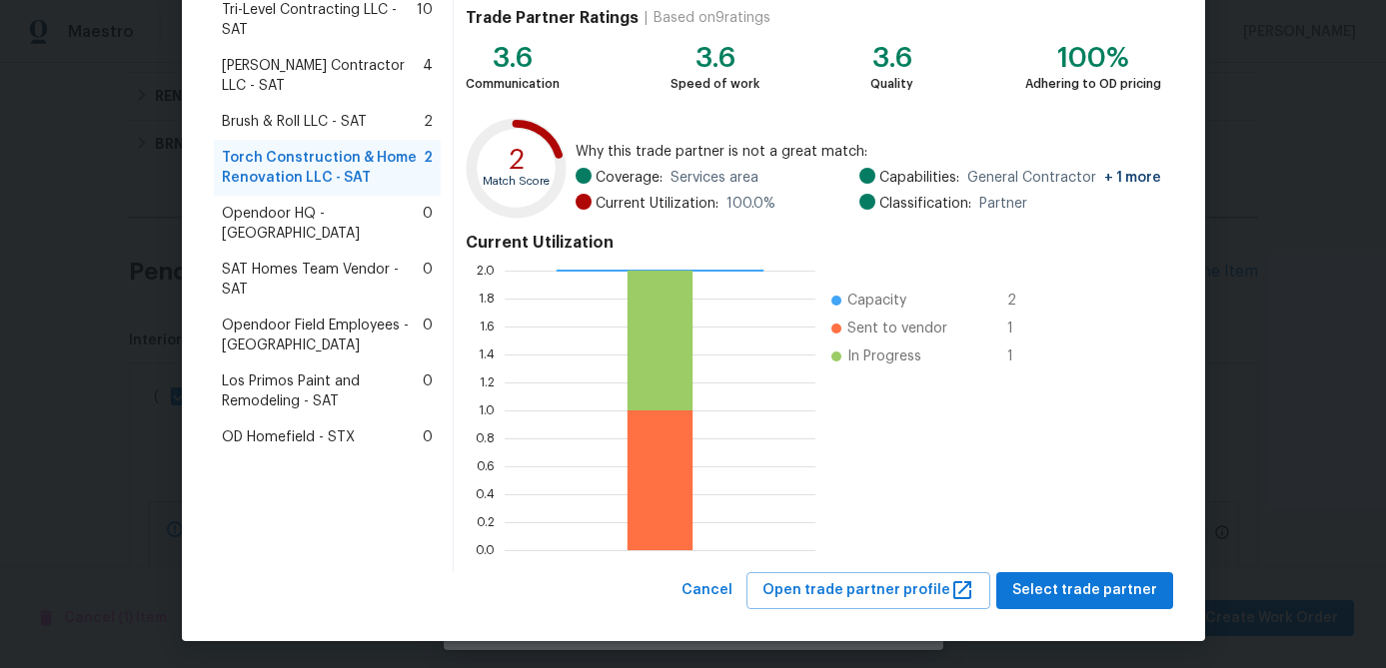
click at [319, 372] on span "Los Primos Paint and Remodeling - SAT" at bounding box center [323, 392] width 202 height 40
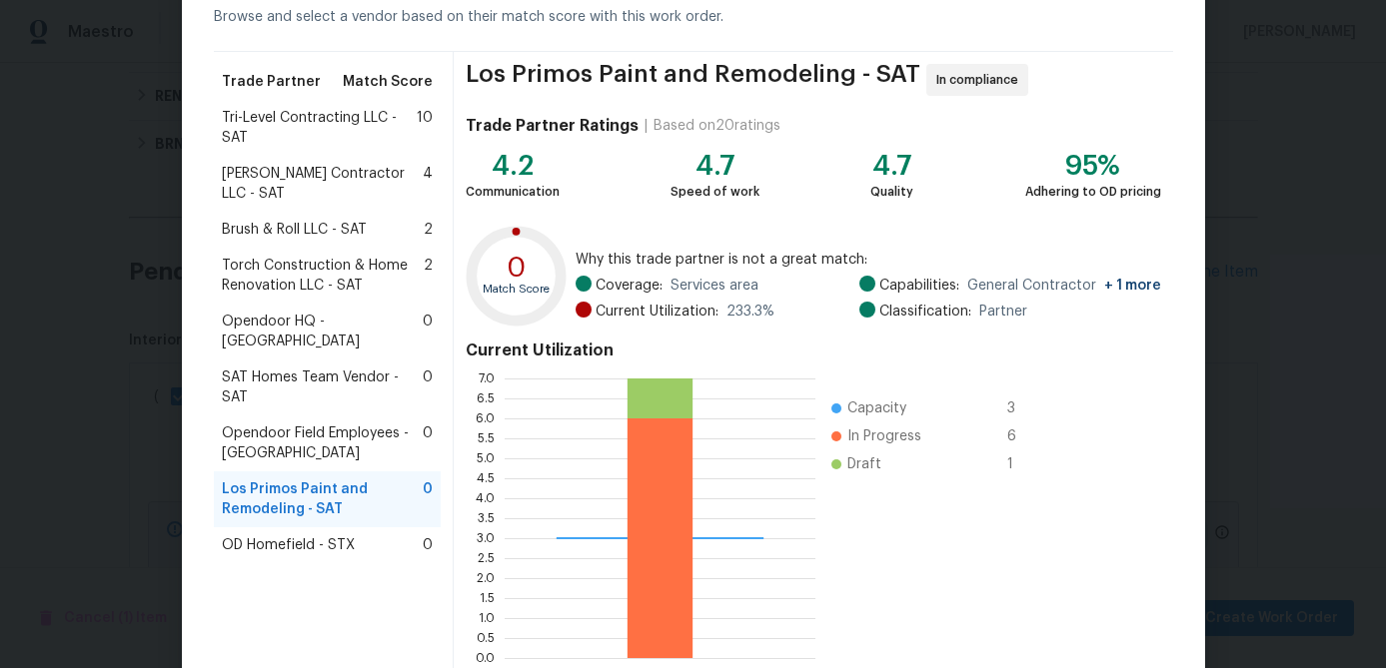
scroll to position [213, 0]
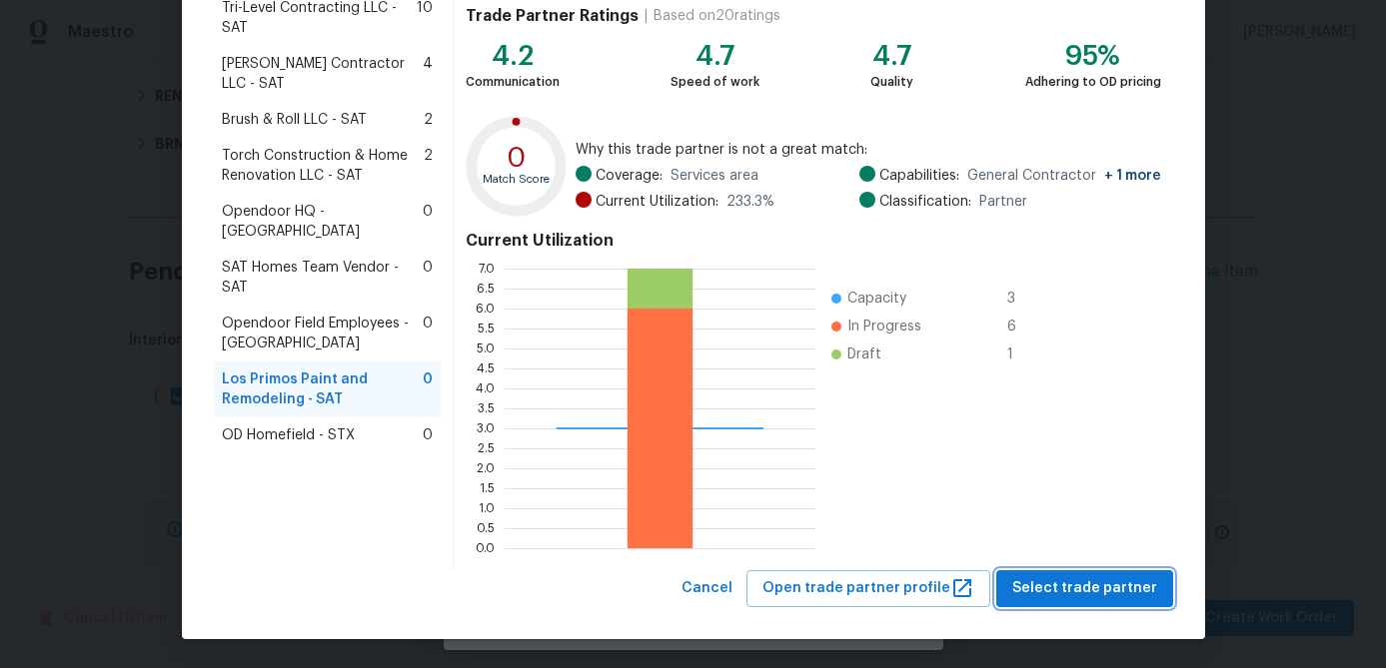
click at [1066, 583] on span "Select trade partner" at bounding box center [1084, 589] width 145 height 25
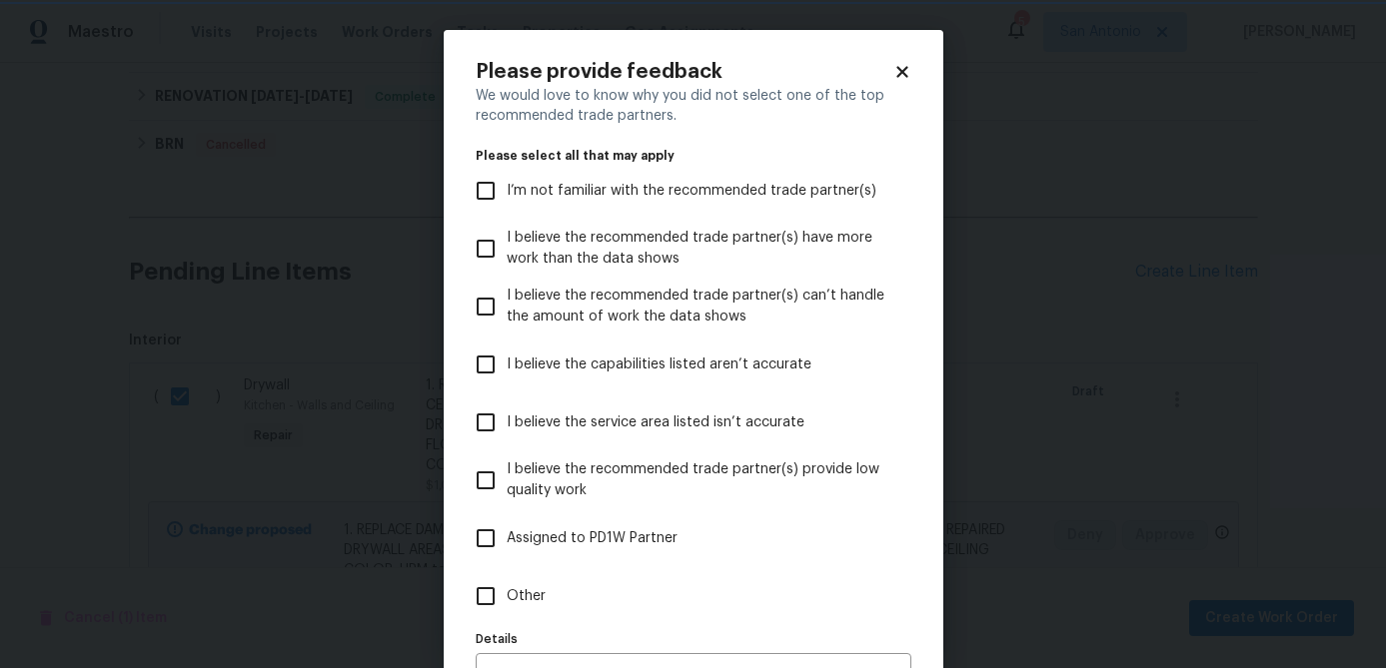
scroll to position [0, 0]
click at [898, 67] on icon at bounding box center [901, 71] width 11 height 11
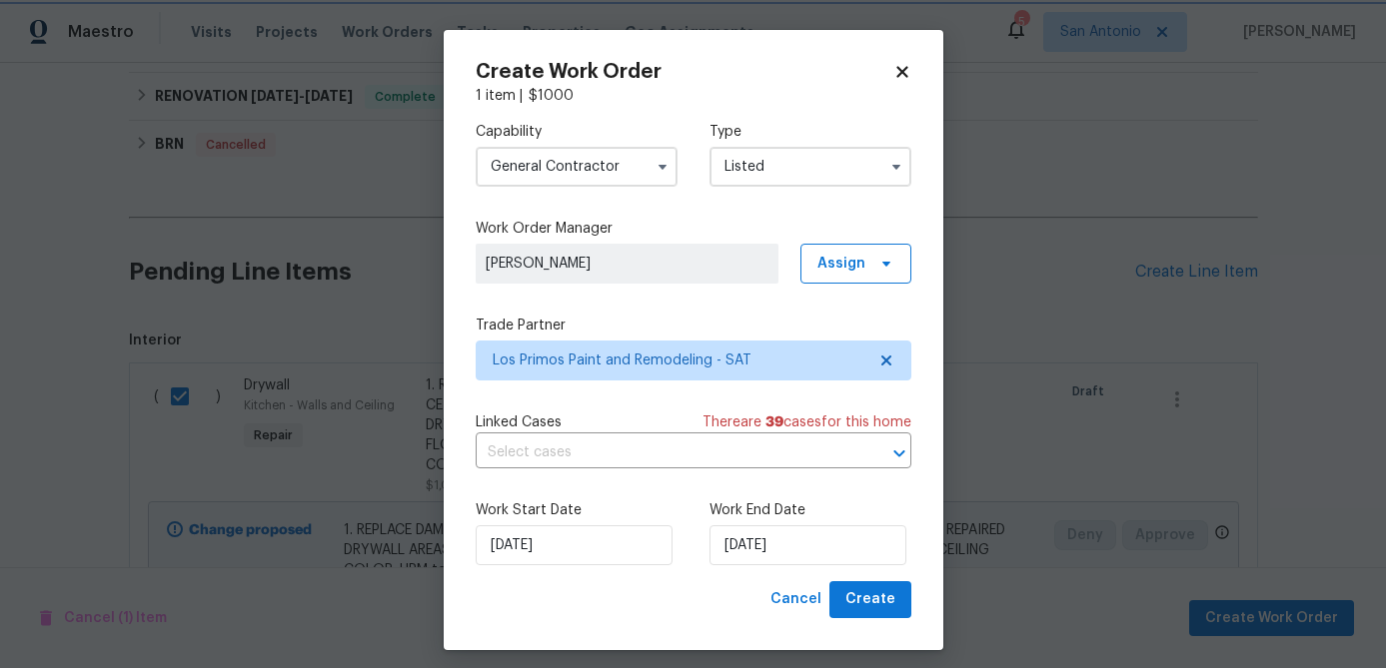
scroll to position [12, 0]
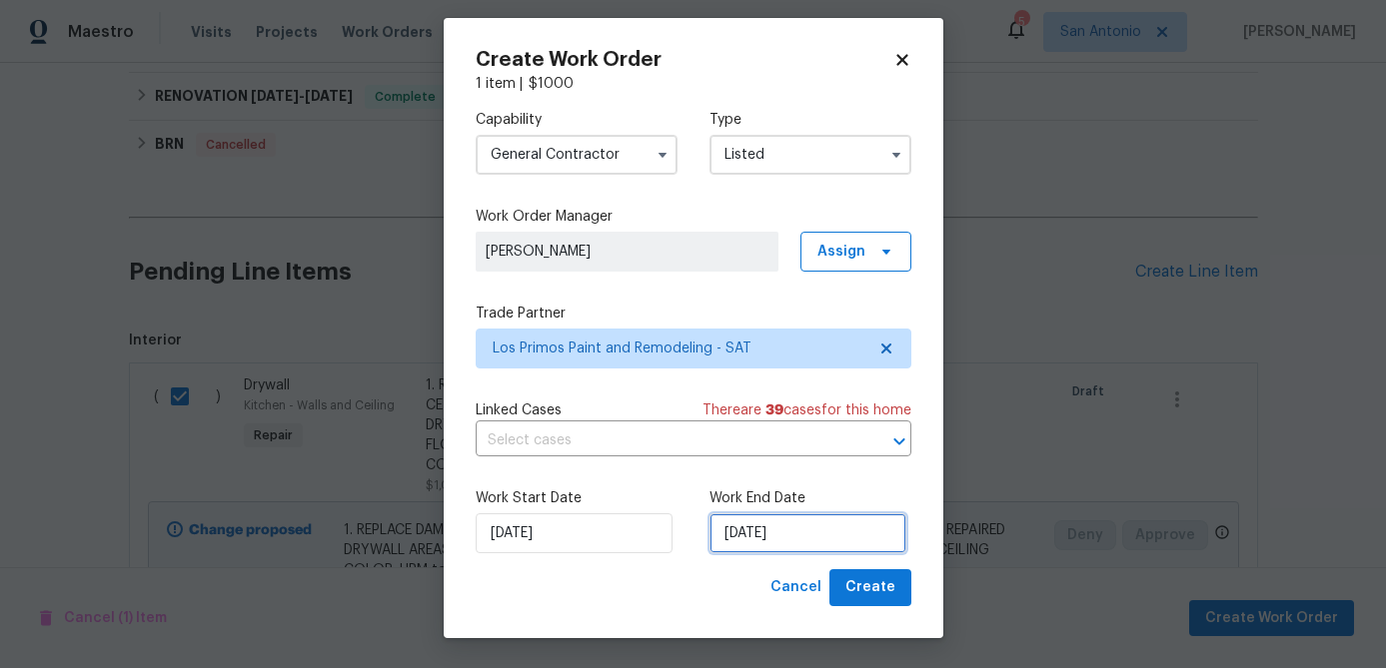
click at [789, 524] on input "[DATE]" at bounding box center [807, 534] width 197 height 40
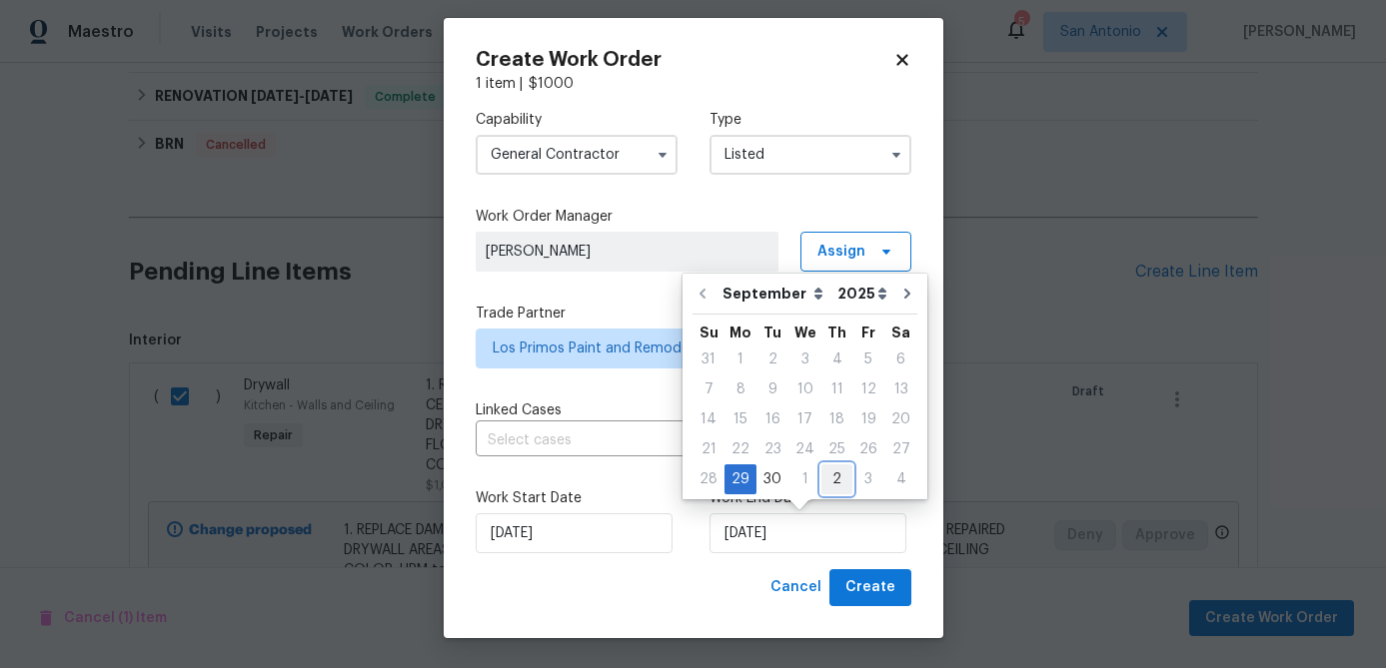
click at [843, 481] on div "2" at bounding box center [836, 480] width 31 height 28
type input "[DATE]"
select select "9"
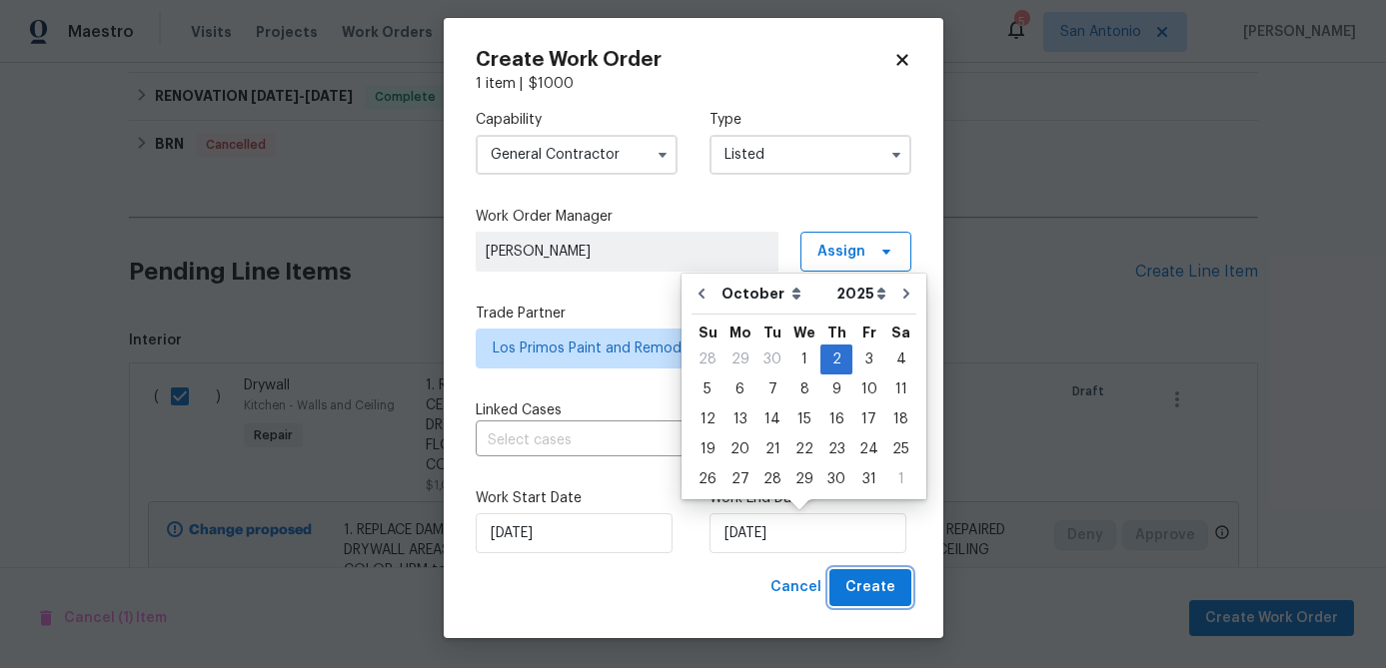
click at [871, 595] on span "Create" at bounding box center [870, 588] width 50 height 25
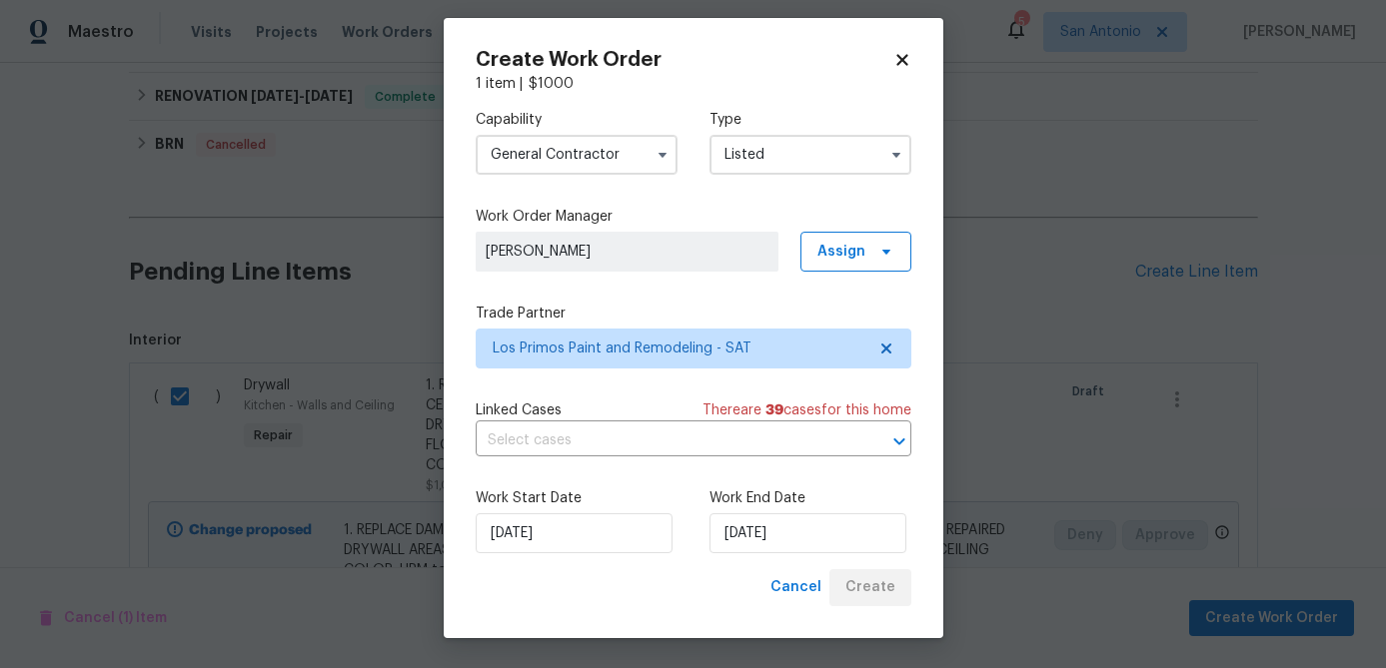
checkbox input "false"
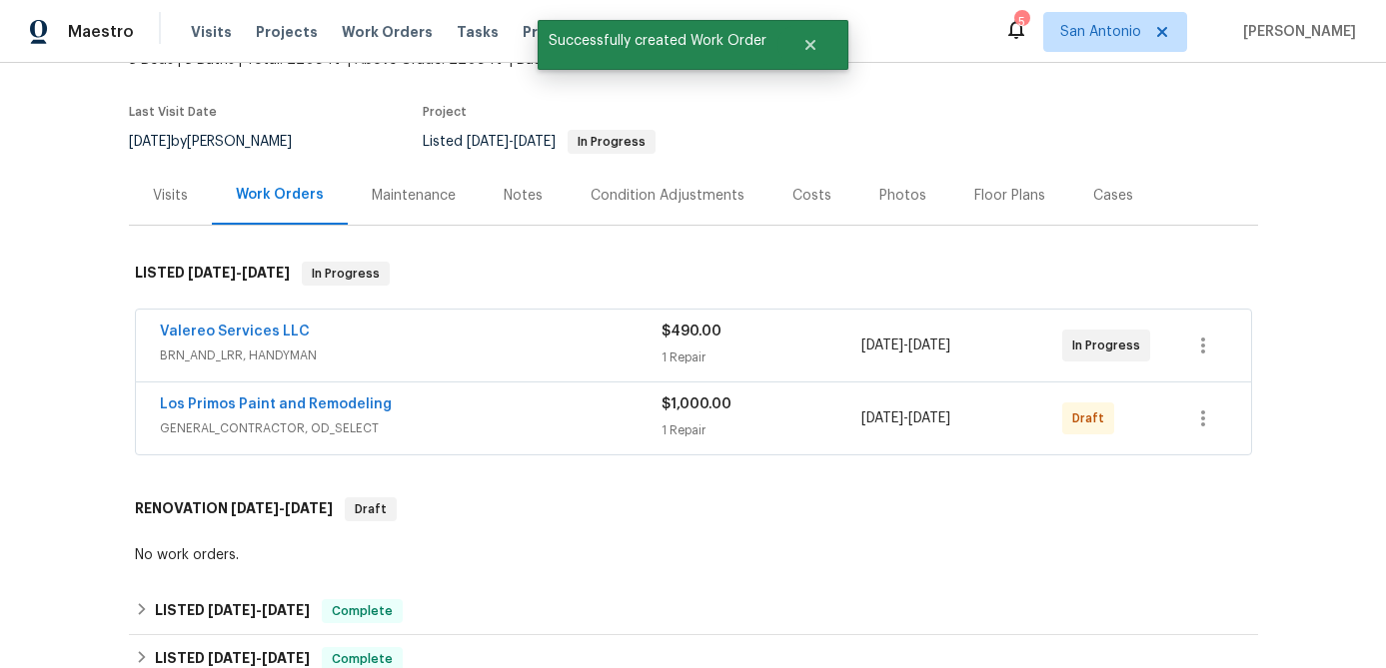
scroll to position [101, 0]
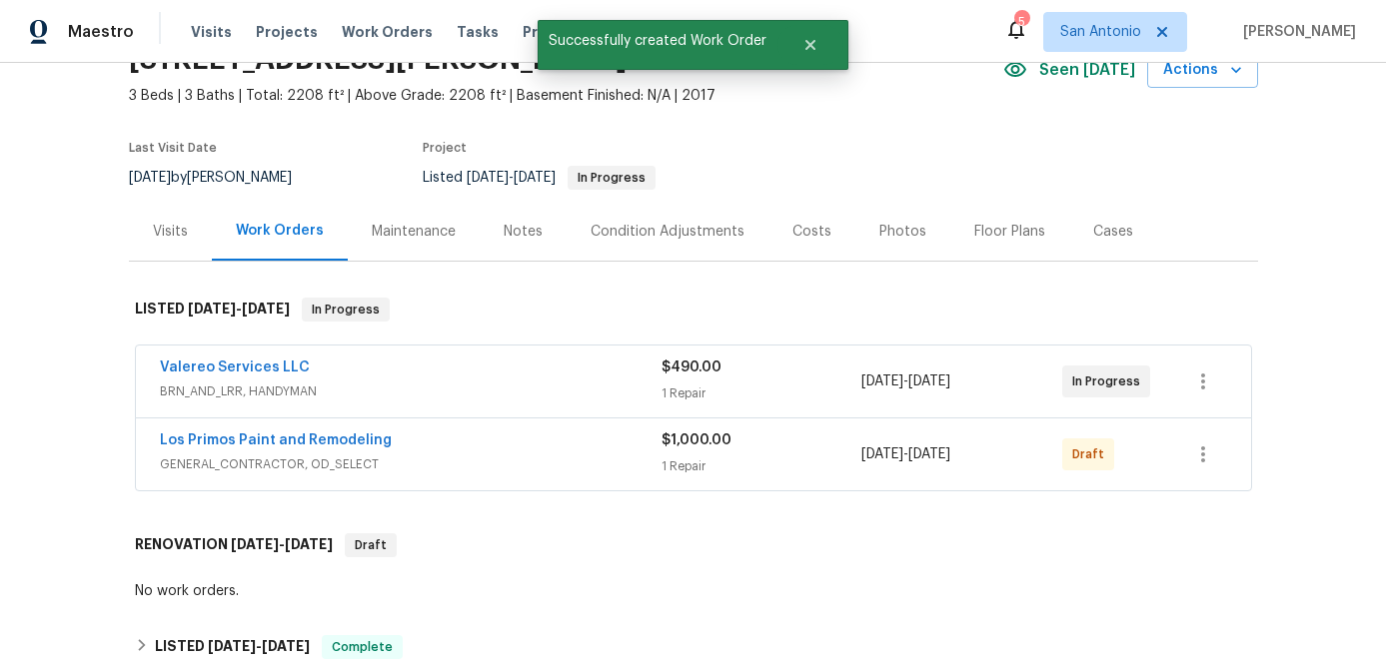
click at [565, 467] on span "GENERAL_CONTRACTOR, OD_SELECT" at bounding box center [411, 465] width 502 height 20
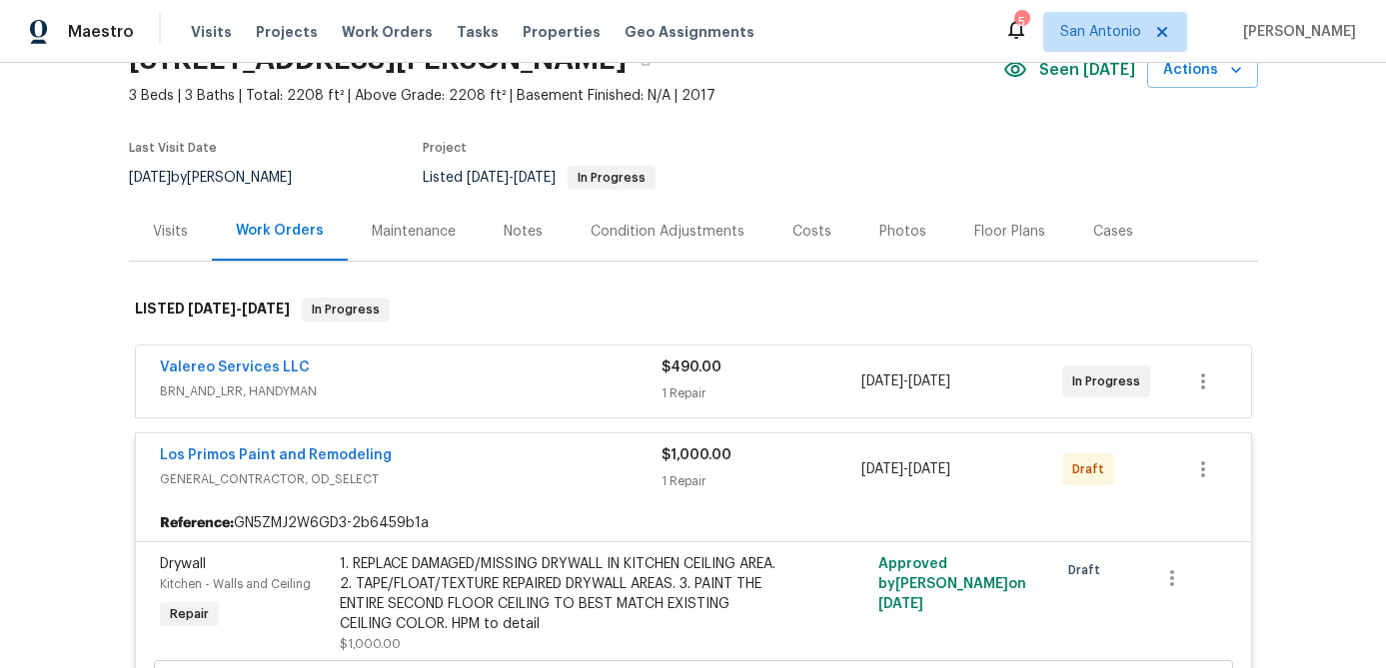
click at [565, 467] on div "Los Primos Paint and Remodeling" at bounding box center [411, 458] width 502 height 24
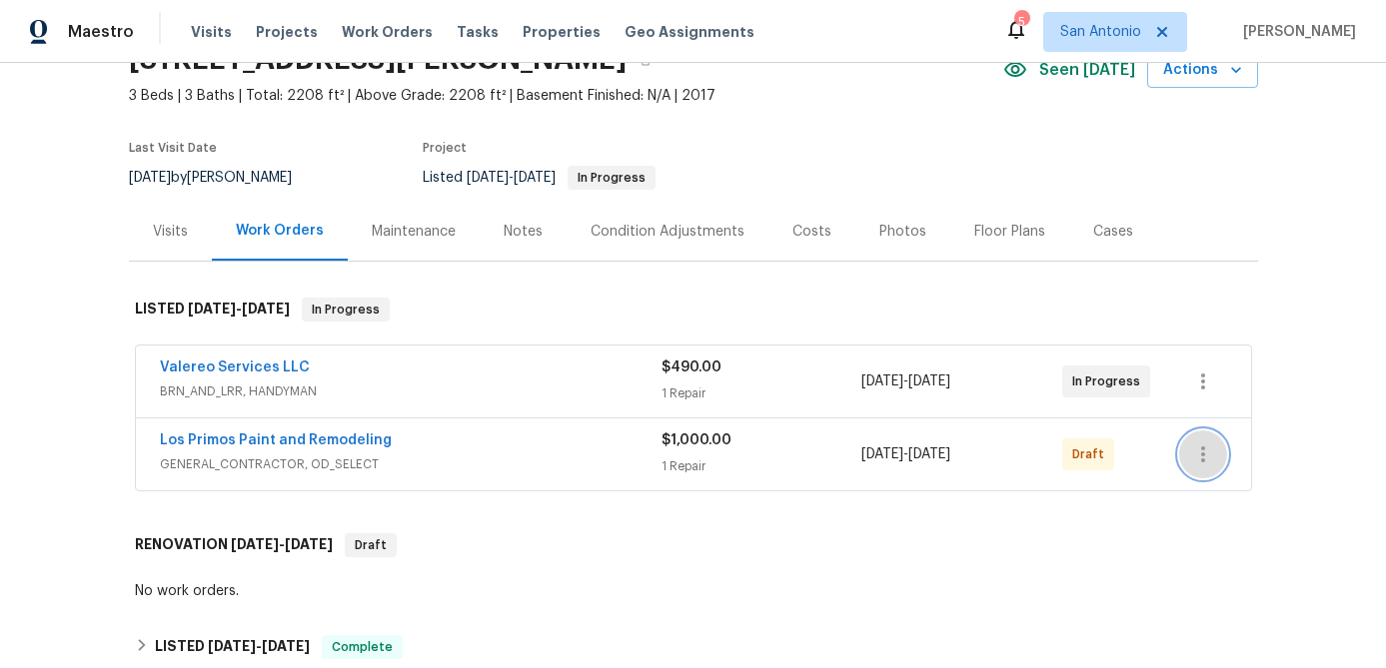
click at [1199, 461] on icon "button" at bounding box center [1203, 455] width 24 height 24
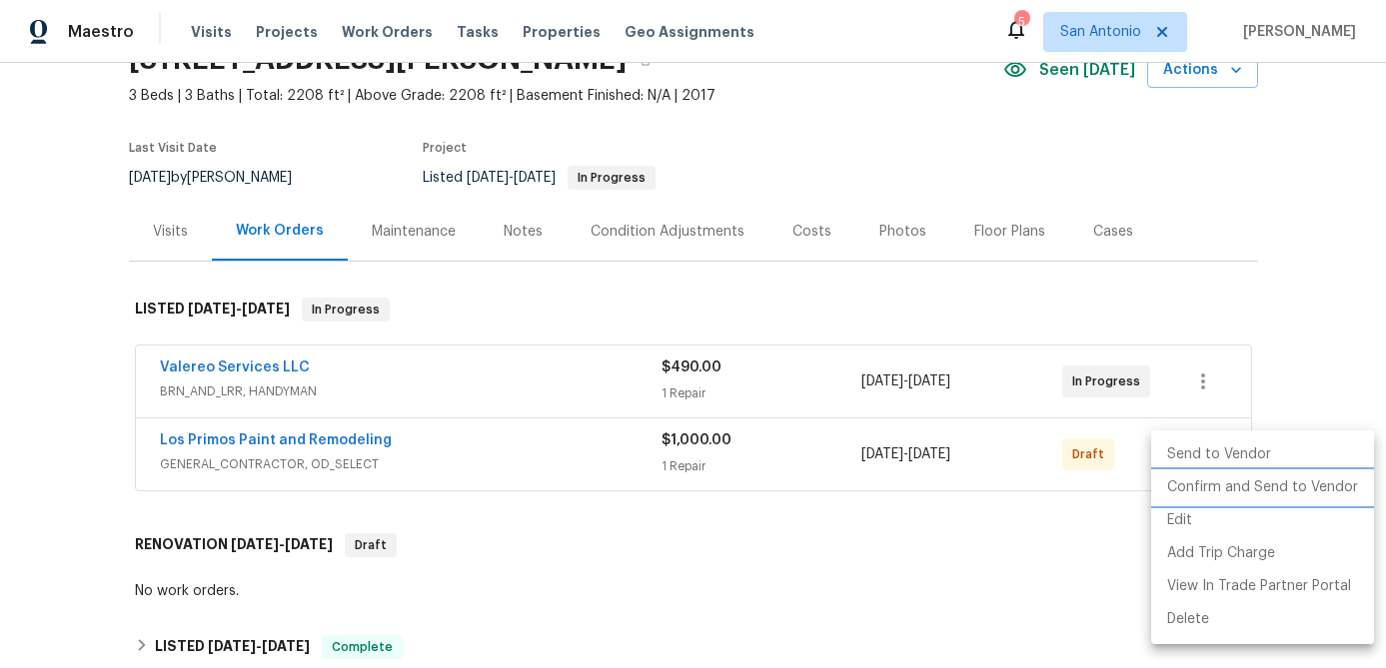
click at [1199, 481] on li "Confirm and Send to Vendor" at bounding box center [1262, 488] width 223 height 33
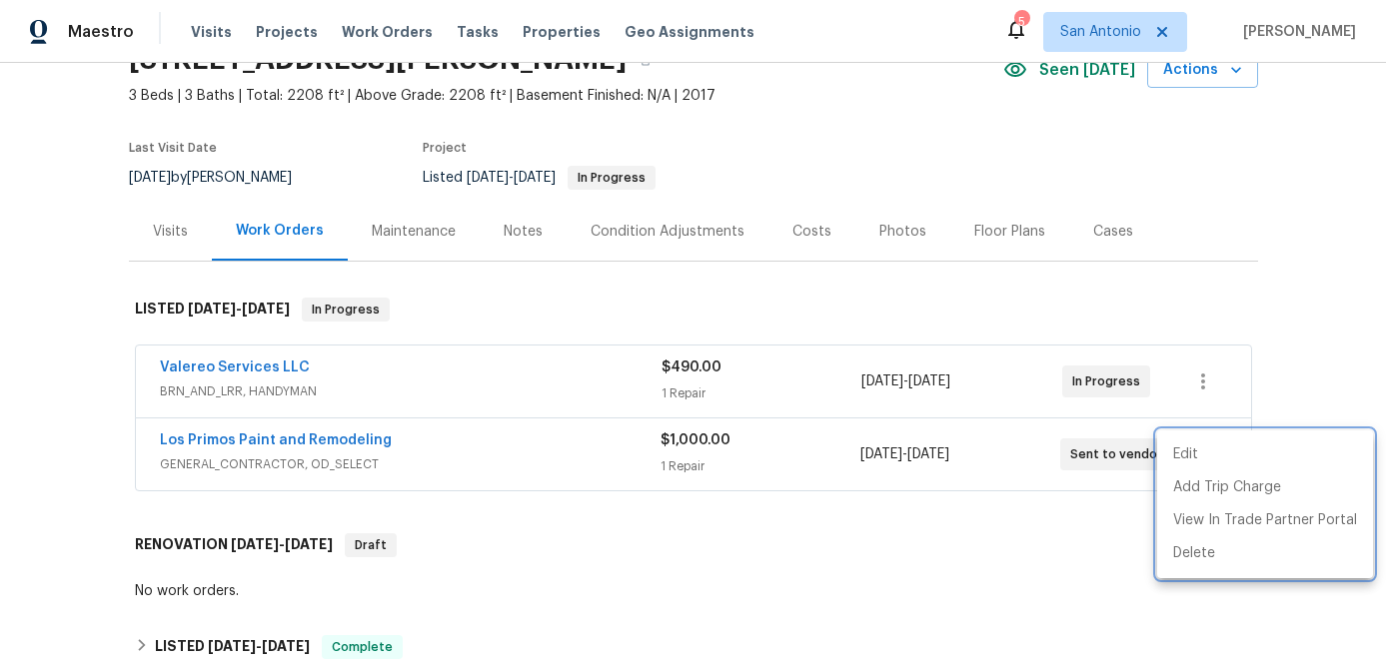
click at [512, 465] on div at bounding box center [693, 334] width 1386 height 668
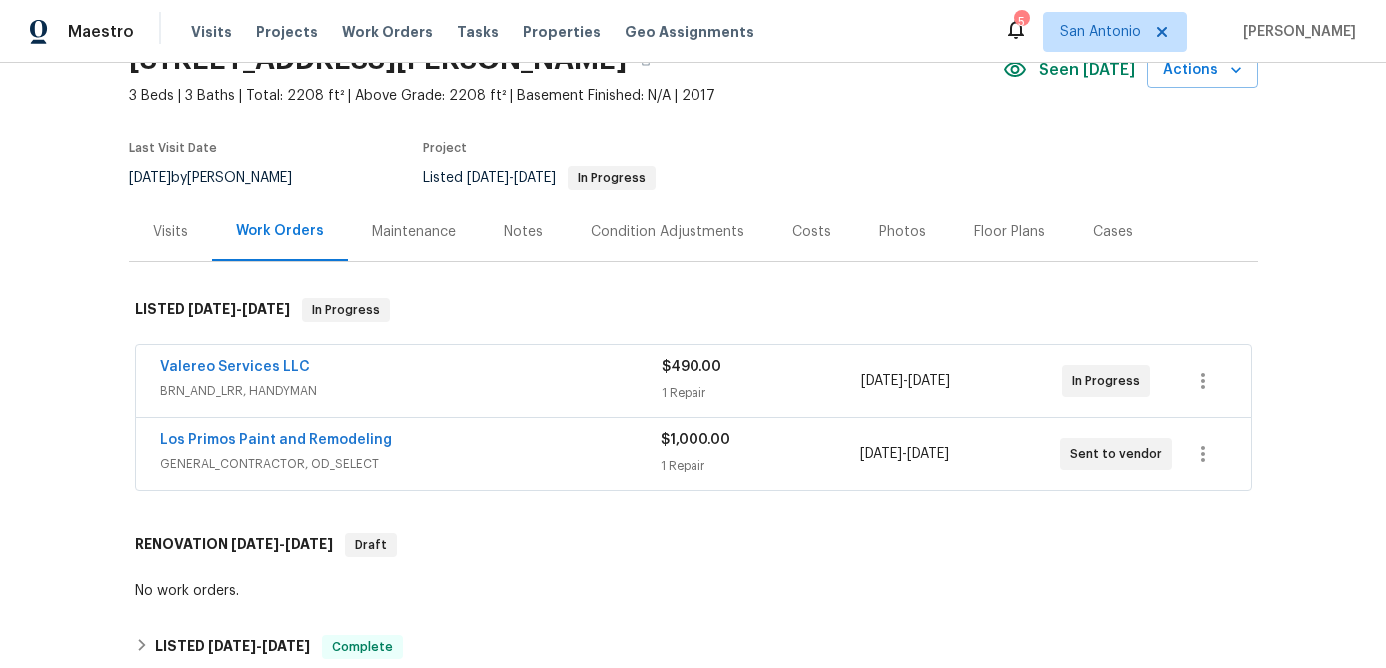
click at [512, 465] on span "GENERAL_CONTRACTOR, OD_SELECT" at bounding box center [410, 465] width 501 height 20
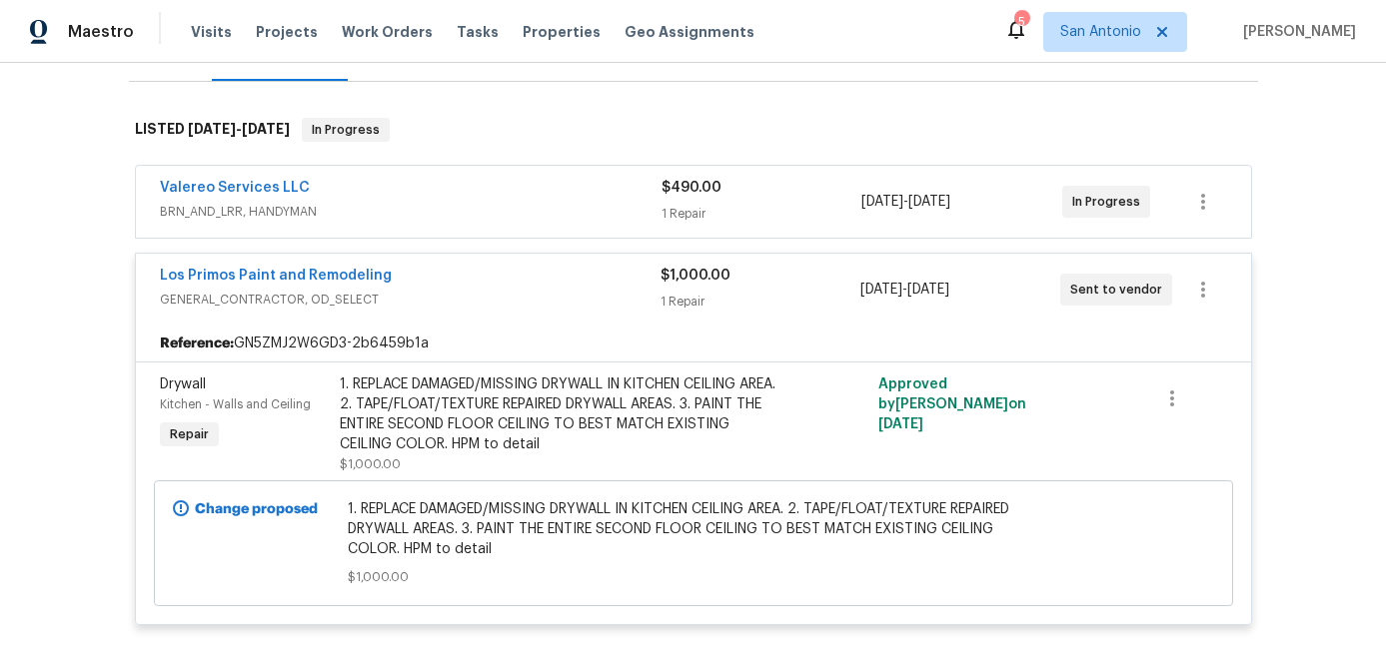
scroll to position [120, 0]
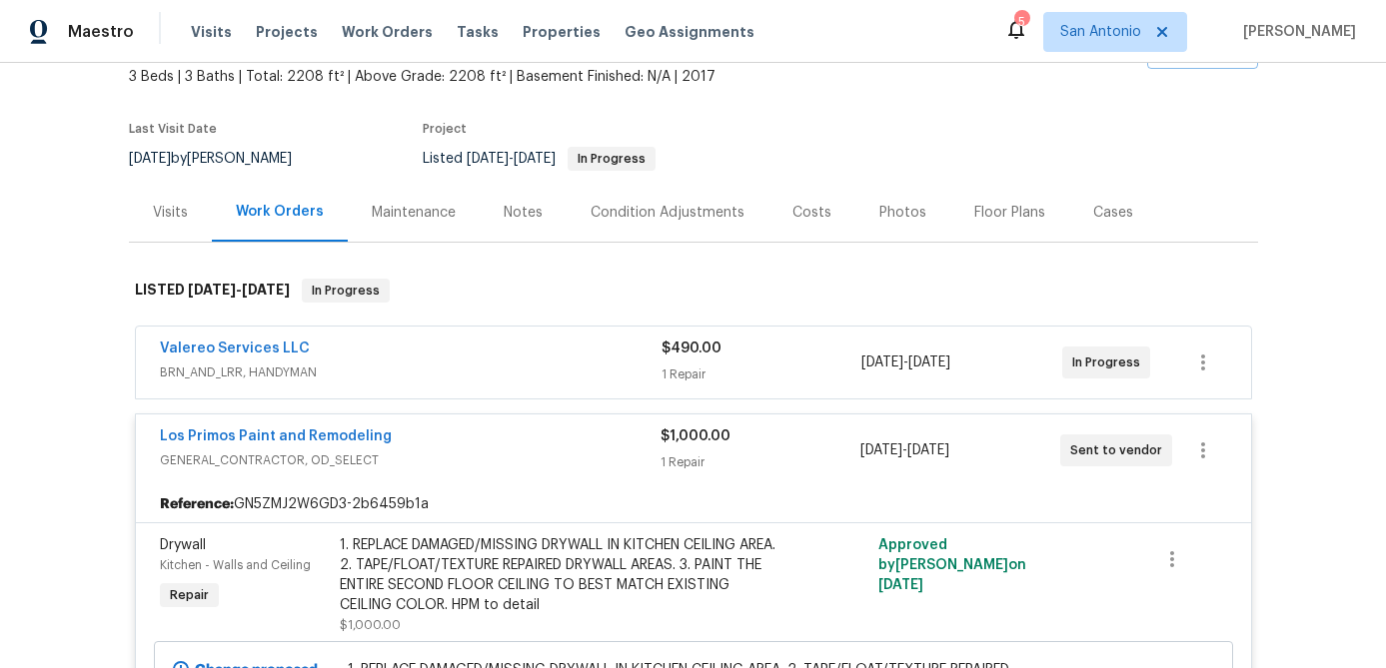
click at [467, 427] on div "Los Primos Paint and Remodeling" at bounding box center [410, 439] width 501 height 24
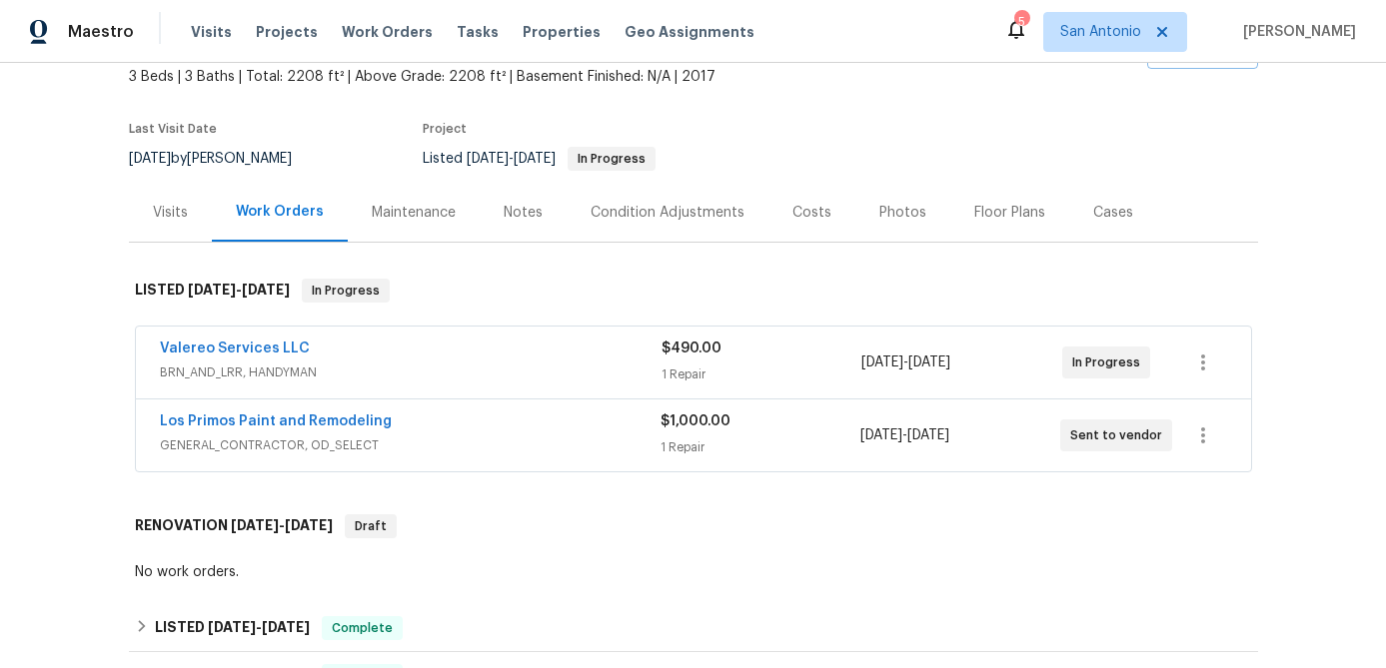
click at [517, 212] on div "Notes" at bounding box center [523, 213] width 39 height 20
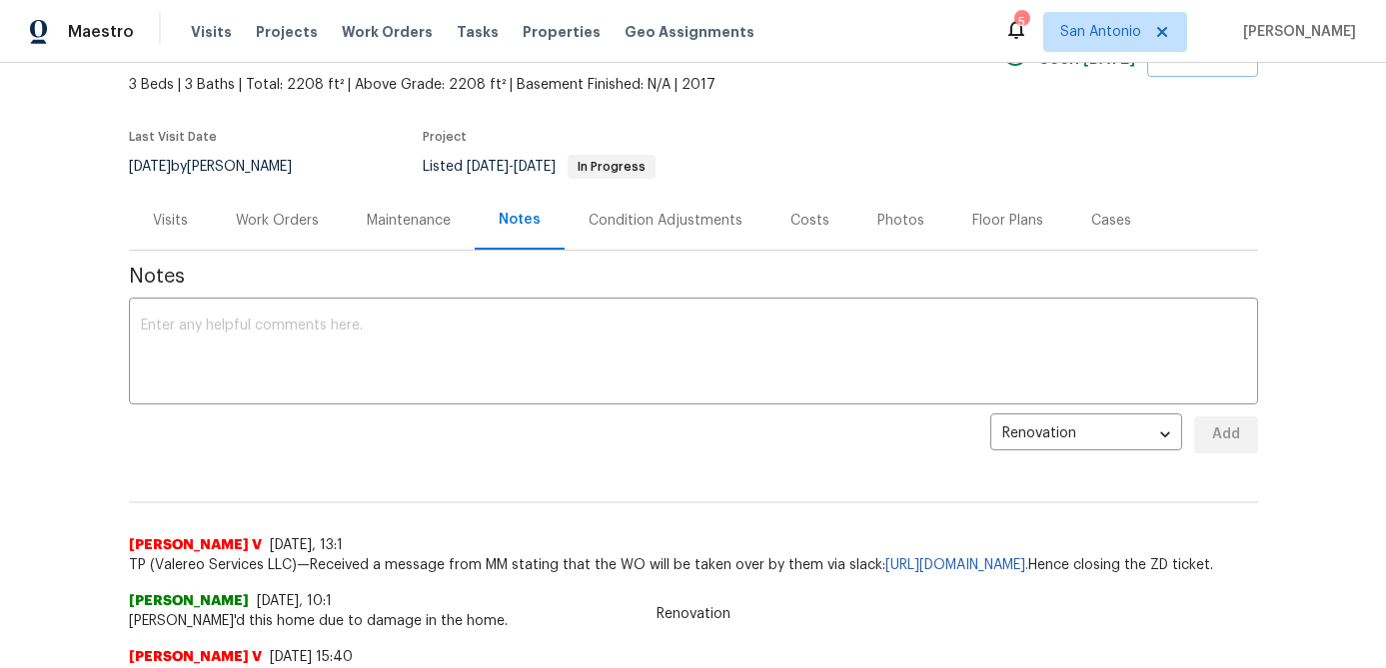
scroll to position [119, 0]
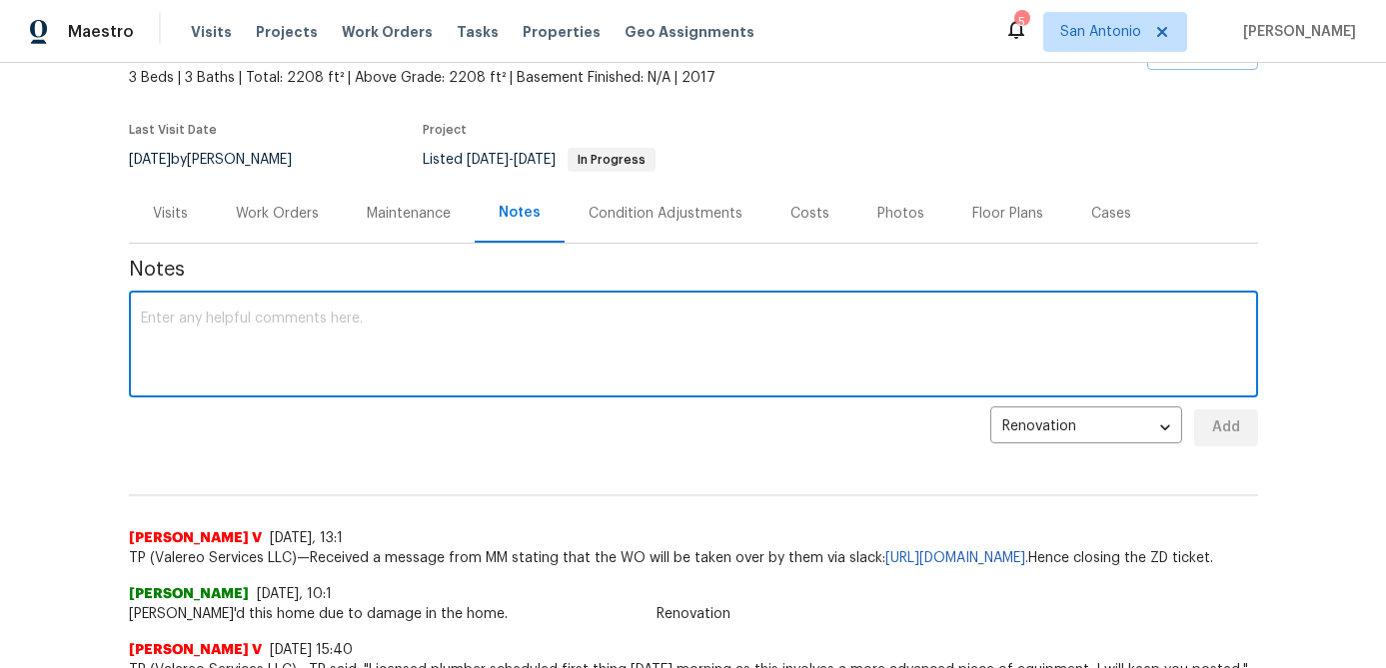
click at [492, 371] on textarea at bounding box center [693, 347] width 1105 height 70
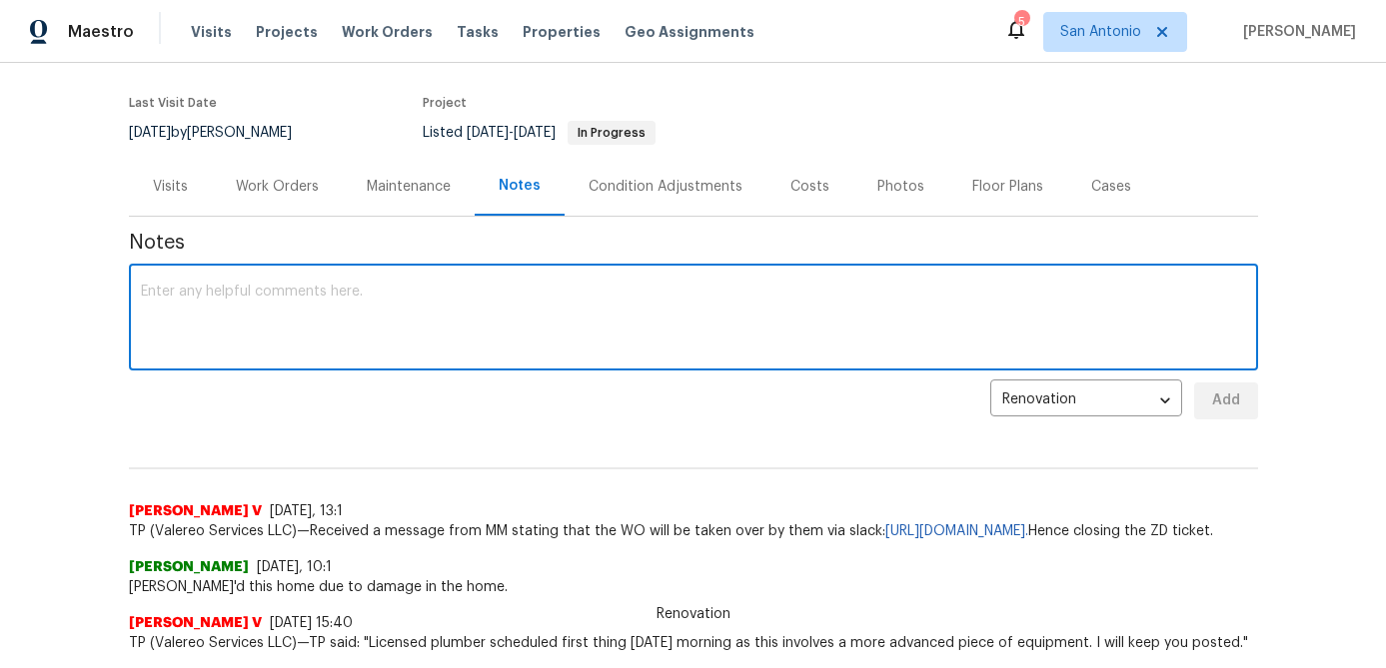
scroll to position [148, 0]
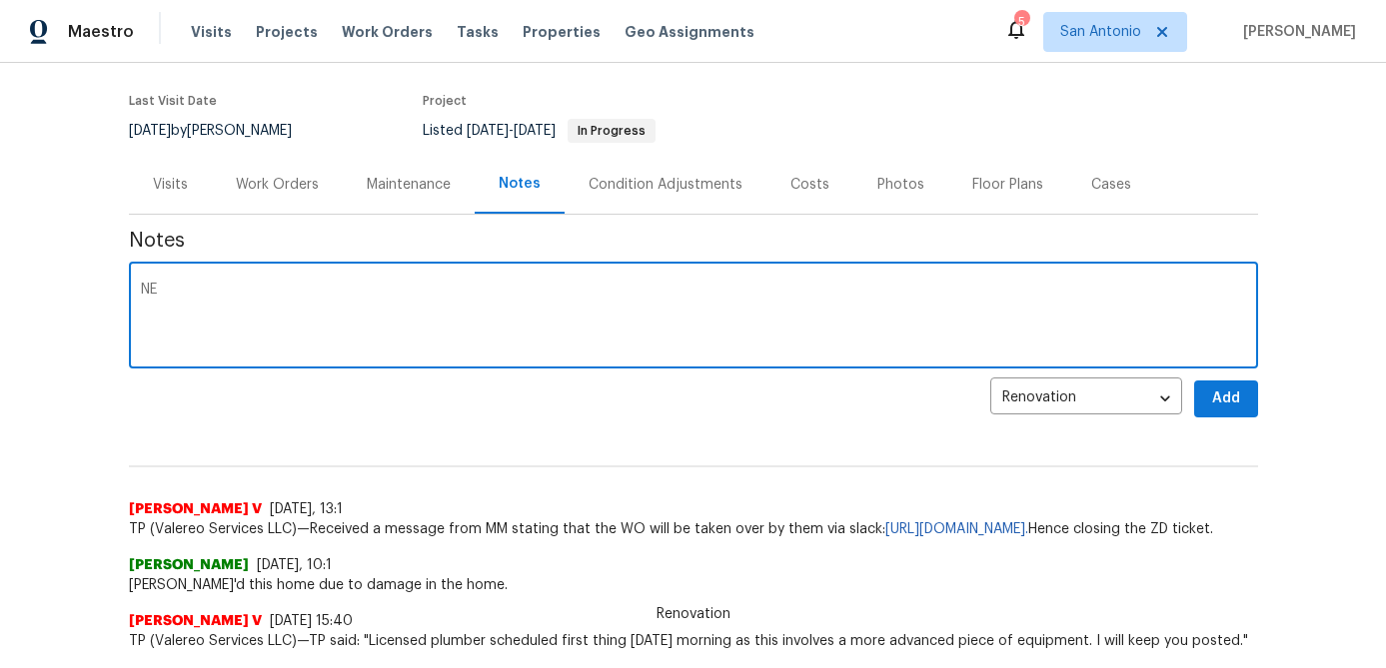
type textarea "N"
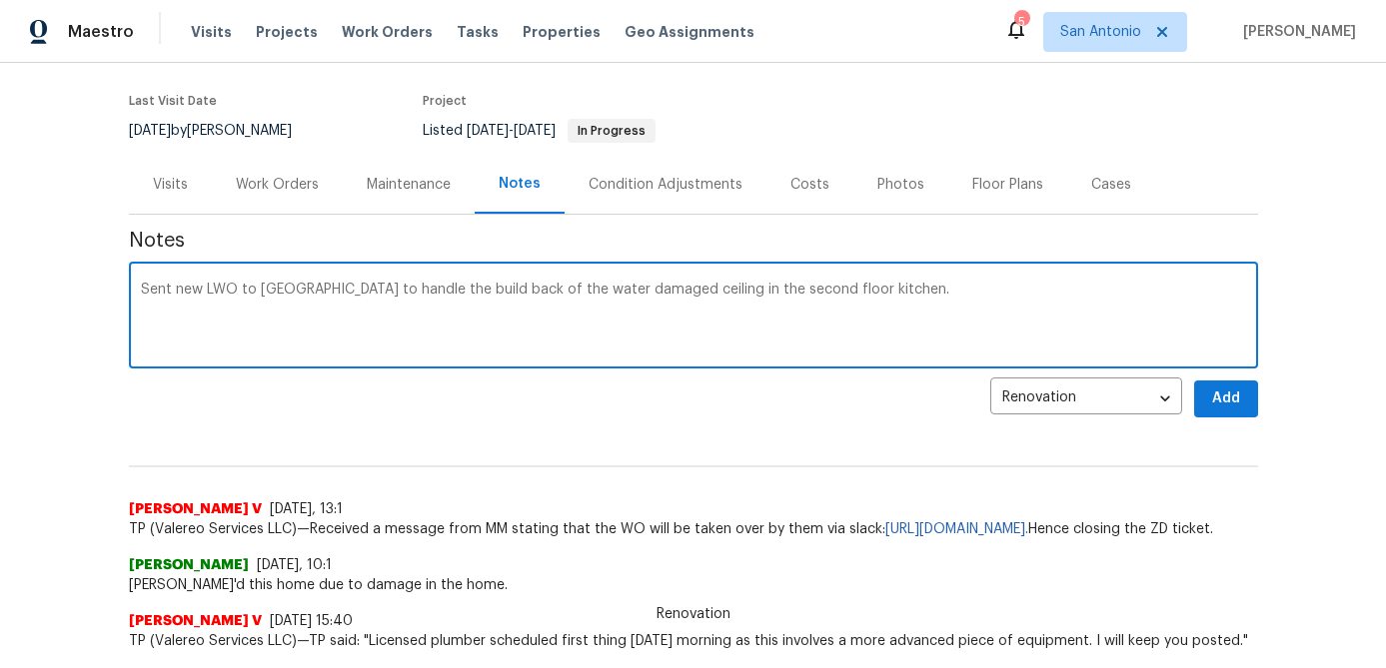
type textarea "Sent new LWO to Los Primos to handle the build back of the water damaged ceilin…"
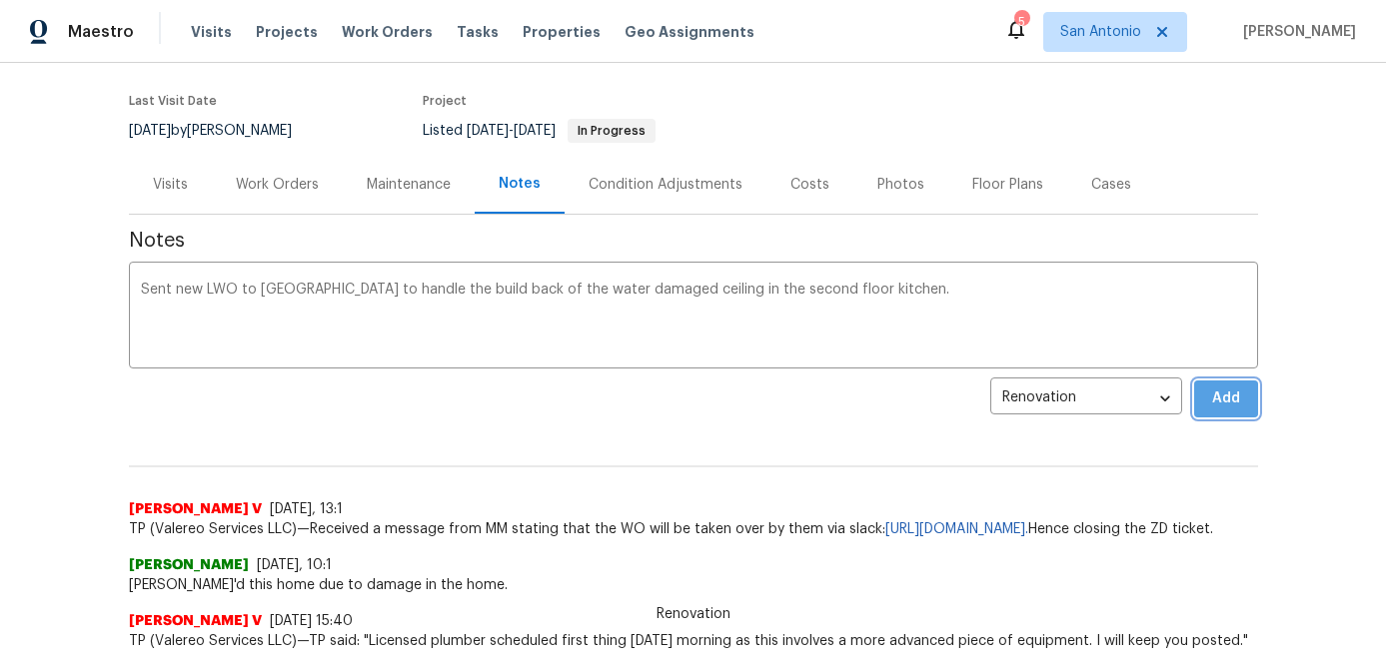
click at [1217, 400] on span "Add" at bounding box center [1226, 399] width 32 height 25
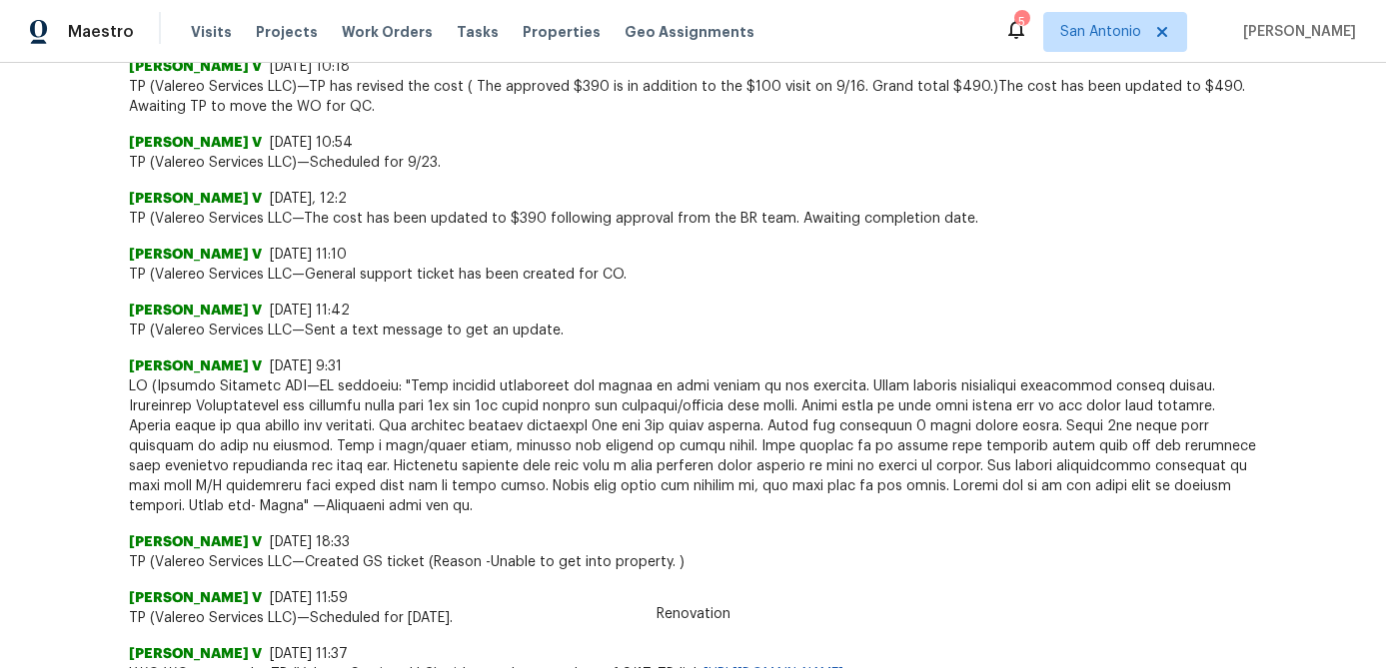
scroll to position [0, 0]
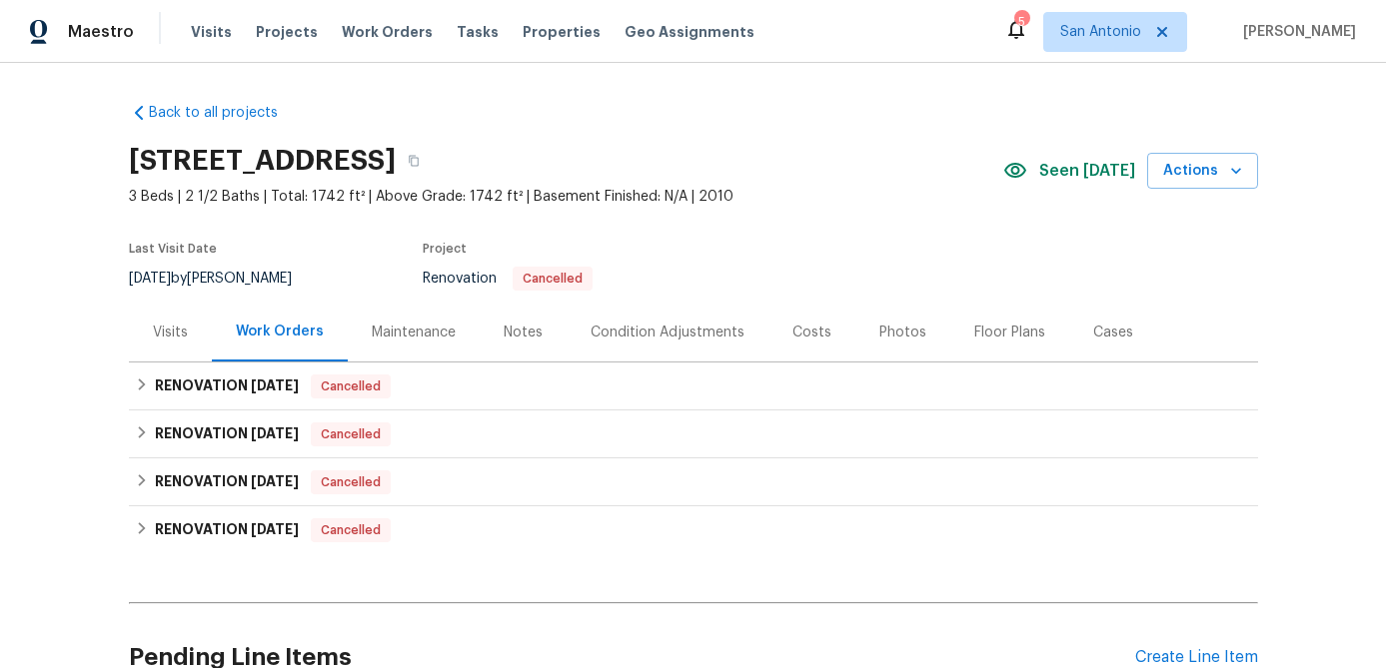
click at [671, 325] on div "Condition Adjustments" at bounding box center [668, 333] width 154 height 20
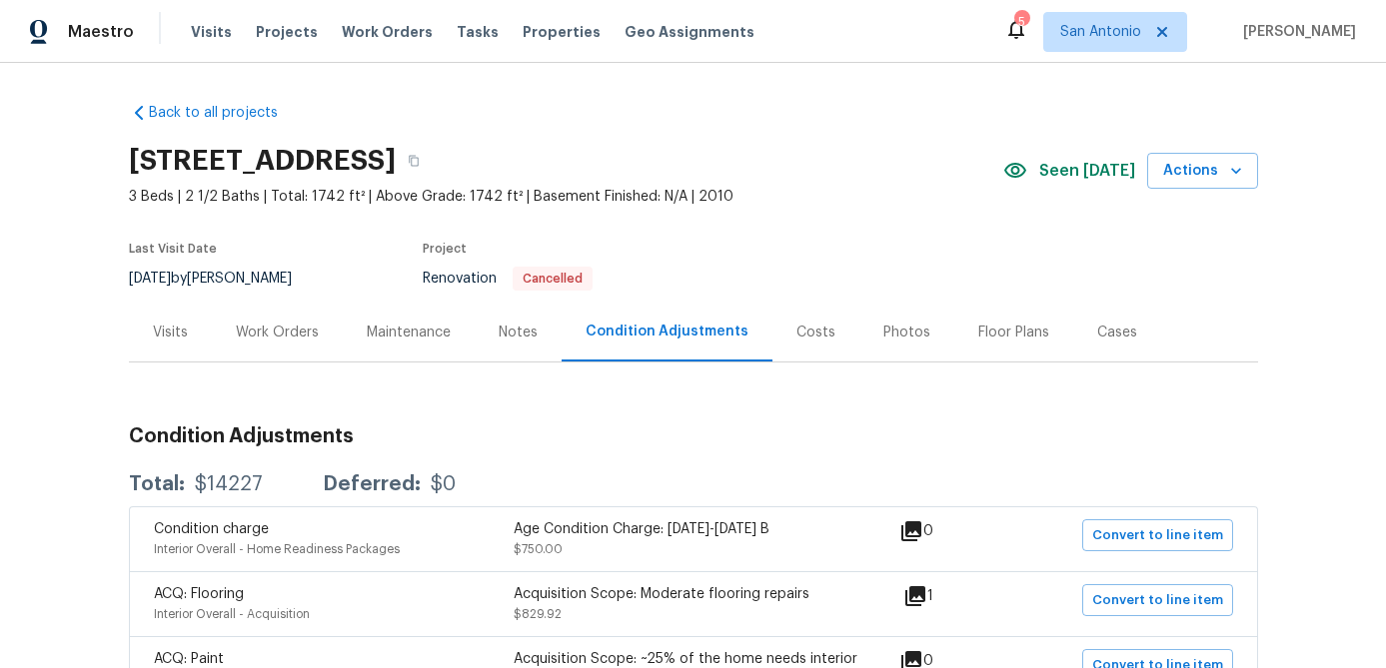
click at [166, 326] on div "Visits" at bounding box center [170, 333] width 35 height 20
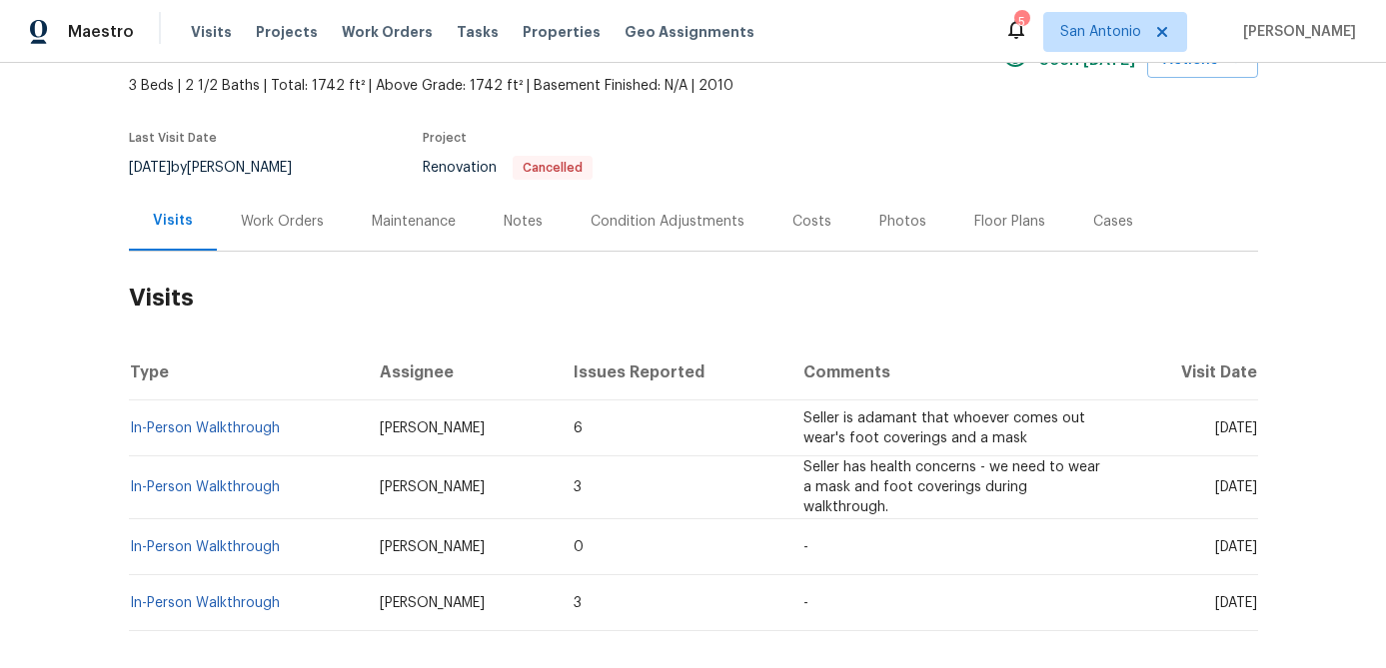
scroll to position [144, 0]
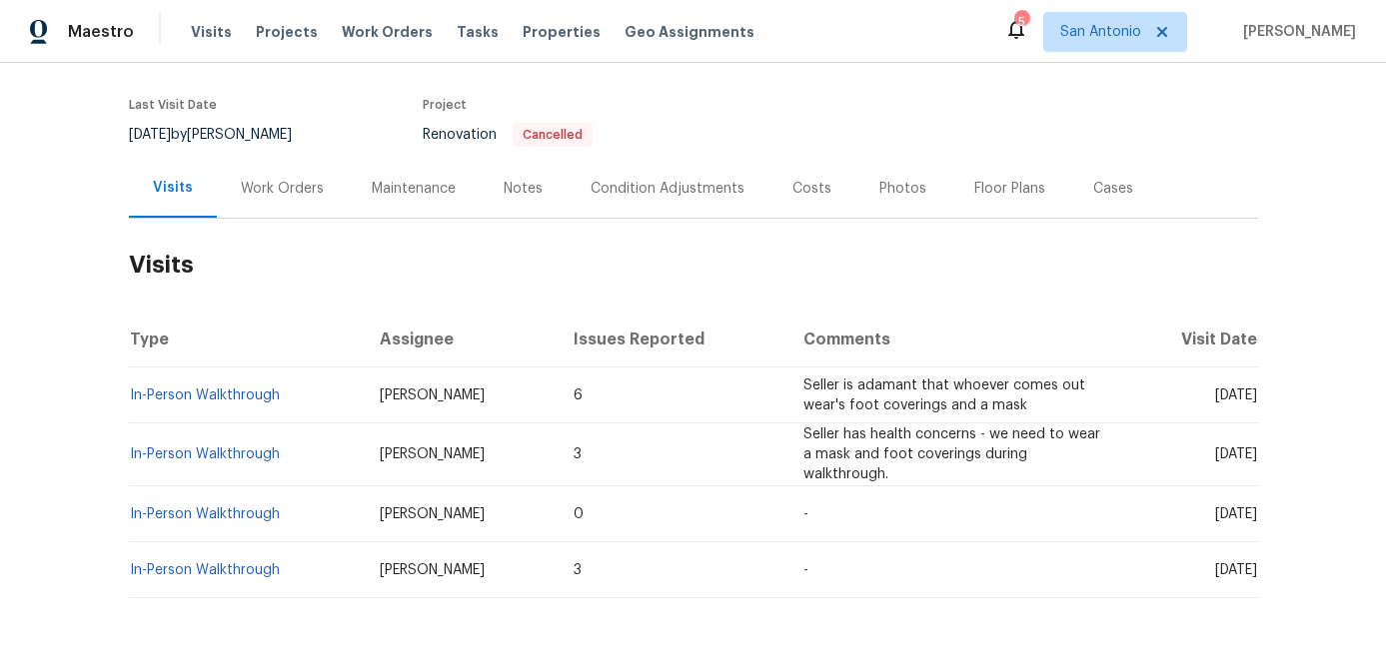
click at [629, 189] on div "Condition Adjustments" at bounding box center [668, 189] width 154 height 20
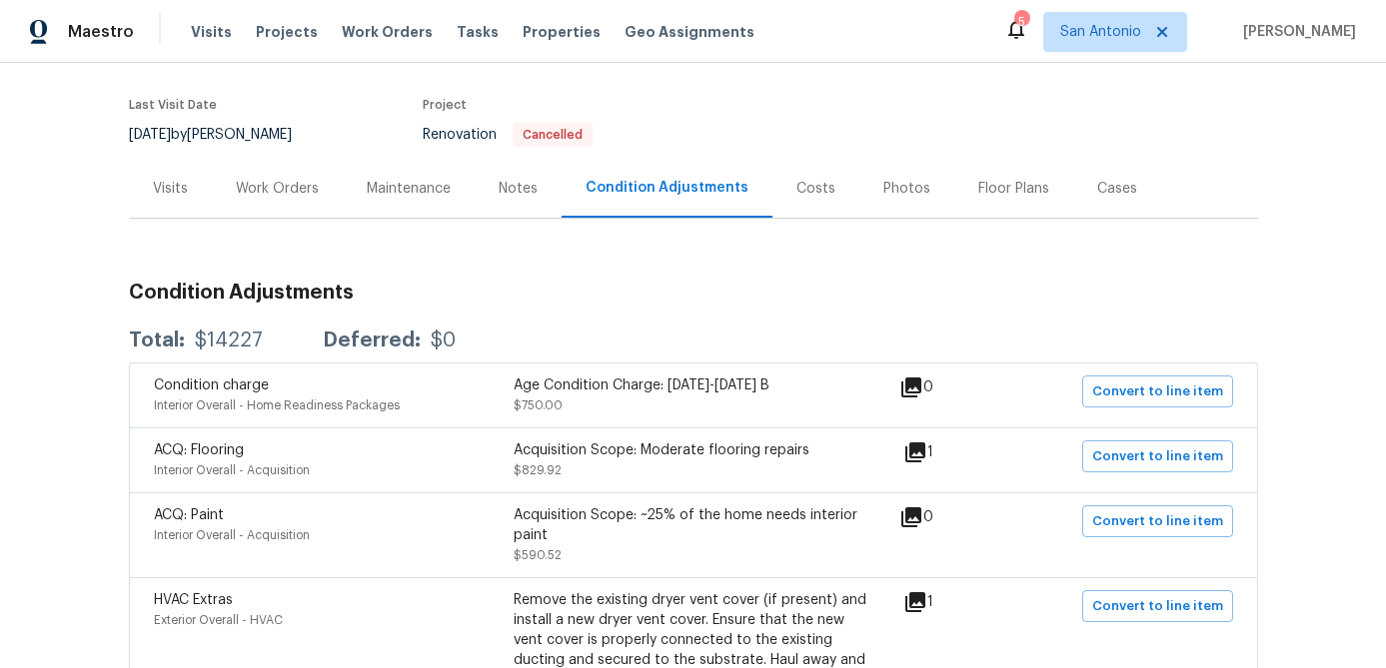
click at [924, 449] on icon at bounding box center [915, 453] width 20 height 20
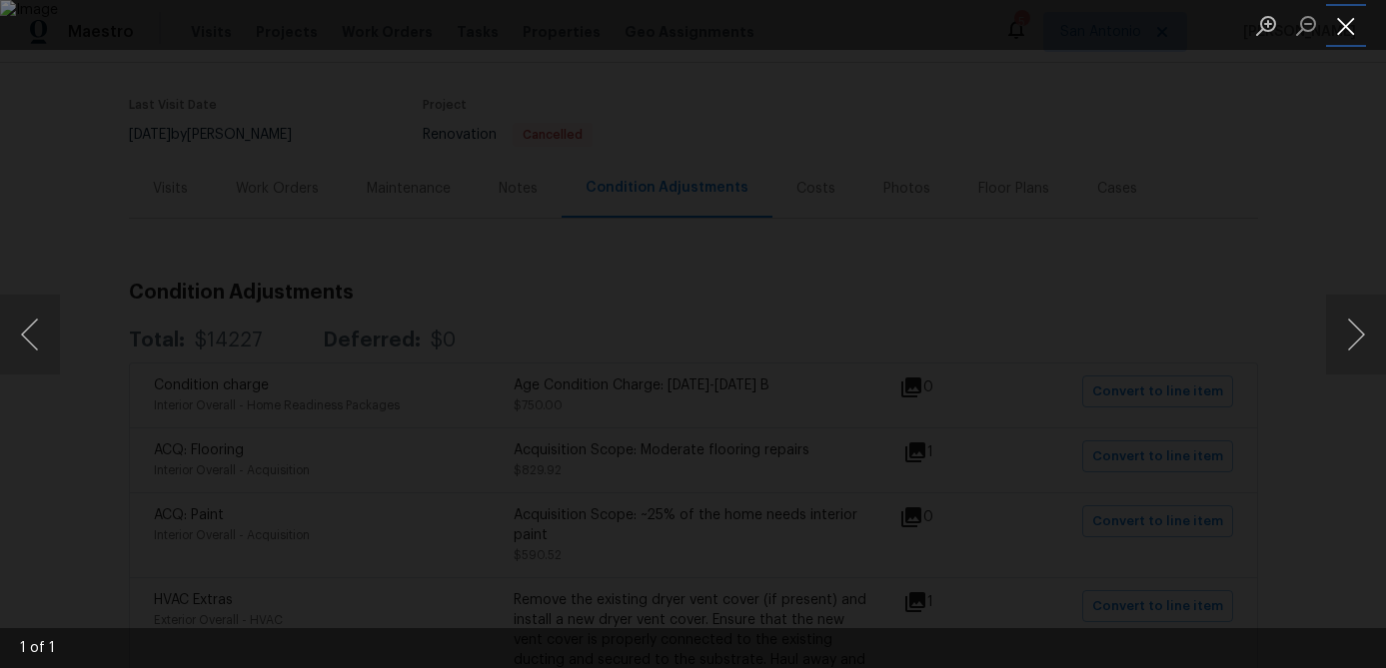
click at [1351, 24] on button "Close lightbox" at bounding box center [1346, 25] width 40 height 35
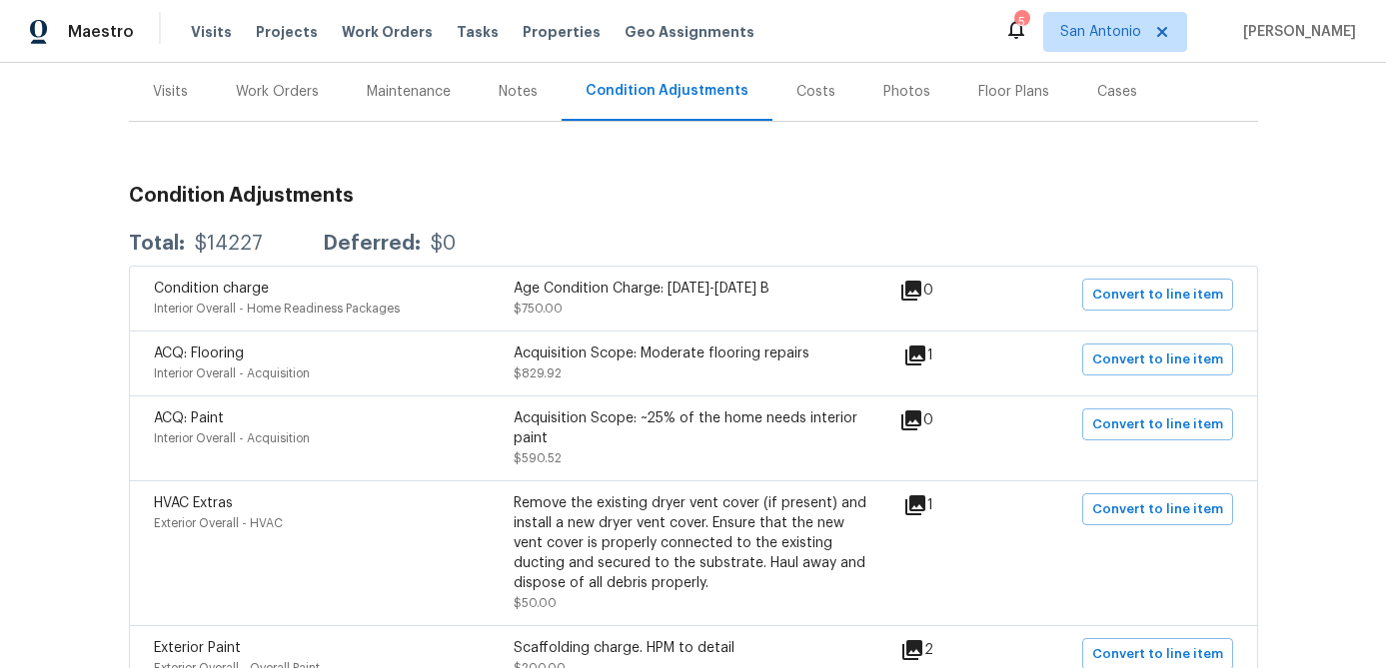
scroll to position [244, 0]
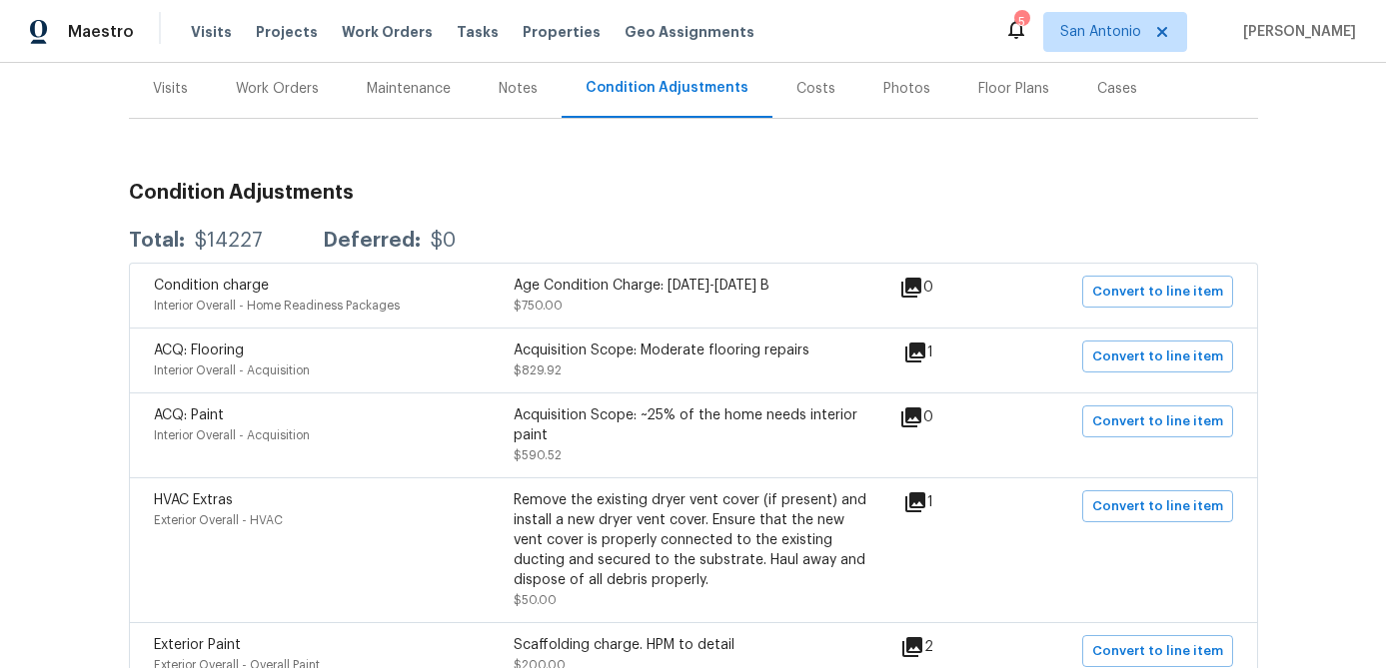
click at [923, 420] on icon at bounding box center [911, 418] width 24 height 24
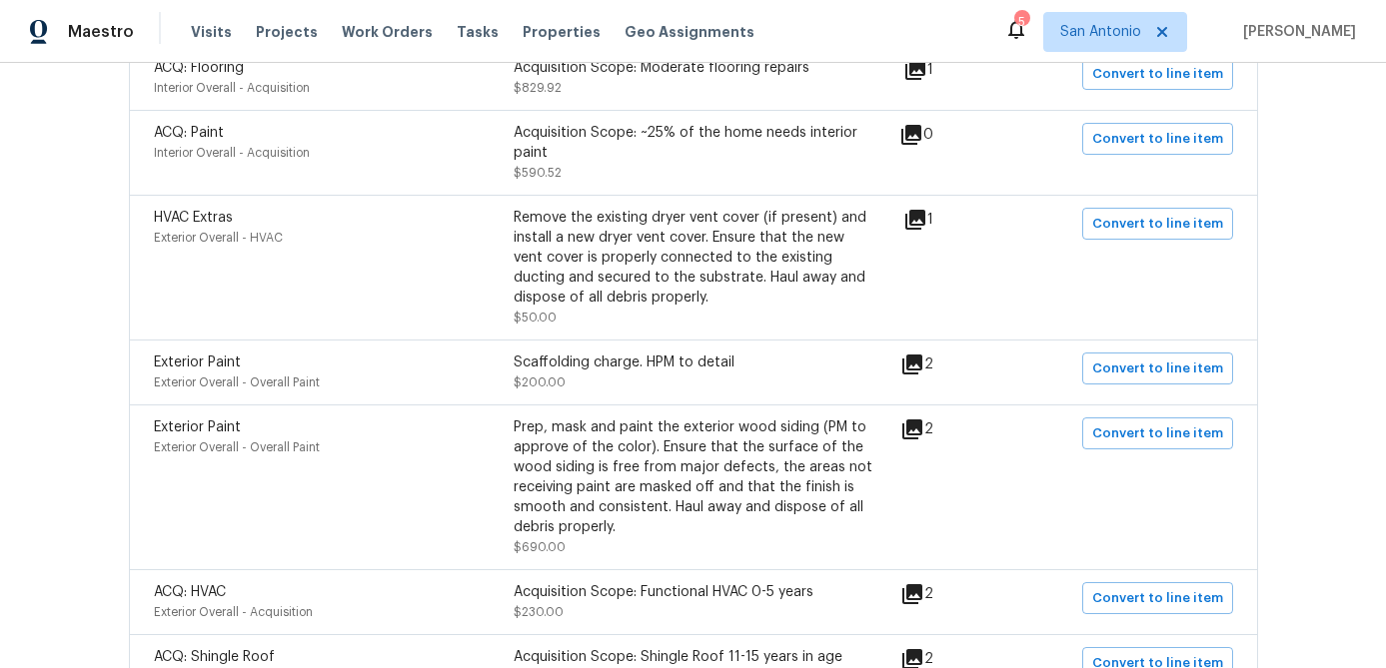
scroll to position [539, 0]
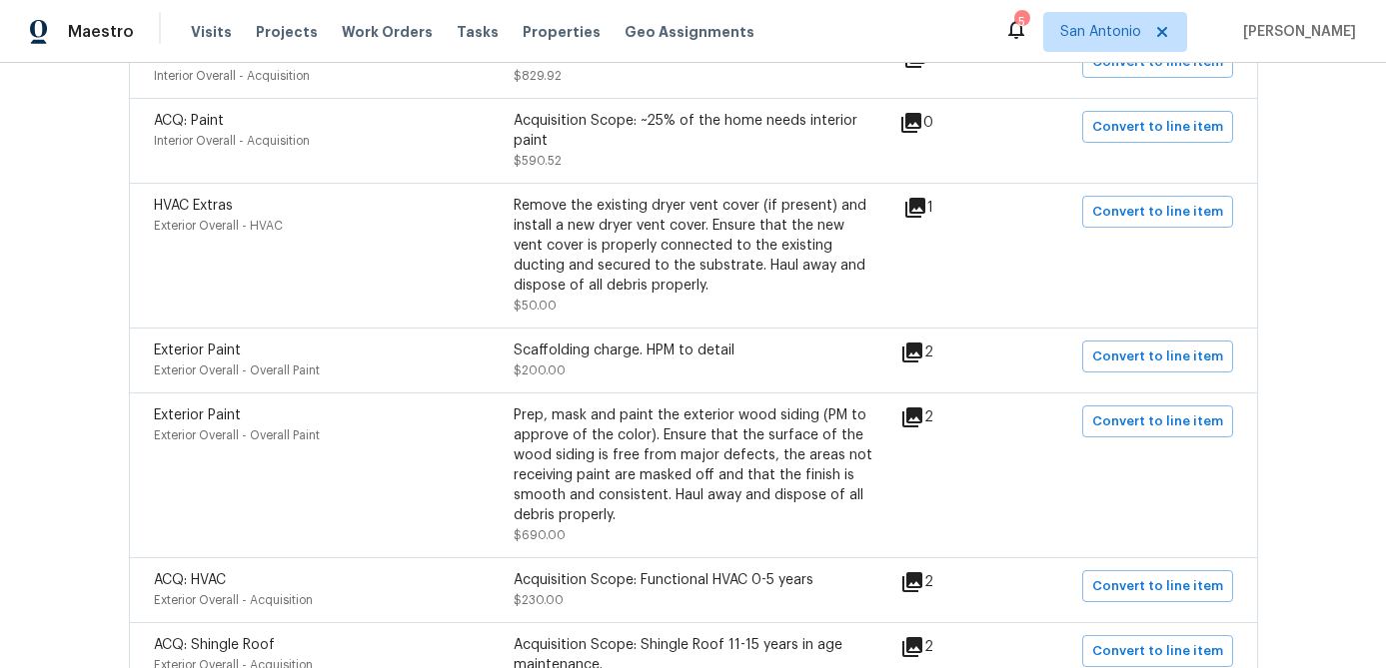
click at [919, 422] on icon at bounding box center [912, 418] width 24 height 24
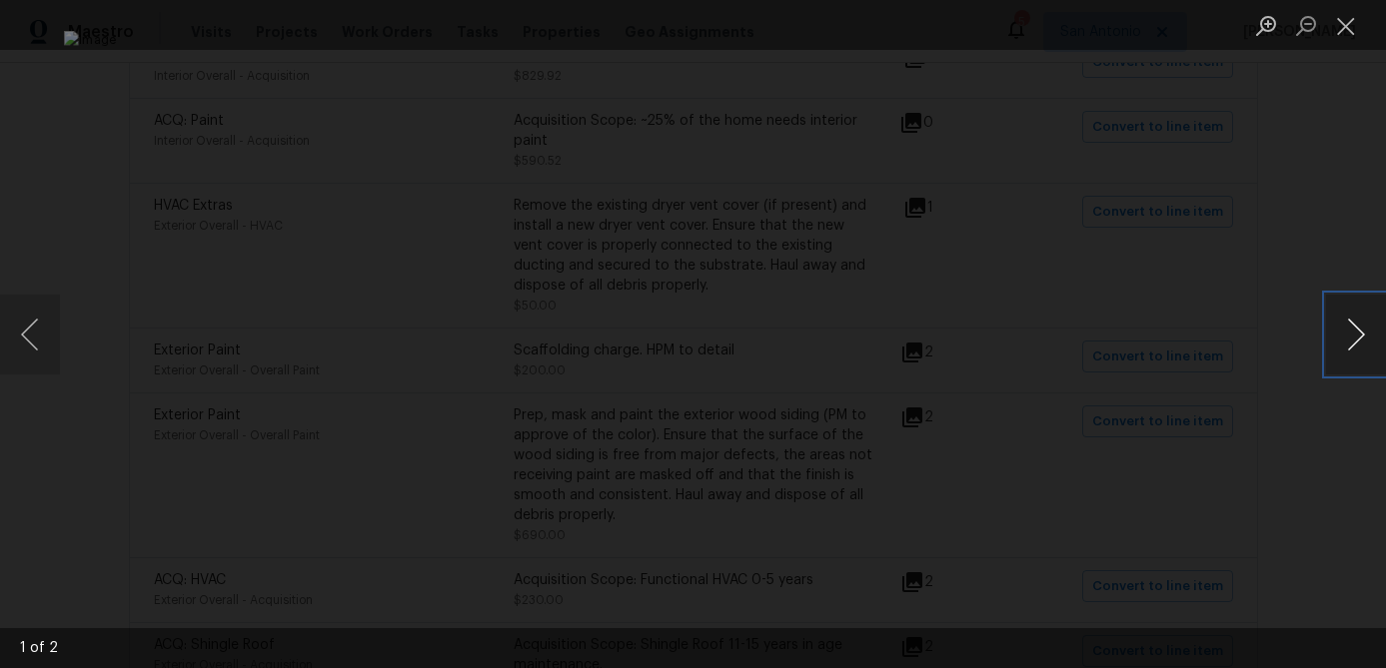
click at [1347, 349] on button "Next image" at bounding box center [1356, 335] width 60 height 80
click at [1351, 26] on button "Close lightbox" at bounding box center [1346, 25] width 40 height 35
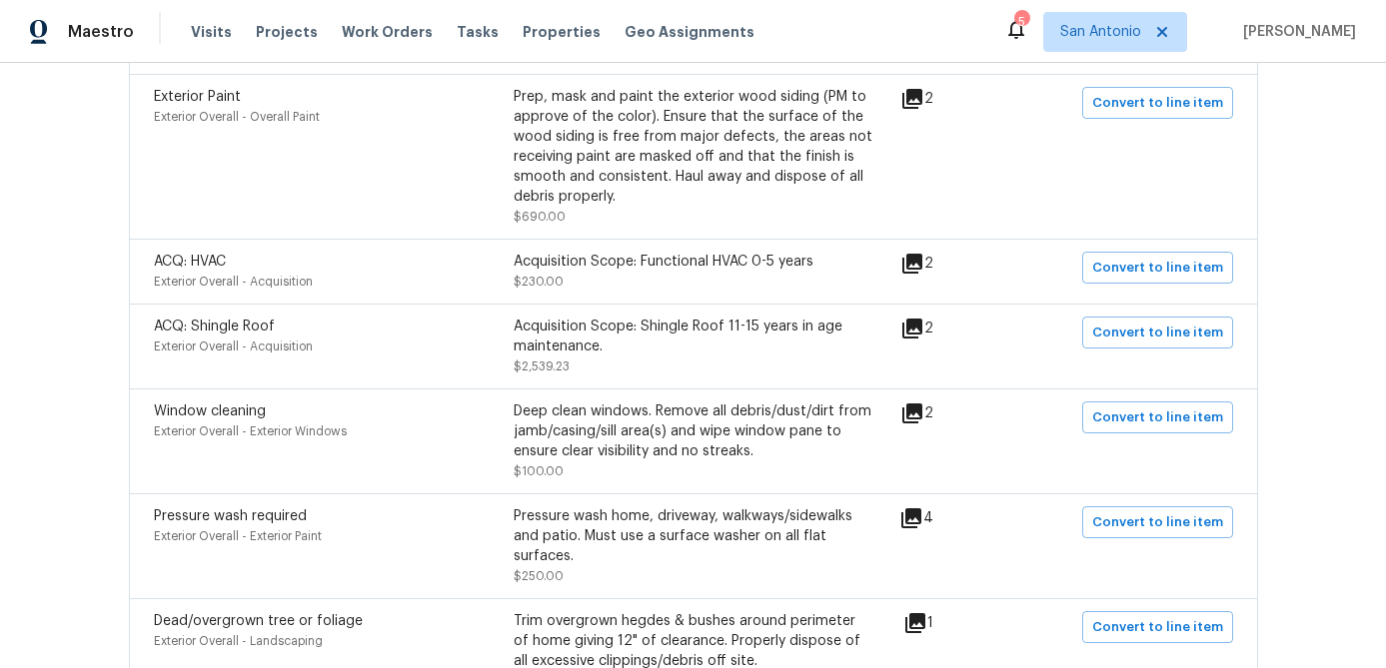
scroll to position [858, 0]
click at [922, 327] on icon at bounding box center [912, 328] width 20 height 20
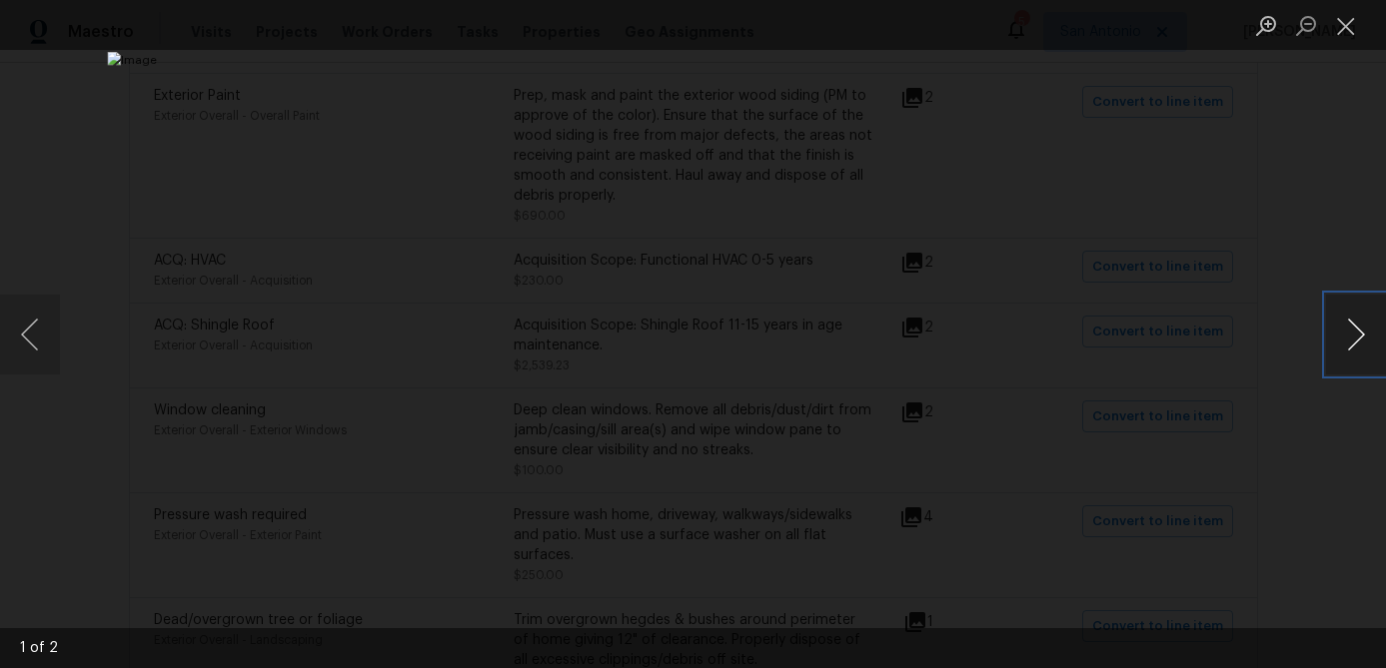
click at [1356, 327] on button "Next image" at bounding box center [1356, 335] width 60 height 80
click at [1345, 30] on button "Close lightbox" at bounding box center [1346, 25] width 40 height 35
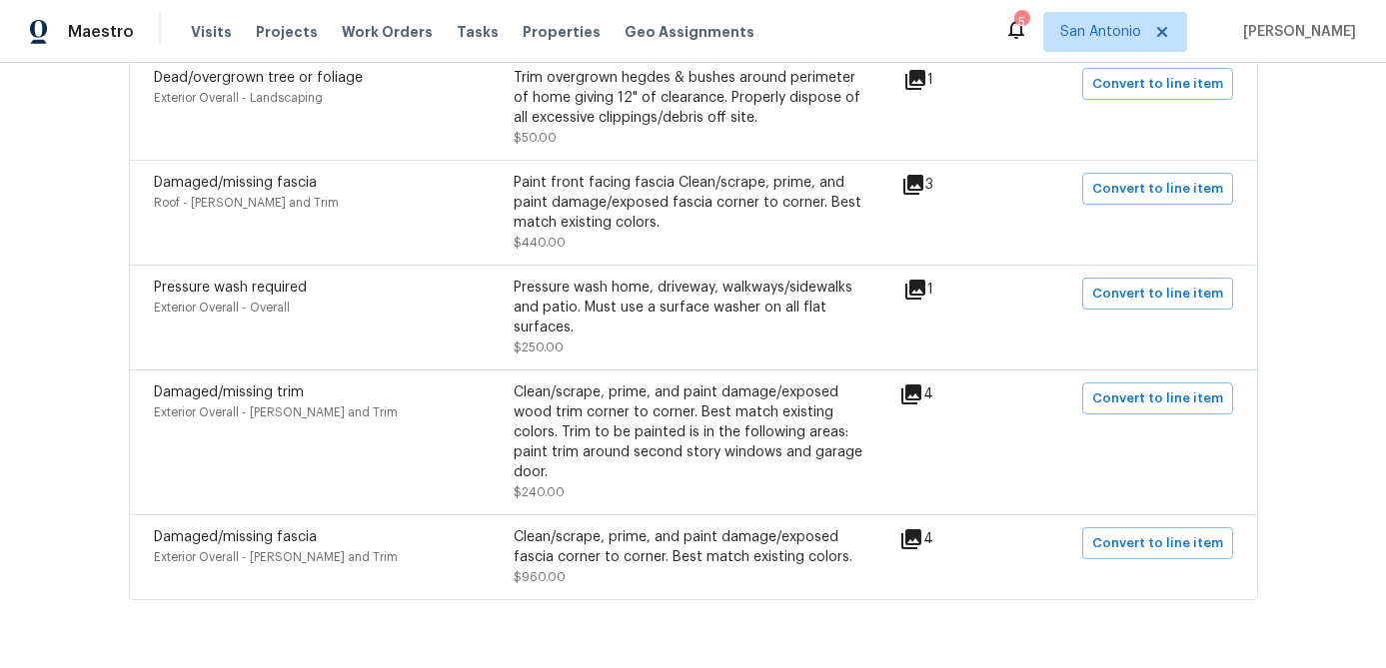
scroll to position [1440, 0]
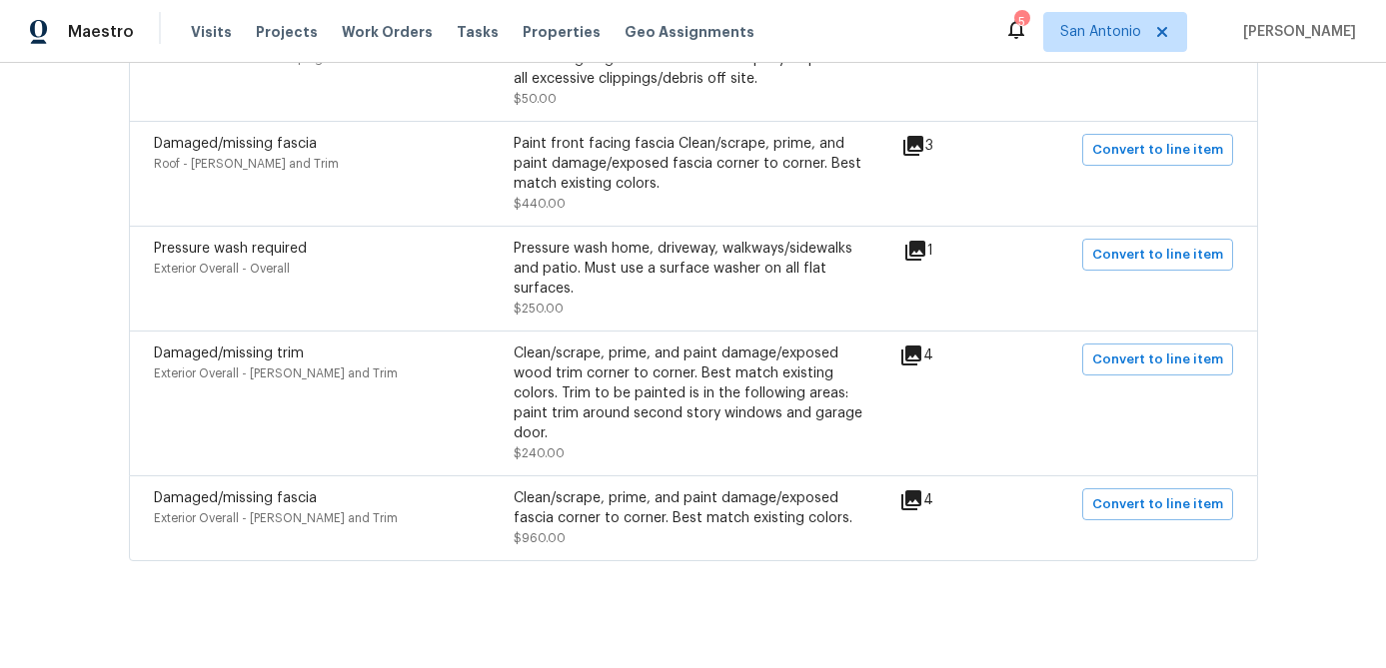
click at [923, 147] on icon at bounding box center [913, 146] width 20 height 20
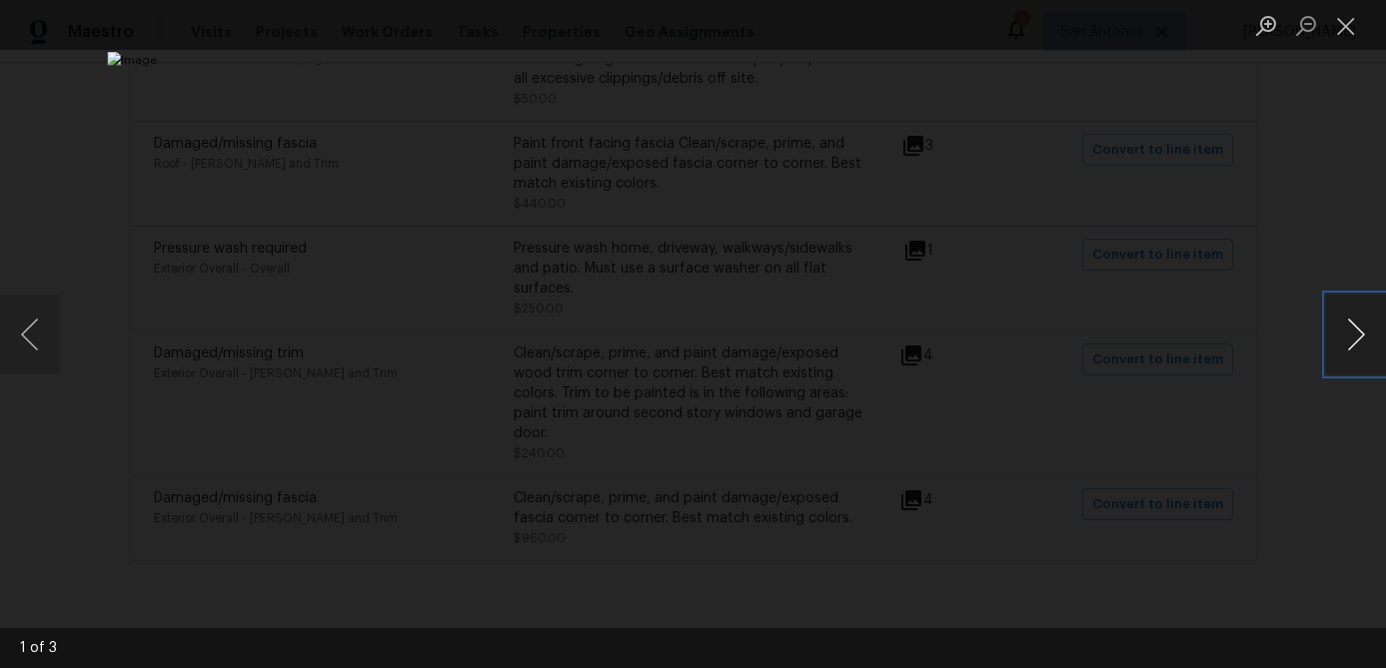
click at [1357, 337] on button "Next image" at bounding box center [1356, 335] width 60 height 80
click at [1356, 23] on button "Close lightbox" at bounding box center [1346, 25] width 40 height 35
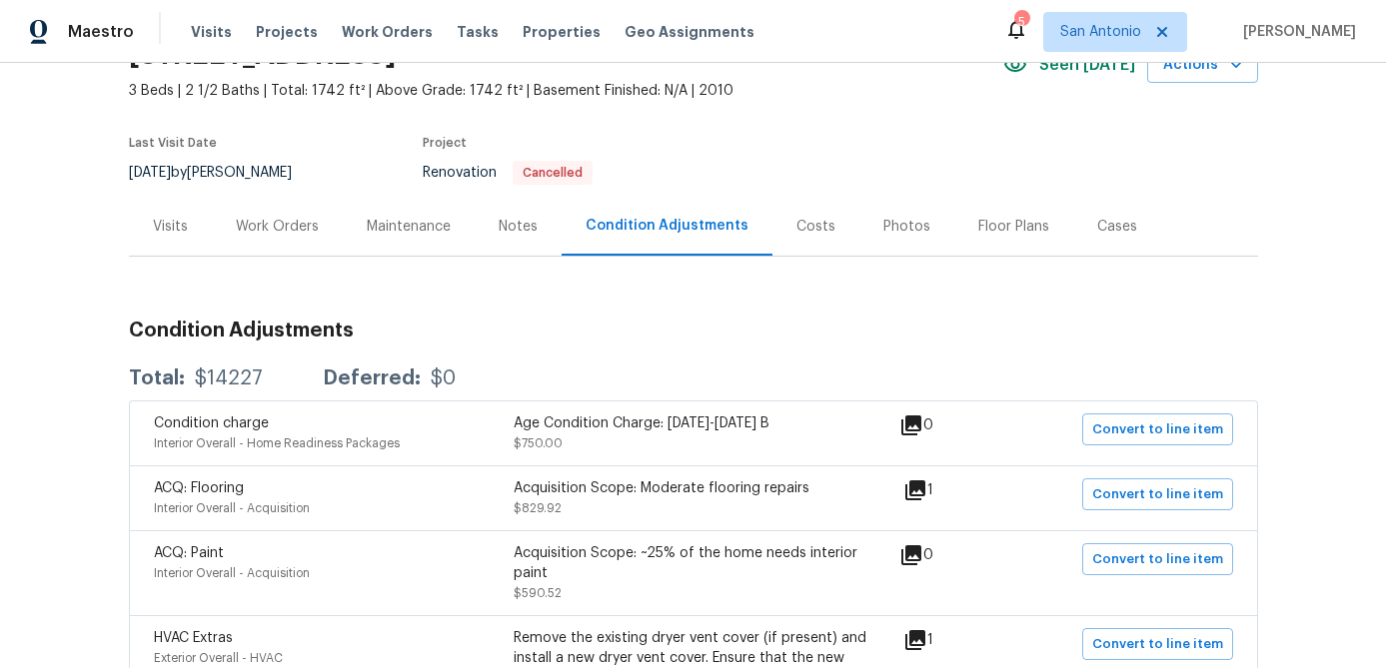
scroll to position [95, 0]
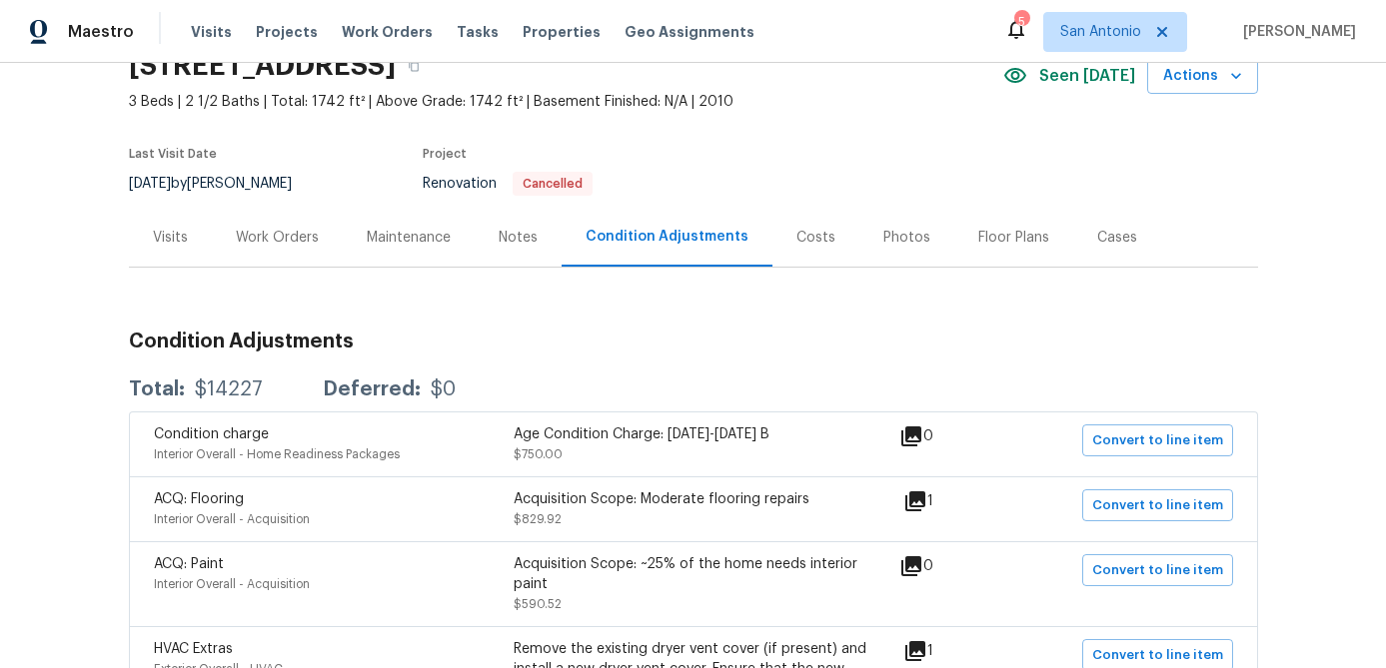
click at [808, 230] on div "Costs" at bounding box center [815, 238] width 39 height 20
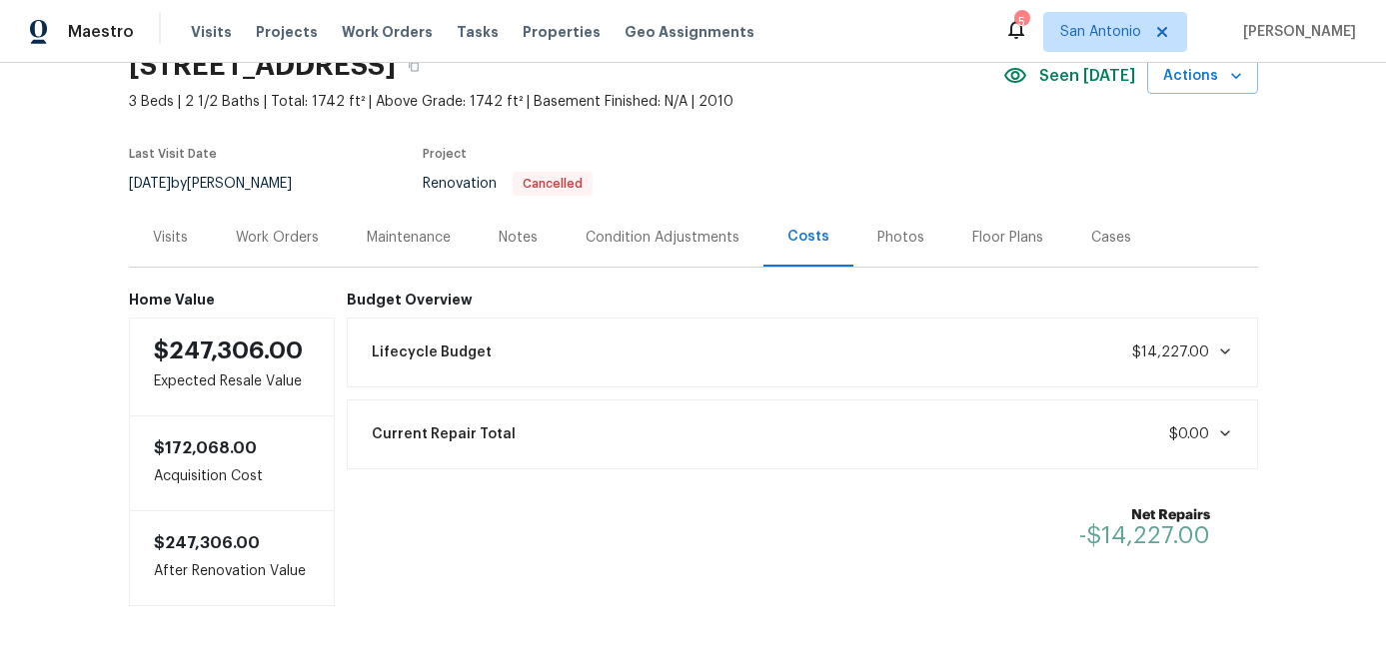
click at [513, 240] on div "Notes" at bounding box center [518, 238] width 39 height 20
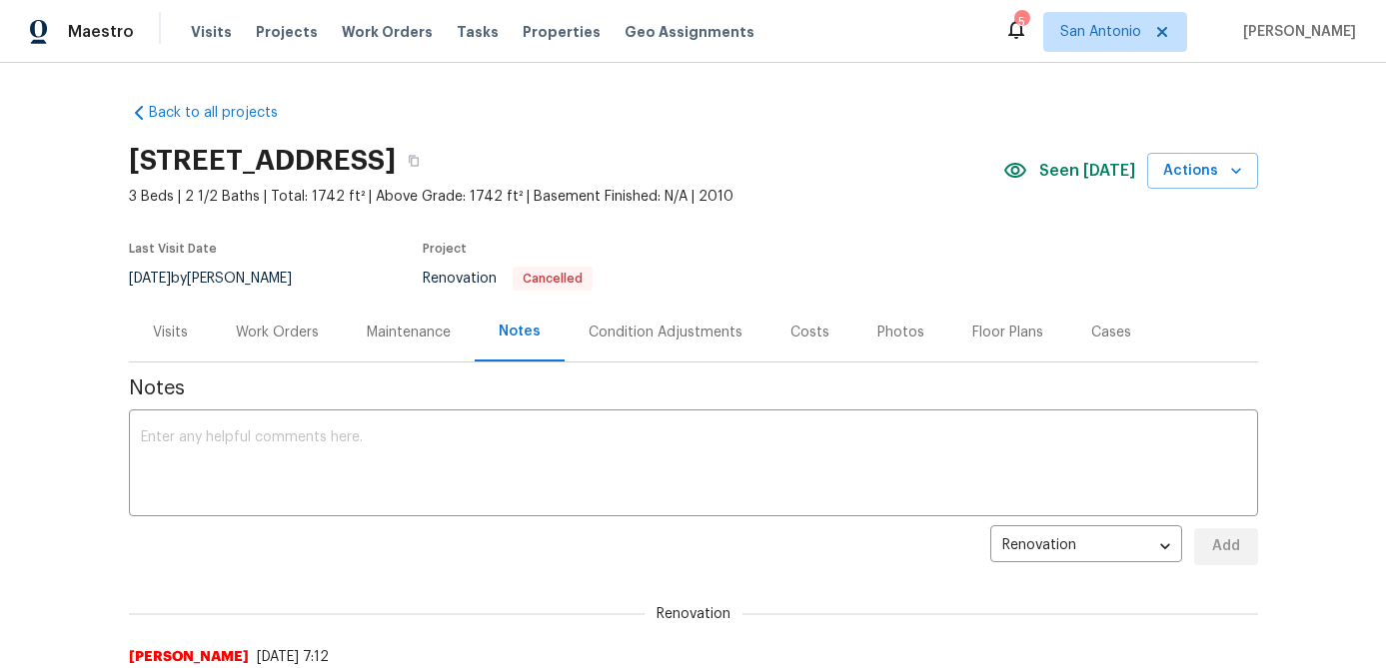
click at [262, 333] on div "Work Orders" at bounding box center [277, 333] width 83 height 20
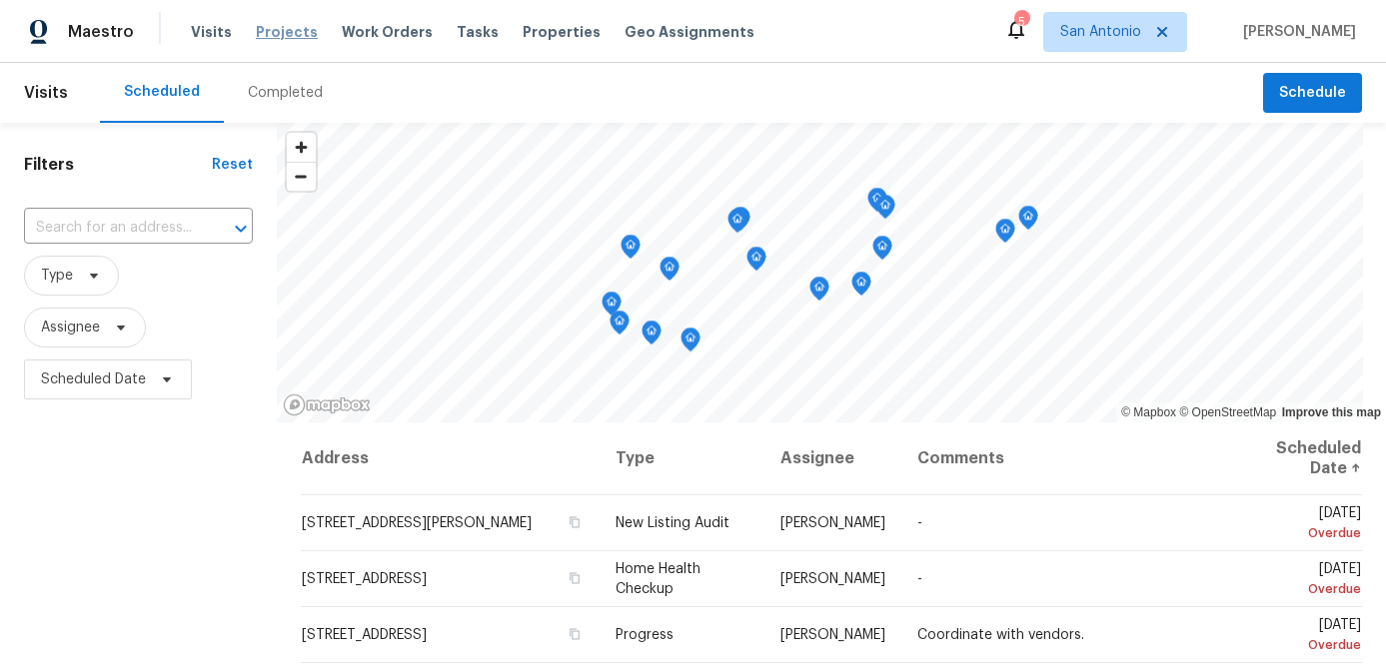
click at [259, 25] on span "Projects" at bounding box center [287, 32] width 62 height 20
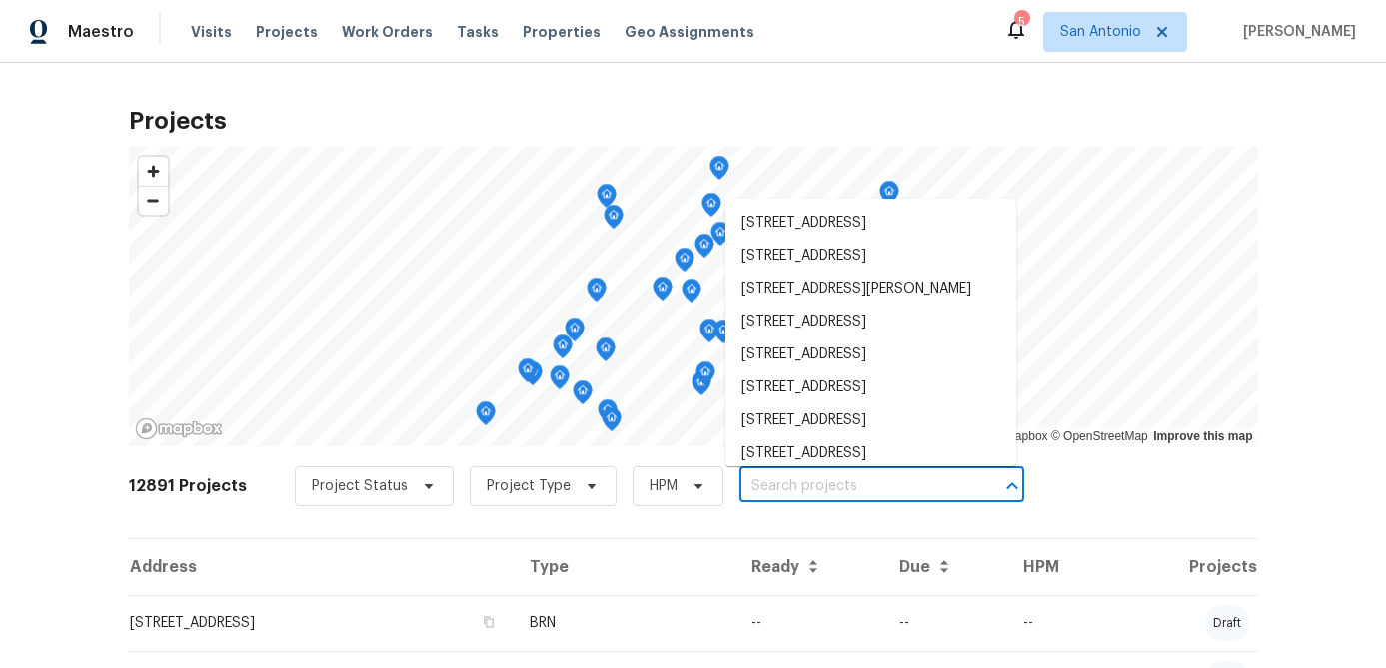
click at [810, 479] on input "text" at bounding box center [853, 487] width 229 height 31
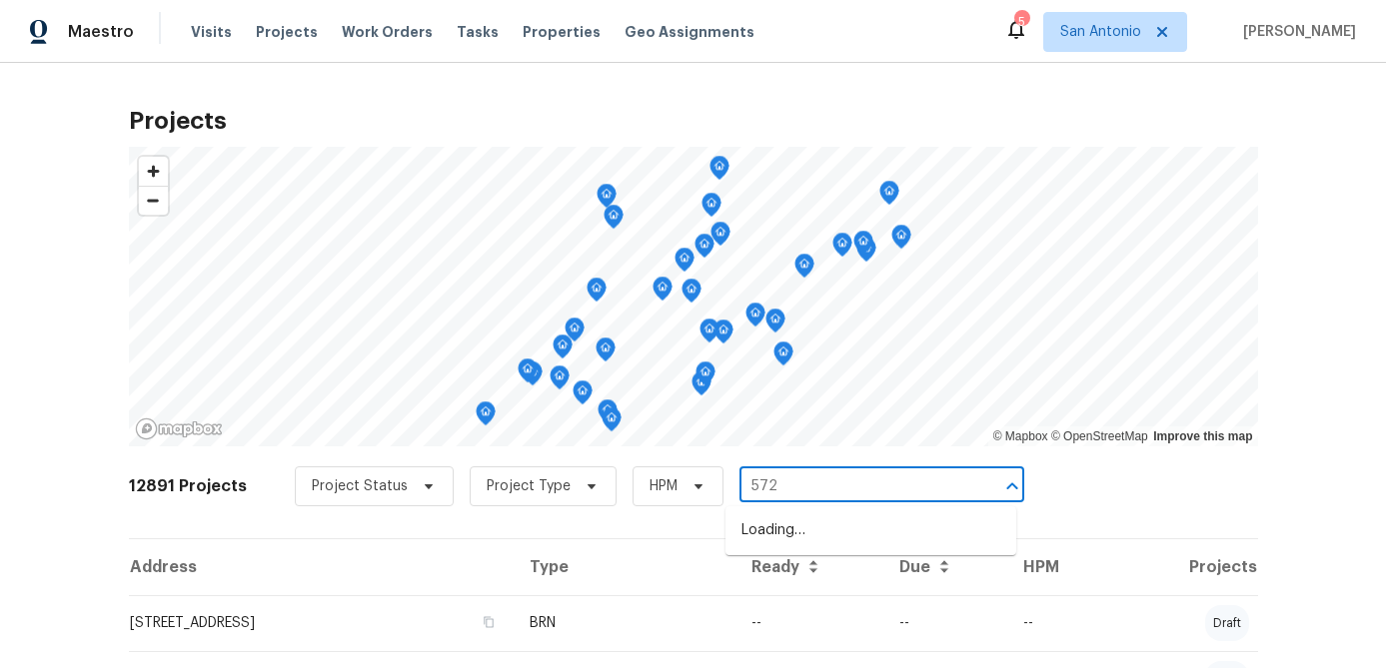
type input "5724"
click at [842, 530] on li "5724 Columbia, SCHERTZ, TX 78154" at bounding box center [870, 531] width 291 height 33
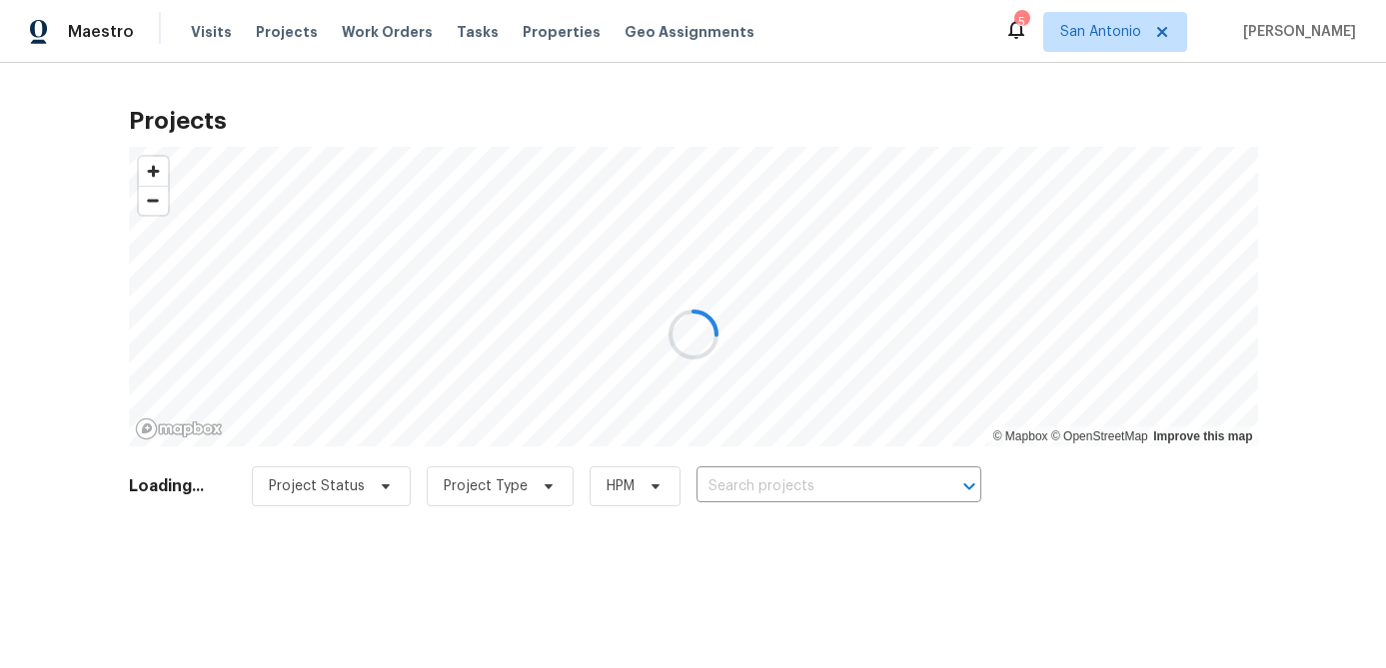
type input "5724 Columbia, SCHERTZ, TX 78154"
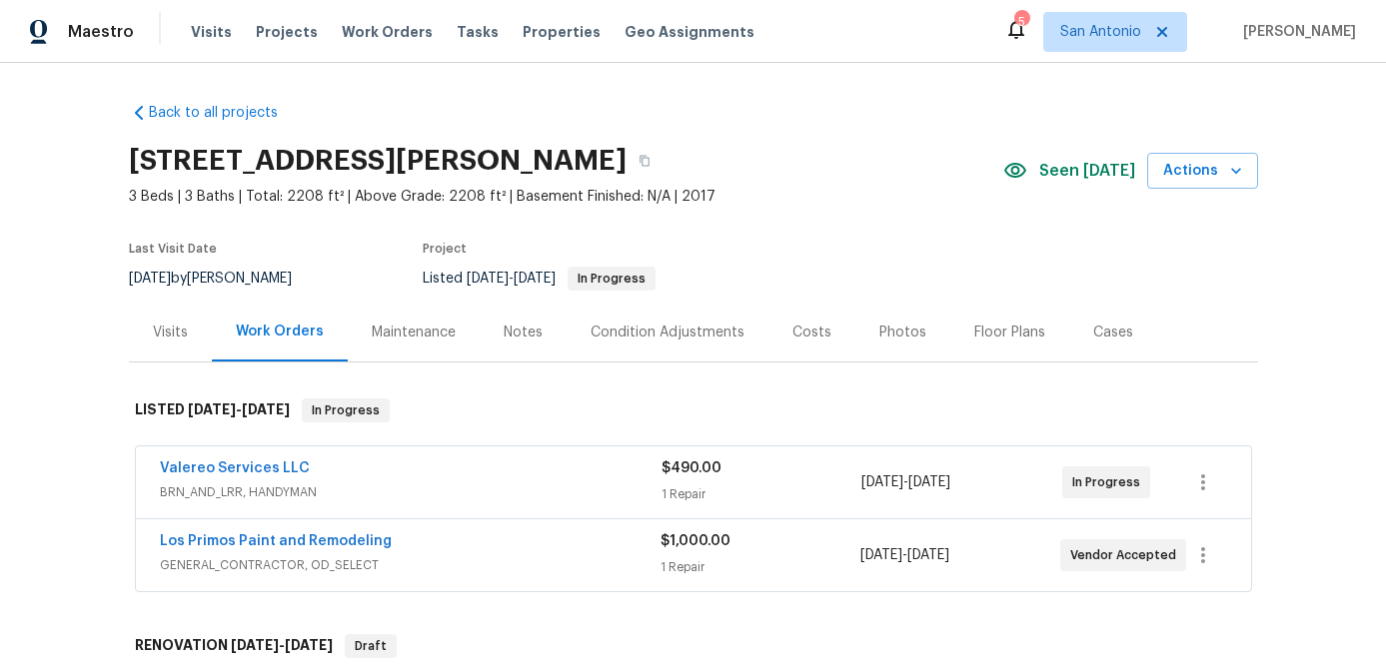
click at [448, 551] on div "Los Primos Paint and Remodeling" at bounding box center [410, 544] width 501 height 24
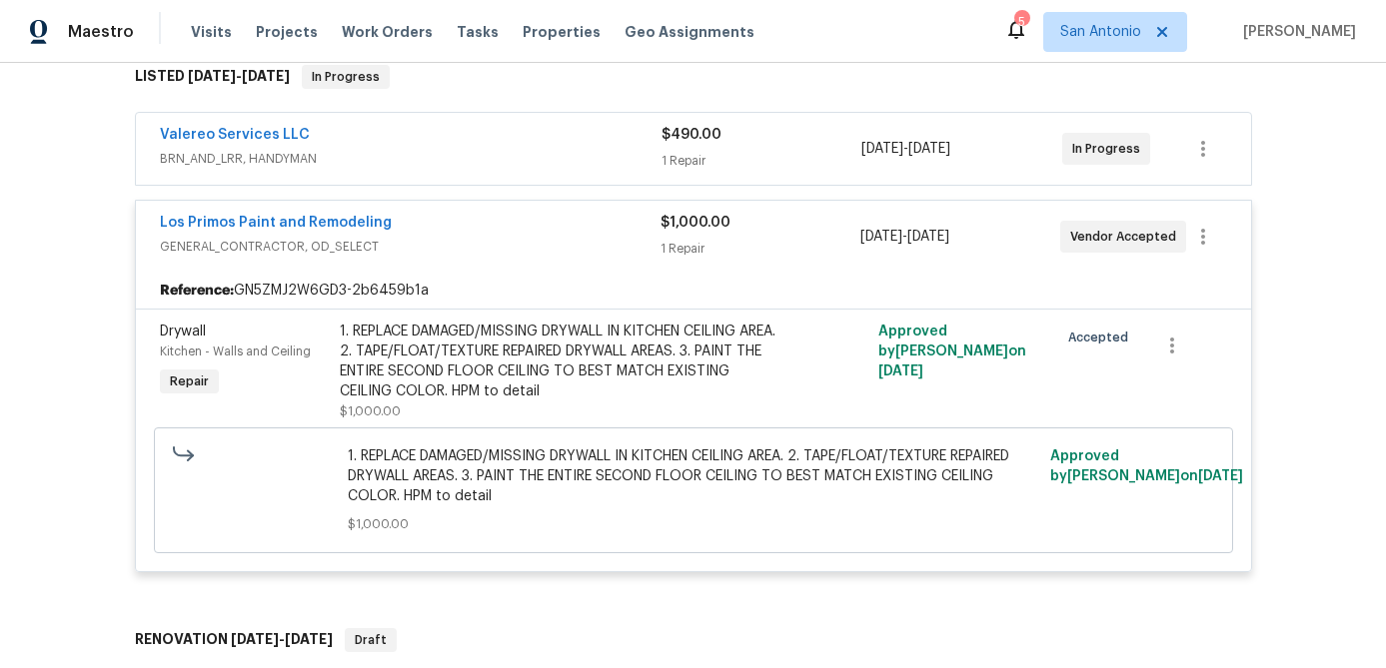
scroll to position [328, 0]
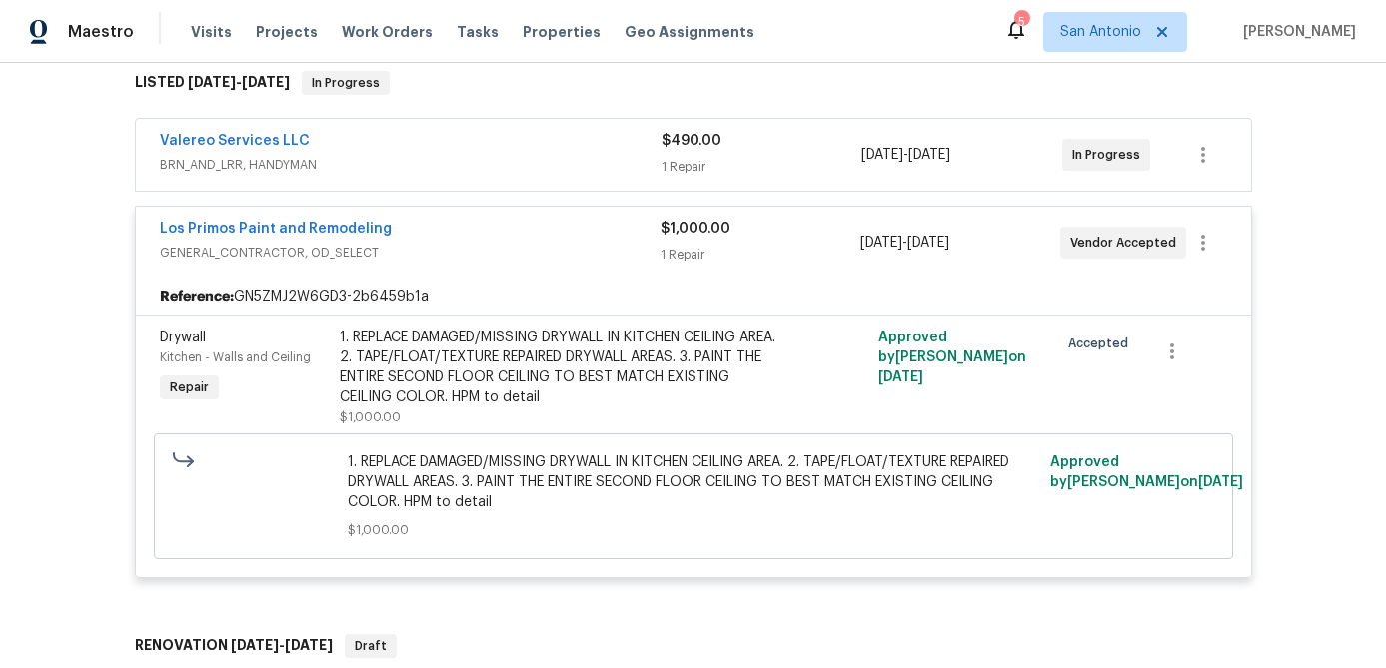
click at [450, 221] on div "Los Primos Paint and Remodeling" at bounding box center [410, 231] width 501 height 24
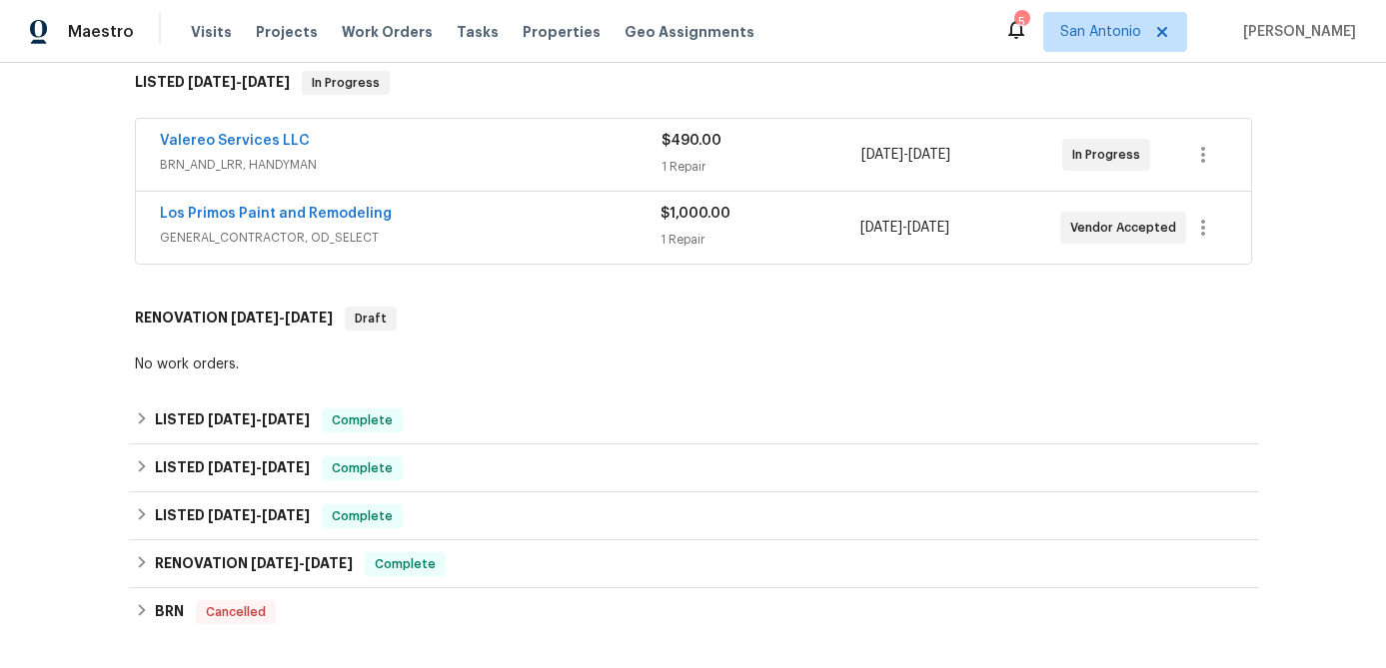
scroll to position [0, 0]
